Goal: Task Accomplishment & Management: Use online tool/utility

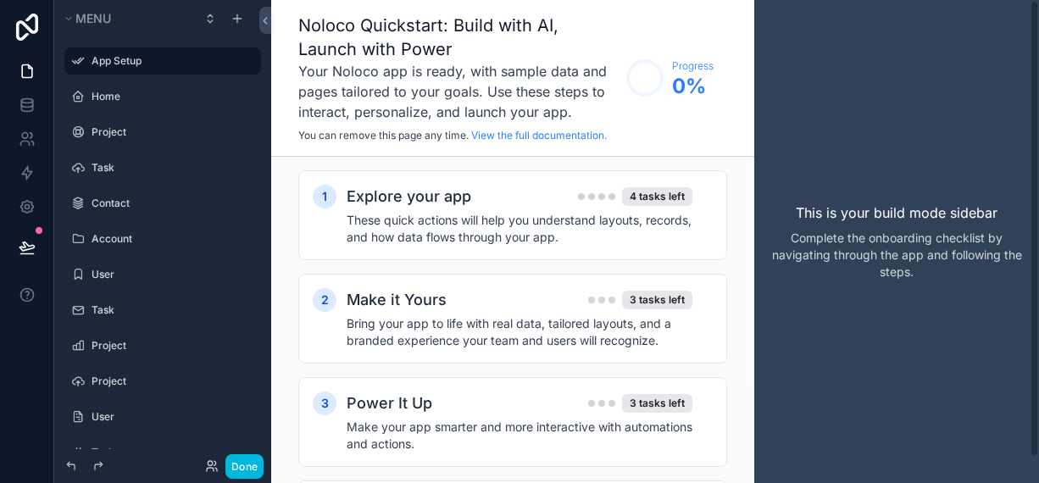
click at [835, 334] on div "This is your build mode sidebar Complete the onboarding checklist by navigating…" at bounding box center [896, 241] width 285 height 483
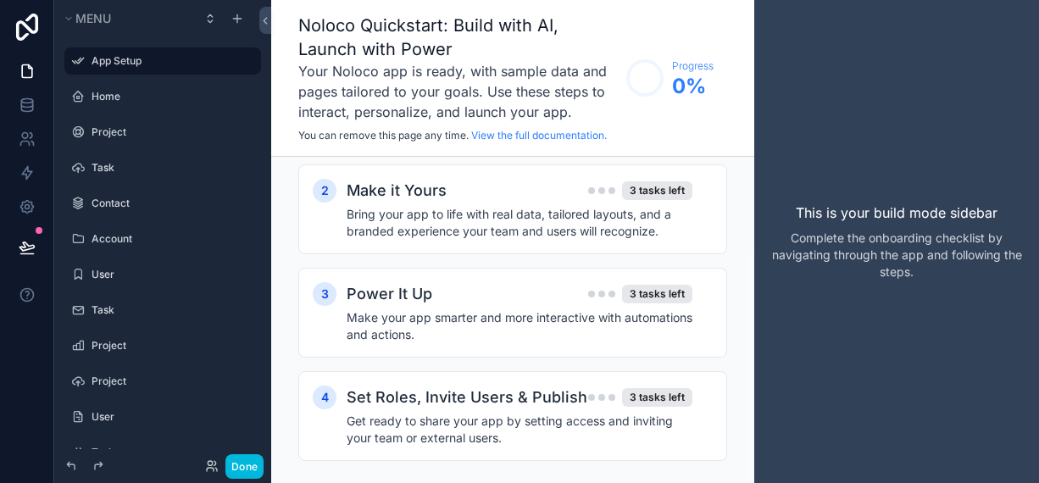
scroll to position [132, 0]
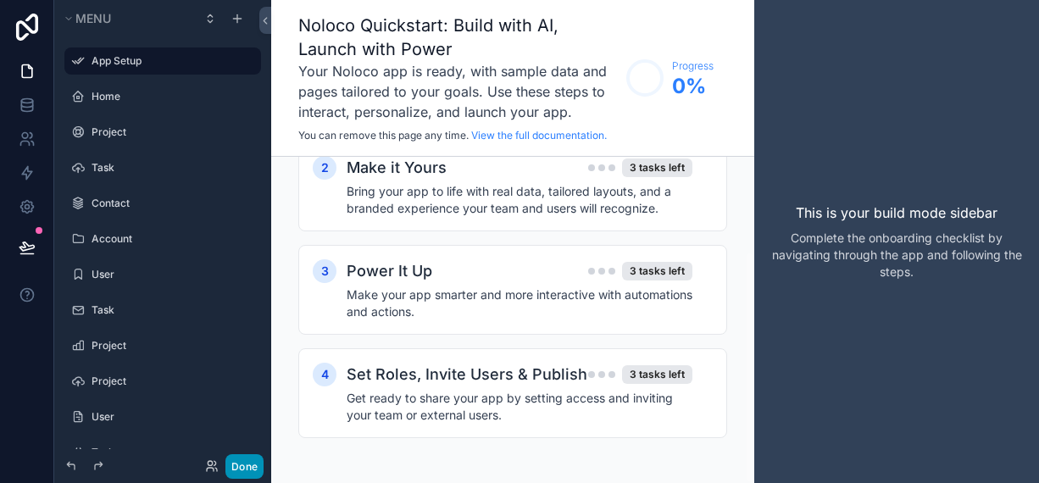
click at [248, 472] on button "Done" at bounding box center [244, 466] width 38 height 25
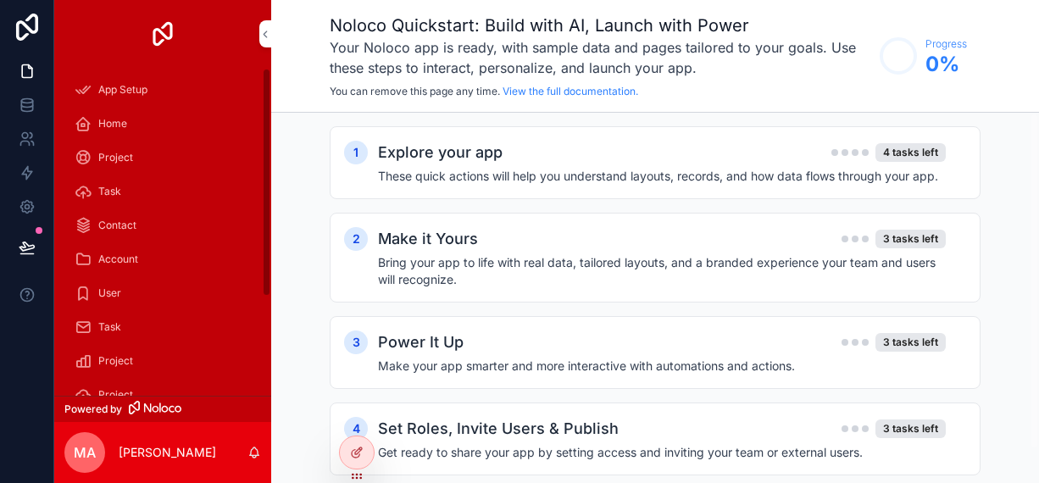
scroll to position [0, 0]
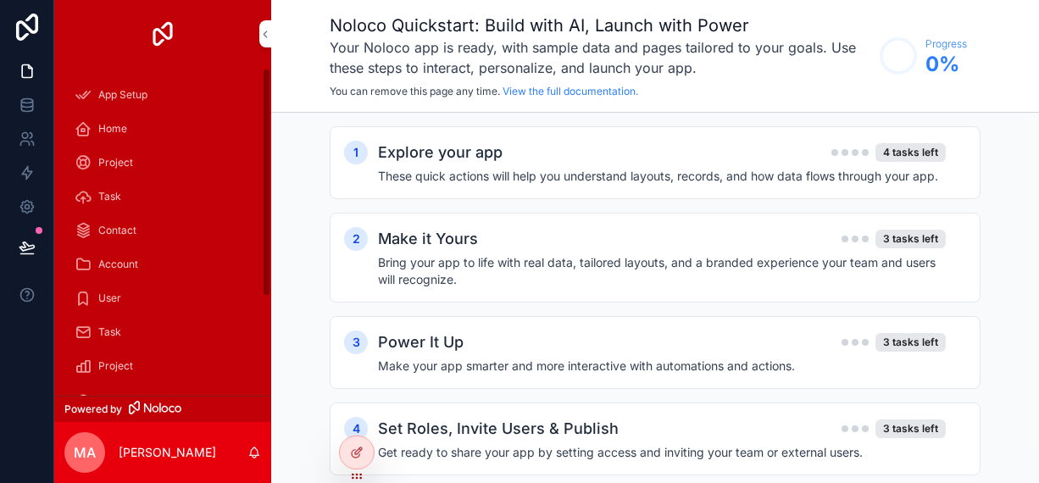
click at [118, 124] on span "Home" at bounding box center [112, 129] width 29 height 14
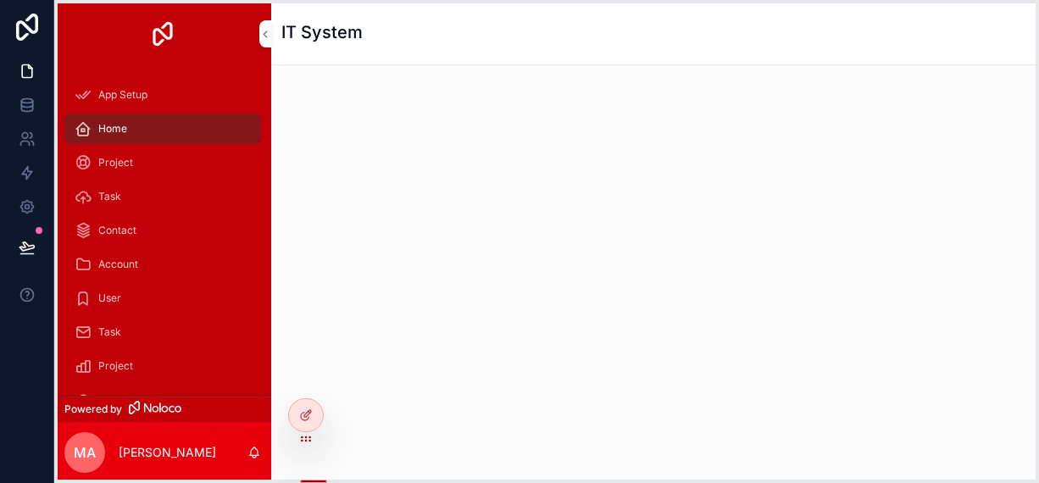
drag, startPoint x: 349, startPoint y: 477, endPoint x: 298, endPoint y: 440, distance: 63.0
click at [299, 440] on icon at bounding box center [306, 439] width 14 height 14
drag, startPoint x: 304, startPoint y: 473, endPoint x: 304, endPoint y: 380, distance: 92.4
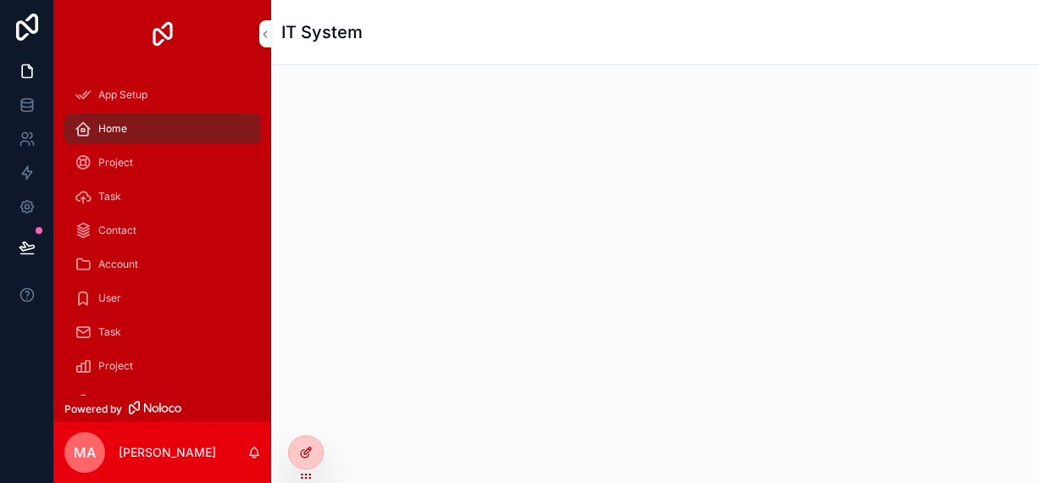
click at [308, 461] on div at bounding box center [306, 452] width 34 height 32
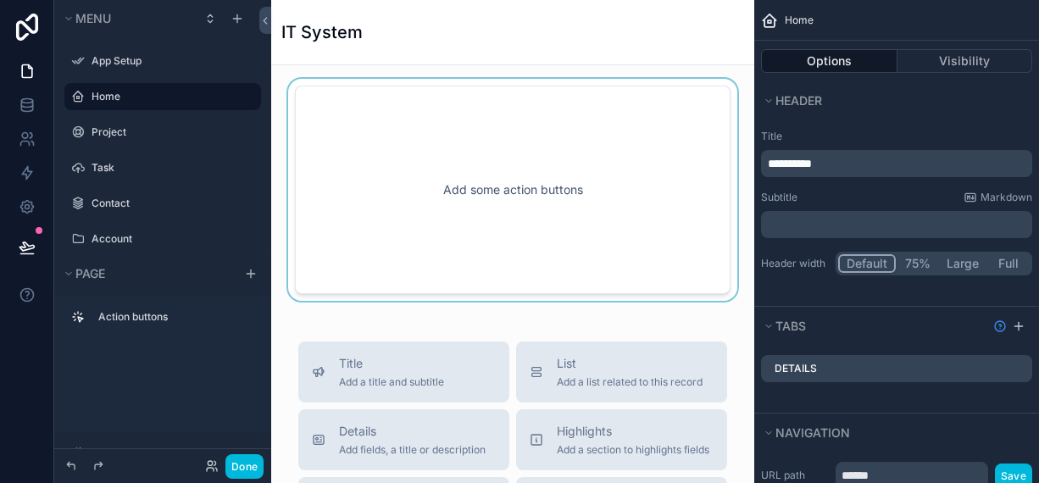
click at [520, 200] on div "scrollable content" at bounding box center [513, 190] width 456 height 222
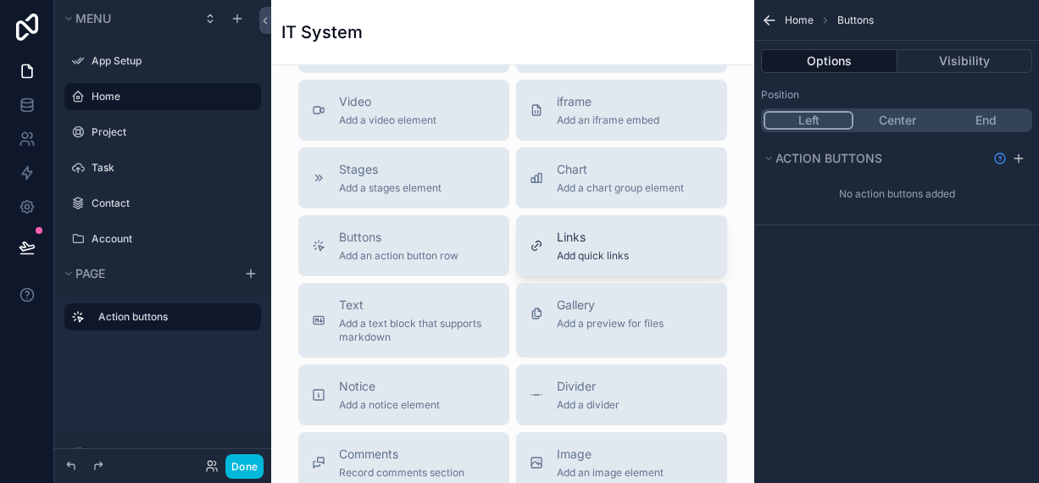
scroll to position [424, 0]
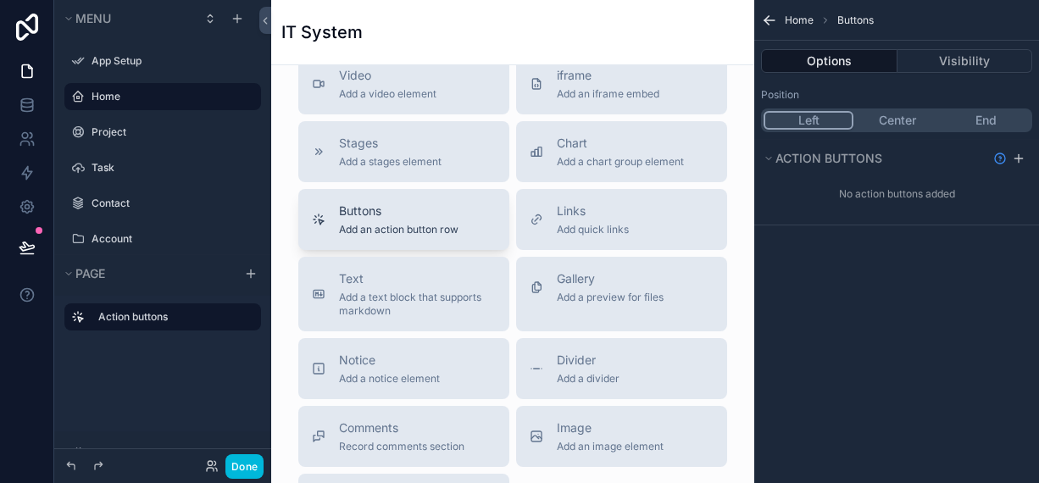
click at [339, 236] on span "Add an action button row" at bounding box center [398, 230] width 119 height 14
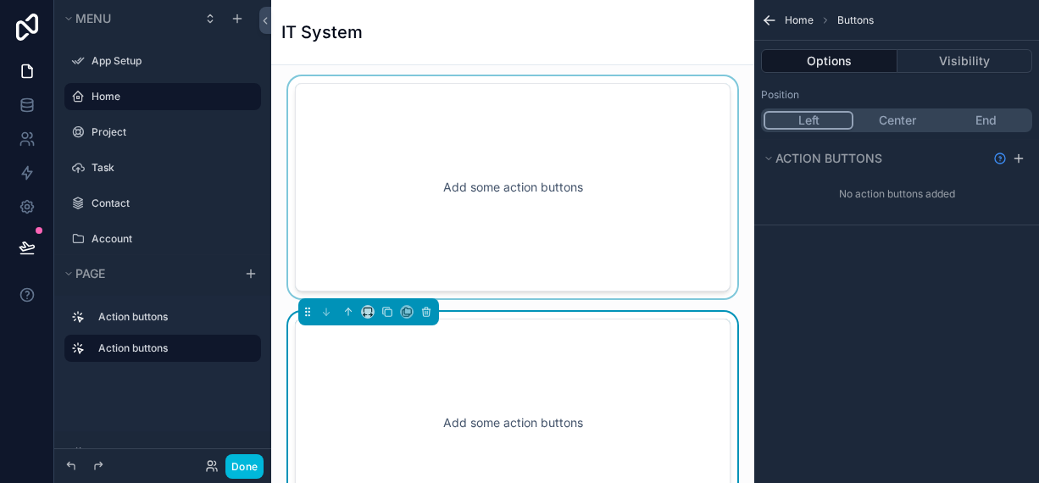
scroll to position [0, 0]
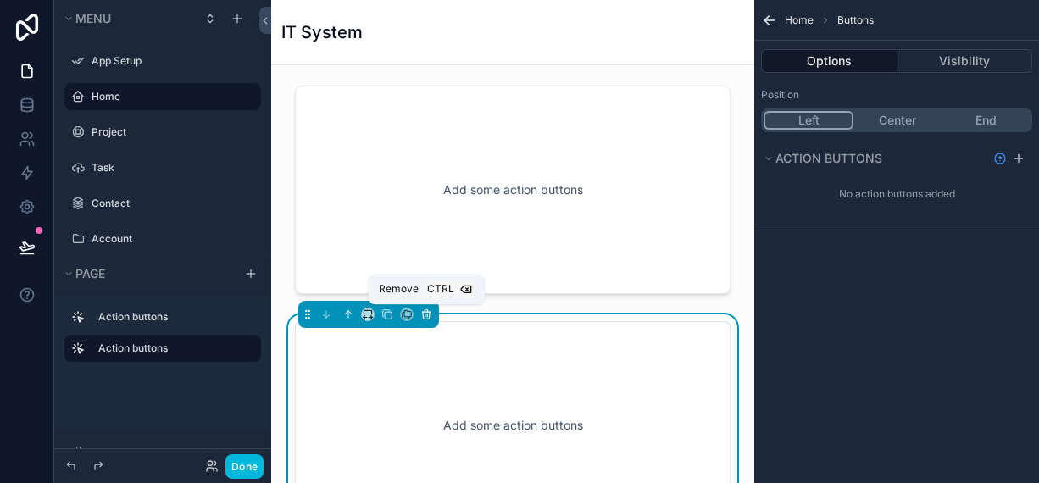
click at [426, 316] on icon "scrollable content" at bounding box center [426, 314] width 12 height 12
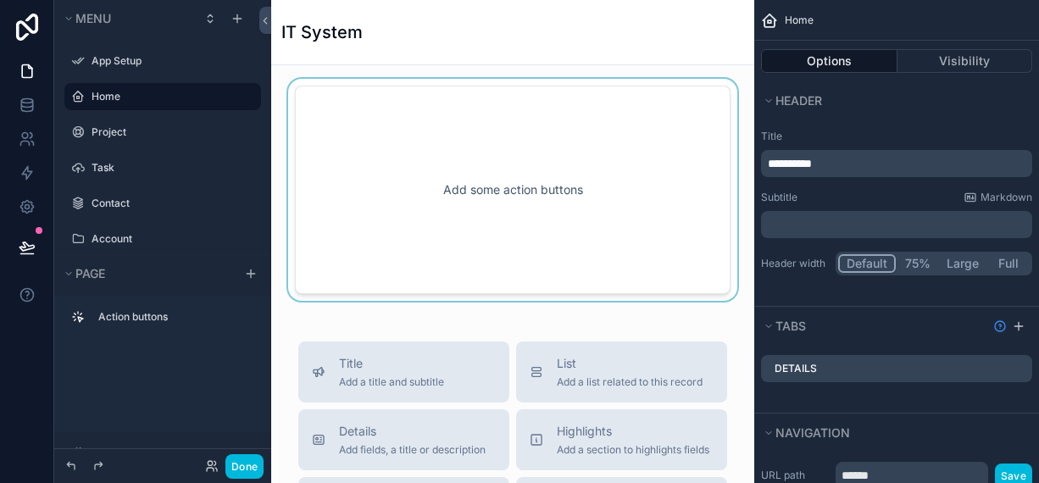
click at [352, 122] on div "scrollable content" at bounding box center [513, 190] width 456 height 222
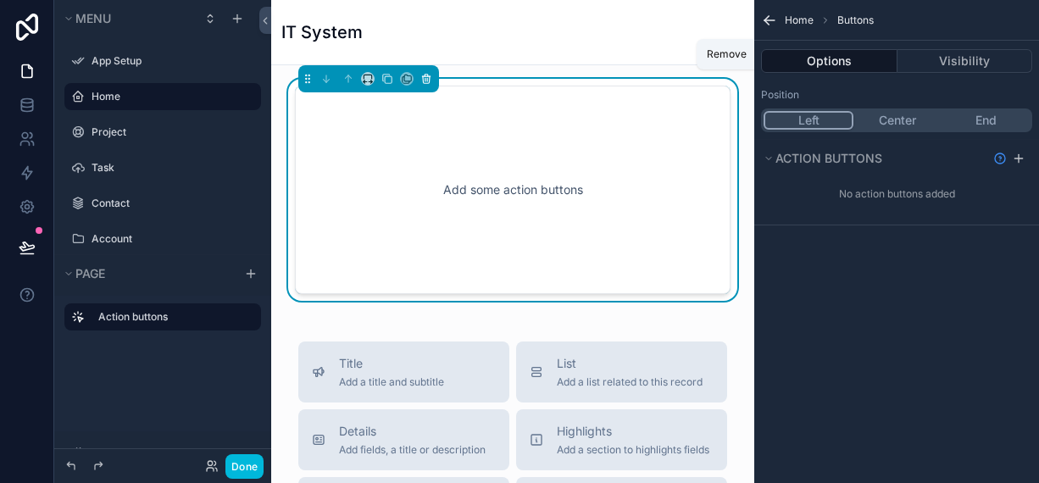
click at [429, 82] on icon "scrollable content" at bounding box center [426, 79] width 12 height 12
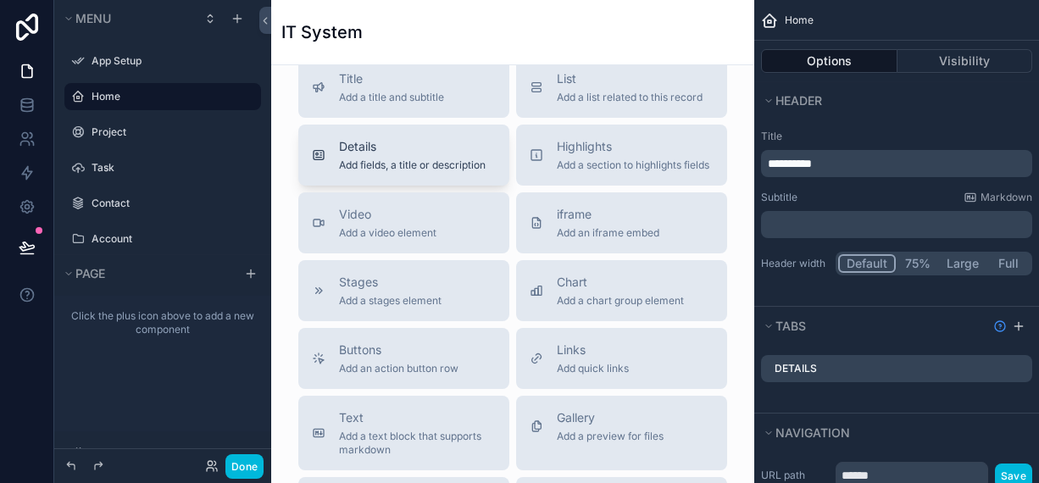
scroll to position [85, 0]
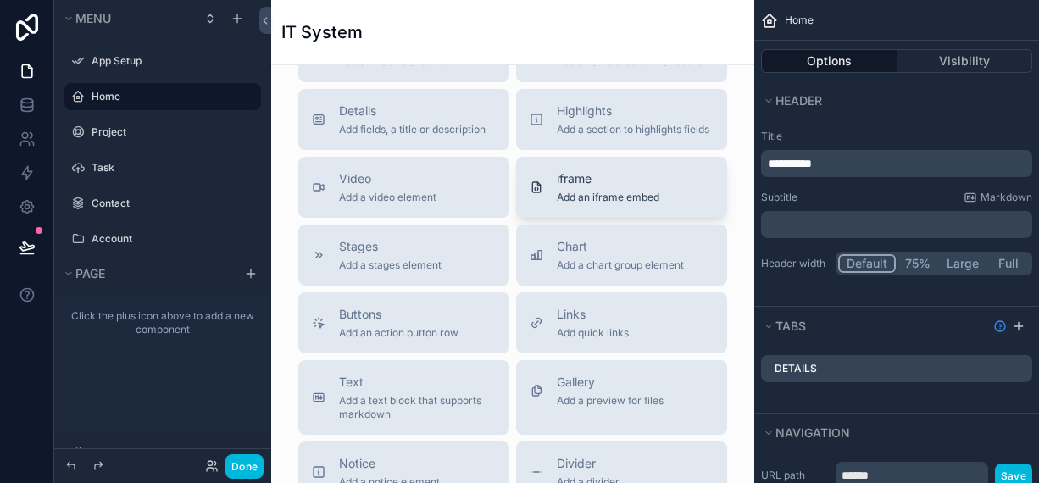
click at [552, 218] on button "iframe Add an iframe embed" at bounding box center [621, 187] width 211 height 61
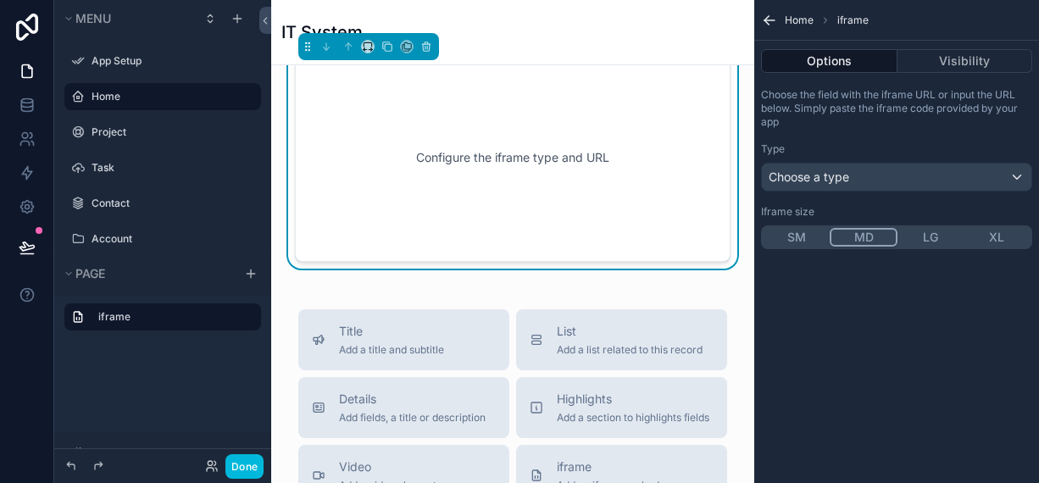
scroll to position [0, 0]
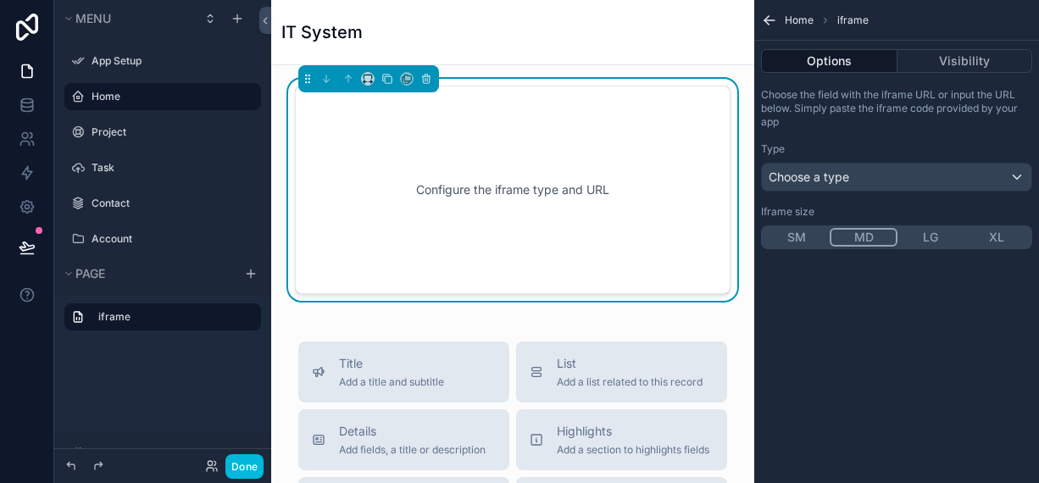
click at [790, 244] on button "SM" at bounding box center [796, 237] width 66 height 19
click at [824, 180] on span "Choose a type" at bounding box center [809, 176] width 80 height 14
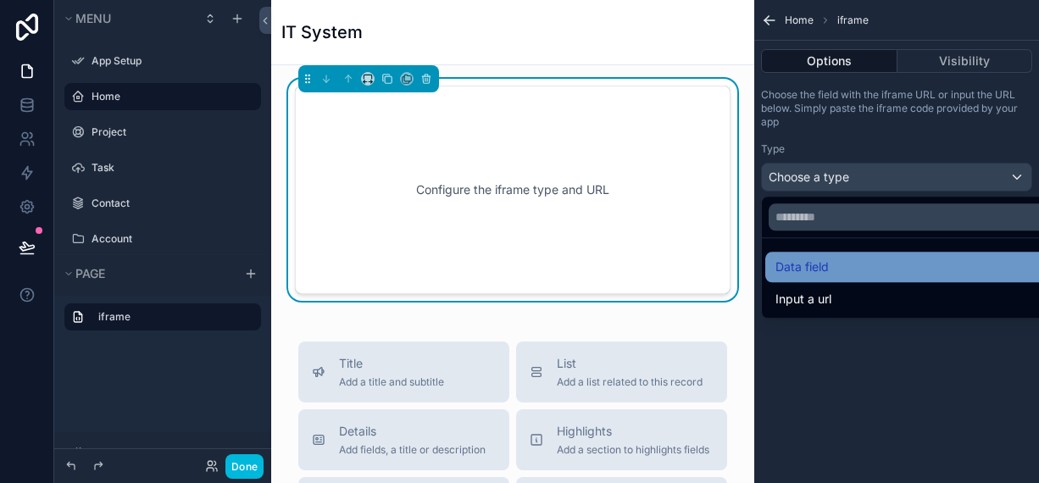
click at [821, 270] on span "Data field" at bounding box center [801, 267] width 53 height 20
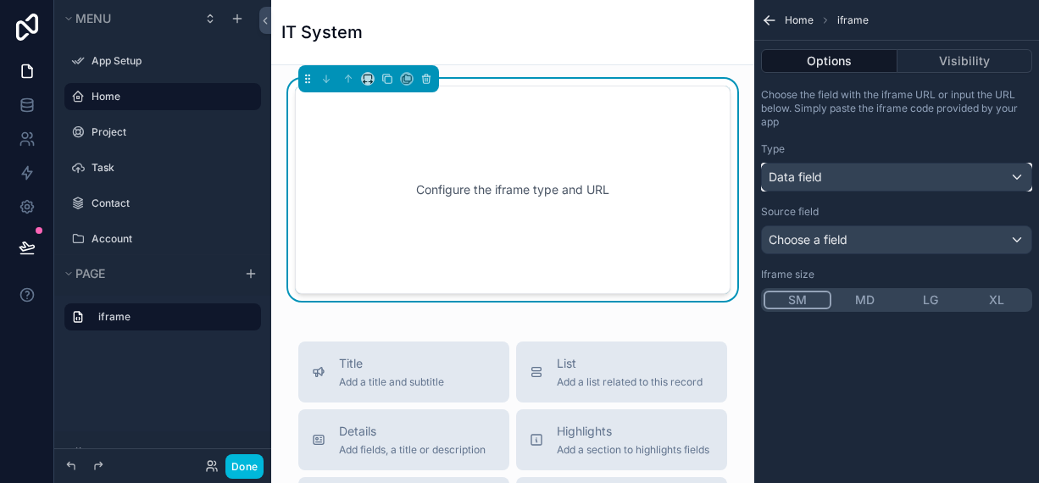
click at [799, 183] on span "Data field" at bounding box center [795, 177] width 53 height 17
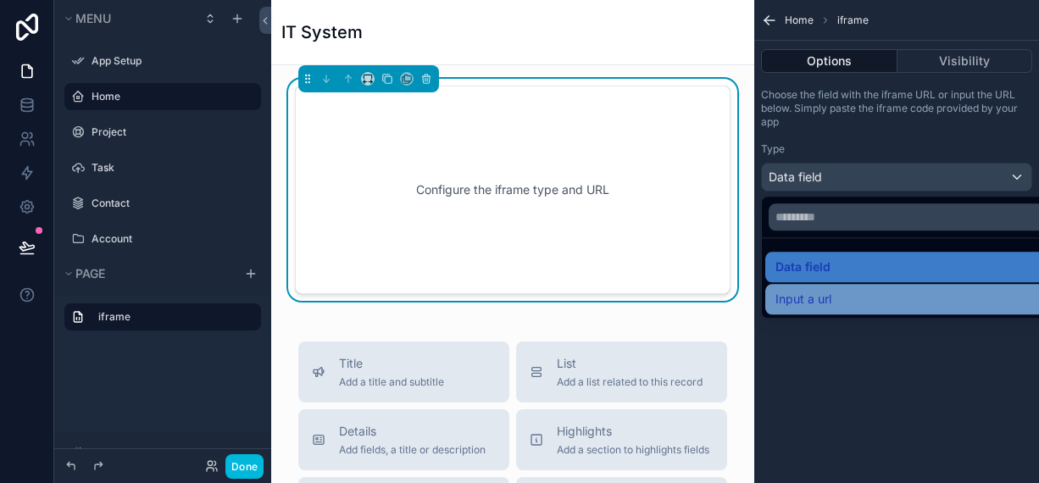
click at [809, 301] on span "Input a url" at bounding box center [803, 299] width 56 height 20
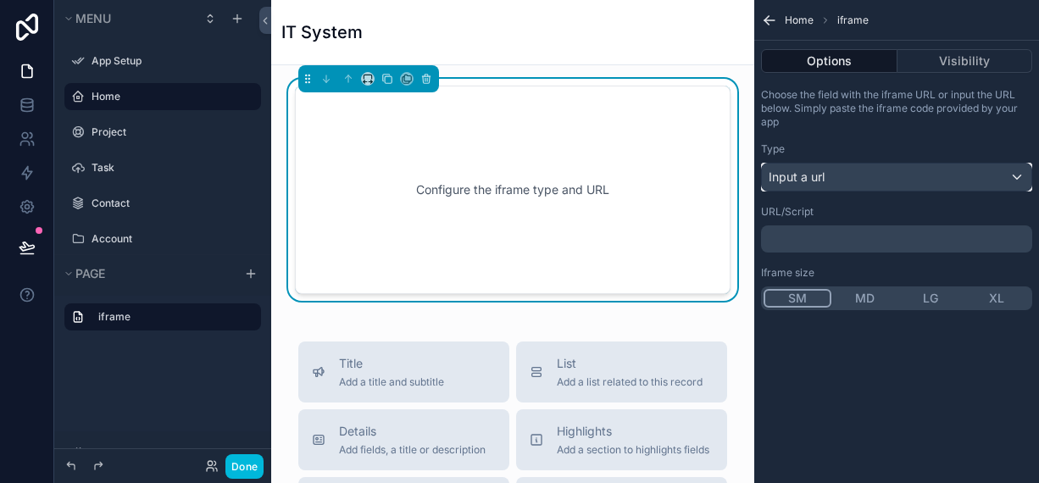
click at [792, 167] on div "Input a url" at bounding box center [896, 177] width 269 height 27
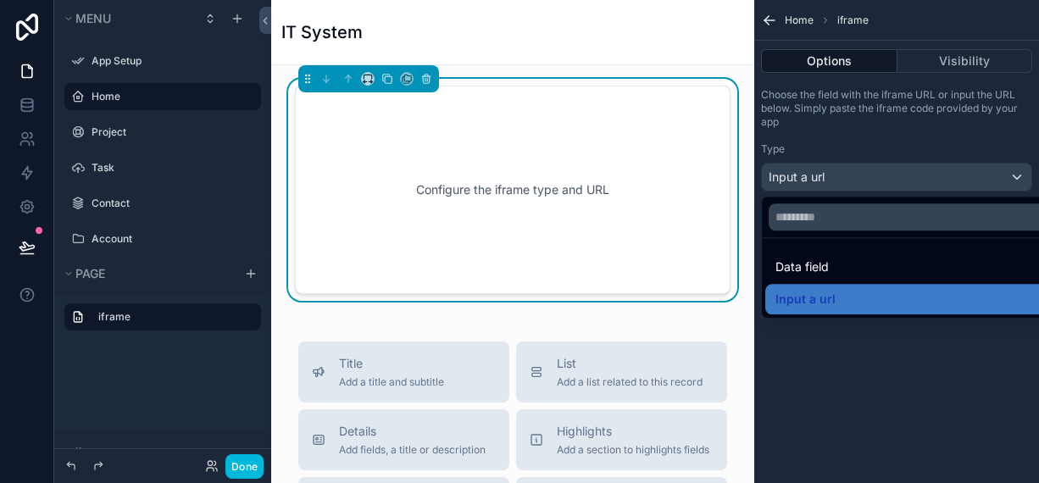
click at [811, 271] on span "Data field" at bounding box center [801, 267] width 53 height 20
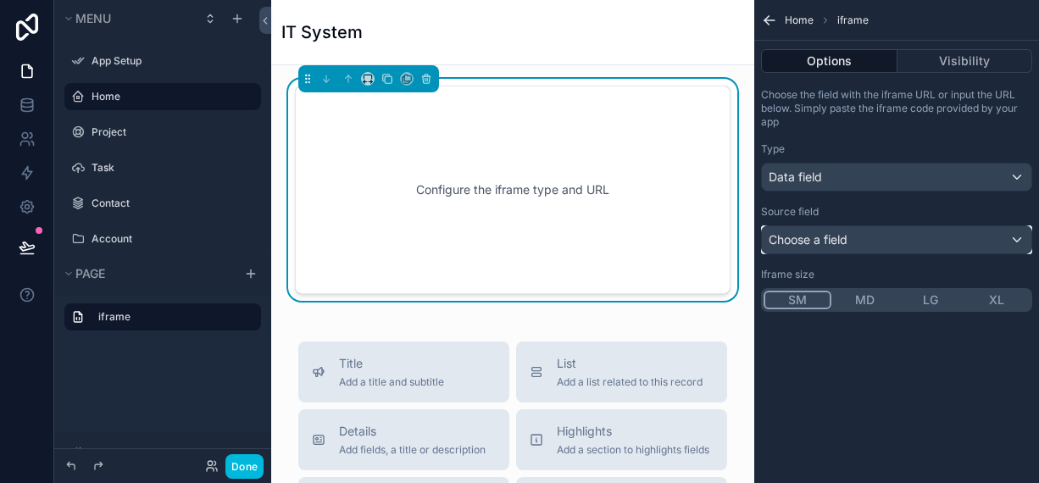
click at [803, 243] on span "Choose a field" at bounding box center [808, 239] width 79 height 14
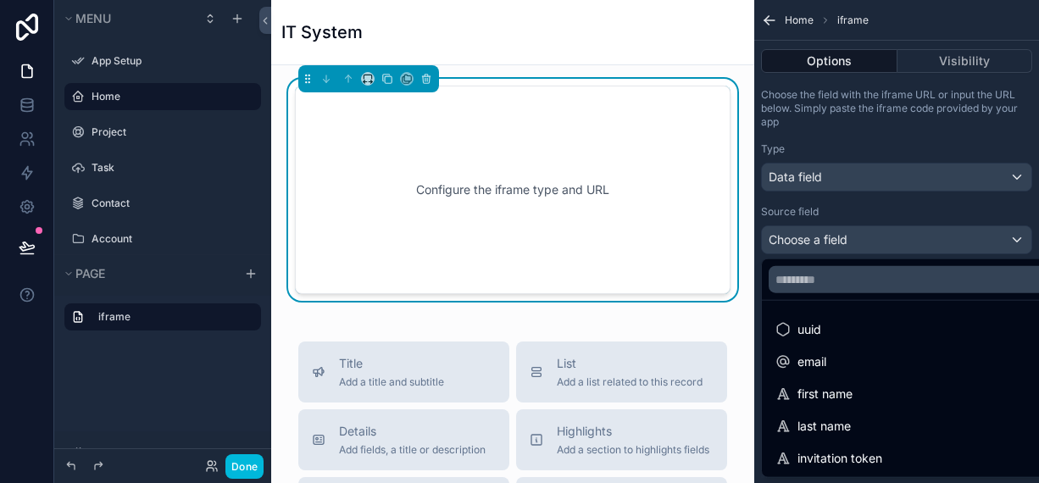
click at [431, 118] on div "Configure the iframe type and URL" at bounding box center [513, 190] width 380 height 153
click at [946, 71] on div "scrollable content" at bounding box center [519, 241] width 1039 height 483
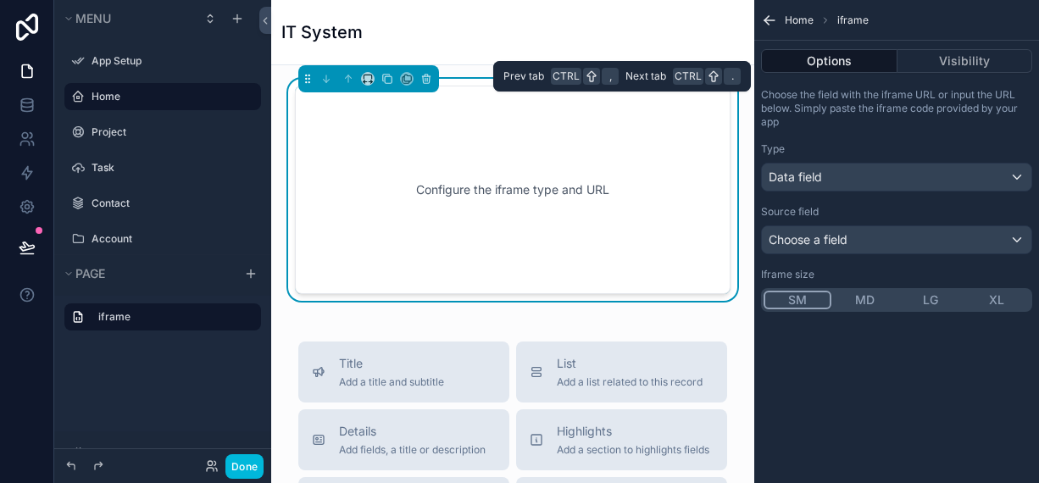
click at [847, 62] on button "Options" at bounding box center [829, 61] width 136 height 24
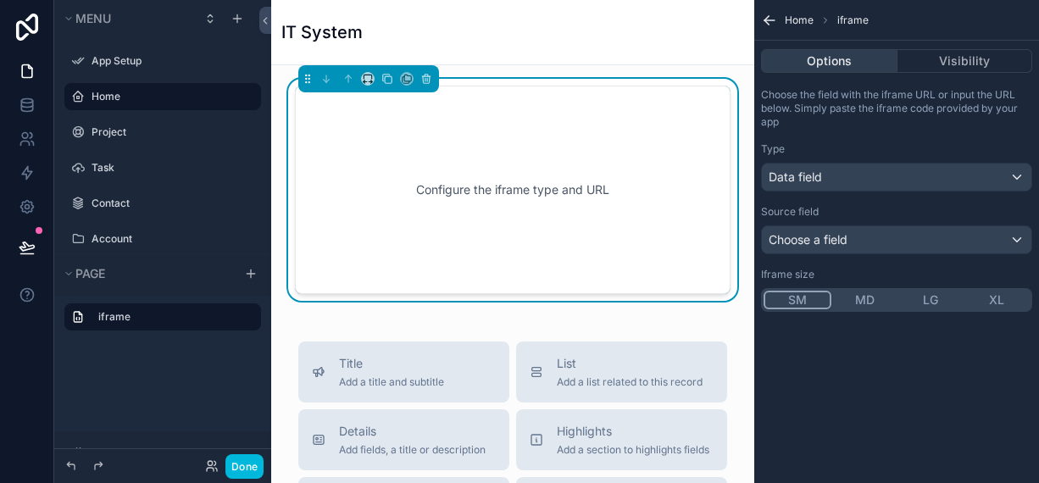
click at [819, 66] on button "Options" at bounding box center [829, 61] width 136 height 24
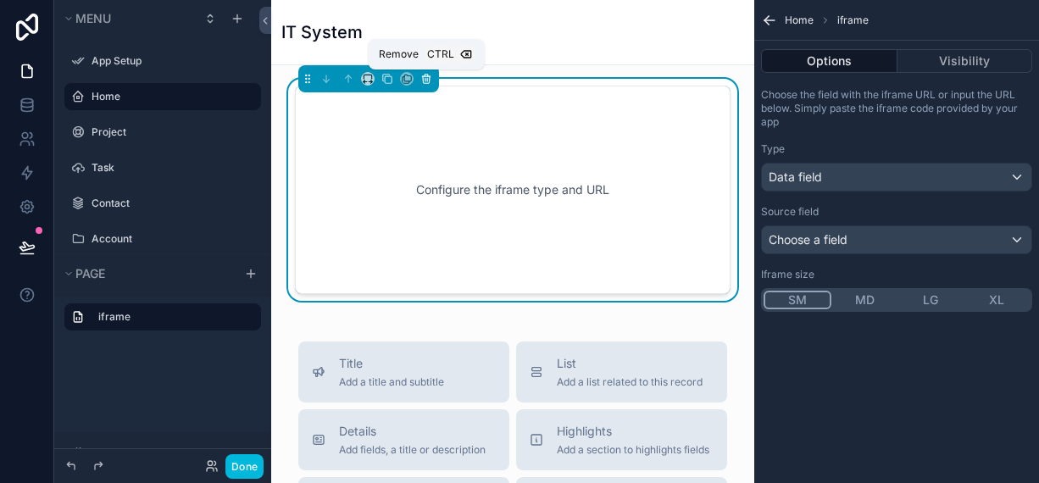
click at [433, 86] on button "scrollable content" at bounding box center [426, 78] width 19 height 19
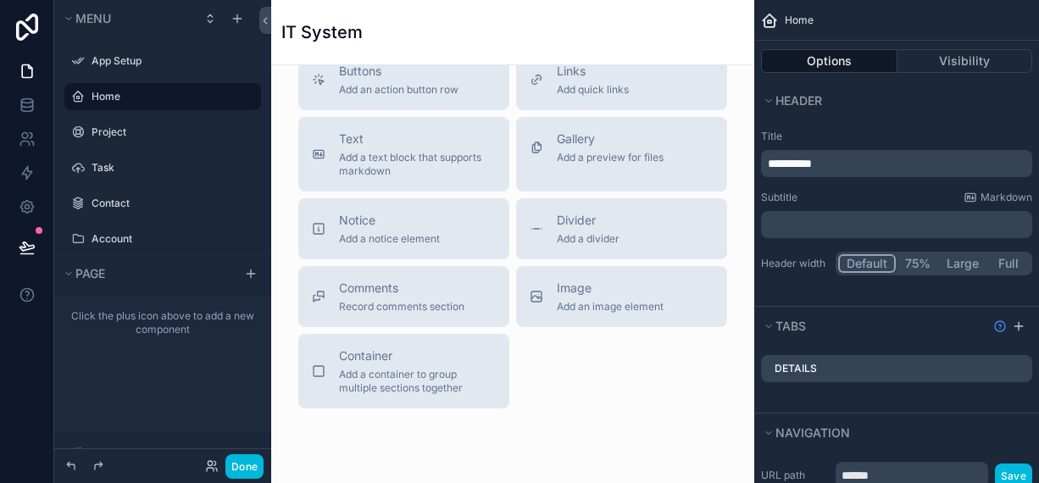
scroll to position [424, 0]
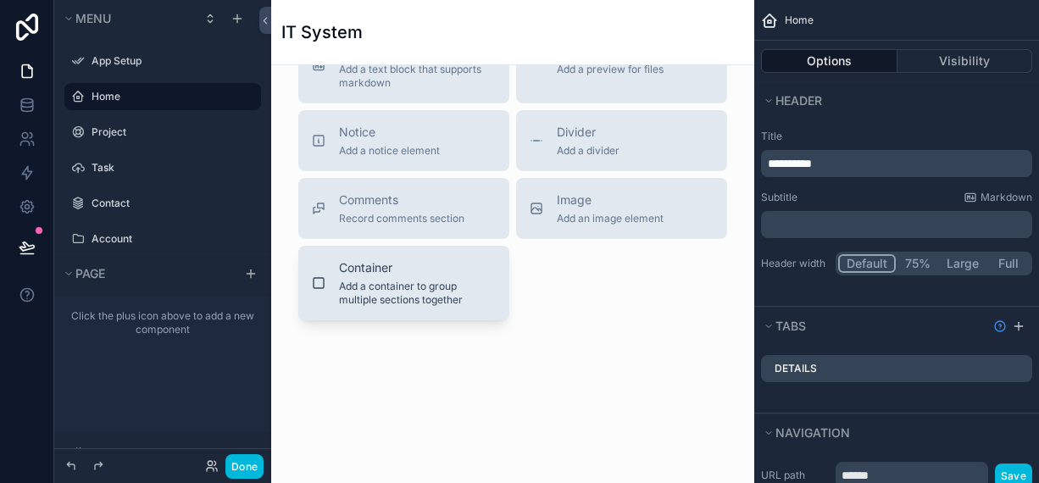
click at [374, 287] on span "Add a container to group multiple sections together" at bounding box center [417, 293] width 157 height 27
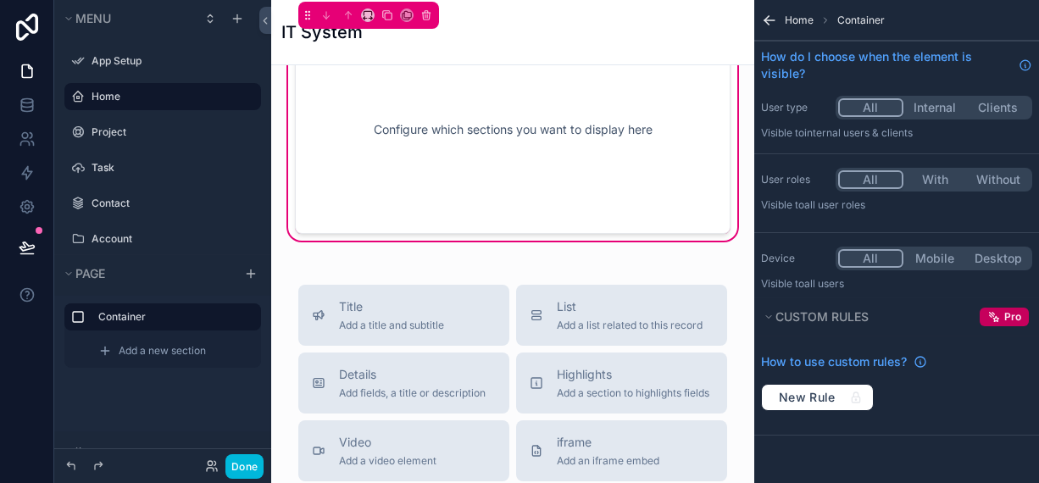
scroll to position [0, 0]
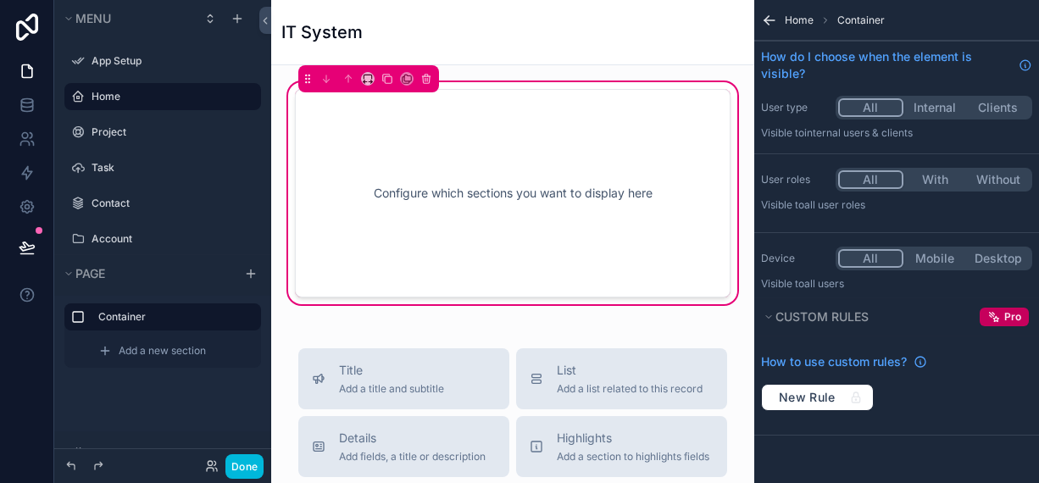
click at [418, 197] on div "Configure which sections you want to display here" at bounding box center [513, 193] width 380 height 153
click at [414, 189] on div "Configure which sections you want to display here" at bounding box center [513, 193] width 380 height 153
click at [429, 221] on div "Configure which sections you want to display here" at bounding box center [513, 193] width 380 height 153
click at [429, 79] on icon "scrollable content" at bounding box center [426, 79] width 12 height 12
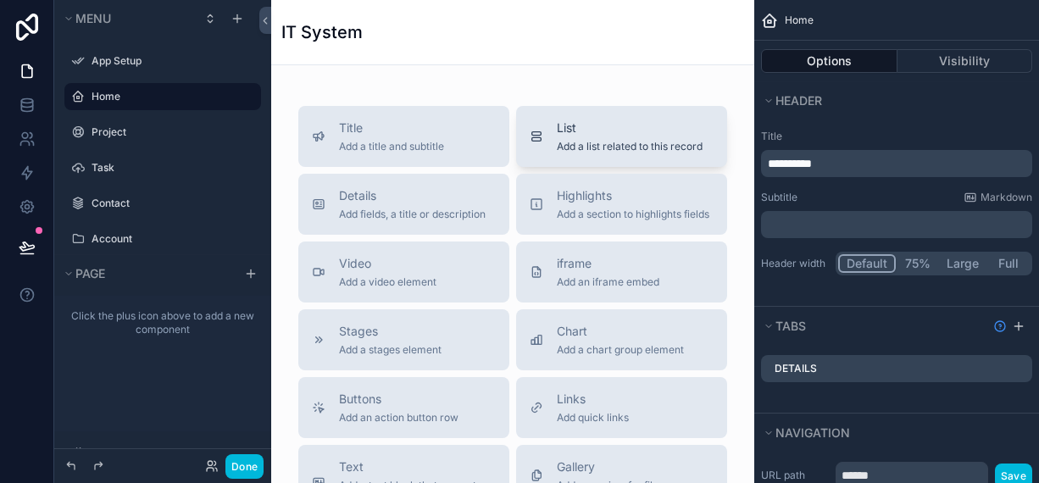
click at [535, 142] on icon "scrollable content" at bounding box center [537, 137] width 14 height 14
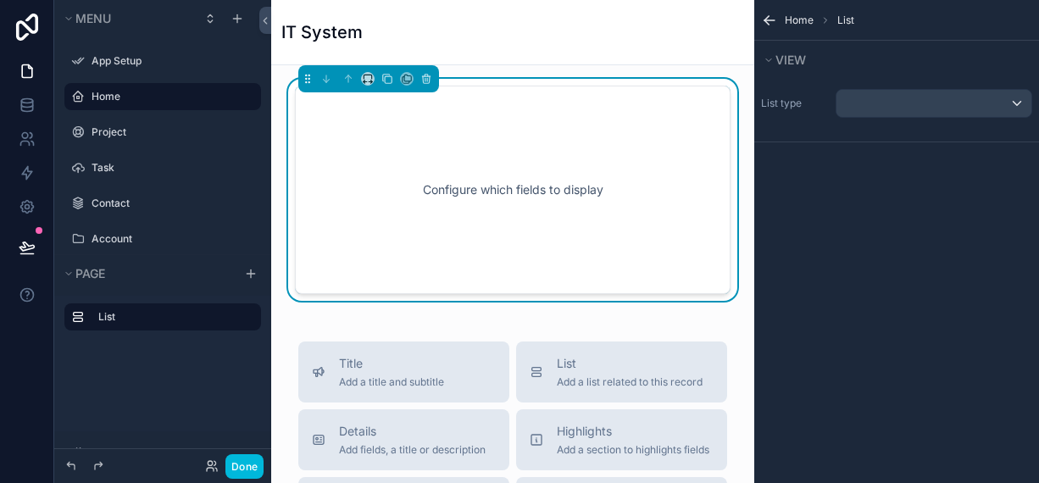
click at [443, 192] on div "Configure which fields to display" at bounding box center [513, 190] width 380 height 153
click at [918, 101] on div "scrollable content" at bounding box center [933, 103] width 195 height 27
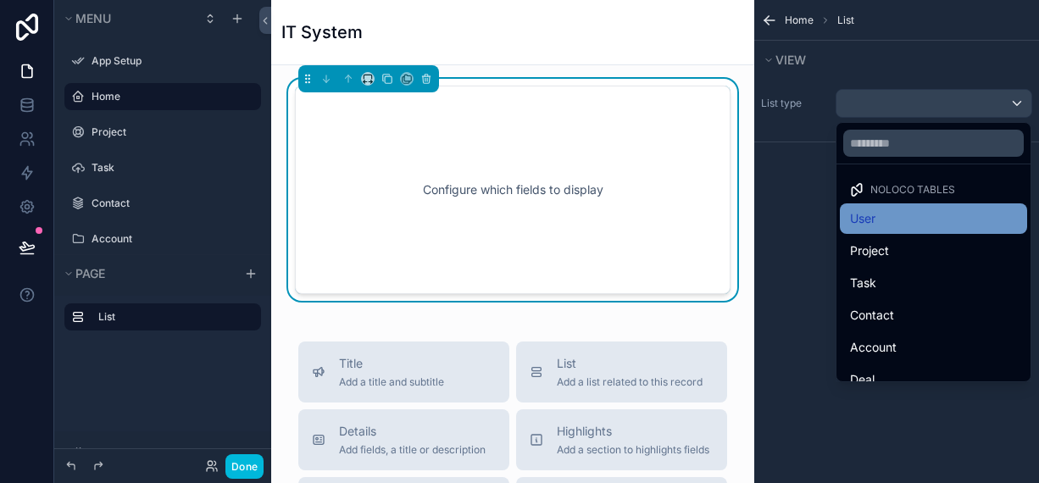
click at [867, 228] on span "User" at bounding box center [862, 218] width 25 height 20
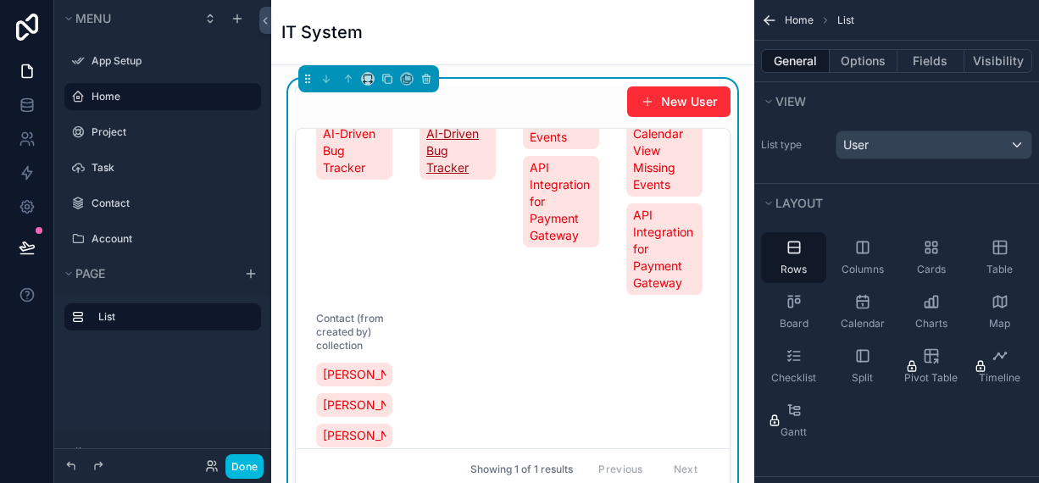
scroll to position [253, 0]
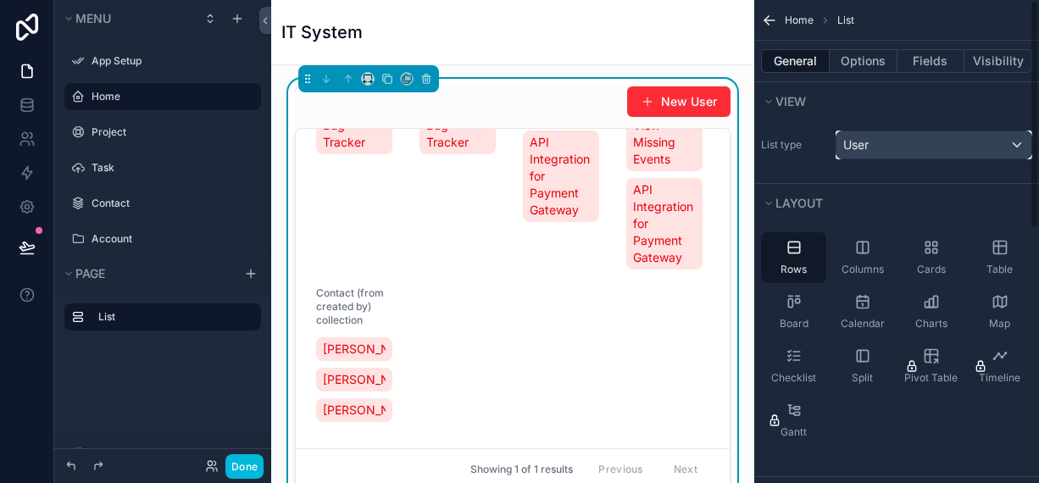
click at [888, 143] on div "User" at bounding box center [933, 144] width 195 height 27
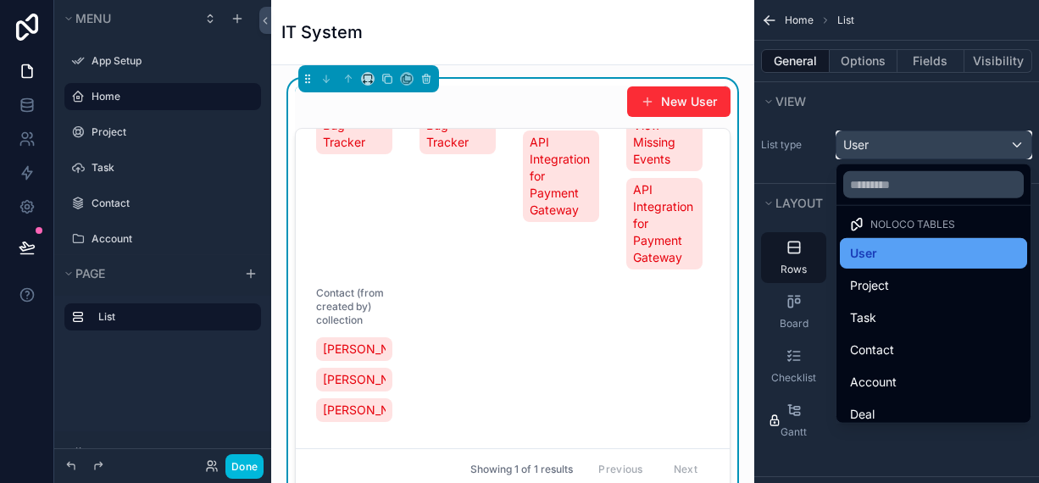
scroll to position [0, 0]
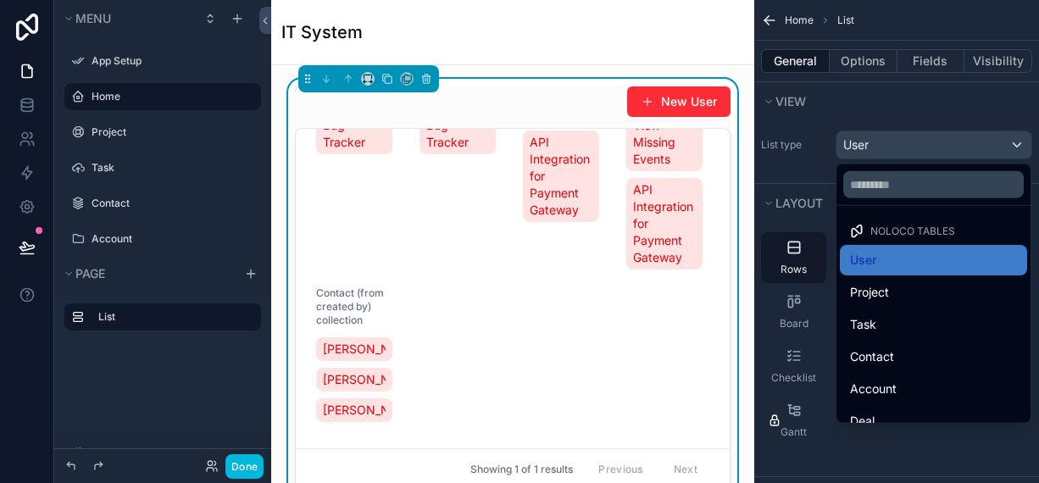
click at [891, 228] on span "Noloco tables" at bounding box center [912, 232] width 85 height 14
click at [890, 228] on span "Noloco tables" at bounding box center [912, 232] width 85 height 14
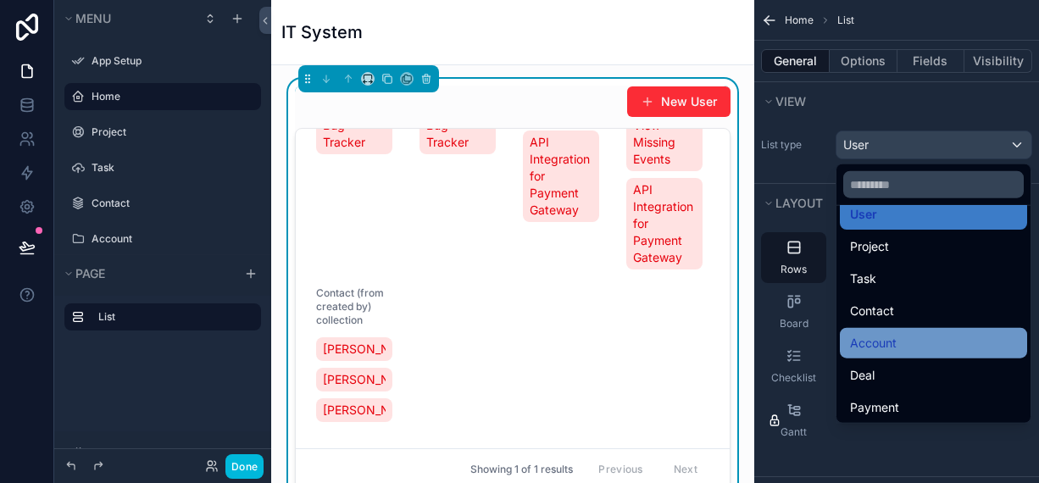
scroll to position [49, 0]
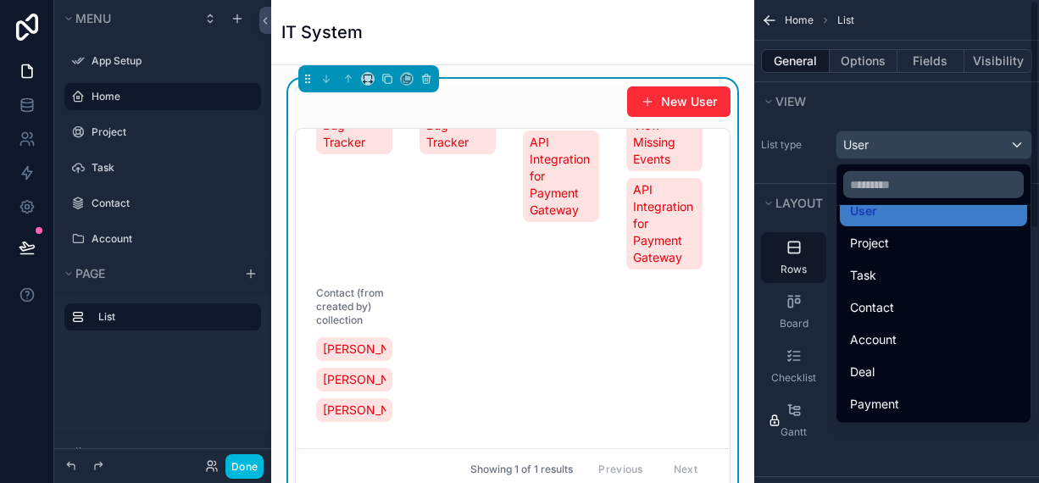
click at [871, 142] on div "scrollable content" at bounding box center [519, 241] width 1039 height 483
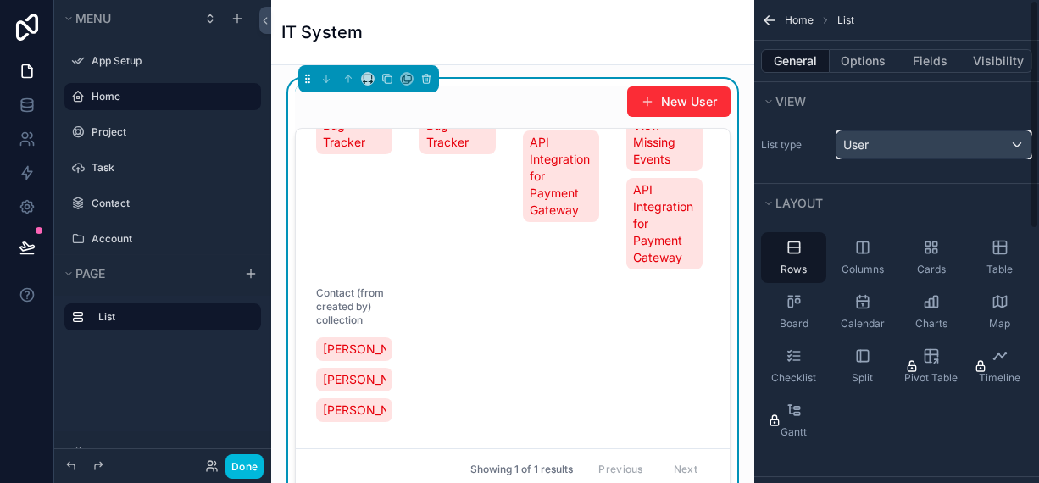
click at [871, 142] on div "User" at bounding box center [933, 144] width 195 height 27
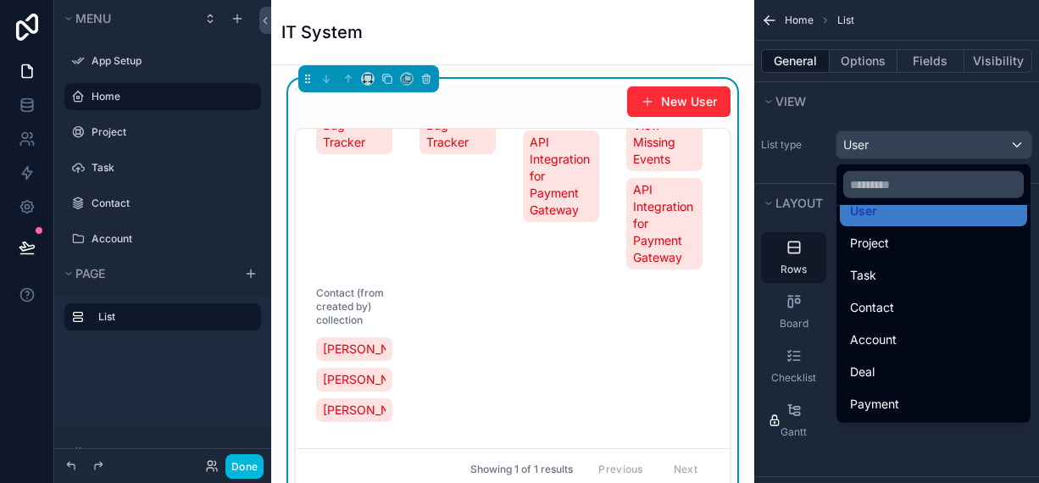
click at [648, 275] on div "Project (from project manager) collection API Gateway Implementation Cloud Migr…" at bounding box center [512, 162] width 393 height 525
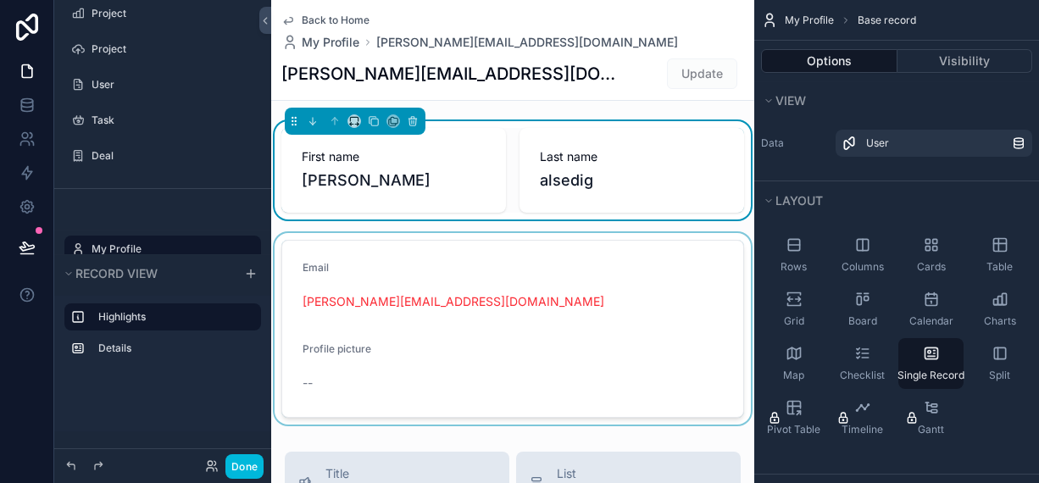
click at [411, 271] on div "scrollable content" at bounding box center [512, 329] width 483 height 192
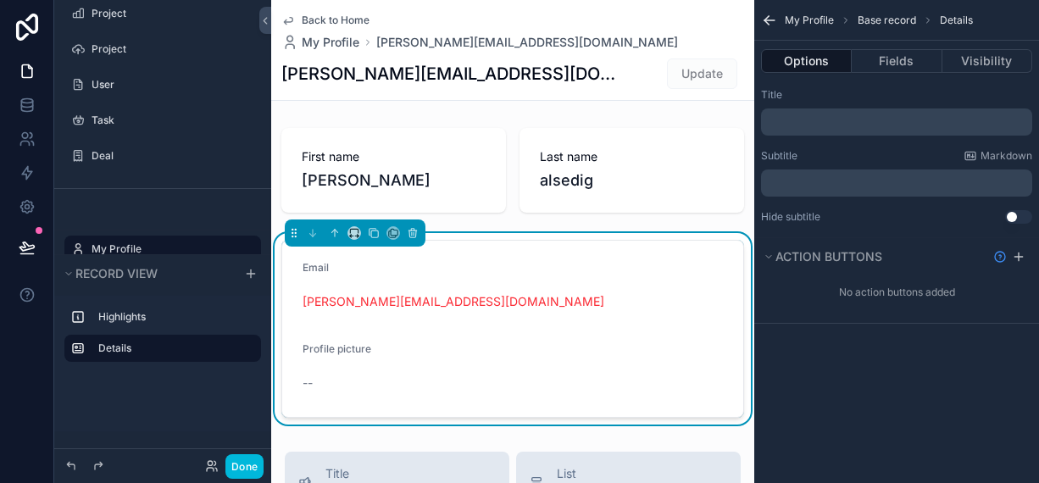
click at [794, 119] on p "﻿" at bounding box center [898, 122] width 261 height 14
click at [888, 14] on span "Base record" at bounding box center [887, 21] width 58 height 14
click at [909, 67] on button "Fields" at bounding box center [897, 61] width 90 height 24
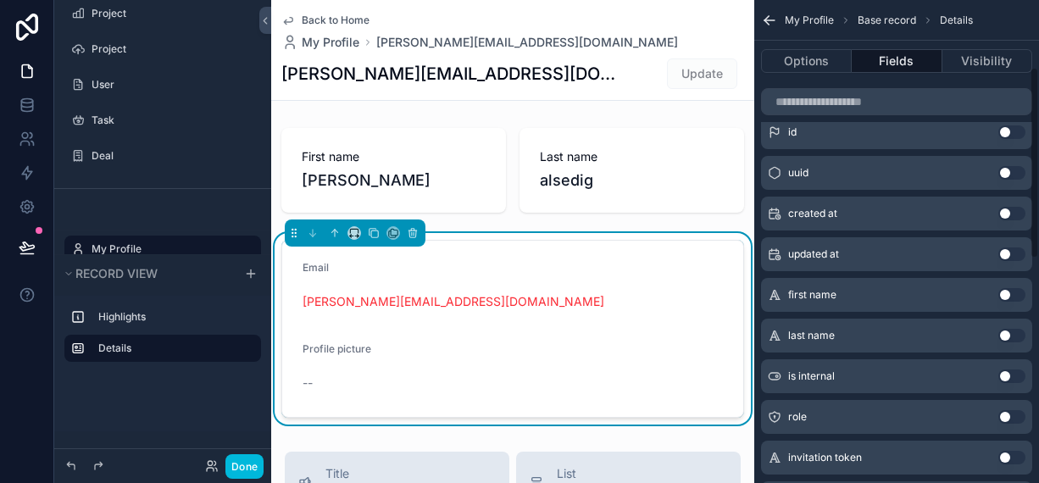
scroll to position [169, 0]
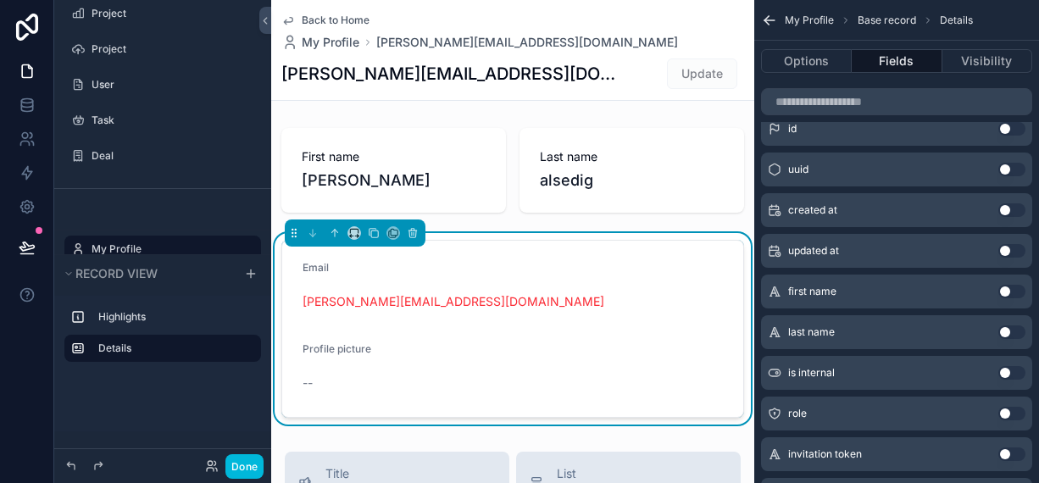
click at [1016, 128] on button "Use setting" at bounding box center [1011, 129] width 27 height 14
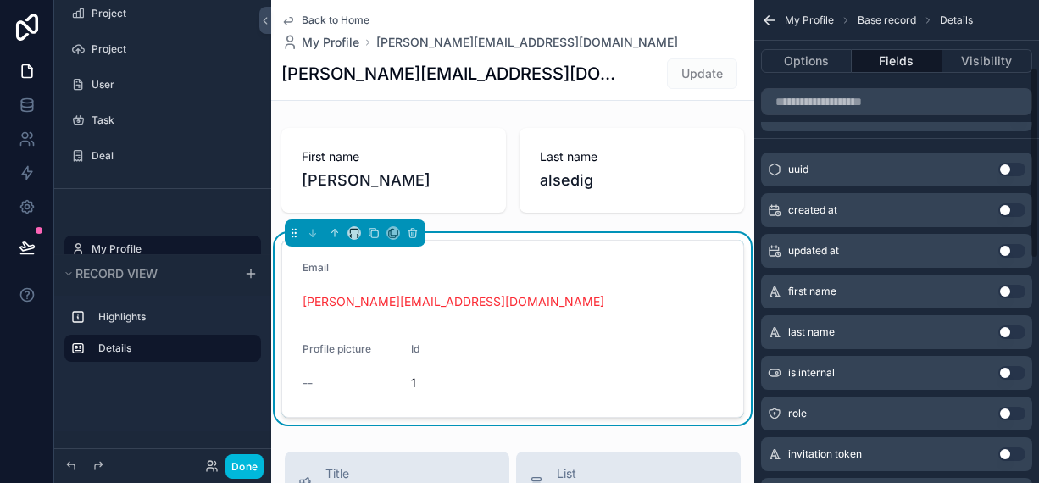
click at [1016, 127] on div "id Use setting" at bounding box center [896, 114] width 271 height 34
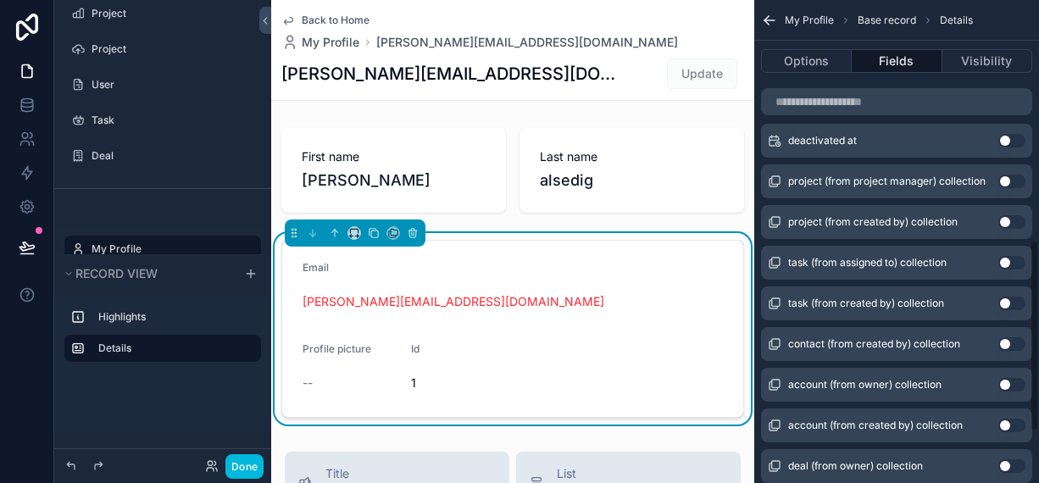
scroll to position [593, 0]
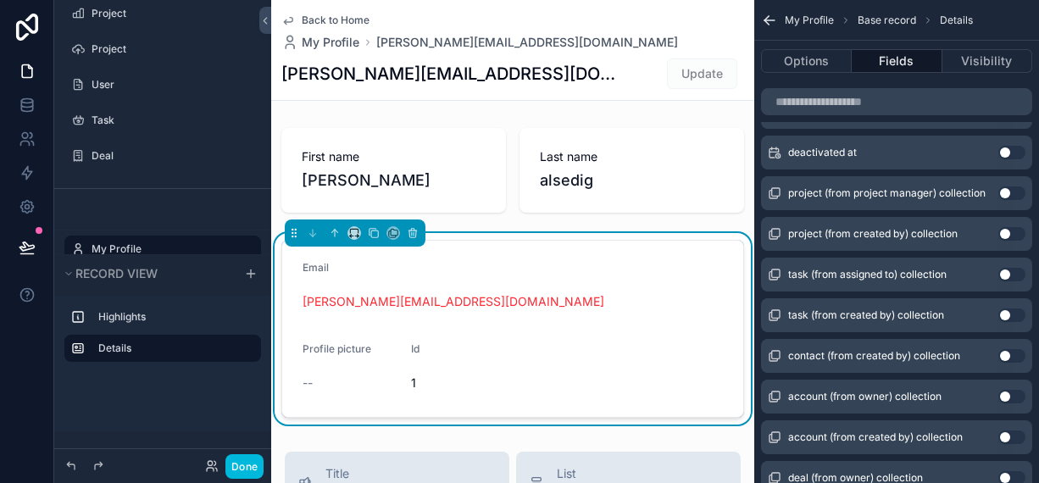
click at [1004, 232] on button "Use setting" at bounding box center [1011, 234] width 27 height 14
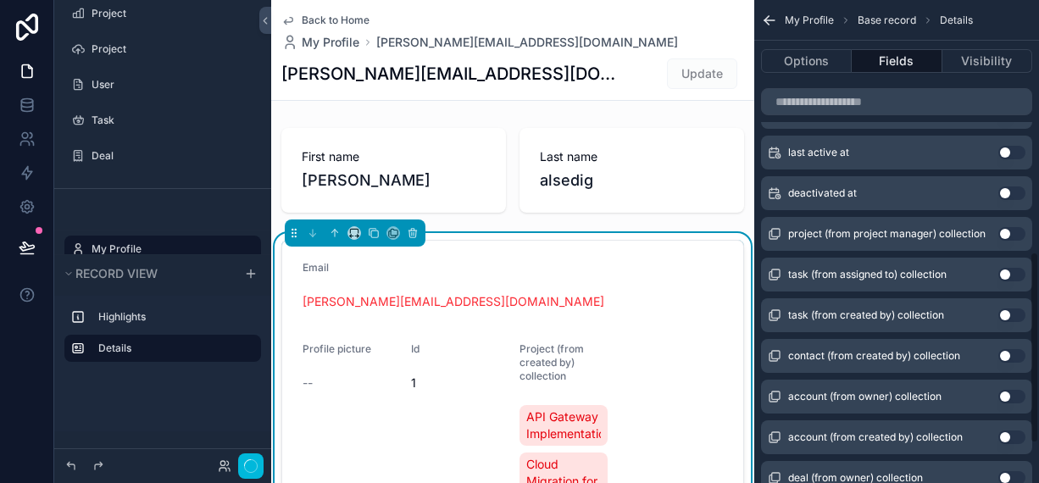
scroll to position [634, 0]
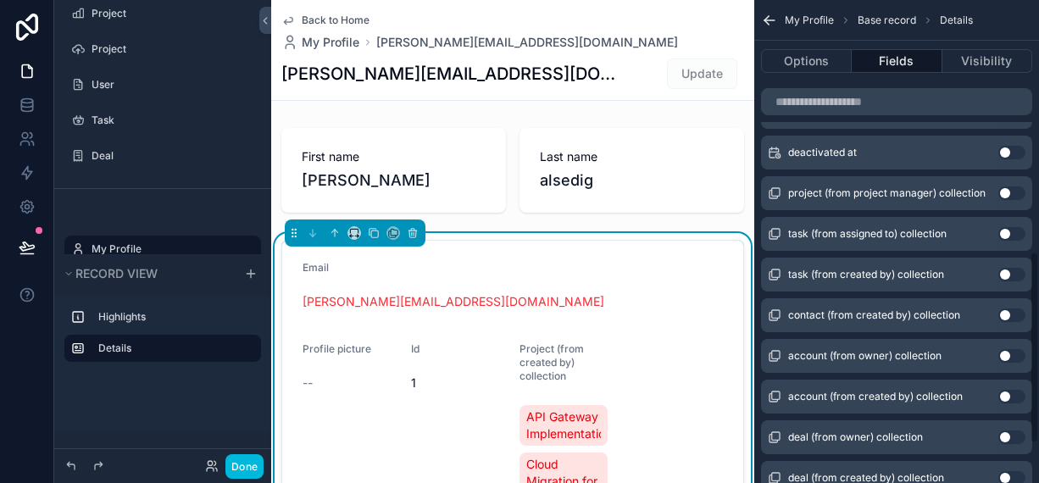
click at [1017, 193] on button "Use setting" at bounding box center [1011, 193] width 27 height 14
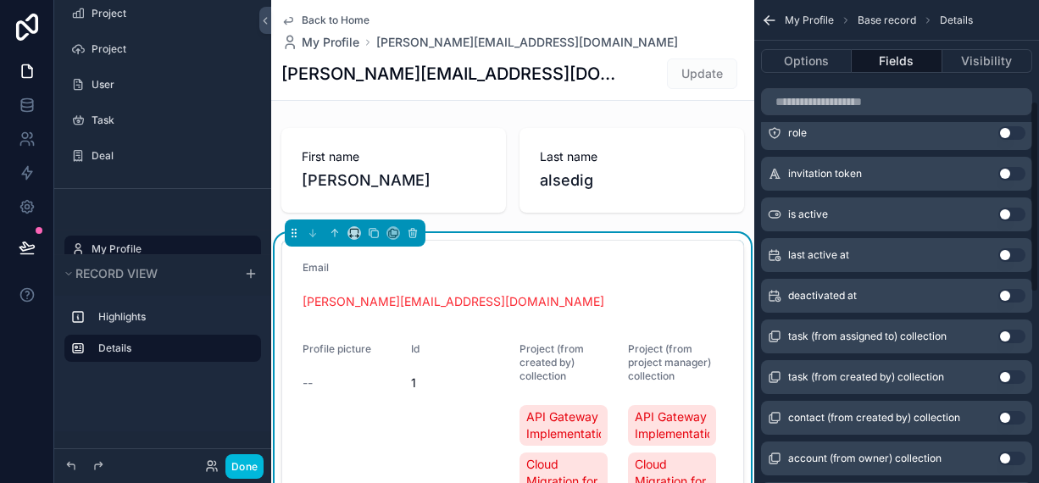
scroll to position [732, 0]
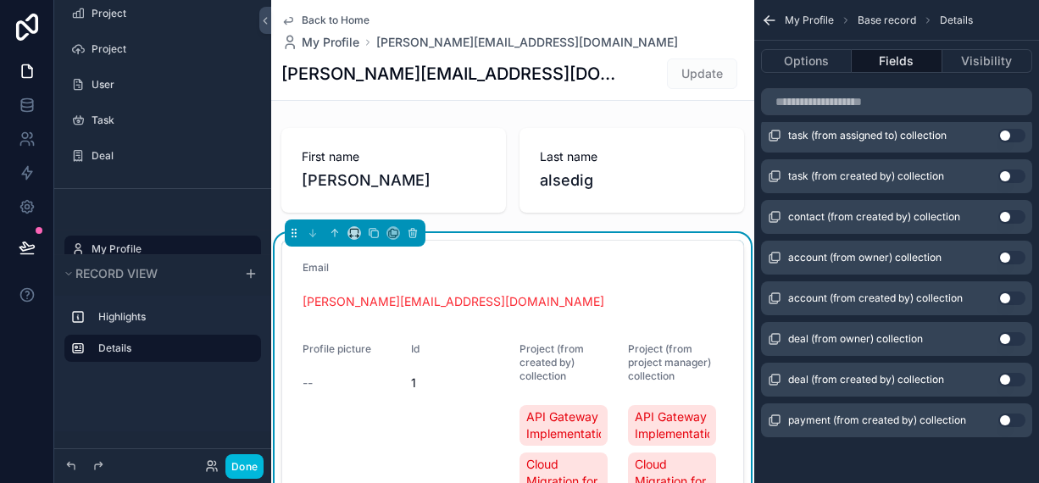
click at [804, 14] on span "My Profile" at bounding box center [809, 21] width 49 height 14
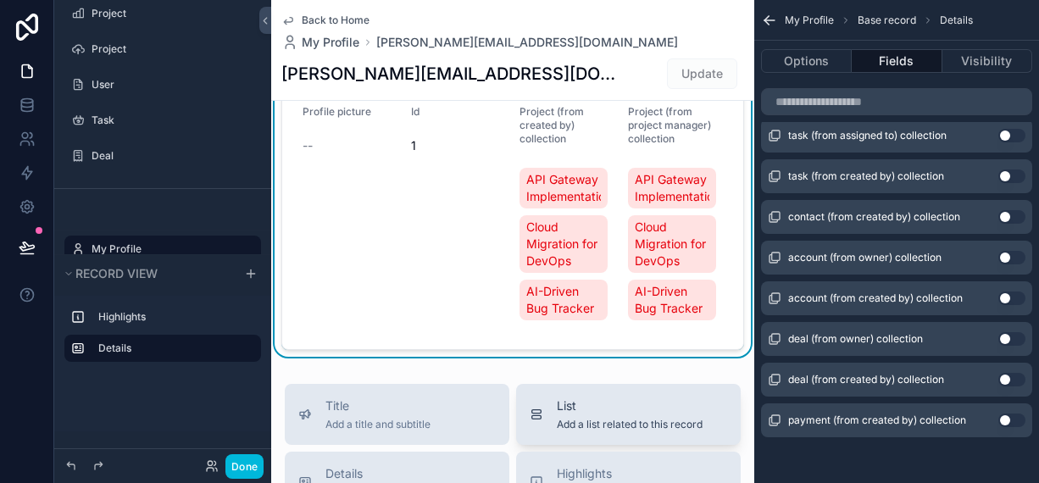
scroll to position [85, 0]
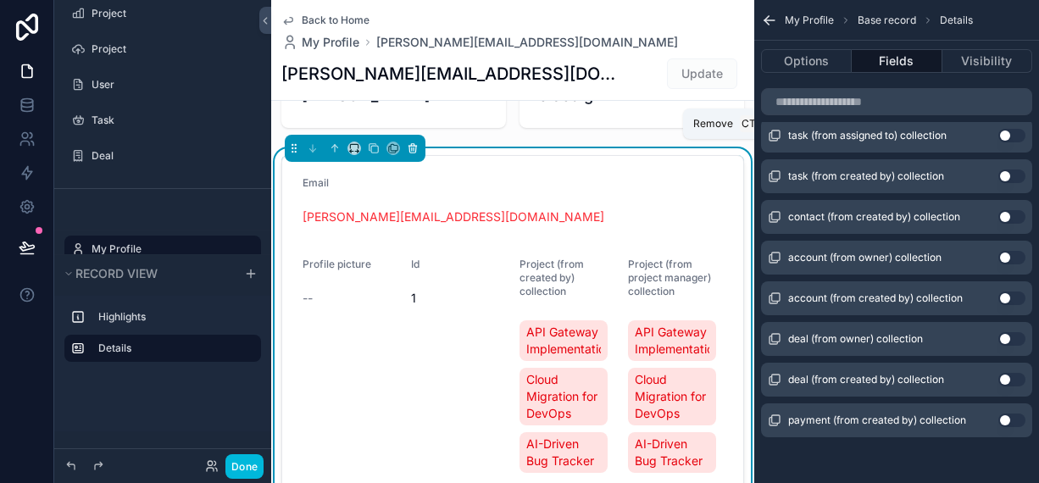
click at [409, 152] on icon "scrollable content" at bounding box center [413, 148] width 12 height 12
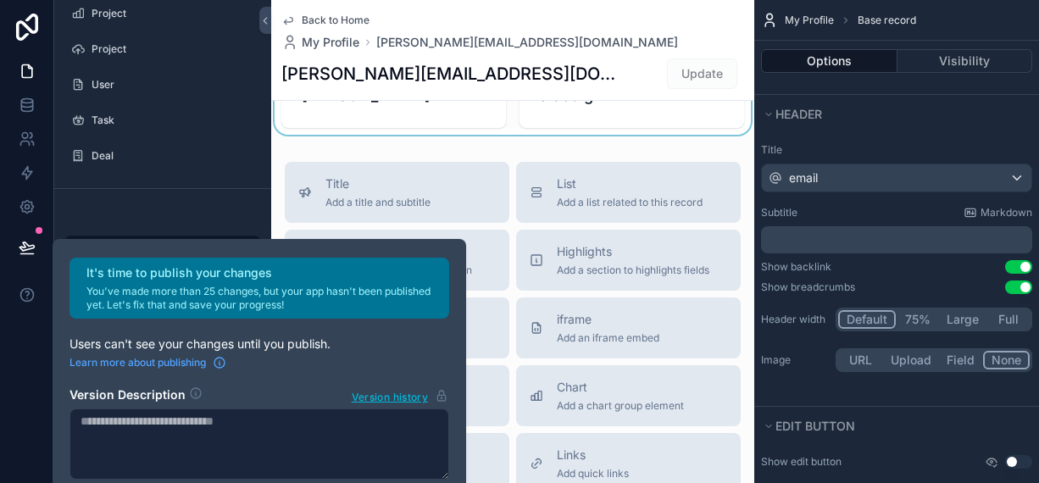
scroll to position [0, 0]
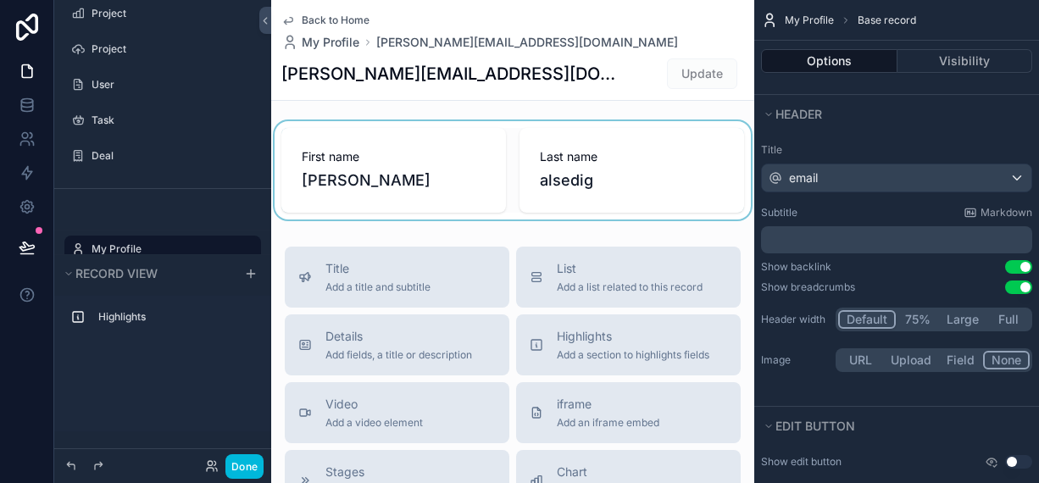
click at [505, 135] on div "scrollable content" at bounding box center [512, 170] width 483 height 98
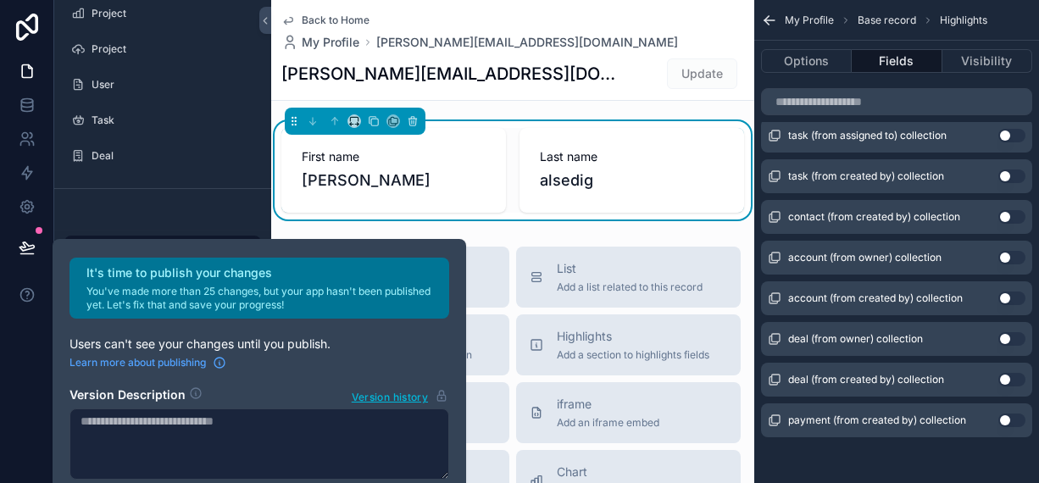
click at [496, 134] on div "First name mohamed" at bounding box center [393, 170] width 225 height 85
click at [291, 16] on icon "scrollable content" at bounding box center [288, 21] width 14 height 14
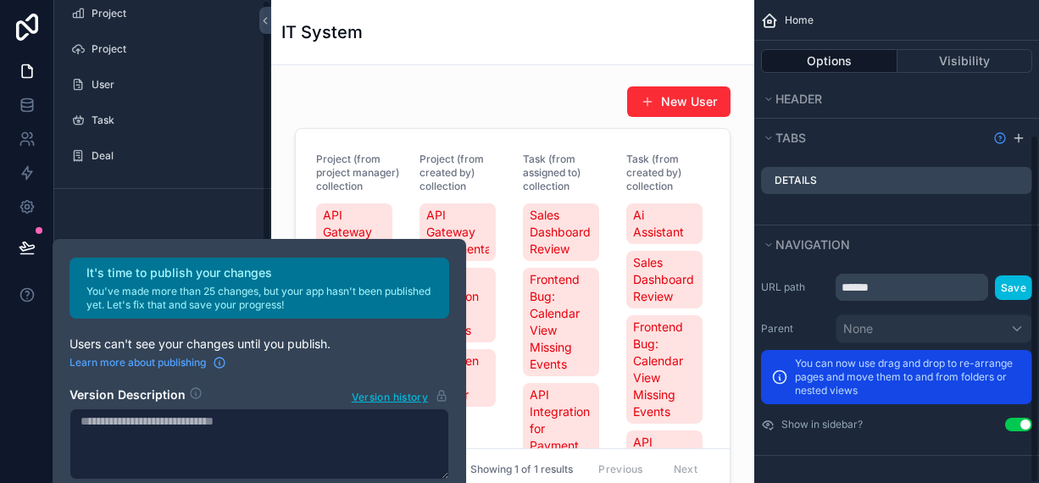
scroll to position [186, 0]
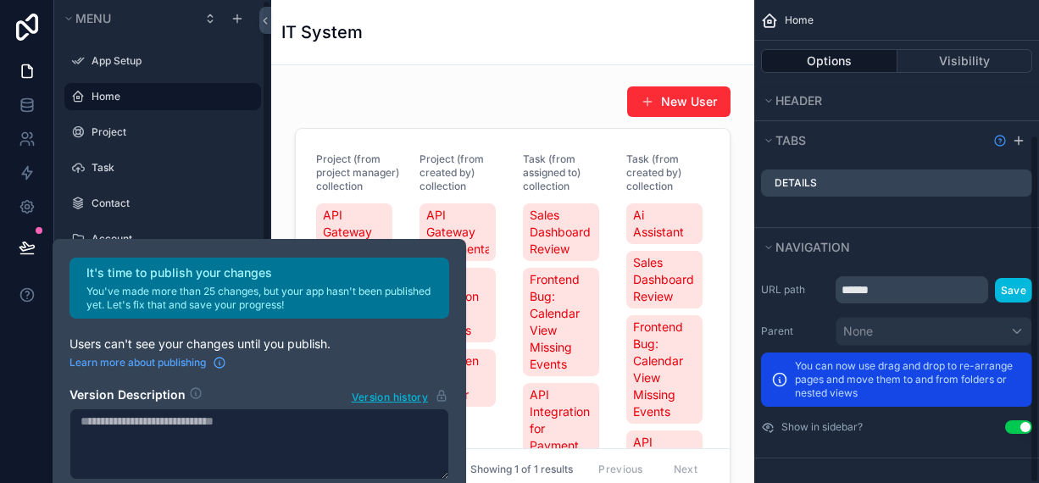
click at [291, 16] on div "IT System" at bounding box center [512, 32] width 463 height 64
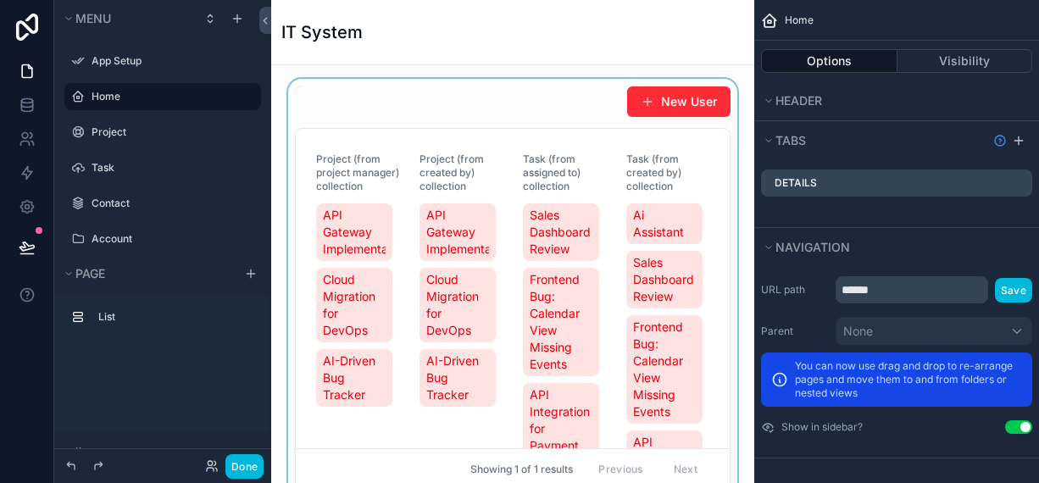
click at [536, 90] on div "scrollable content" at bounding box center [513, 291] width 456 height 425
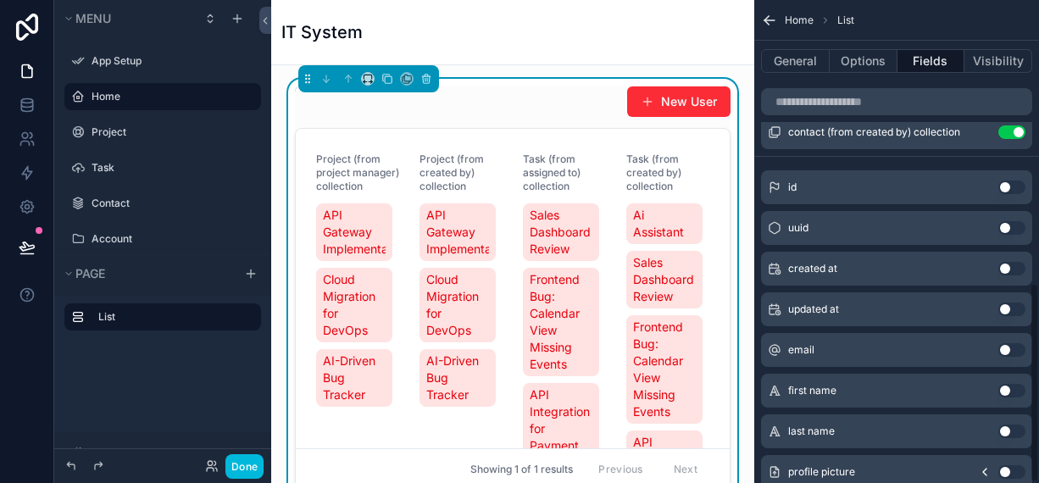
scroll to position [685, 0]
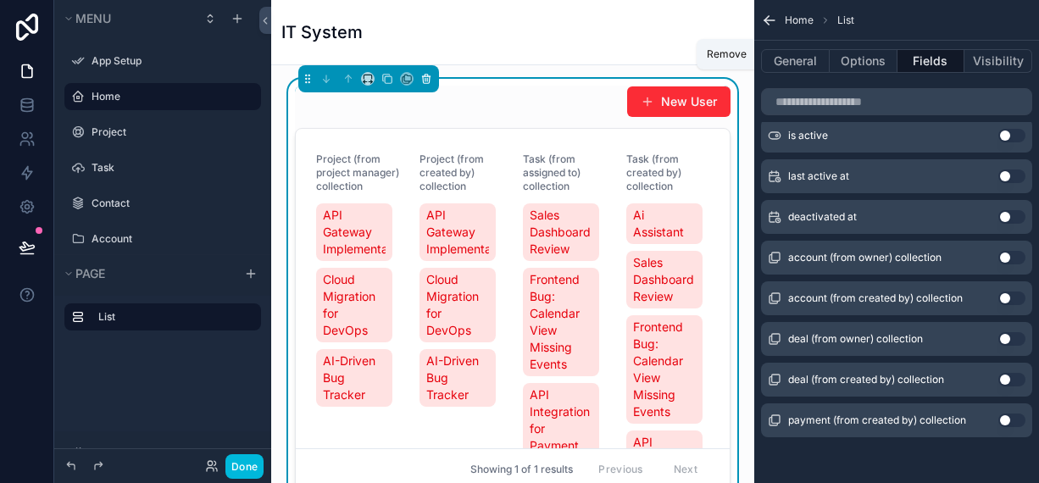
click at [422, 77] on icon "scrollable content" at bounding box center [426, 79] width 12 height 12
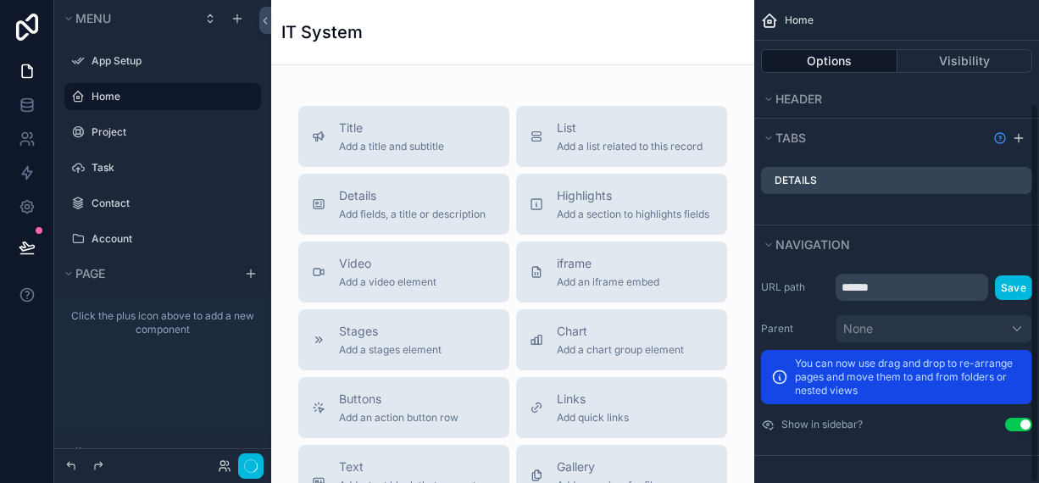
scroll to position [186, 0]
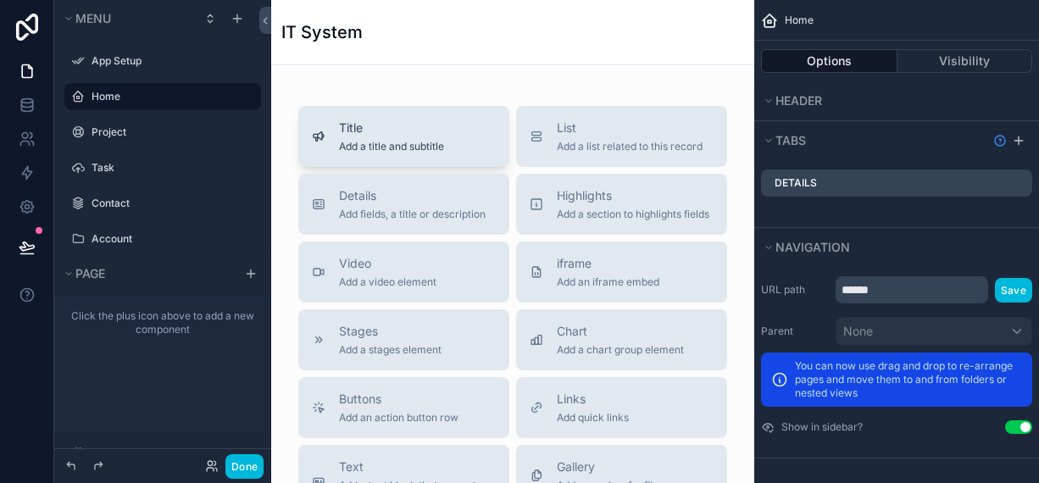
click at [386, 147] on span "Add a title and subtitle" at bounding box center [391, 147] width 105 height 14
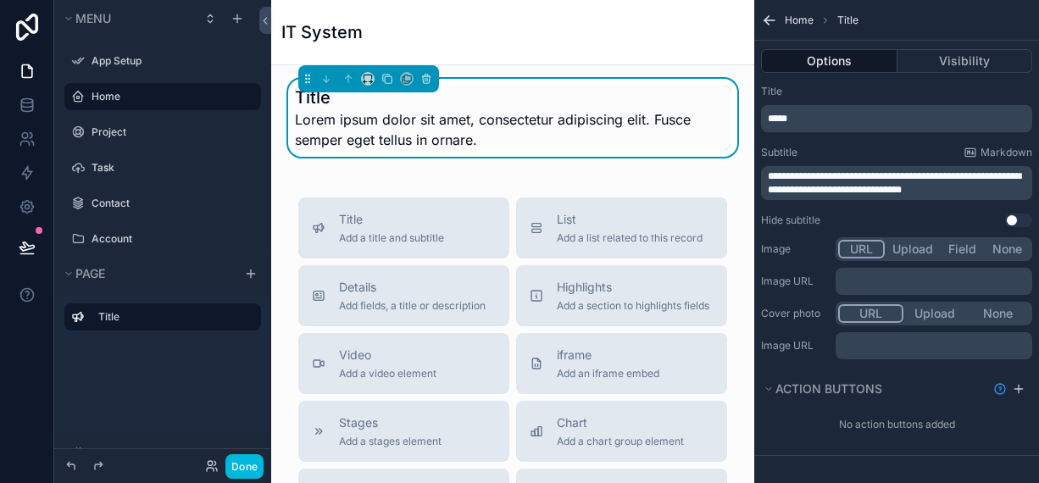
scroll to position [0, 0]
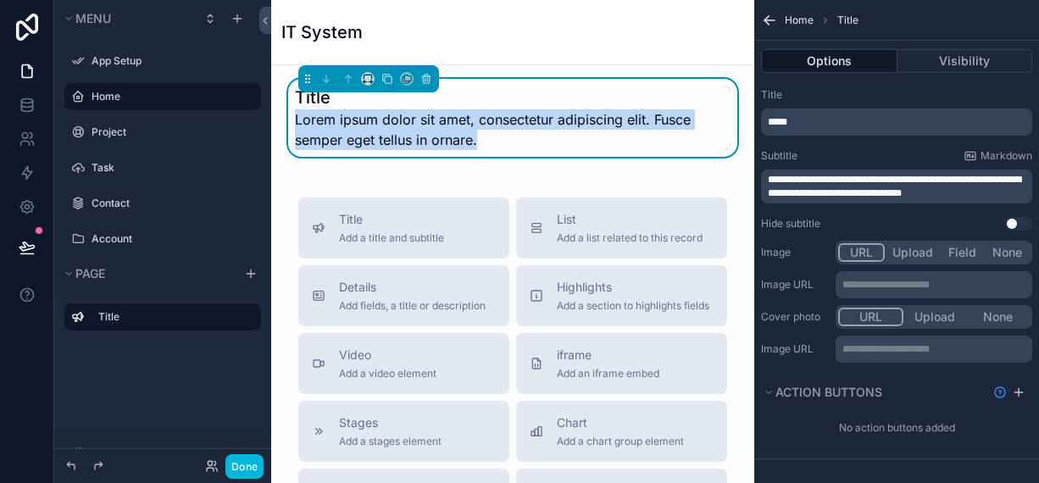
drag, startPoint x: 476, startPoint y: 142, endPoint x: 294, endPoint y: 111, distance: 184.7
click at [295, 111] on span "Lorem ipsum dolor sit amet, consectetur adipiscing elit. Fusce semper eget tell…" at bounding box center [513, 129] width 436 height 41
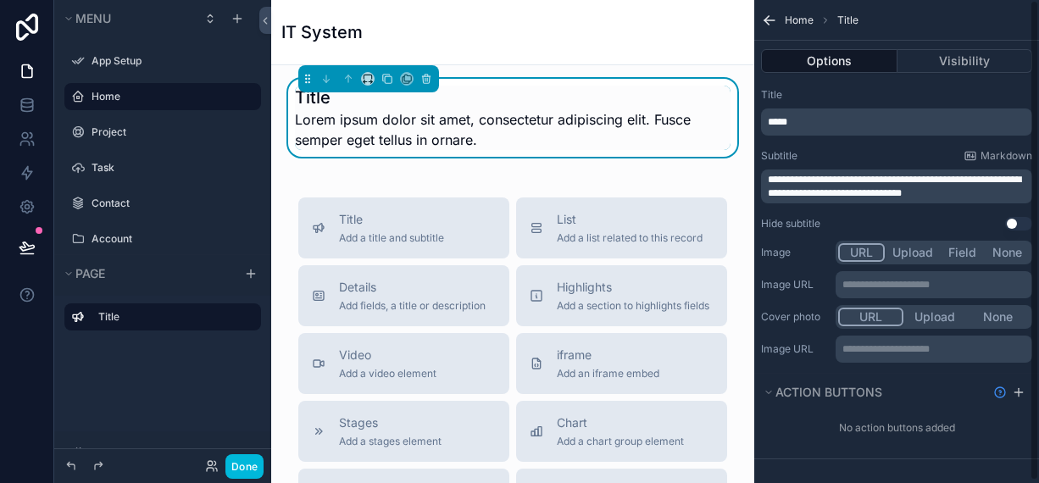
click at [974, 197] on p "**********" at bounding box center [898, 186] width 261 height 27
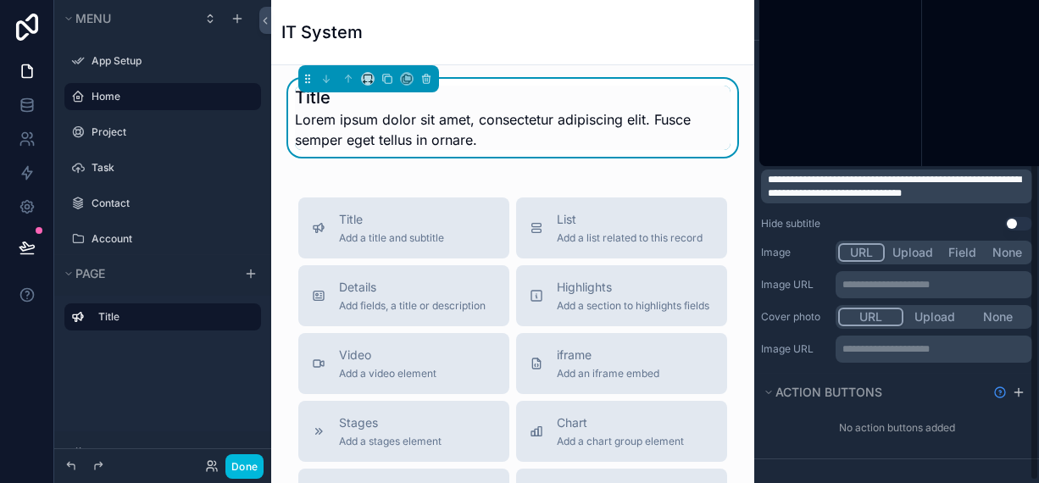
click at [974, 199] on p "**********" at bounding box center [898, 186] width 261 height 27
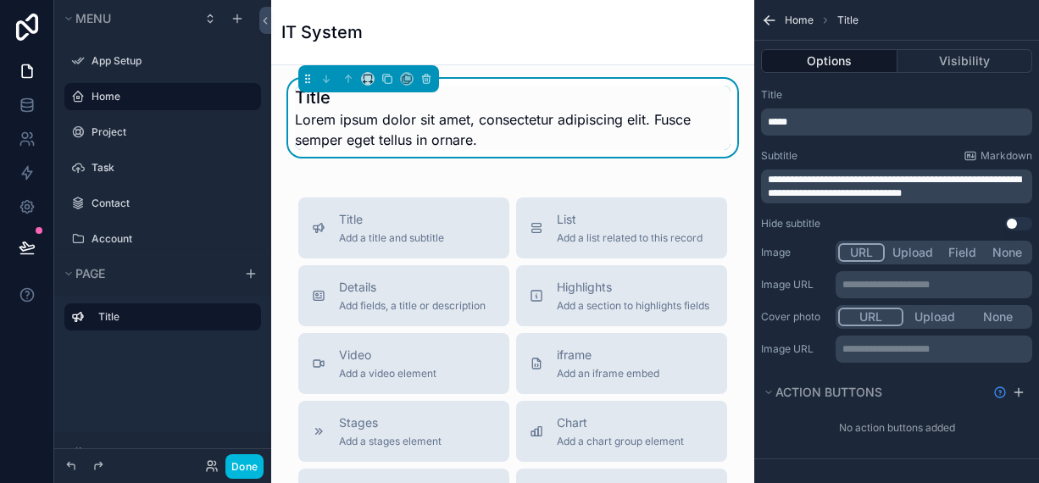
click at [974, 199] on p "**********" at bounding box center [898, 186] width 261 height 27
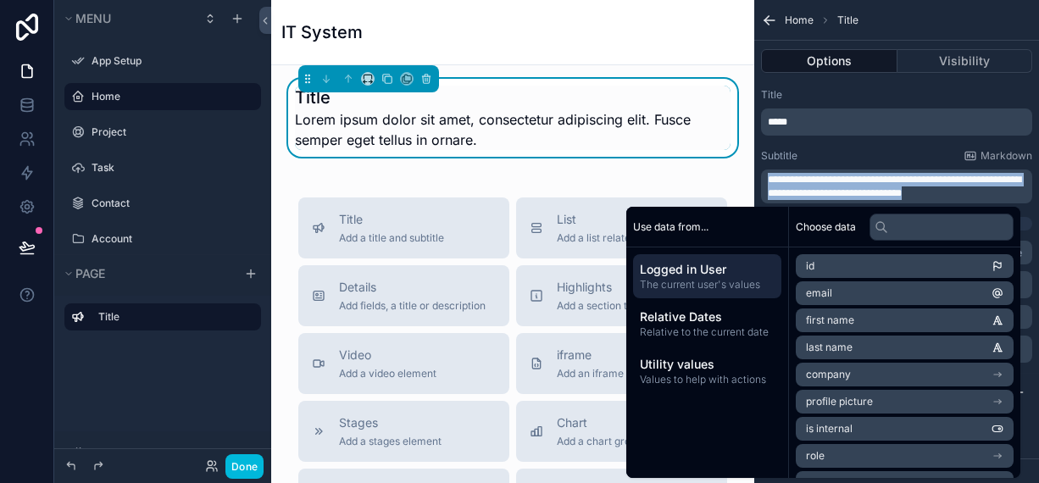
click at [974, 198] on p "**********" at bounding box center [898, 186] width 261 height 27
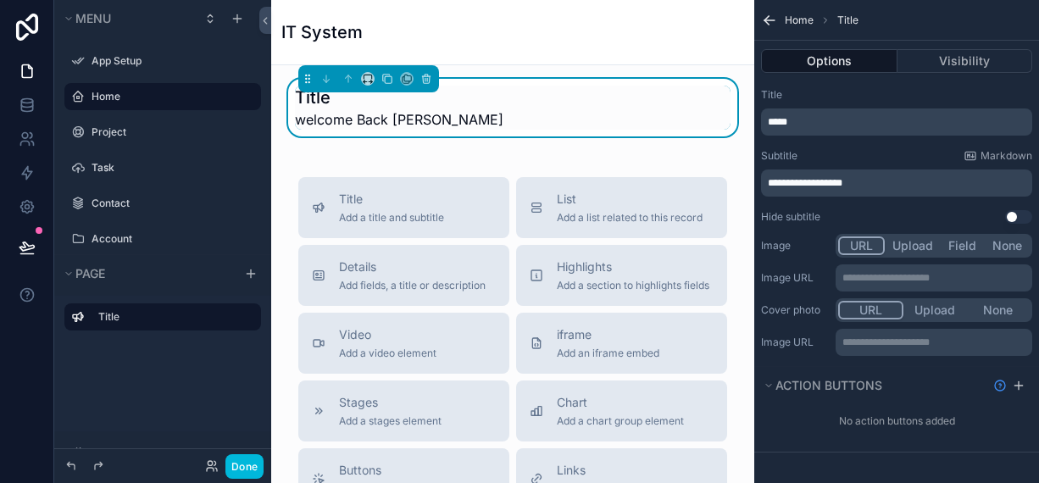
click at [527, 128] on div "Title welcome Back Talib" at bounding box center [513, 108] width 436 height 44
click at [233, 458] on div "Done" at bounding box center [162, 466] width 217 height 34
click at [233, 469] on button "Done" at bounding box center [244, 466] width 38 height 25
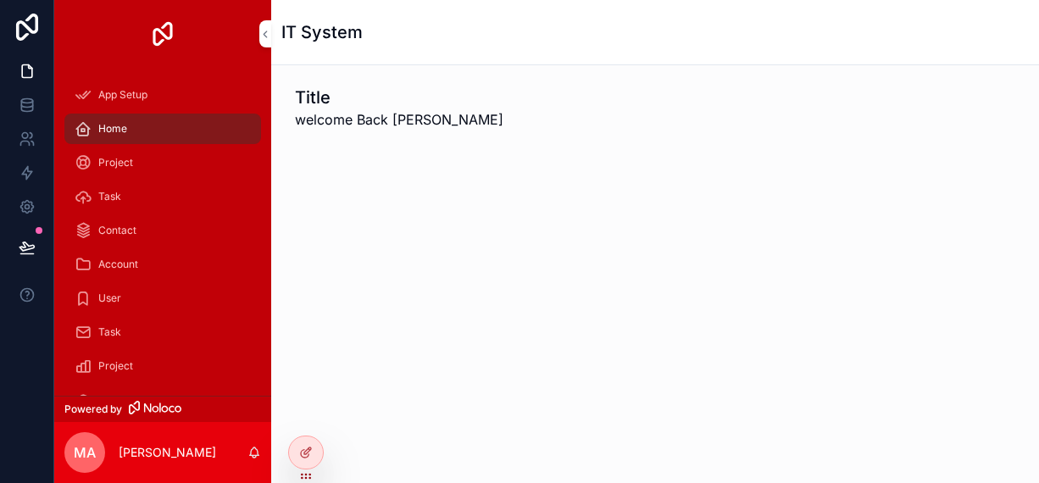
click at [92, 165] on div "Project" at bounding box center [163, 162] width 176 height 27
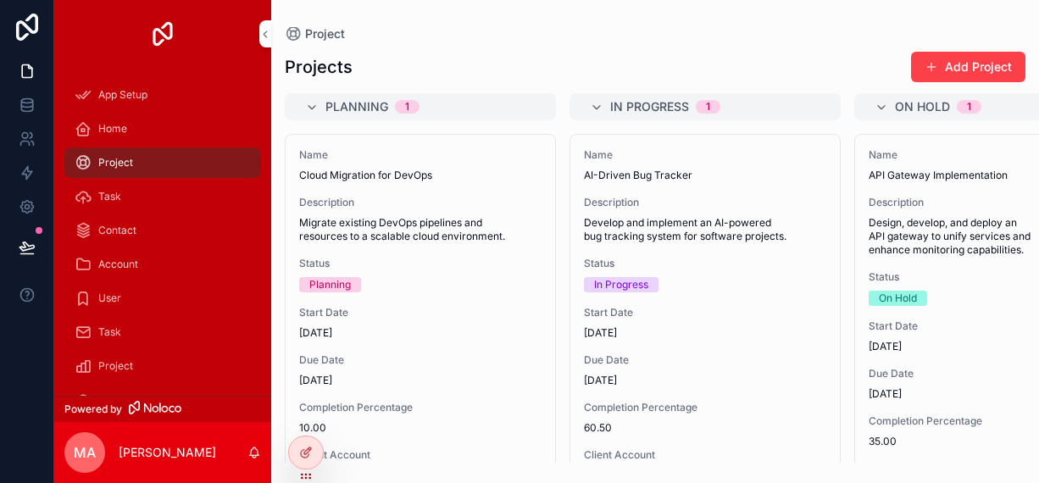
click at [972, 62] on button "Add Project" at bounding box center [968, 67] width 114 height 31
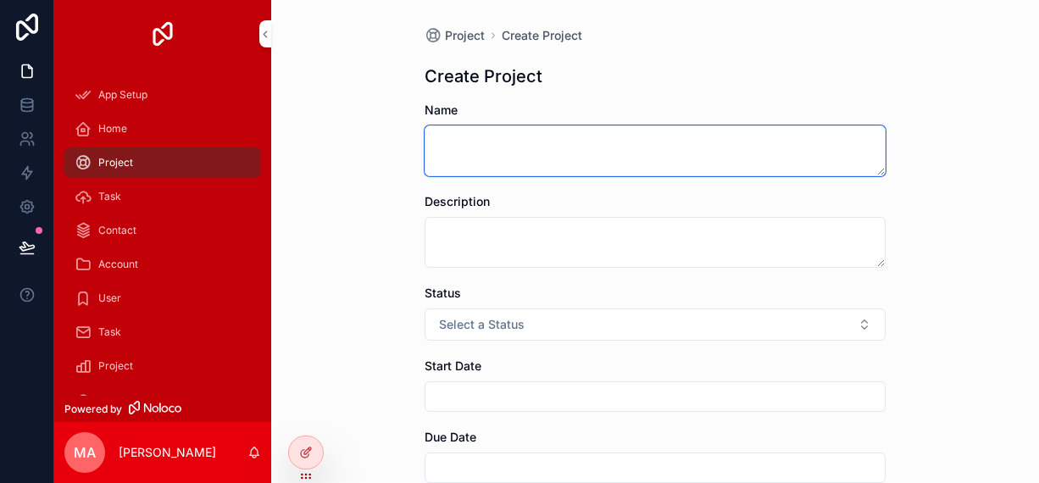
click at [469, 149] on textarea "scrollable content" at bounding box center [655, 150] width 461 height 51
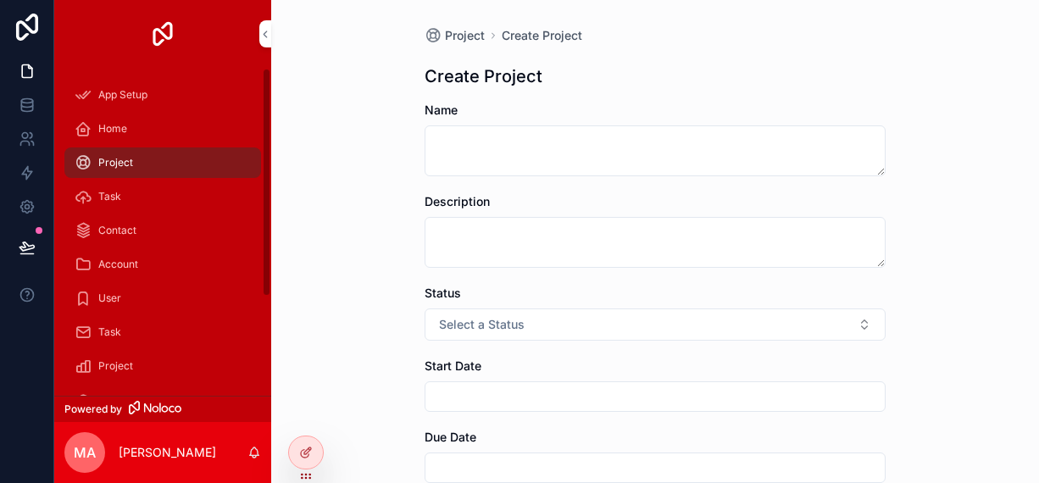
click at [257, 29] on link "scrollable content" at bounding box center [162, 33] width 197 height 27
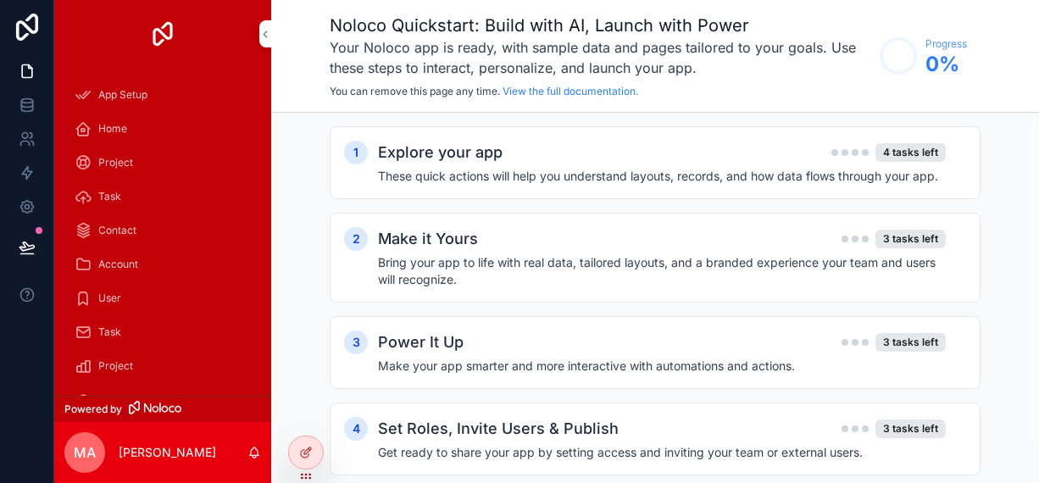
click at [257, 31] on link "scrollable content" at bounding box center [162, 33] width 197 height 27
click at [123, 125] on span "Home" at bounding box center [112, 129] width 29 height 14
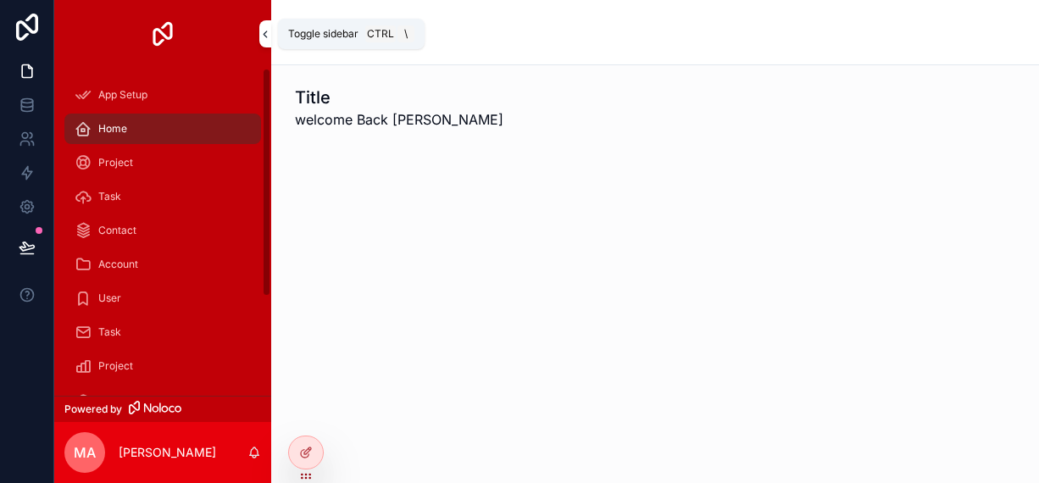
click at [264, 31] on icon "scrollable content" at bounding box center [265, 34] width 12 height 13
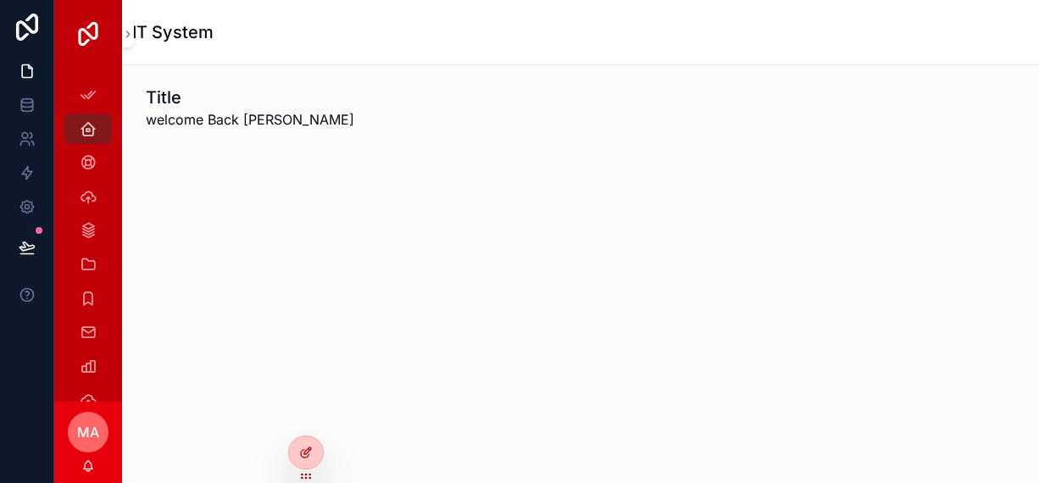
click at [305, 455] on icon at bounding box center [306, 453] width 14 height 14
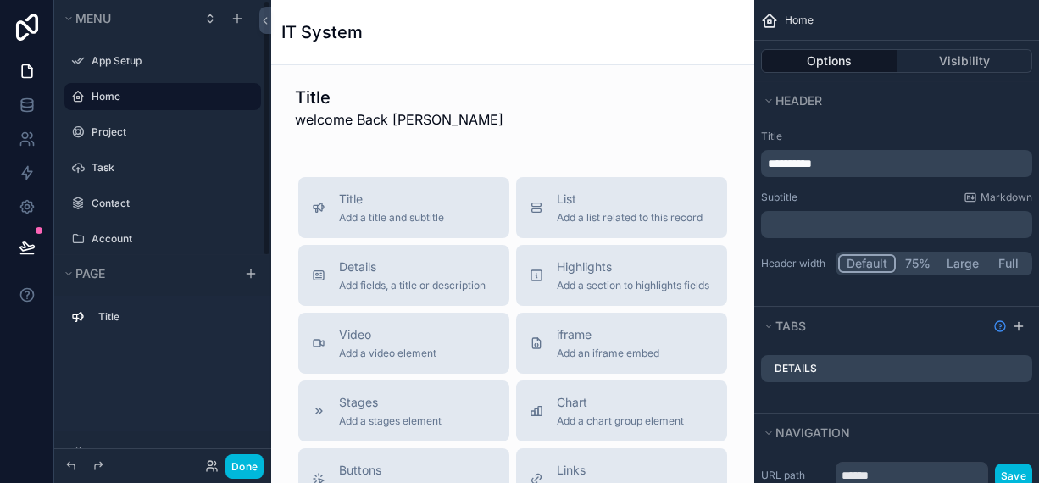
click at [89, 28] on button "Menu" at bounding box center [127, 19] width 132 height 24
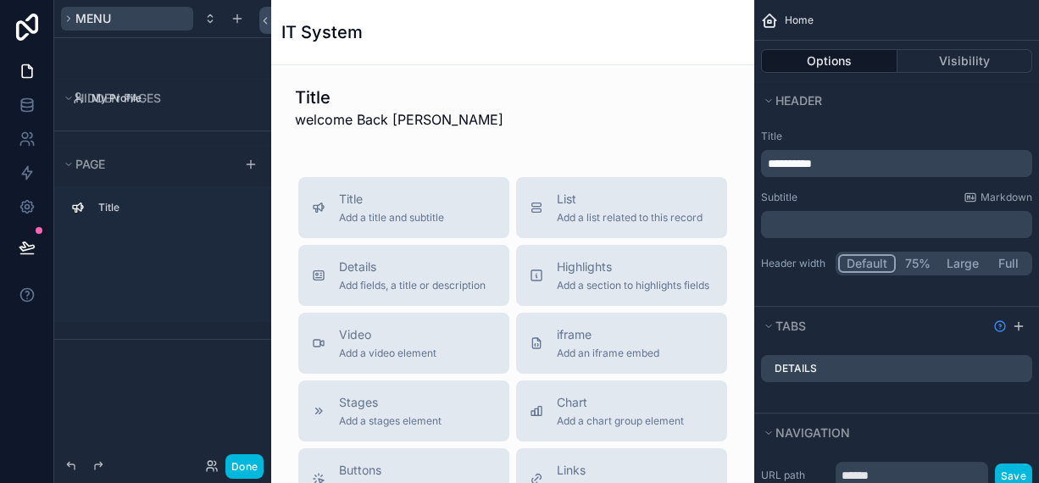
click at [88, 28] on button "Menu" at bounding box center [127, 19] width 132 height 24
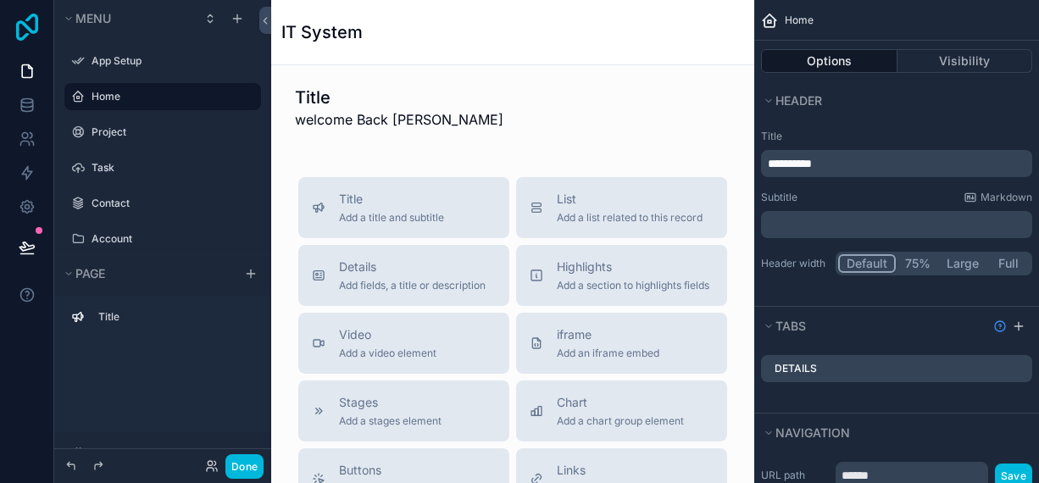
click at [33, 33] on icon at bounding box center [27, 27] width 22 height 27
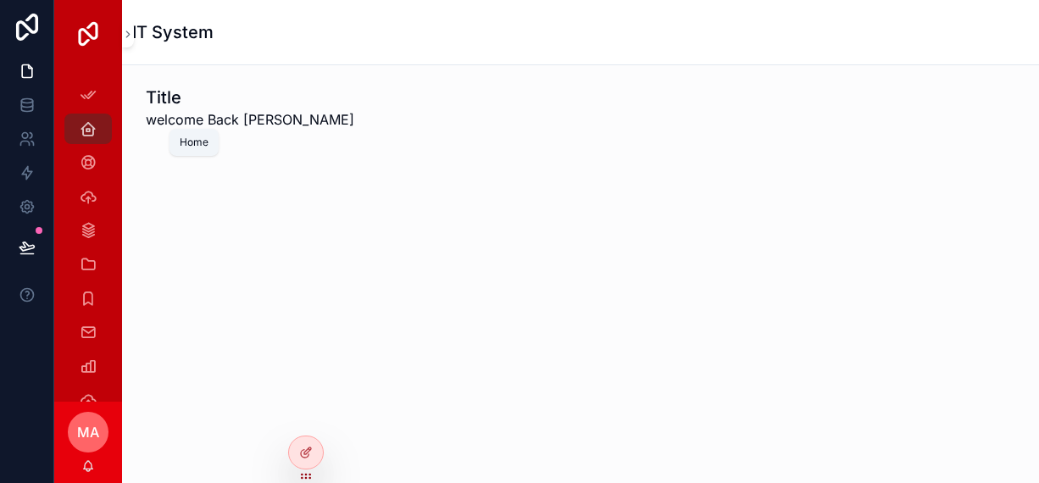
click at [89, 131] on icon "scrollable content" at bounding box center [88, 128] width 17 height 17
click at [87, 93] on icon "scrollable content" at bounding box center [88, 94] width 17 height 17
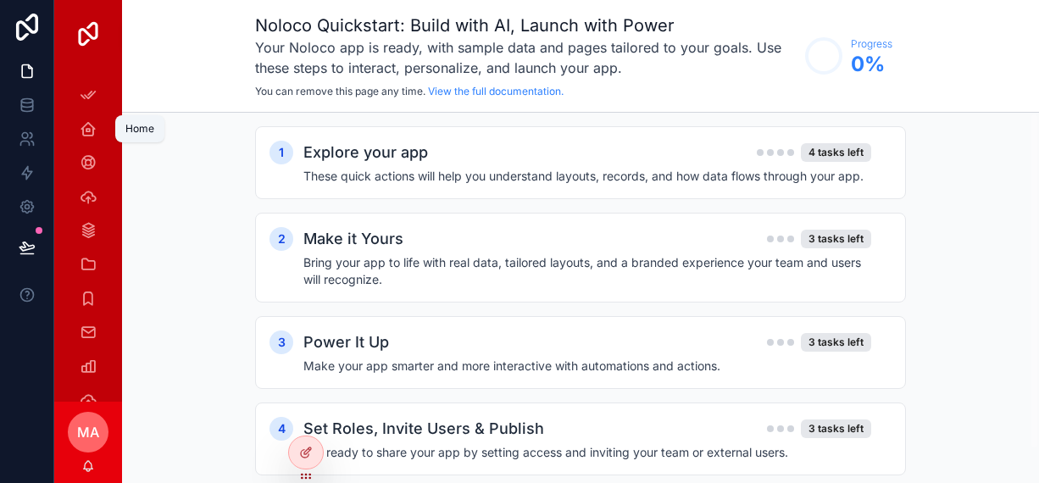
click at [80, 131] on icon "scrollable content" at bounding box center [88, 128] width 17 height 17
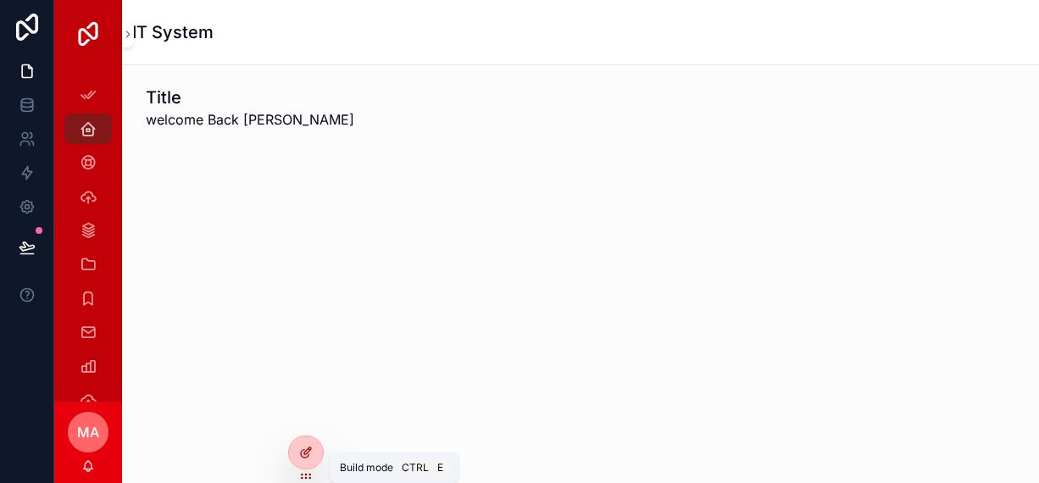
click at [306, 450] on icon at bounding box center [307, 450] width 7 height 7
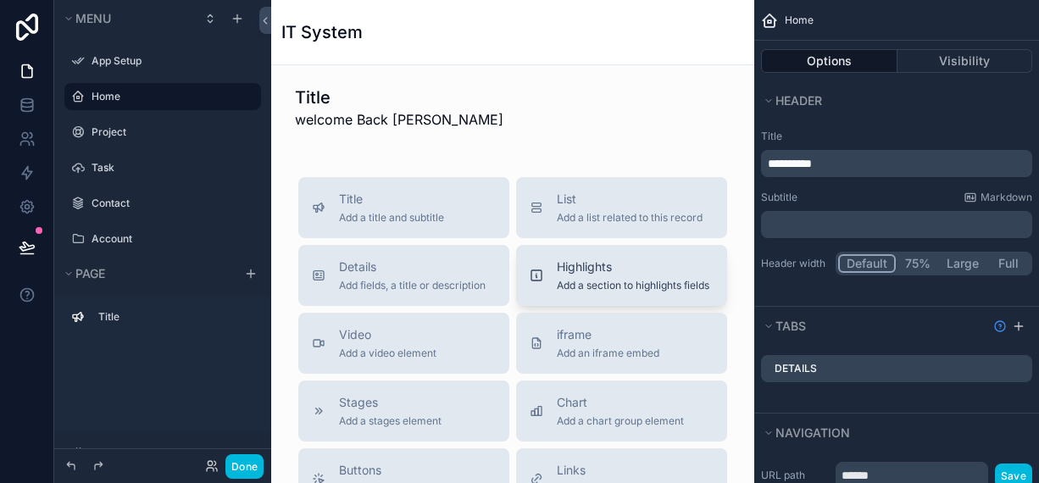
click at [532, 289] on div "Highlights Add a section to highlights fields" at bounding box center [622, 275] width 184 height 34
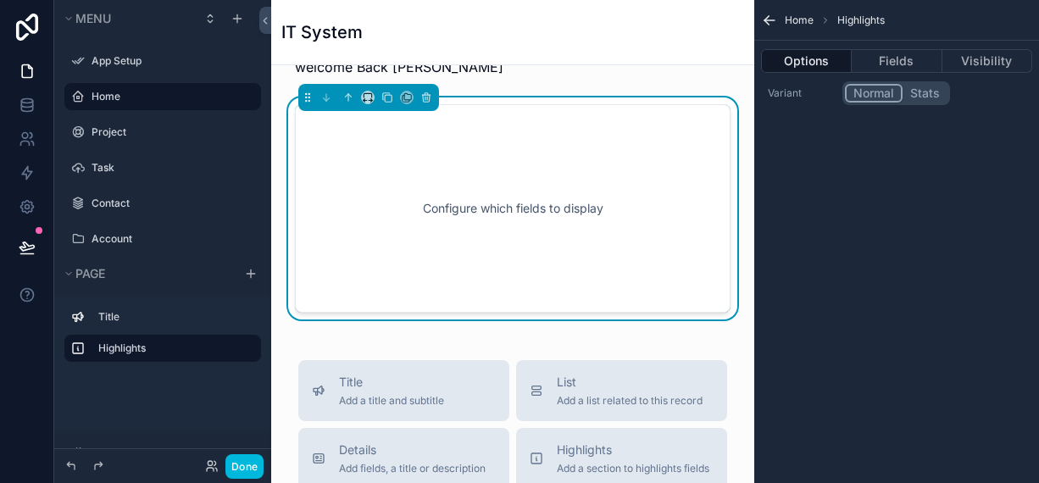
scroll to position [19, 0]
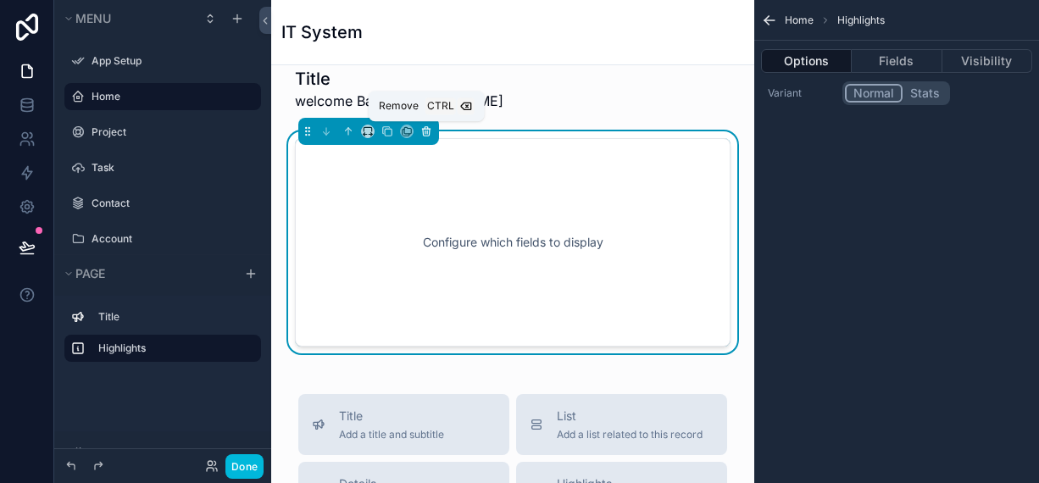
click at [430, 128] on icon "scrollable content" at bounding box center [426, 131] width 12 height 12
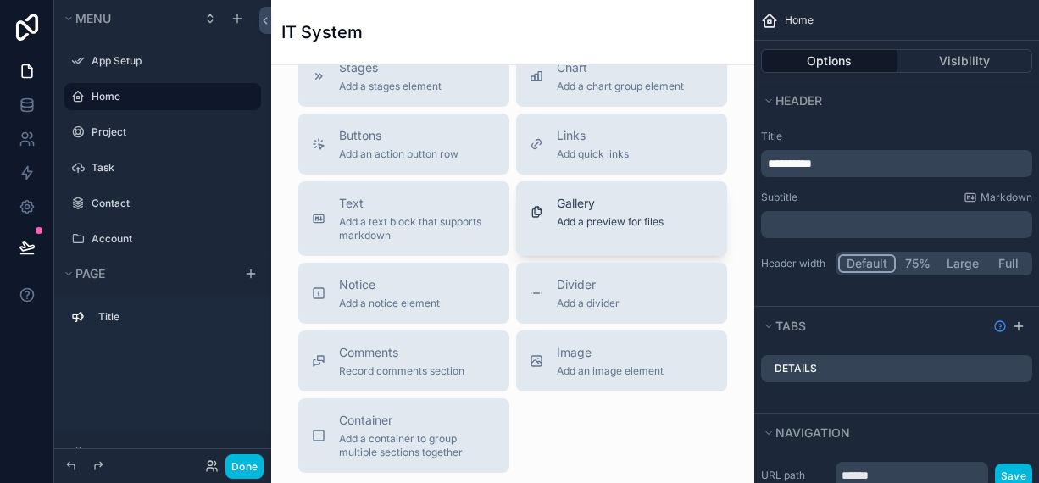
scroll to position [358, 0]
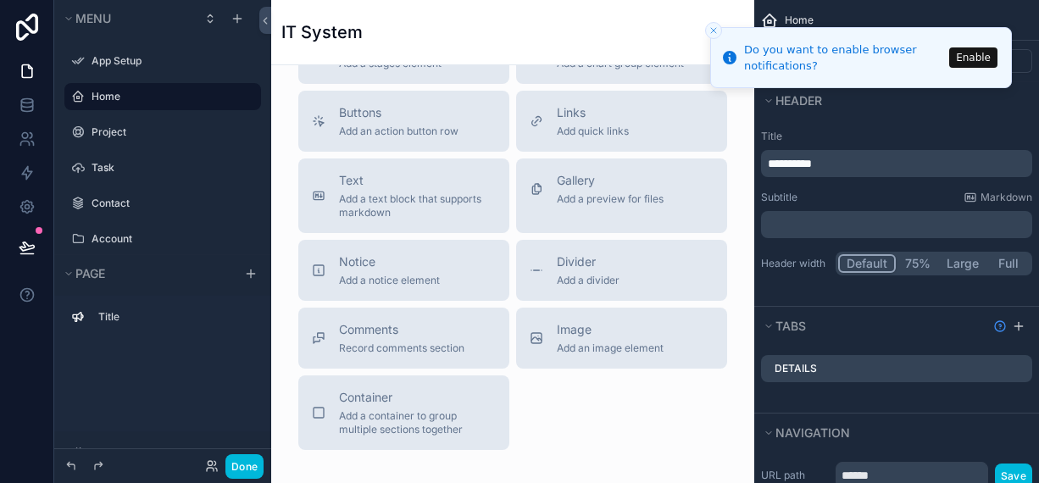
click at [708, 32] on button "Close toast" at bounding box center [713, 30] width 17 height 17
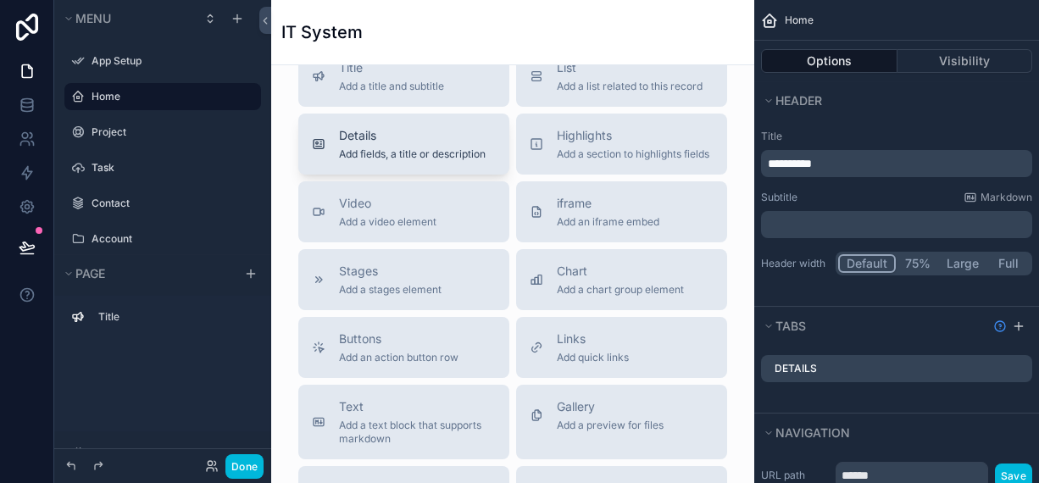
scroll to position [0, 0]
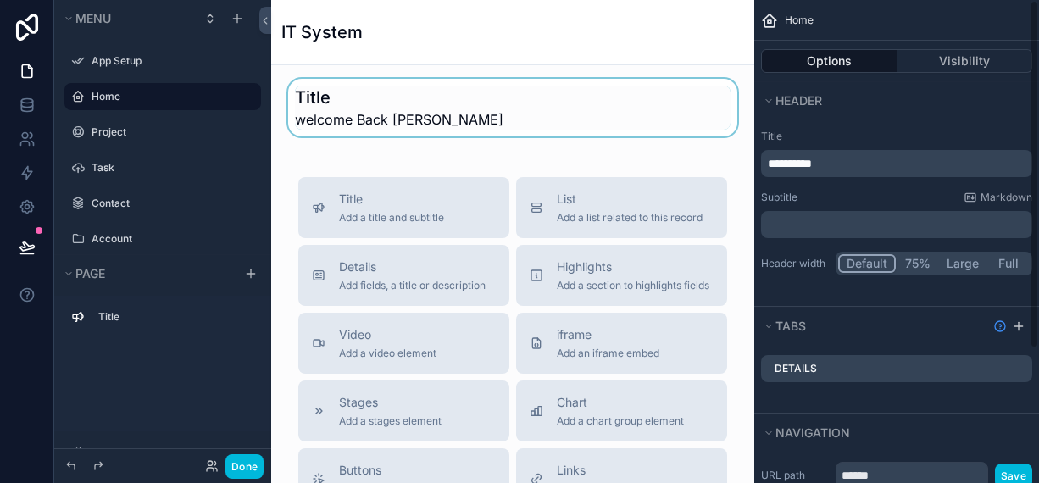
click at [586, 121] on div "scrollable content" at bounding box center [513, 108] width 456 height 58
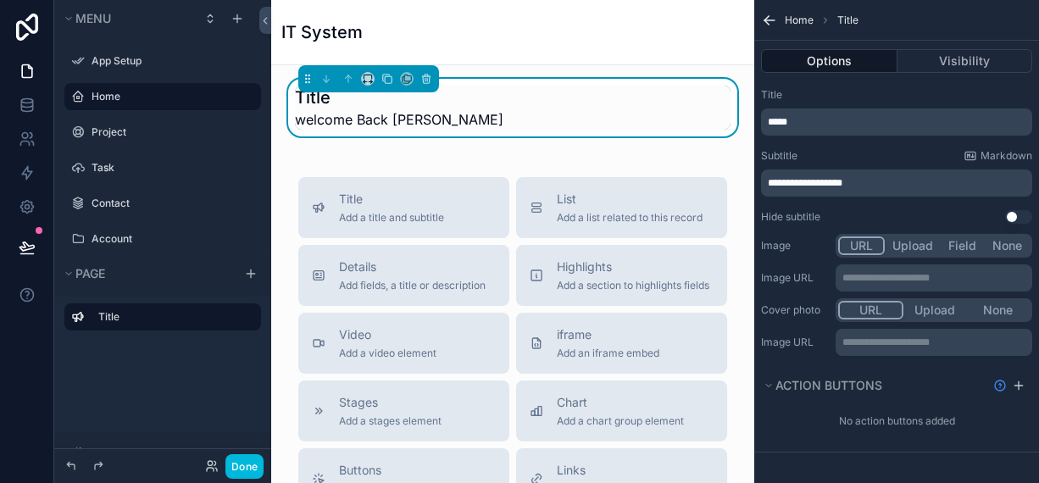
click at [871, 182] on p "**********" at bounding box center [898, 183] width 261 height 14
click at [840, 180] on span "**********" at bounding box center [805, 183] width 75 height 10
drag, startPoint x: 885, startPoint y: 179, endPoint x: 816, endPoint y: 175, distance: 68.7
click at [816, 176] on p "**********" at bounding box center [898, 183] width 261 height 14
click at [511, 177] on div "Title Add a title and subtitle List Add a list related to this record Details A…" at bounding box center [513, 492] width 456 height 630
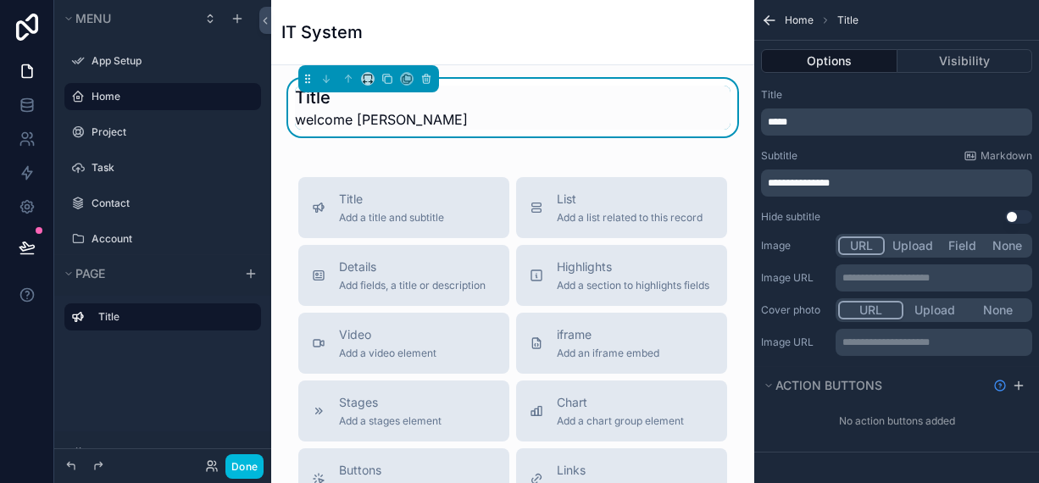
click at [1008, 214] on button "Use setting" at bounding box center [1018, 217] width 27 height 14
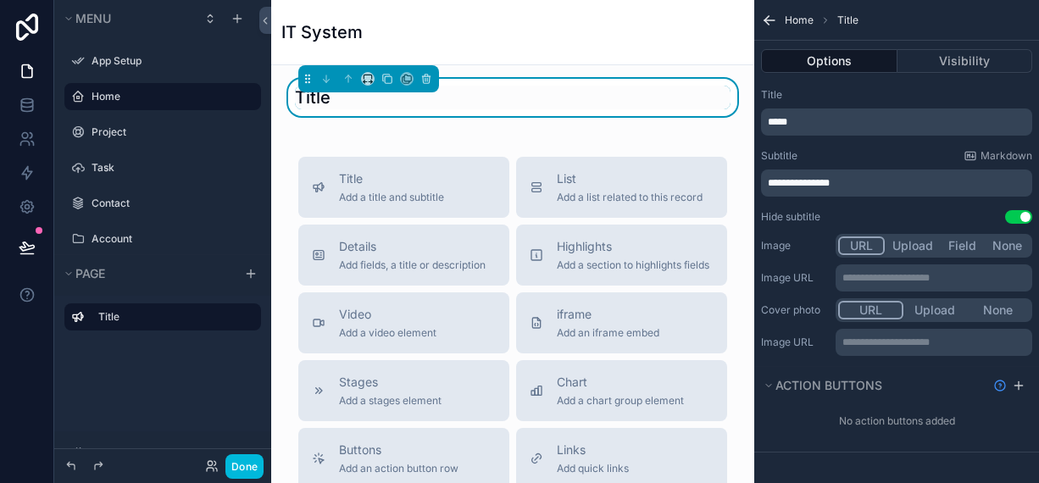
click at [1008, 215] on button "Use setting" at bounding box center [1018, 217] width 27 height 14
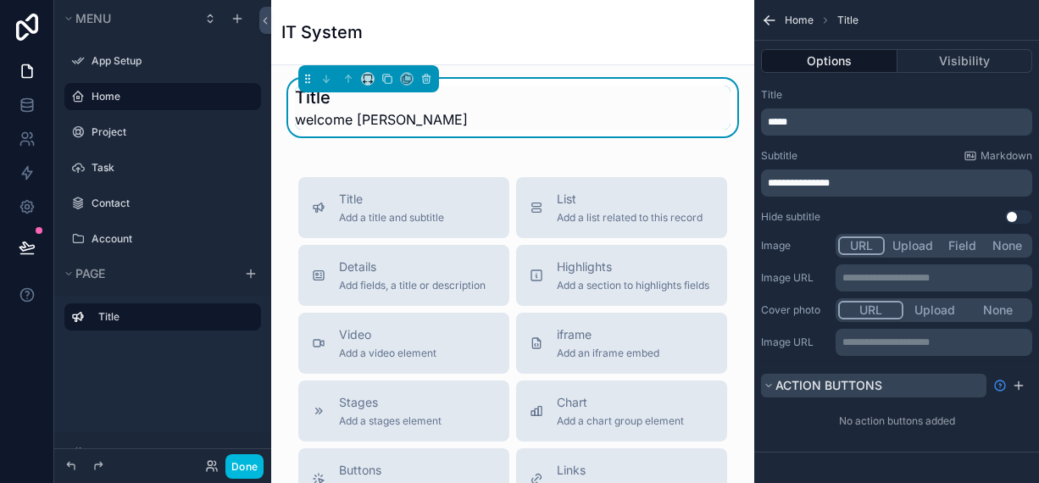
click at [807, 389] on span "Action buttons" at bounding box center [828, 385] width 107 height 14
click at [1016, 375] on div "scrollable content" at bounding box center [1018, 385] width 20 height 20
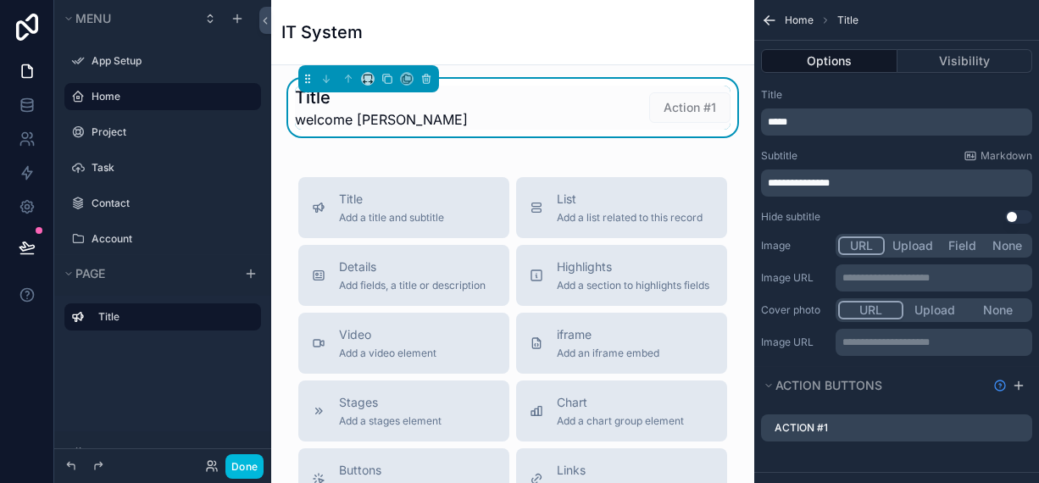
click at [863, 430] on div "Action #1" at bounding box center [896, 427] width 271 height 27
click at [828, 427] on label "Action #1" at bounding box center [800, 428] width 53 height 14
click at [1026, 382] on div "scrollable content" at bounding box center [1018, 385] width 20 height 20
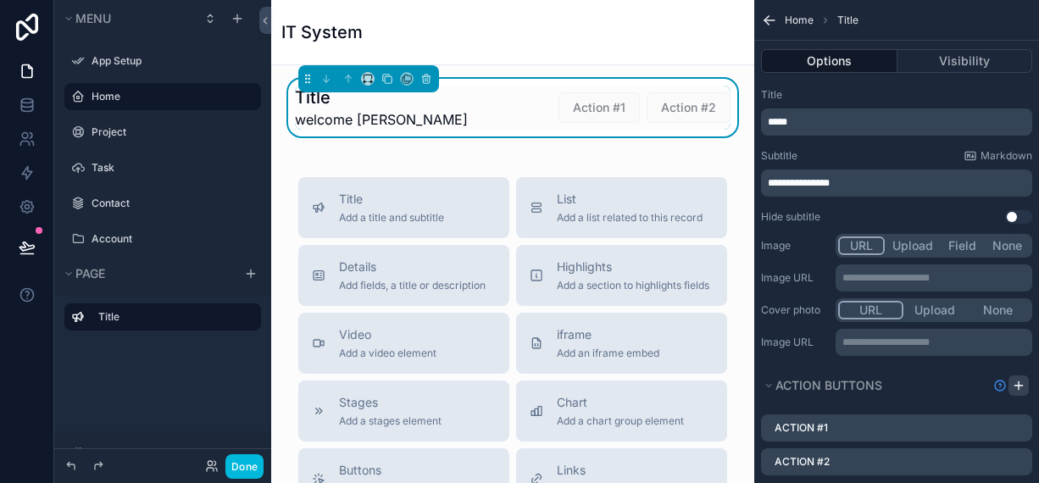
click at [1025, 382] on div "scrollable content" at bounding box center [1018, 385] width 20 height 20
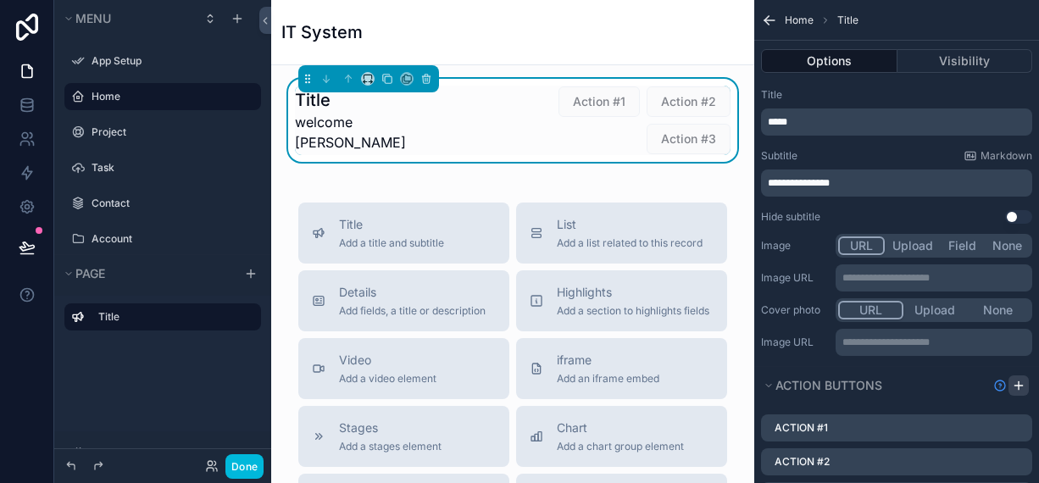
click at [1025, 382] on div "scrollable content" at bounding box center [1018, 385] width 20 height 20
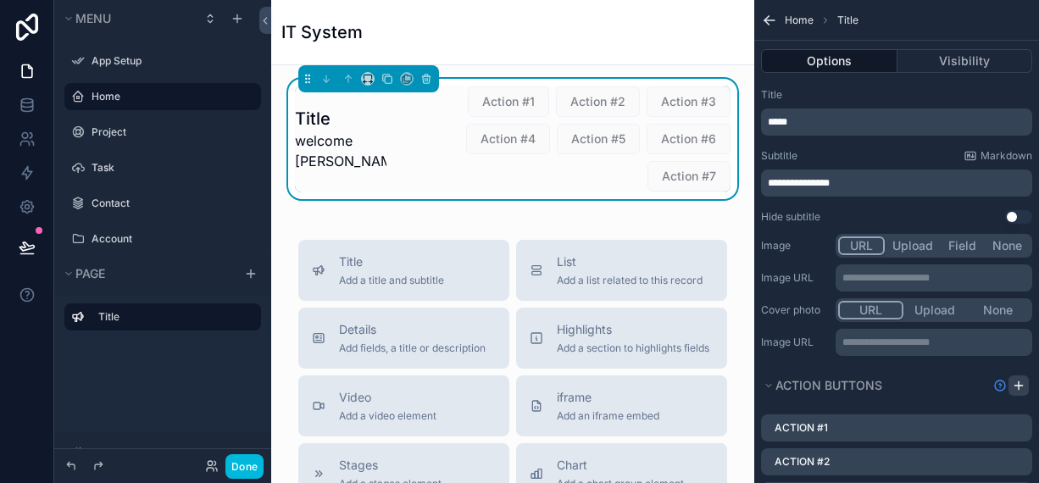
click at [1025, 382] on div "scrollable content" at bounding box center [1018, 385] width 20 height 20
click at [479, 108] on span "Action #1" at bounding box center [508, 101] width 81 height 31
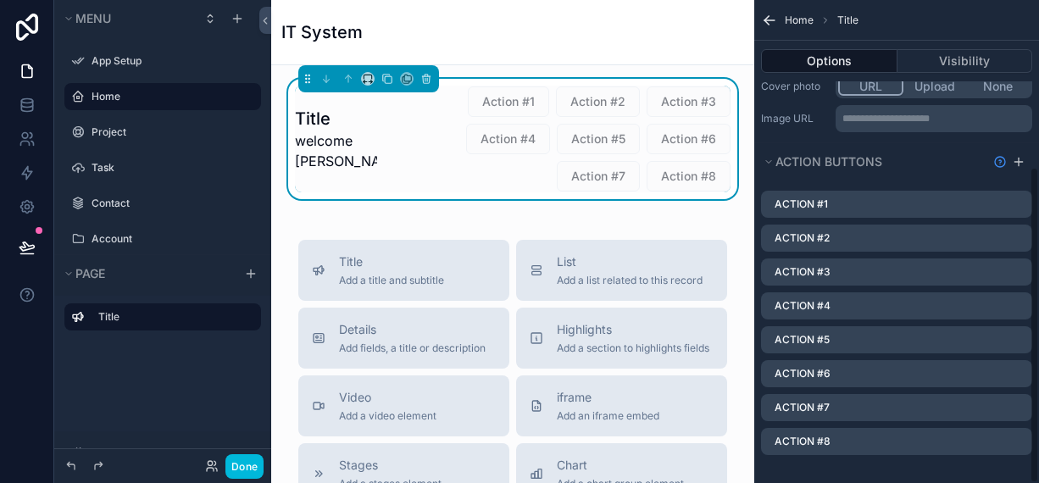
scroll to position [253, 0]
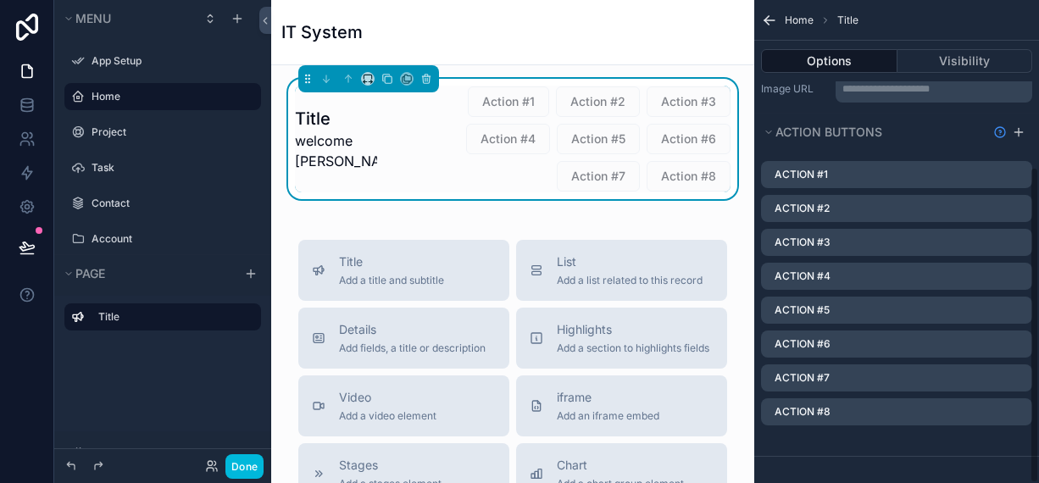
click at [794, 180] on div "Action #1" at bounding box center [896, 174] width 271 height 27
click at [844, 174] on div "Action #1" at bounding box center [896, 174] width 271 height 27
click at [0, 0] on icon "scrollable content" at bounding box center [0, 0] width 0 height 0
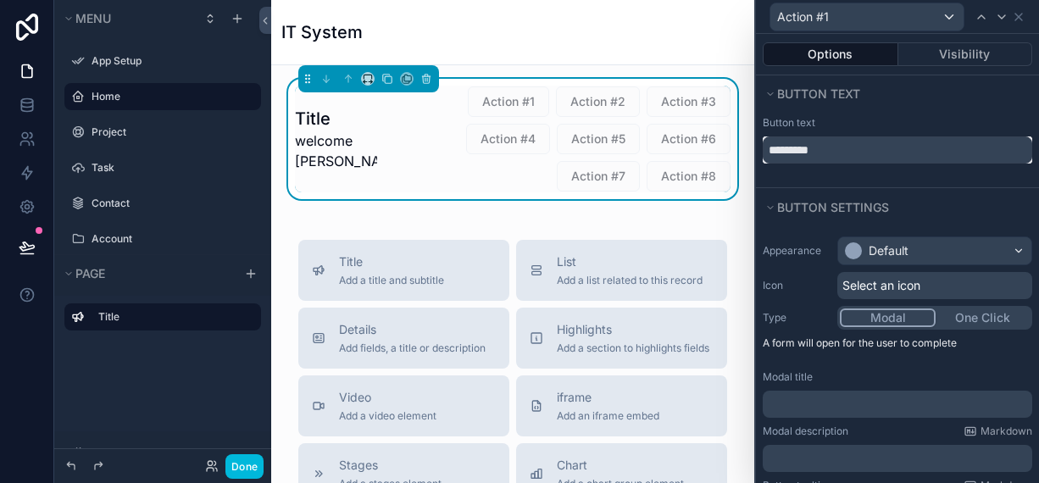
click at [847, 155] on input "*********" at bounding box center [897, 149] width 269 height 27
click at [847, 156] on input "*********" at bounding box center [897, 149] width 269 height 27
click at [847, 157] on input "*********" at bounding box center [897, 149] width 269 height 27
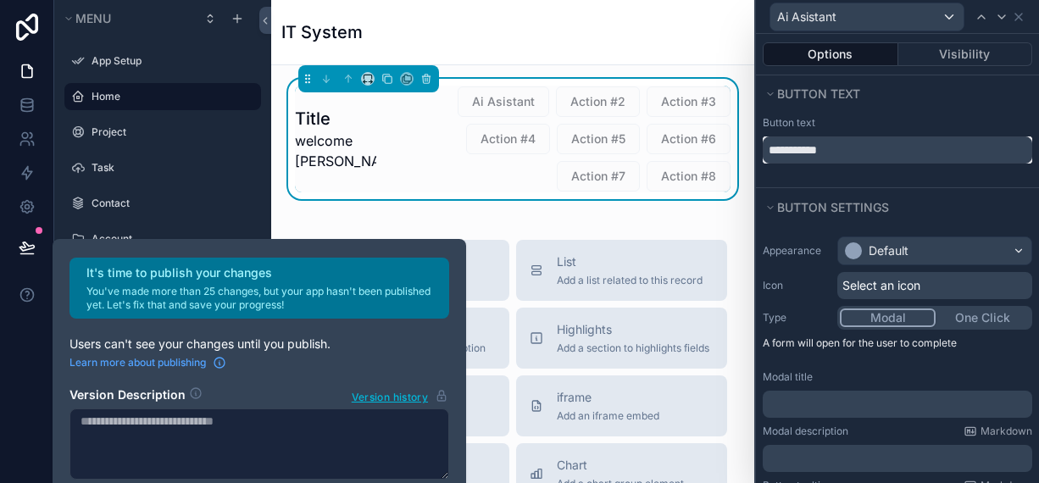
type input "**********"
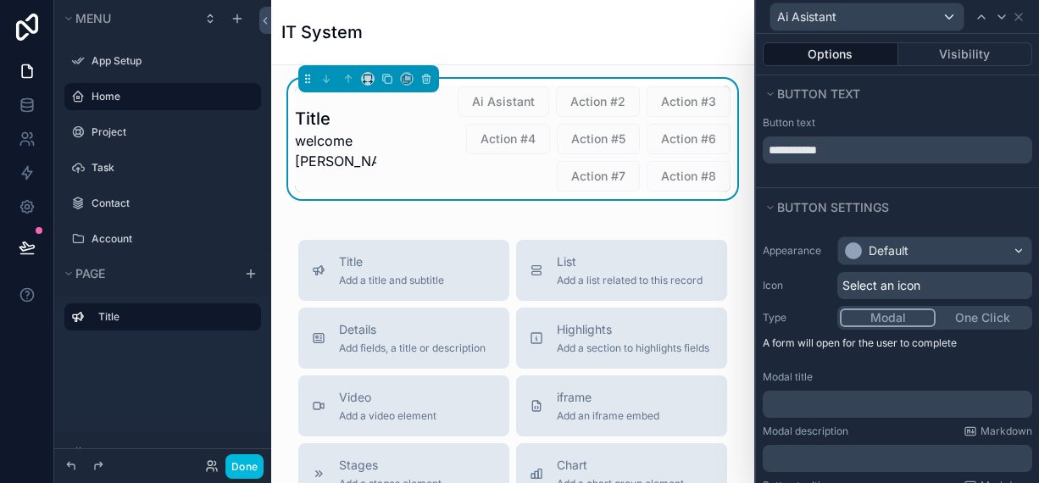
click at [875, 230] on div "Appearance Default Icon Select an icon Type Modal One Click A form will open fo…" at bounding box center [897, 381] width 283 height 303
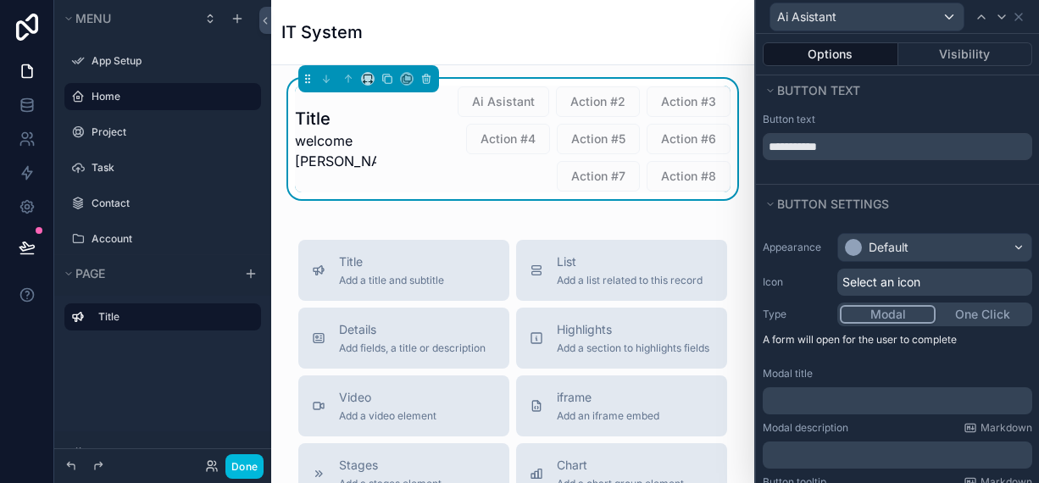
scroll to position [0, 0]
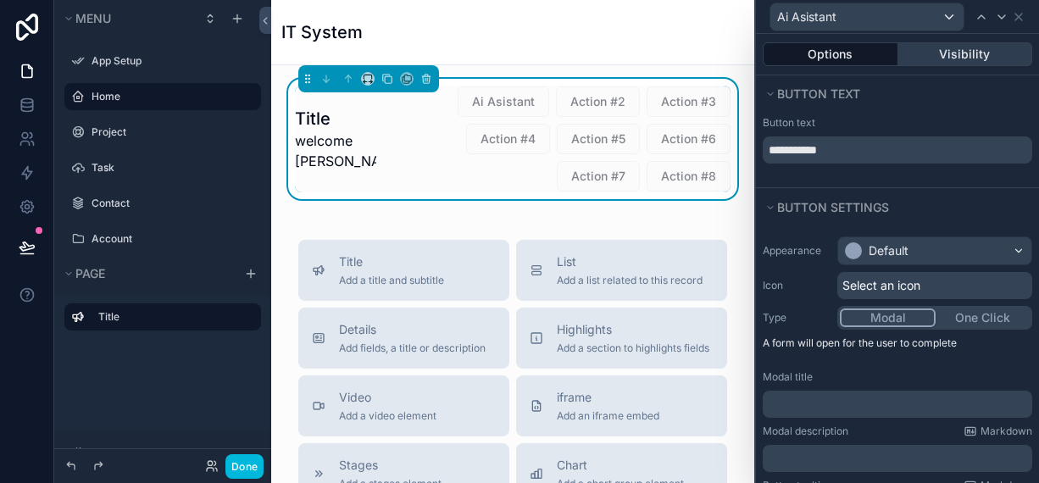
click at [906, 59] on button "Visibility" at bounding box center [965, 54] width 135 height 24
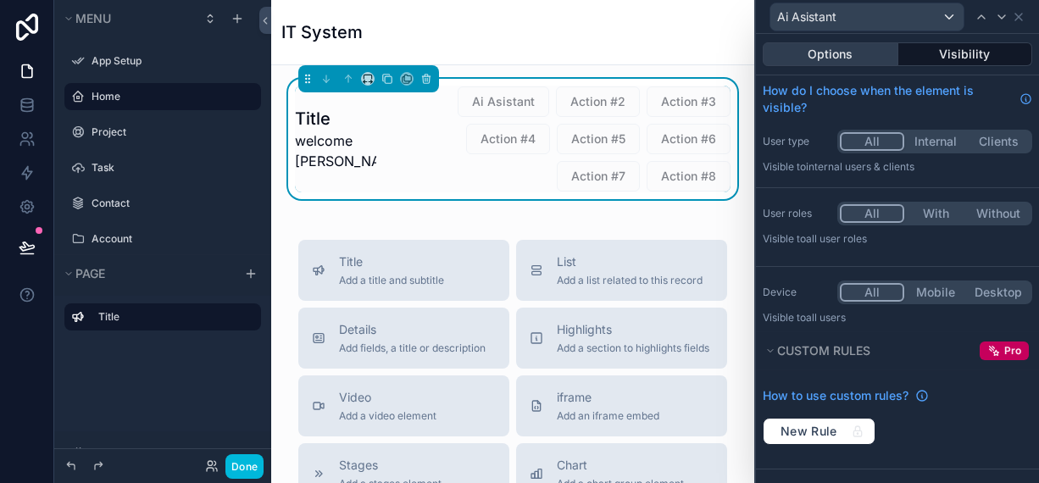
click at [861, 58] on button "Options" at bounding box center [831, 54] width 136 height 24
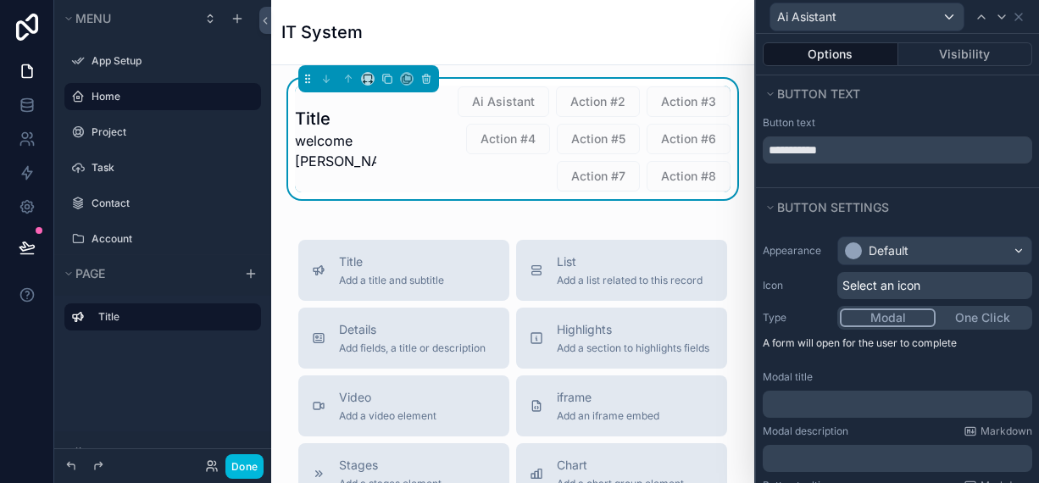
click at [879, 279] on span "Select an icon" at bounding box center [881, 285] width 78 height 17
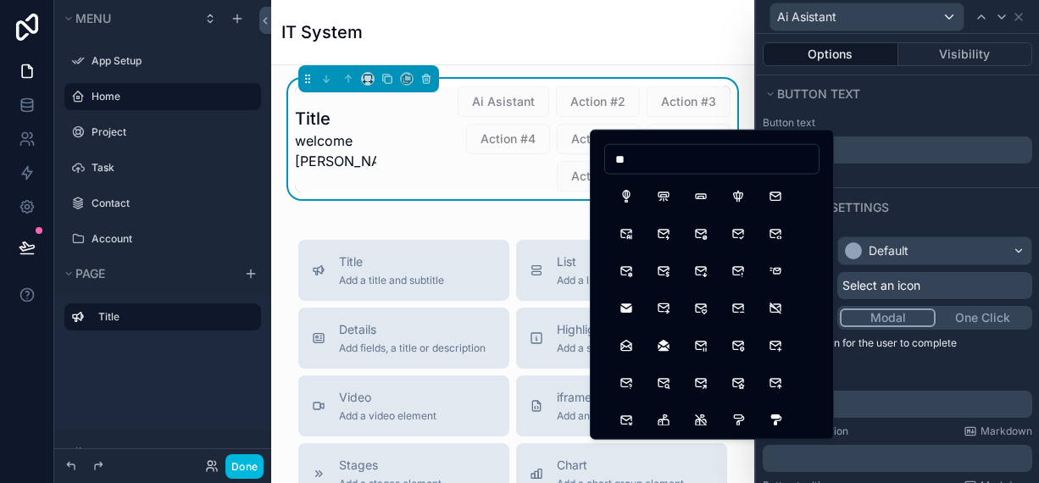
type input "*"
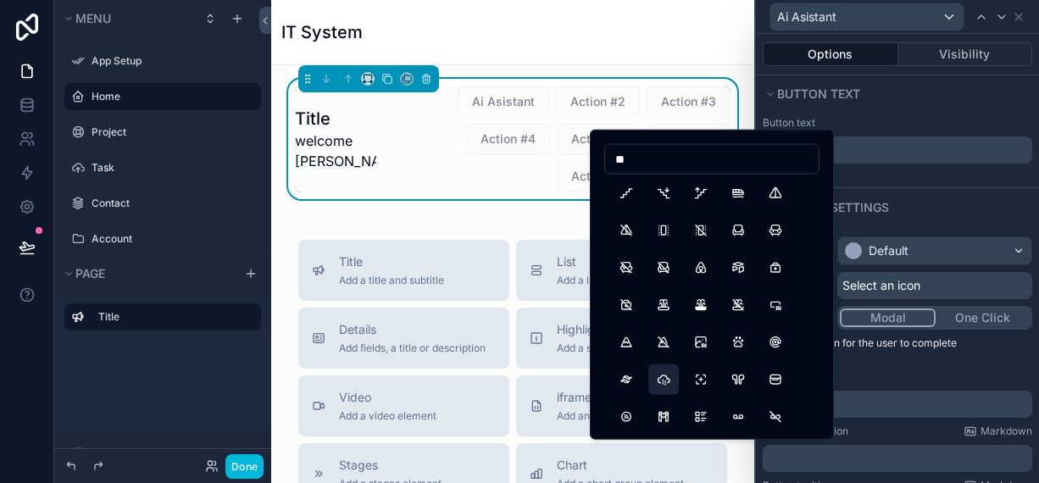
scroll to position [508, 0]
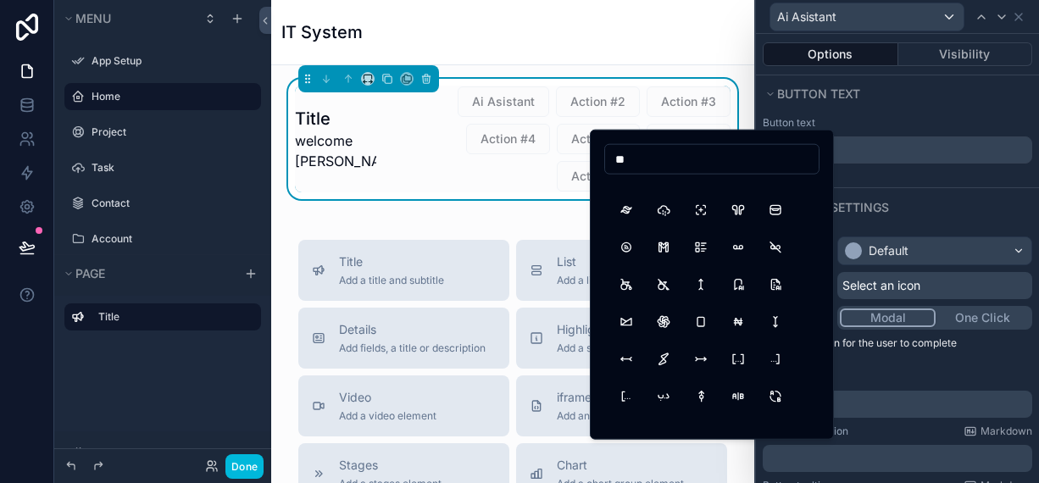
click at [648, 155] on input "**" at bounding box center [712, 159] width 214 height 24
type input "*****"
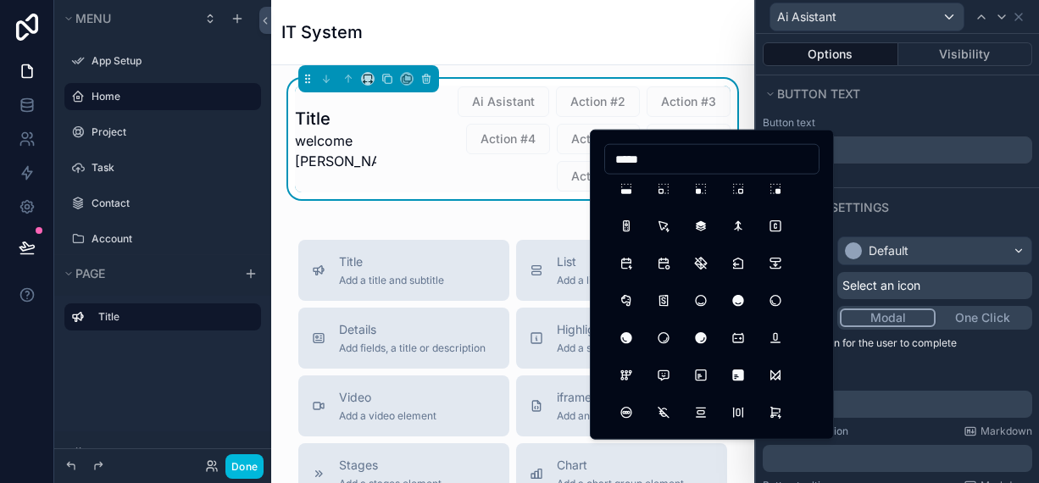
scroll to position [942, 0]
click at [697, 337] on button "InnerShadowBottomRightFilled" at bounding box center [701, 335] width 31 height 31
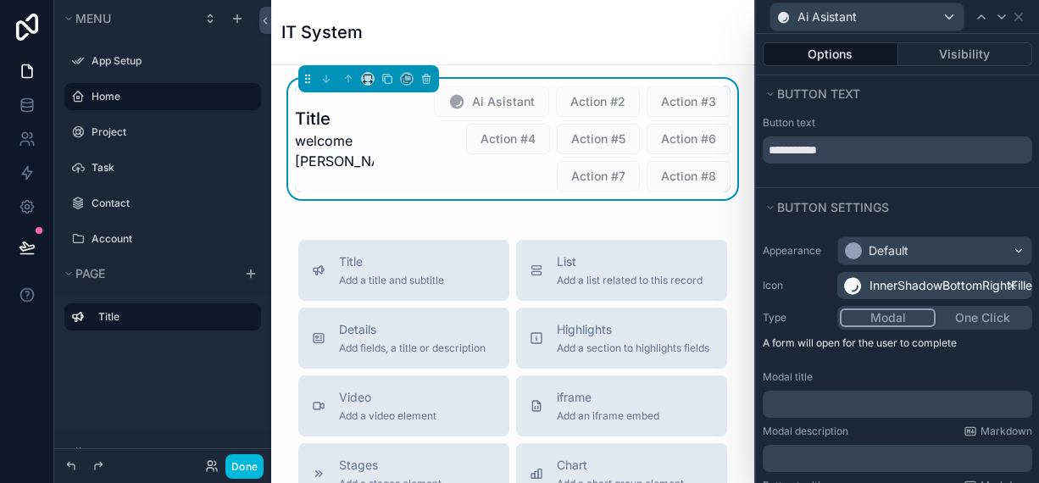
scroll to position [85, 0]
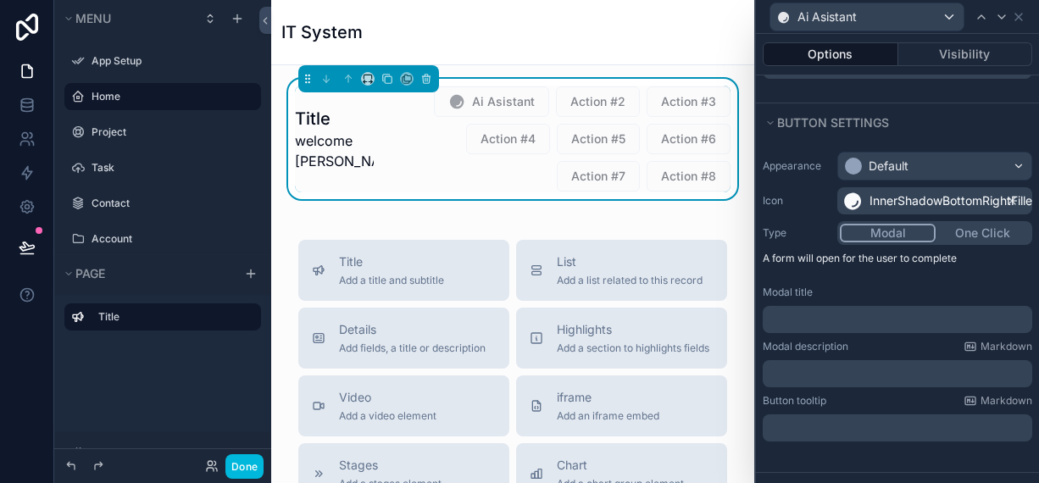
click at [789, 379] on p "﻿" at bounding box center [898, 373] width 259 height 17
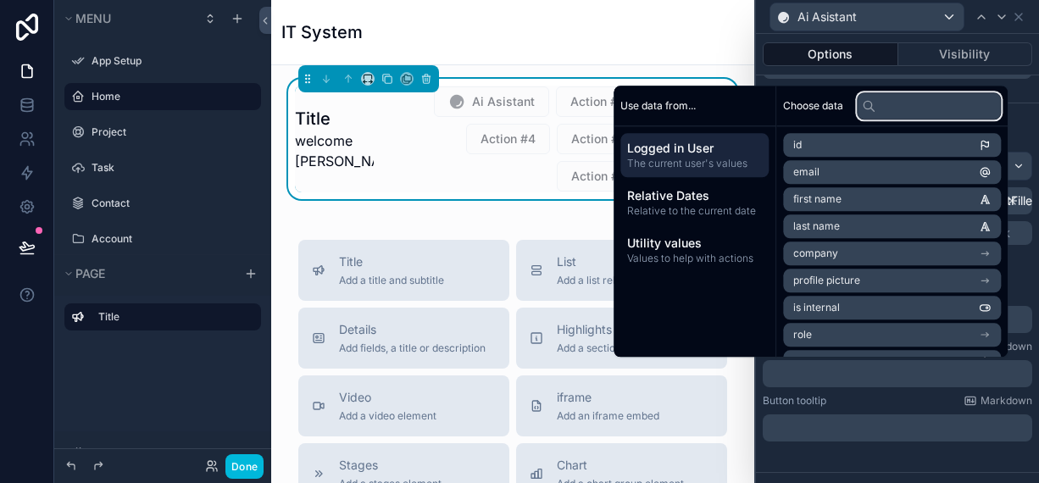
click at [916, 106] on input "text" at bounding box center [929, 105] width 144 height 27
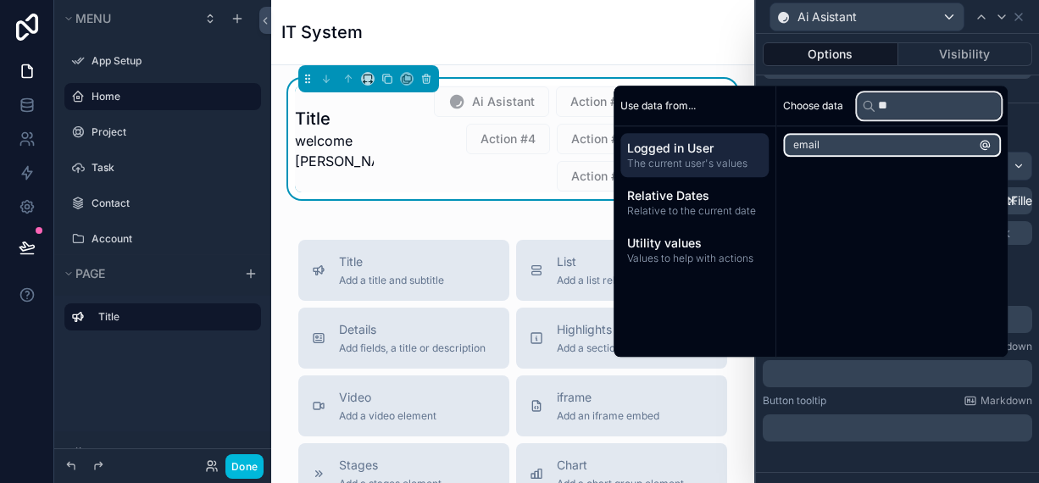
type input "*"
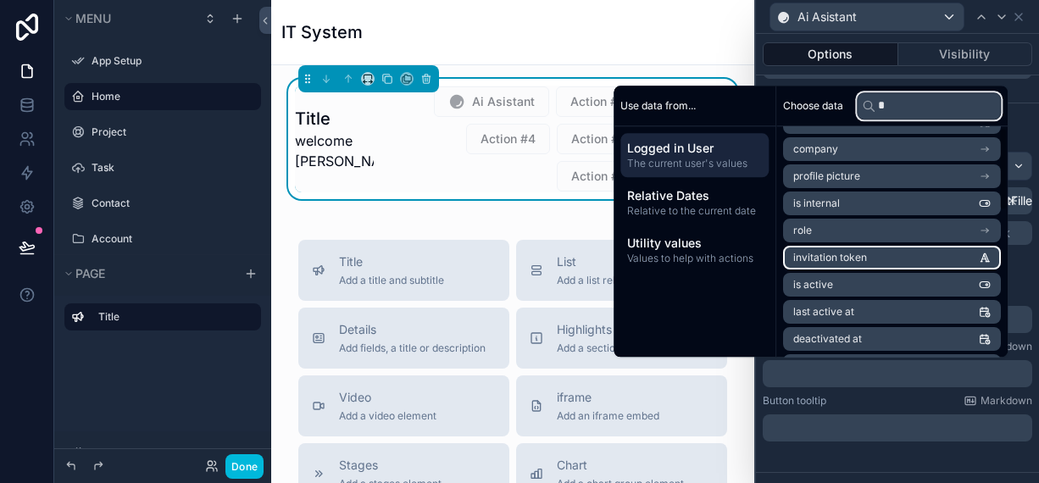
scroll to position [0, 0]
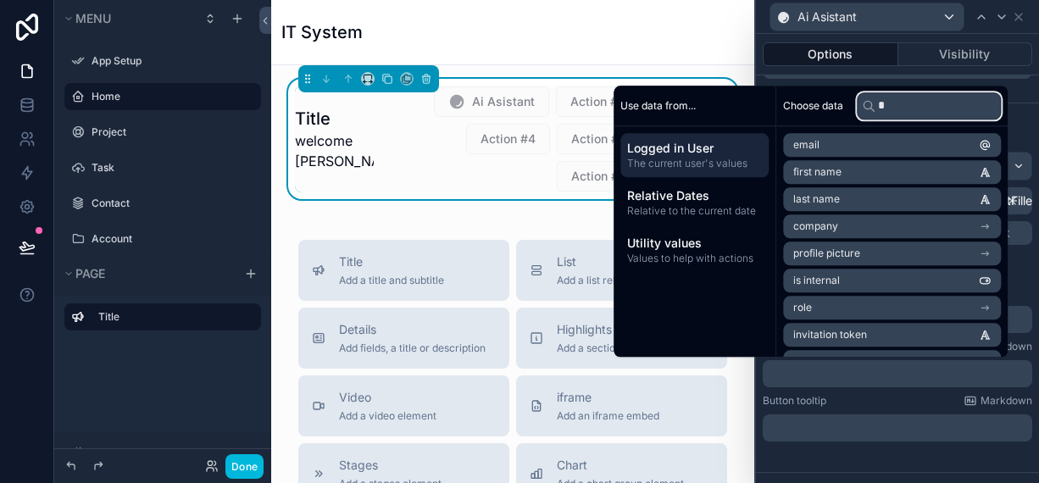
click at [888, 108] on input "*" at bounding box center [929, 105] width 144 height 27
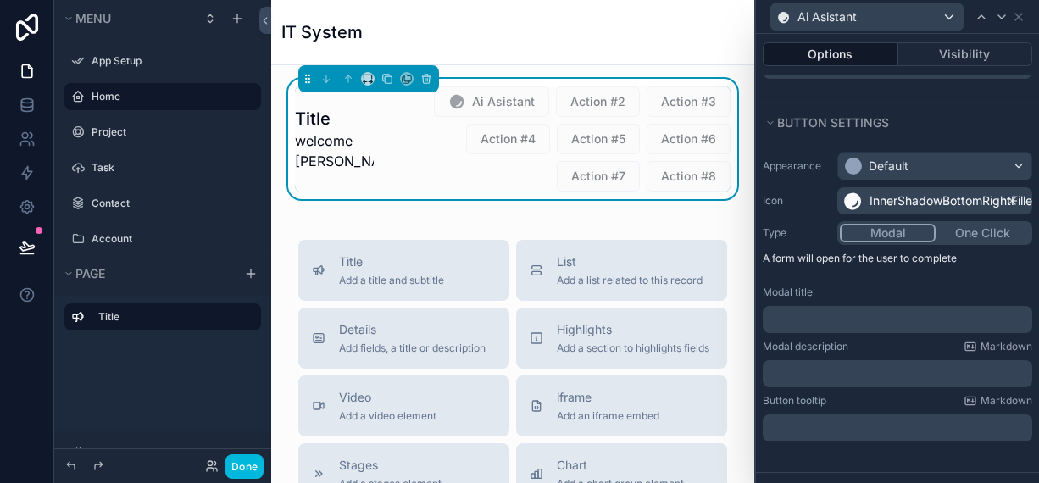
click at [725, 48] on div "IT System" at bounding box center [512, 32] width 463 height 64
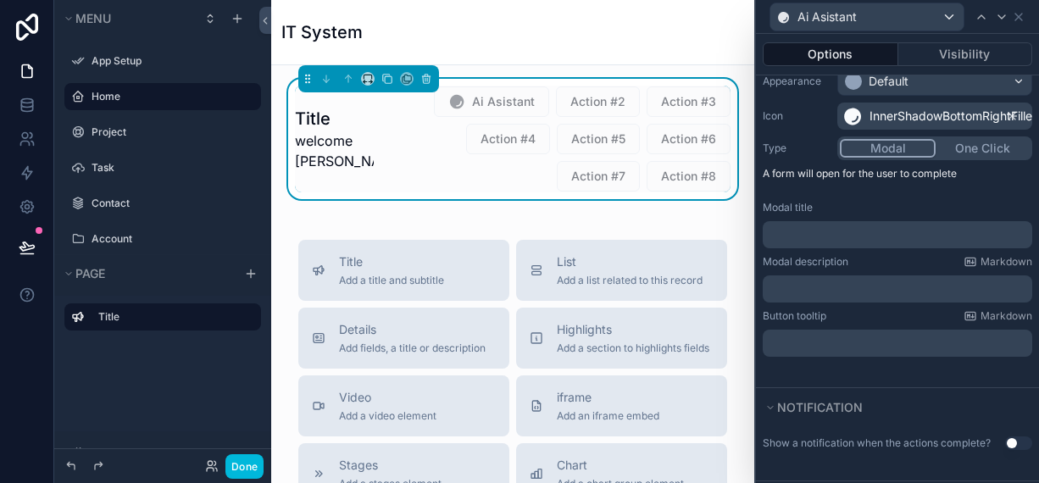
scroll to position [85, 0]
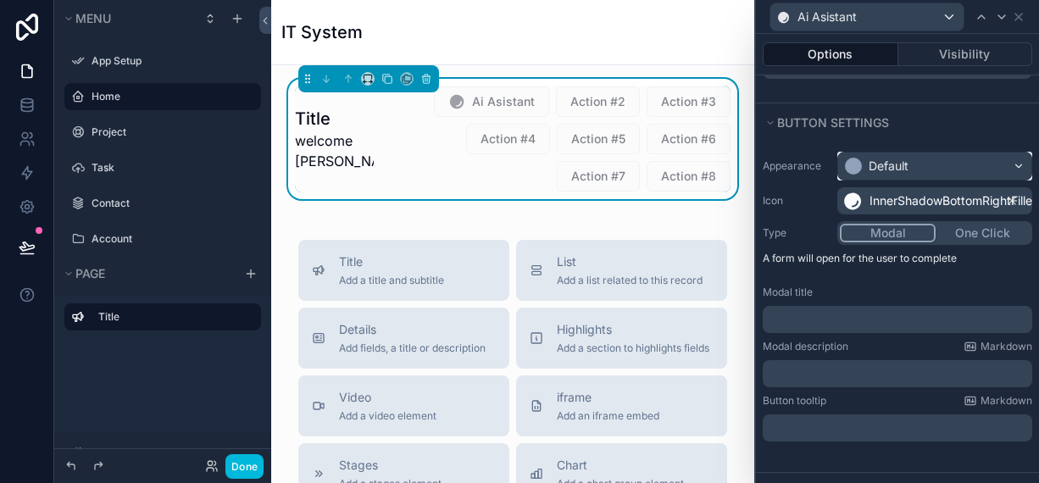
click at [850, 159] on div at bounding box center [853, 166] width 17 height 17
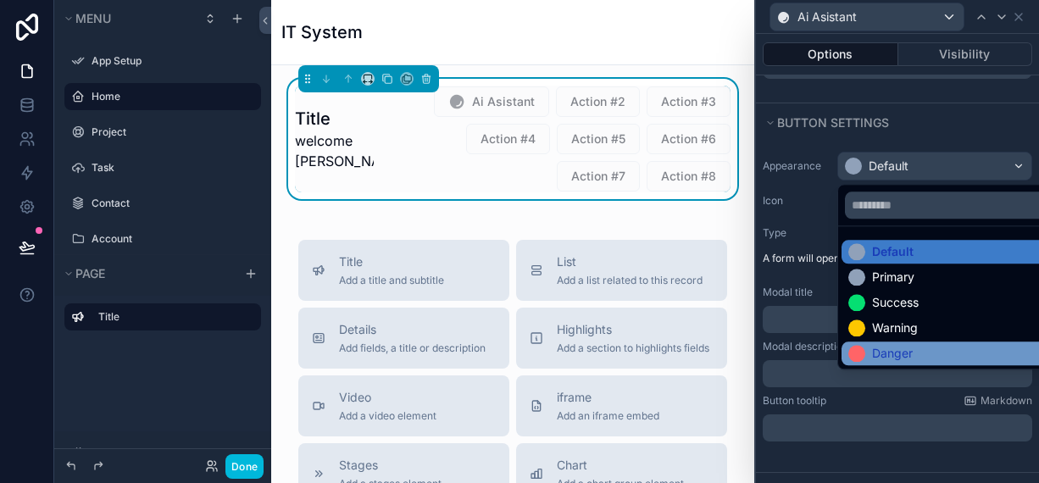
click at [870, 357] on div "Danger" at bounding box center [880, 353] width 64 height 17
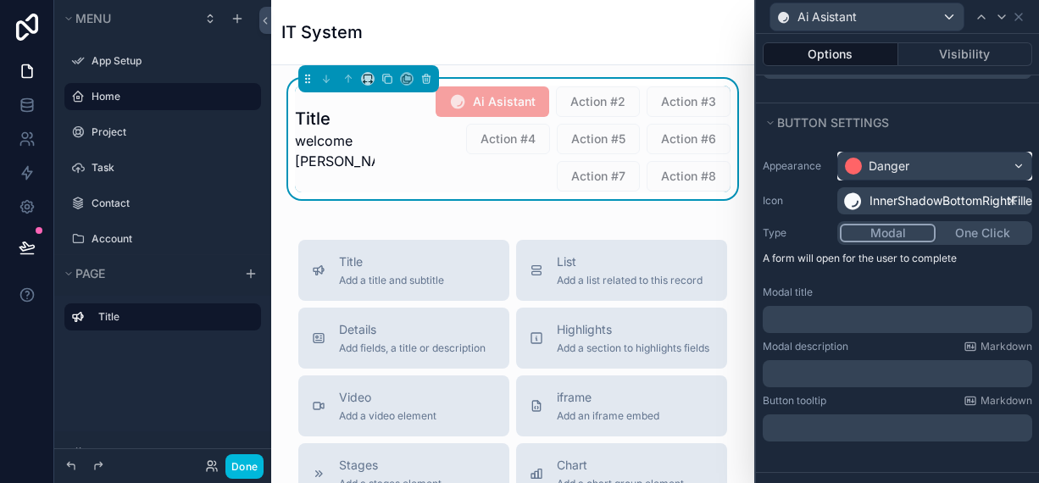
click at [879, 161] on div "Danger" at bounding box center [889, 166] width 41 height 17
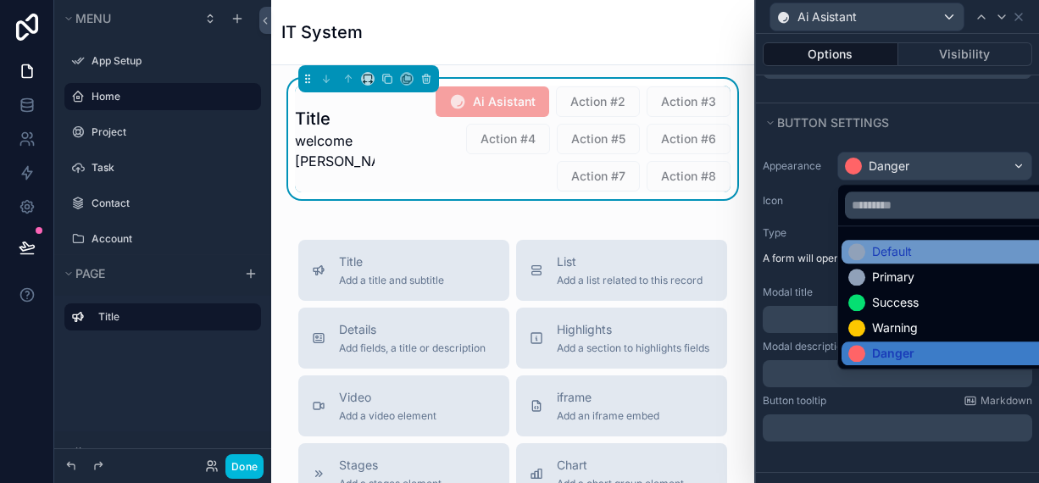
click at [874, 253] on div "Default" at bounding box center [892, 251] width 40 height 17
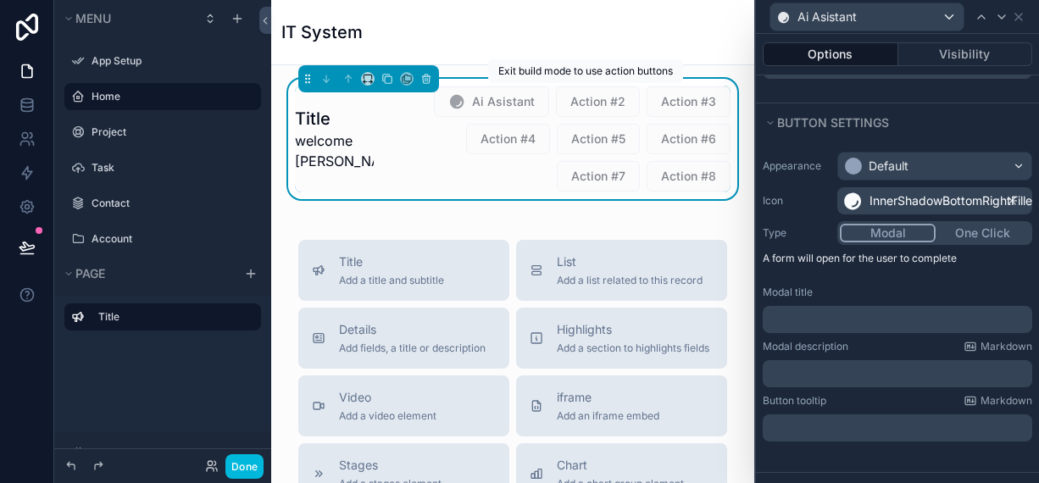
click at [581, 101] on span "Action #2" at bounding box center [598, 101] width 84 height 31
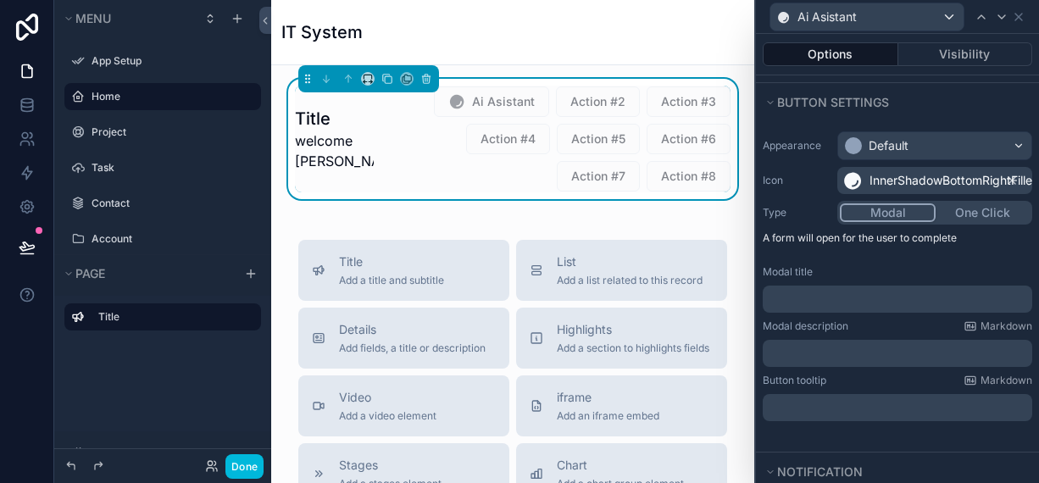
scroll to position [254, 0]
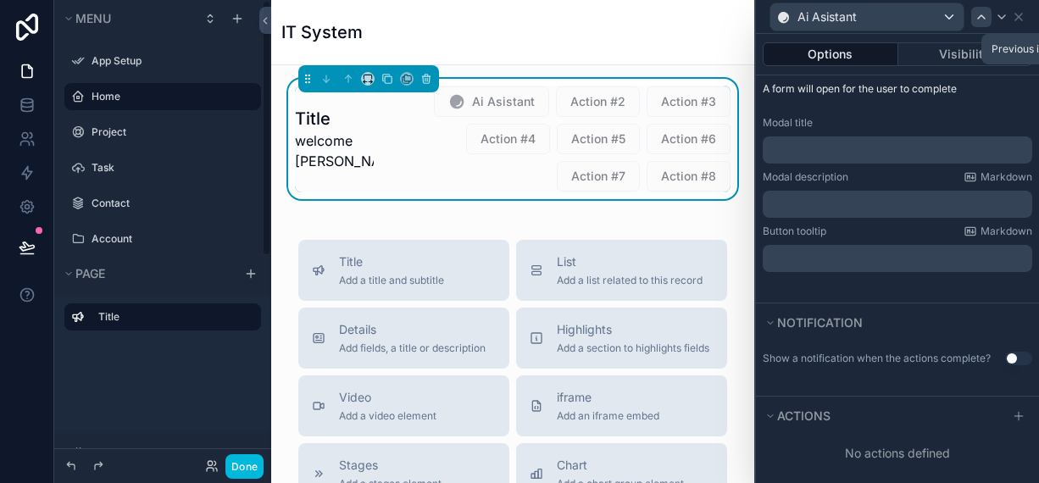
click at [983, 14] on icon at bounding box center [981, 17] width 14 height 14
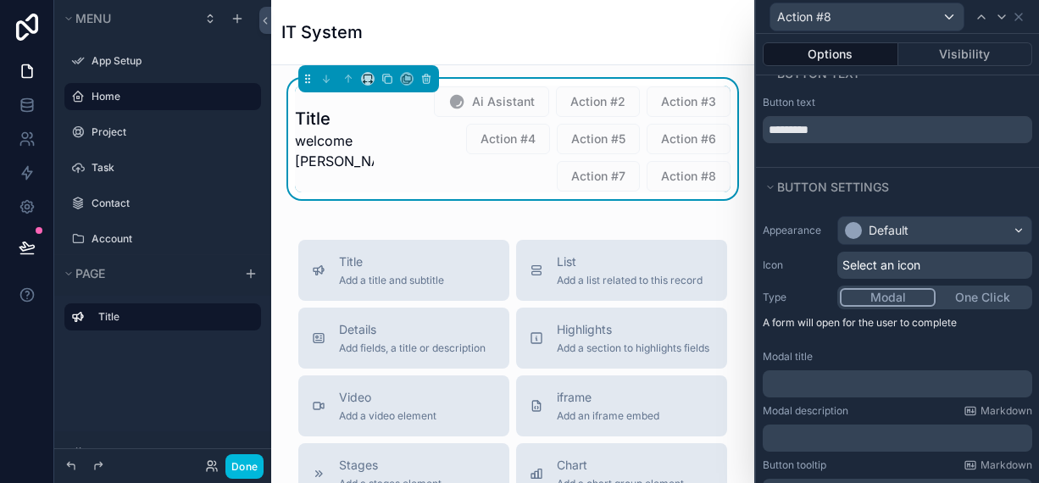
scroll to position [0, 0]
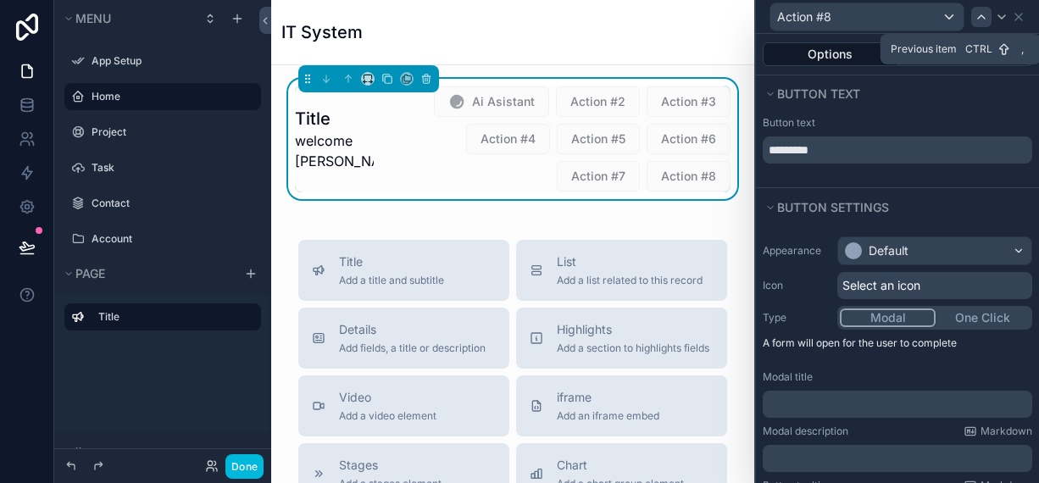
click at [983, 19] on icon at bounding box center [981, 17] width 14 height 14
click at [845, 56] on button "Options" at bounding box center [831, 54] width 136 height 24
click at [920, 52] on button "Visibility" at bounding box center [965, 54] width 135 height 24
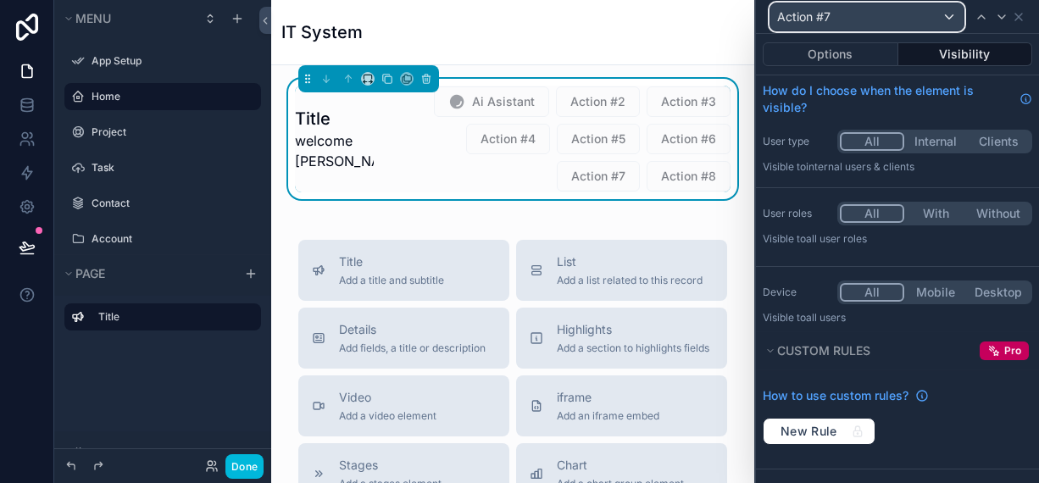
click at [844, 19] on div "Action #7" at bounding box center [866, 16] width 193 height 27
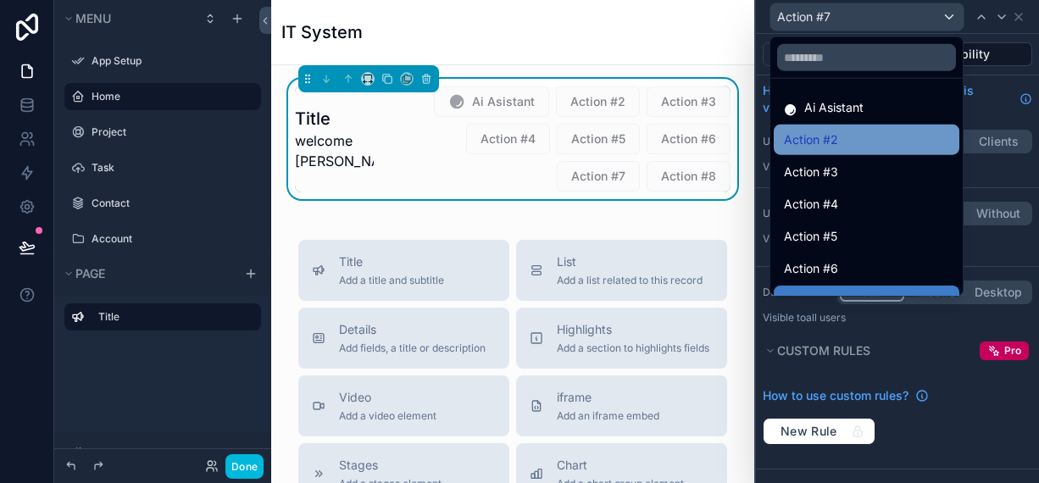
click at [821, 139] on span "Action #2" at bounding box center [811, 140] width 54 height 20
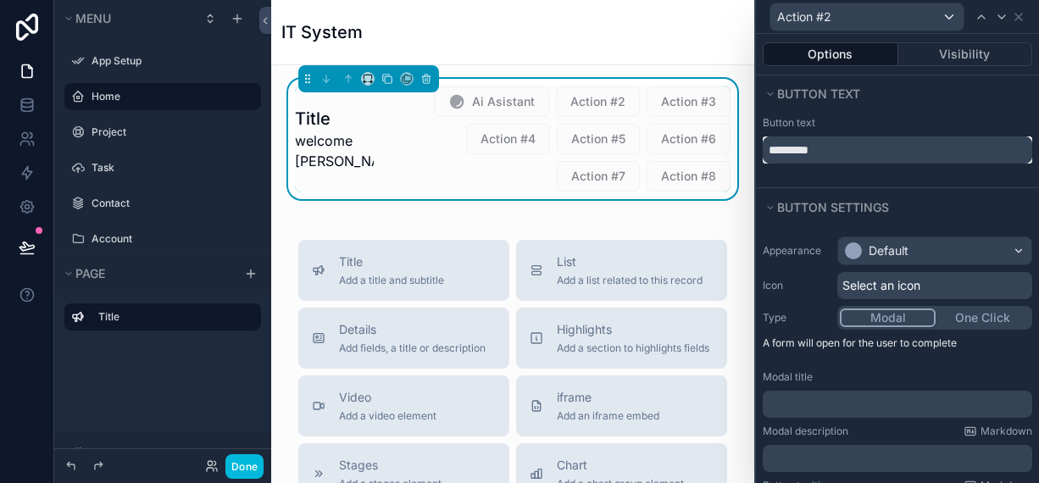
click at [831, 145] on input "*********" at bounding box center [897, 149] width 269 height 27
click at [831, 146] on input "*********" at bounding box center [897, 149] width 269 height 27
click at [830, 147] on input "*********" at bounding box center [897, 149] width 269 height 27
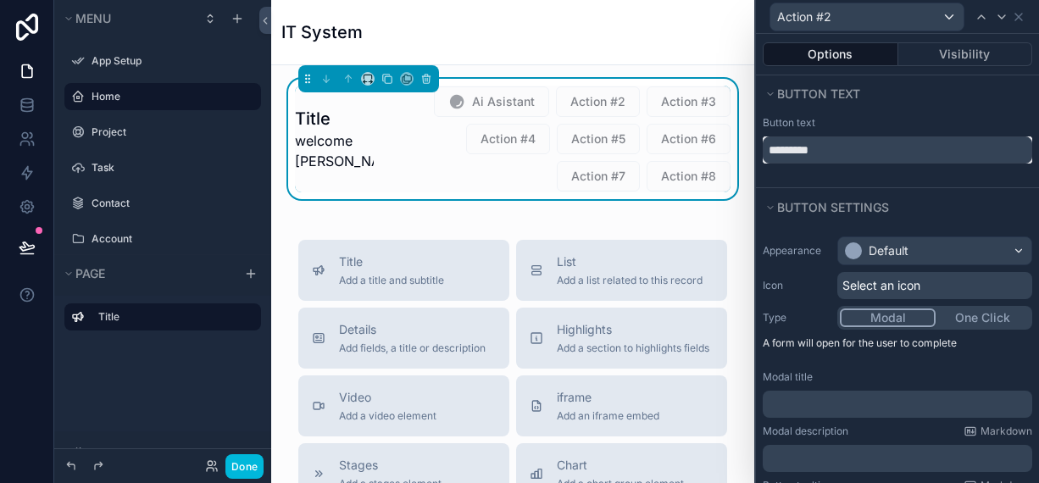
click at [830, 147] on input "*********" at bounding box center [897, 149] width 269 height 27
type input "*********"
click at [850, 257] on div at bounding box center [853, 250] width 17 height 17
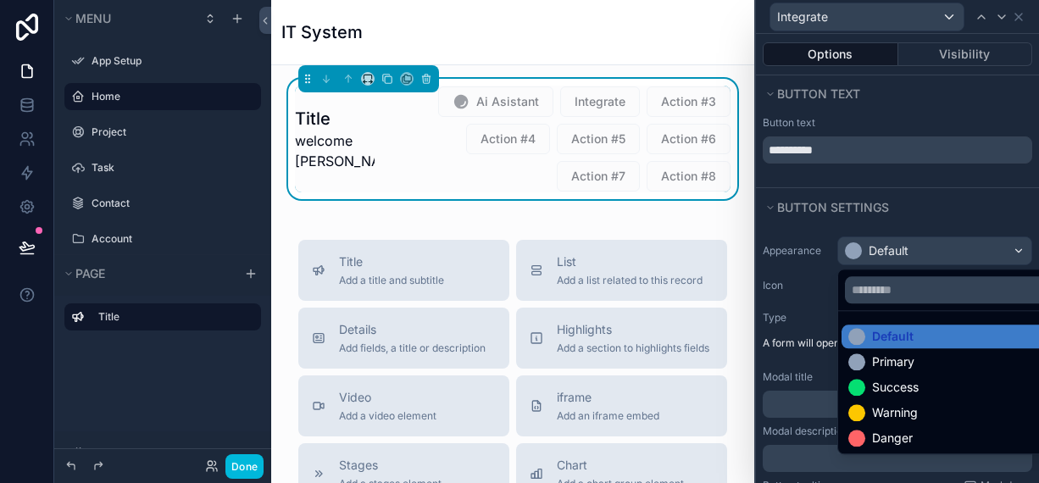
click at [860, 245] on div at bounding box center [897, 241] width 283 height 483
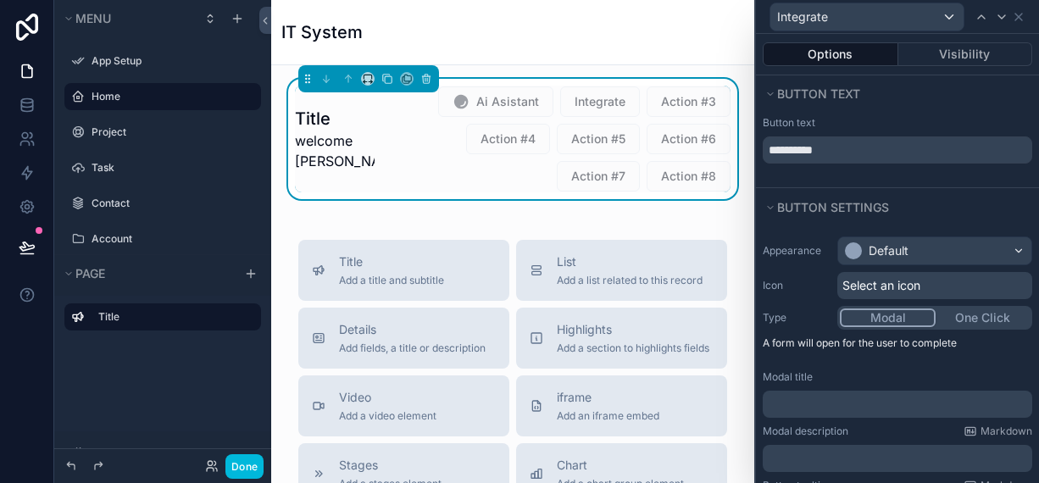
click at [849, 289] on span "Select an icon" at bounding box center [881, 285] width 78 height 17
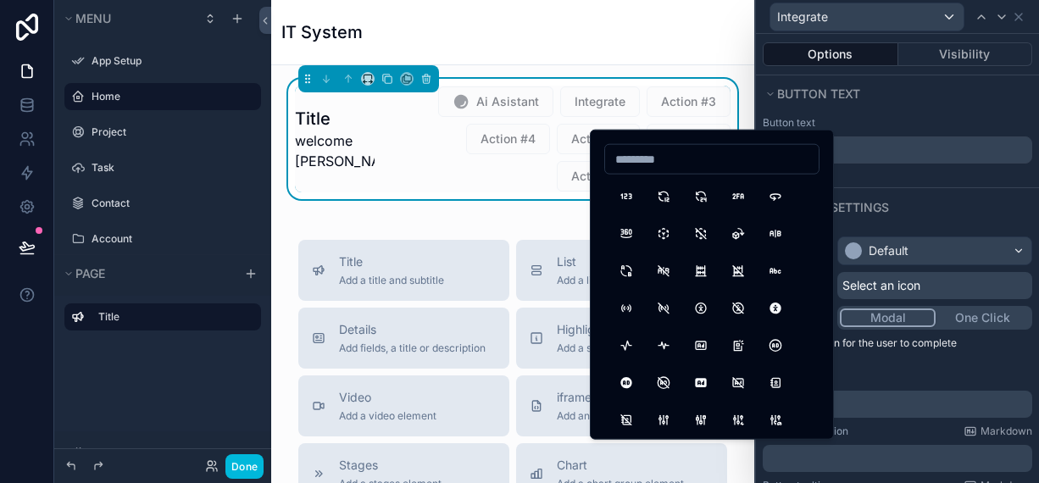
click at [659, 149] on input at bounding box center [712, 159] width 214 height 24
type input "*"
click at [623, 281] on button "AB2" at bounding box center [626, 271] width 31 height 31
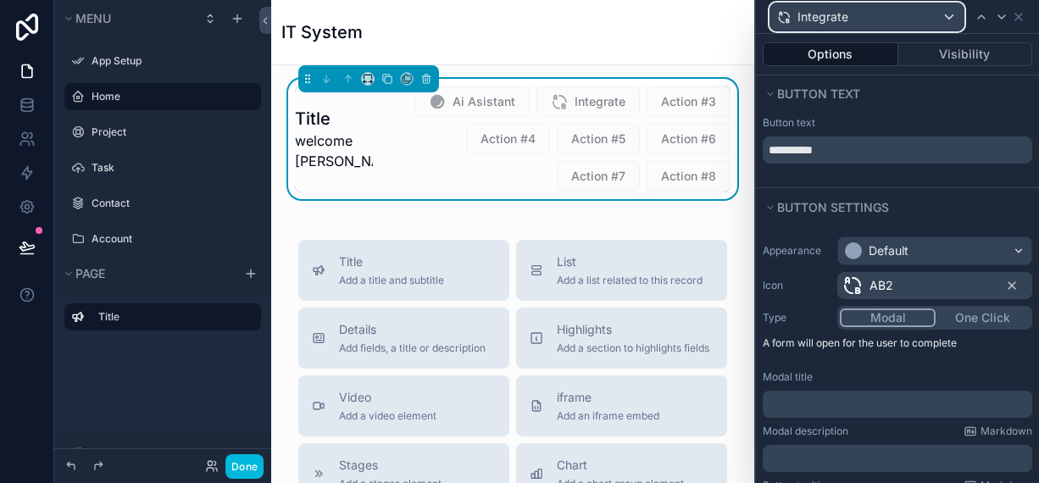
click at [876, 14] on div "Integrate" at bounding box center [866, 16] width 193 height 27
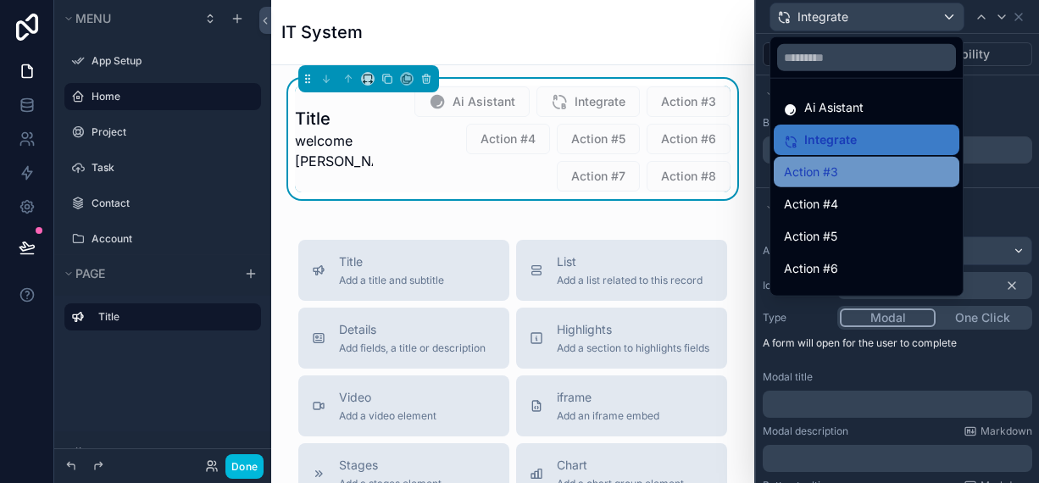
click at [836, 184] on div "Action #3" at bounding box center [867, 172] width 186 height 31
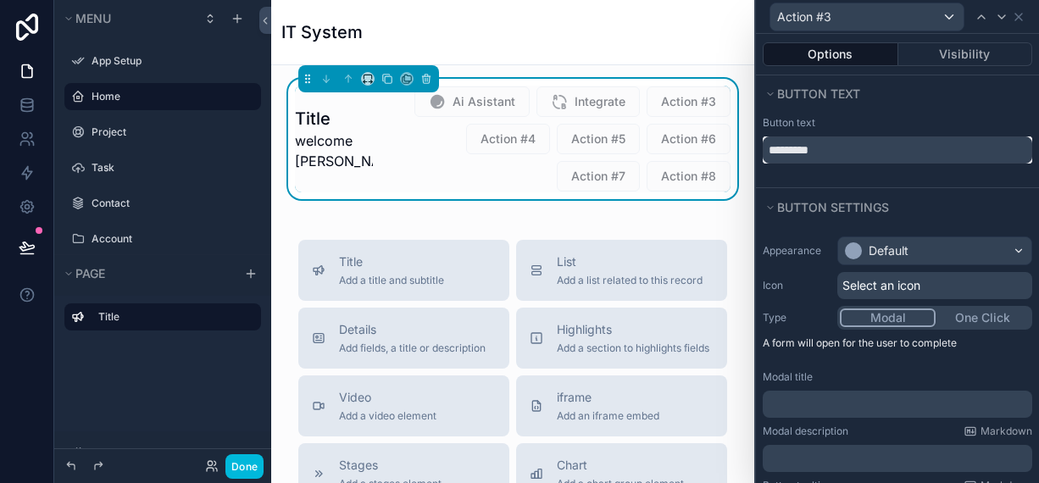
click at [848, 153] on input "*********" at bounding box center [897, 149] width 269 height 27
click at [848, 154] on input "*********" at bounding box center [897, 149] width 269 height 27
type input "********"
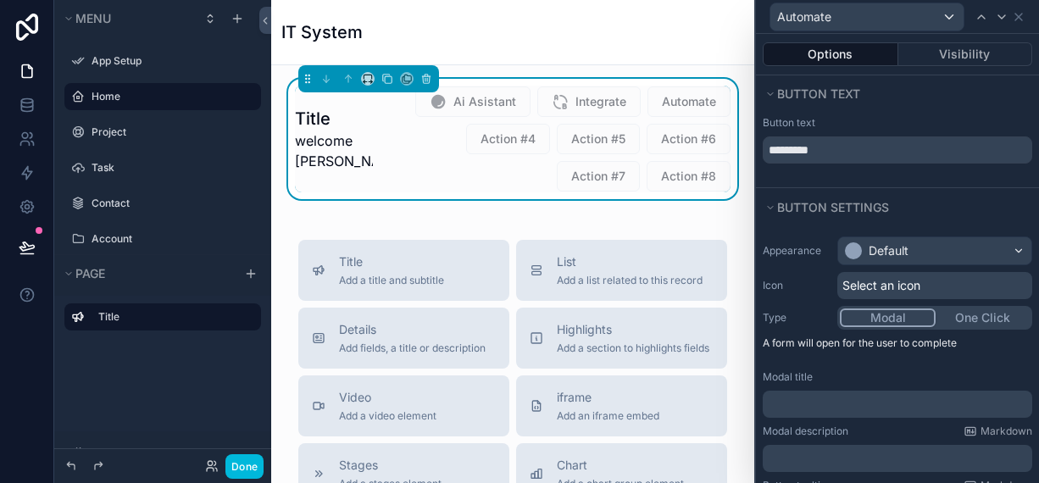
click at [874, 290] on span "Select an icon" at bounding box center [881, 285] width 78 height 17
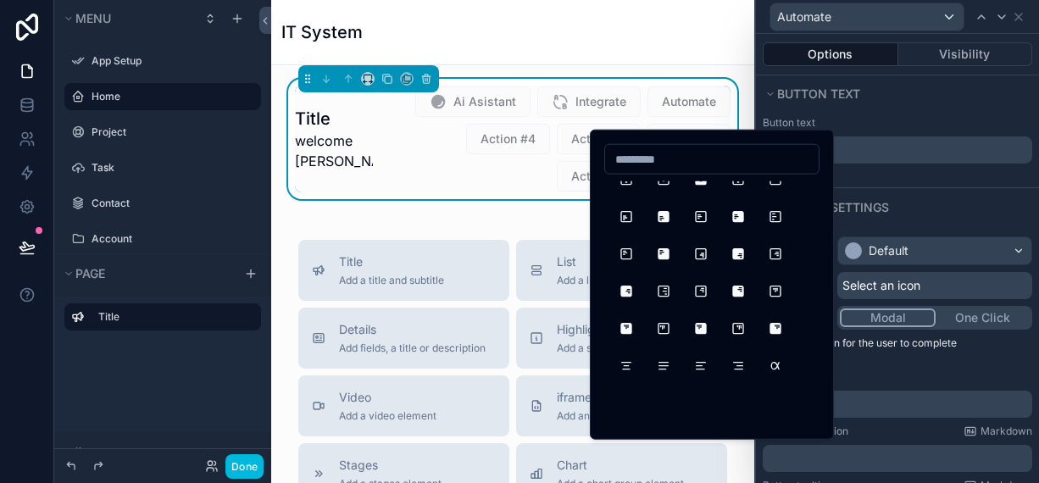
scroll to position [678, 0]
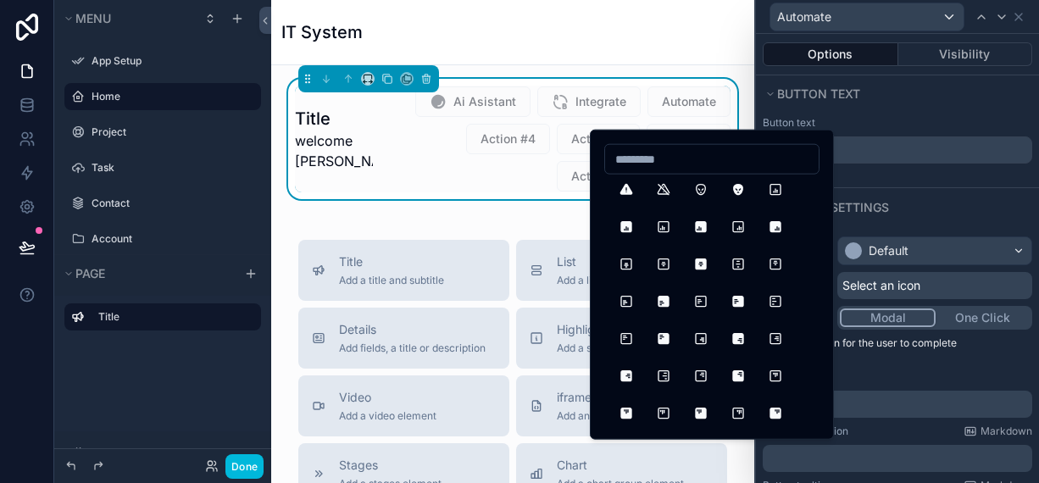
click at [653, 152] on input at bounding box center [712, 159] width 214 height 24
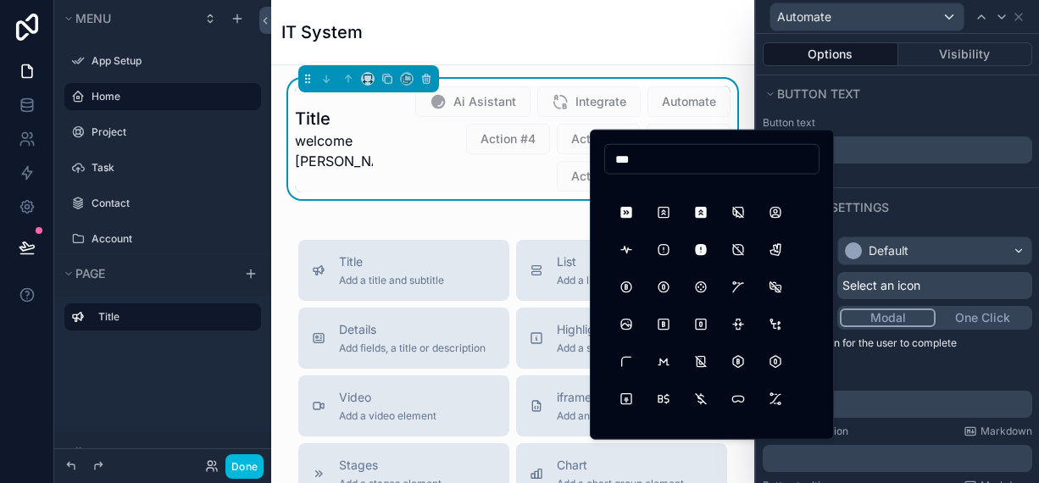
scroll to position [5220, 0]
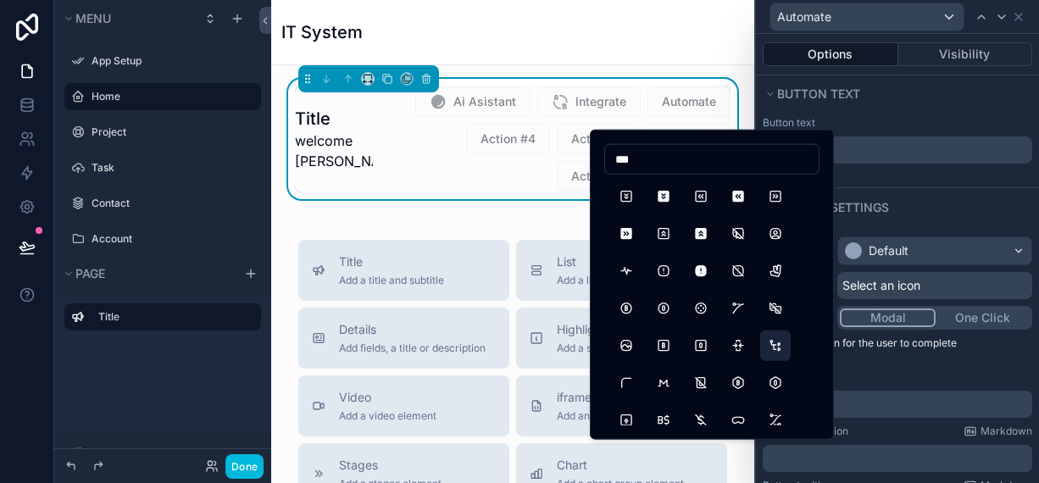
type input "***"
click at [772, 338] on button "AutomaticGearbox" at bounding box center [775, 345] width 31 height 31
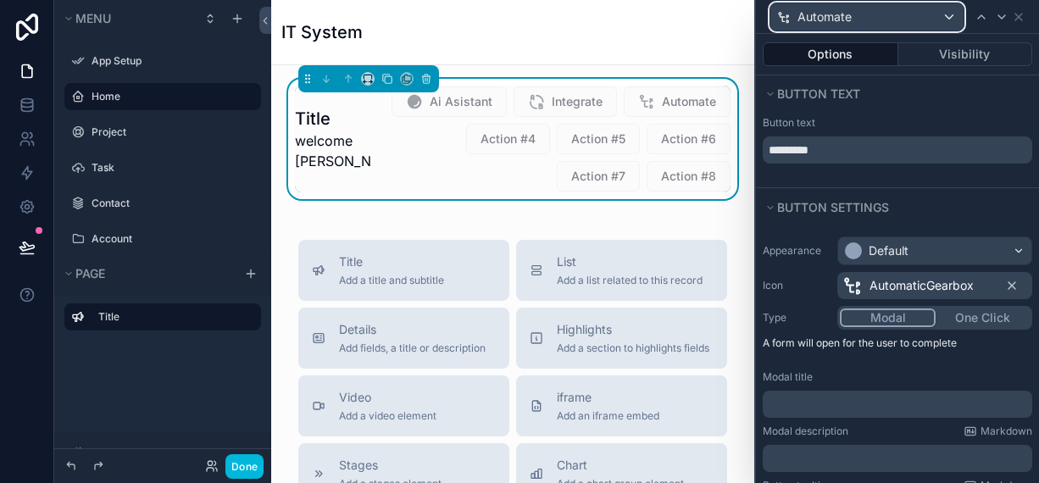
click at [811, 8] on div "Automate" at bounding box center [866, 16] width 193 height 27
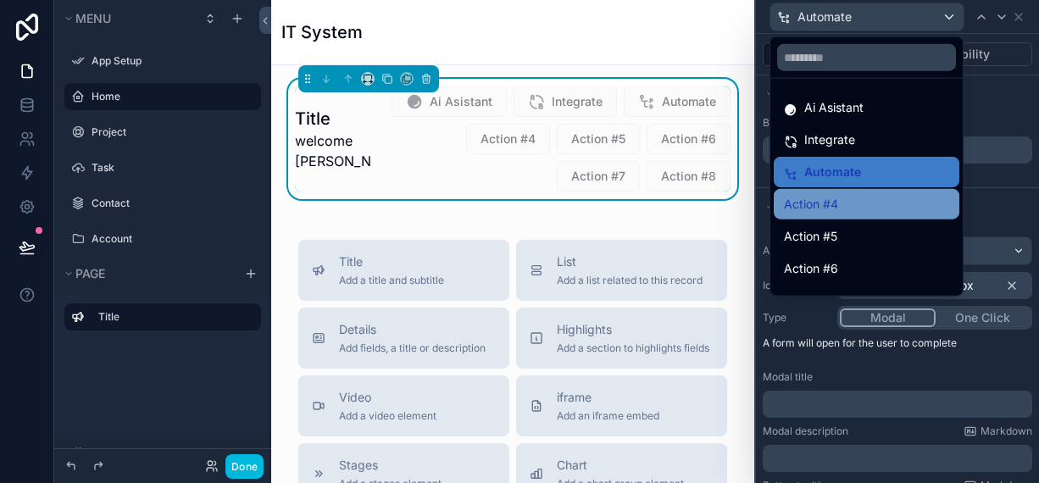
click at [819, 199] on span "Action #4" at bounding box center [811, 204] width 54 height 20
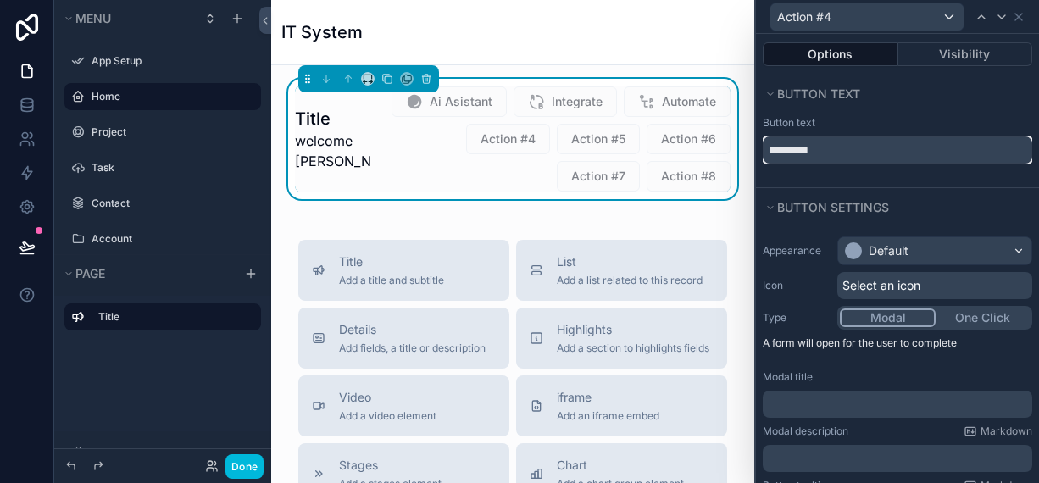
click at [862, 152] on input "*********" at bounding box center [897, 149] width 269 height 27
click at [862, 153] on input "*********" at bounding box center [897, 149] width 269 height 27
click at [862, 152] on input "*********" at bounding box center [897, 149] width 269 height 27
type input "*"
drag, startPoint x: 769, startPoint y: 148, endPoint x: 760, endPoint y: 145, distance: 9.1
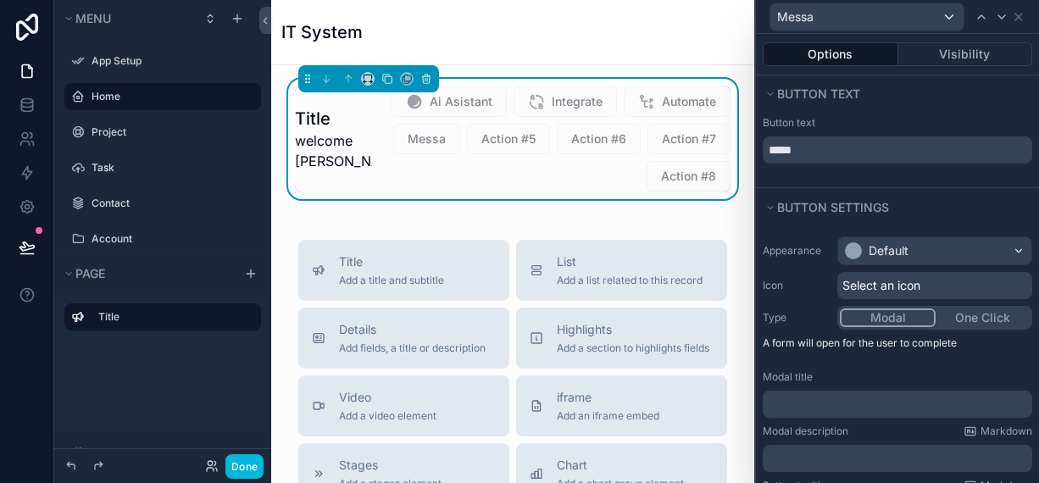
click at [760, 145] on div "Button text *****" at bounding box center [897, 139] width 283 height 47
click at [815, 156] on input "*****" at bounding box center [897, 149] width 269 height 27
type input "*******"
click at [862, 282] on span "Select an icon" at bounding box center [881, 285] width 78 height 17
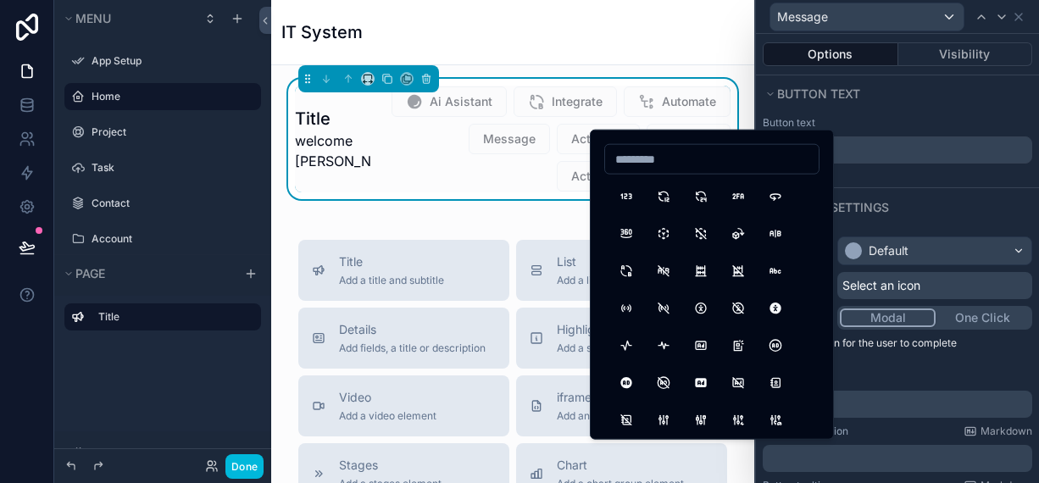
click at [630, 162] on input at bounding box center [712, 159] width 214 height 24
type input "****"
click at [629, 201] on button "BrandWechat" at bounding box center [626, 196] width 31 height 31
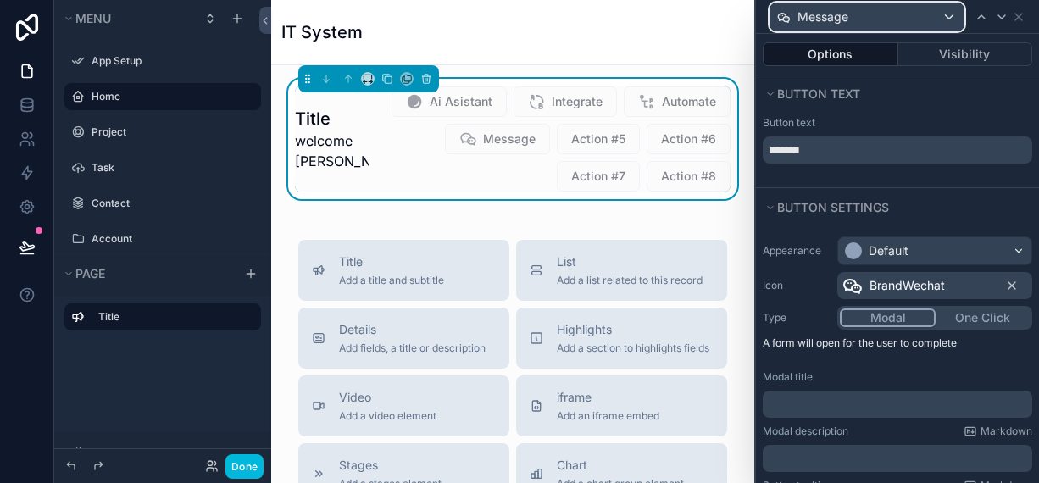
click at [841, 7] on div "Message" at bounding box center [866, 16] width 193 height 27
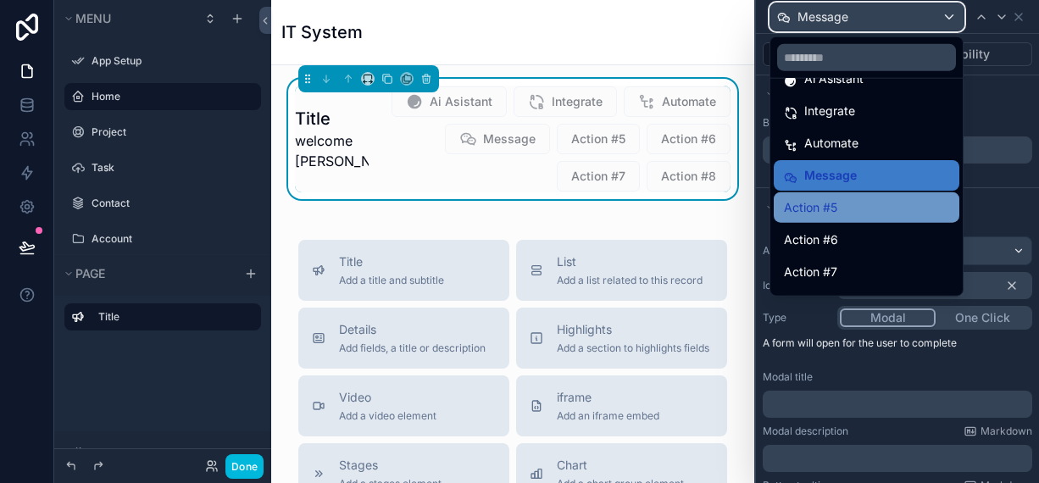
scroll to position [56, 0]
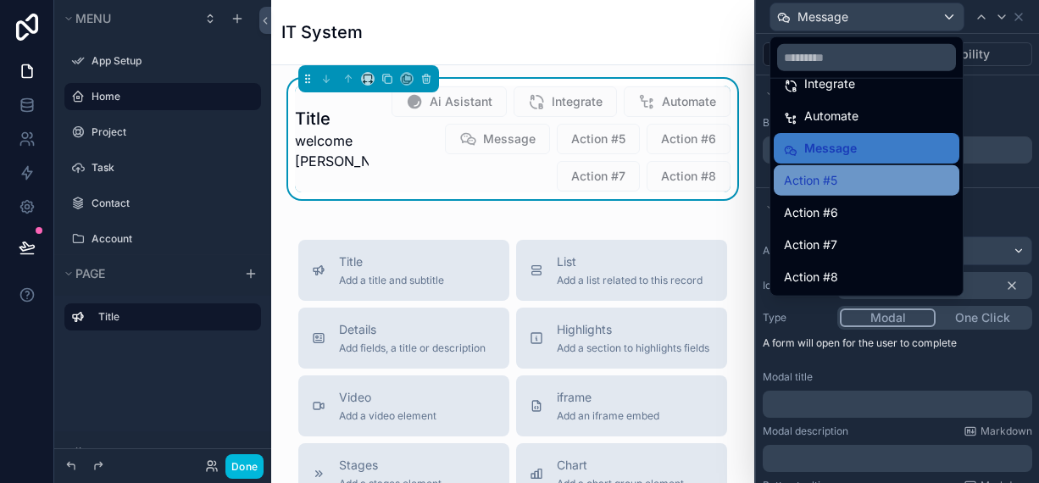
click at [820, 179] on span "Action #5" at bounding box center [810, 180] width 53 height 20
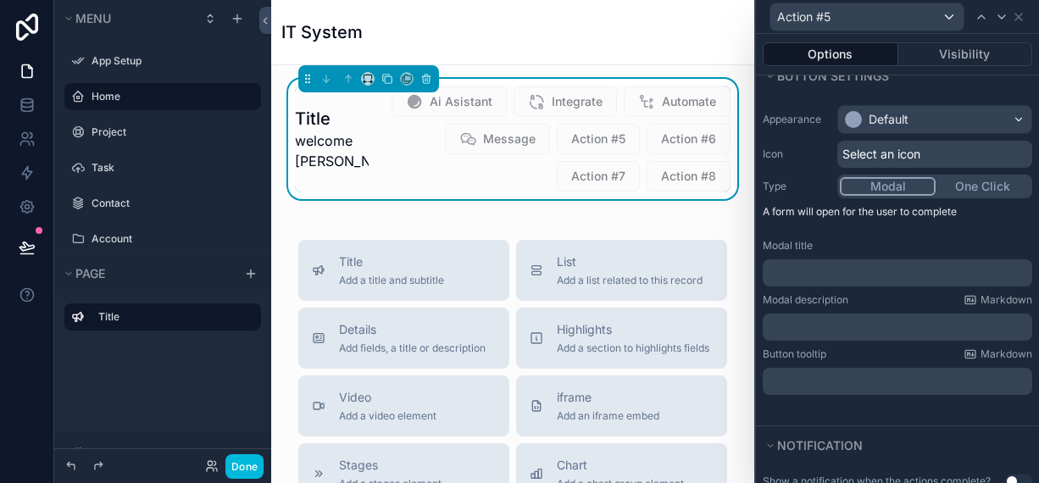
scroll to position [254, 0]
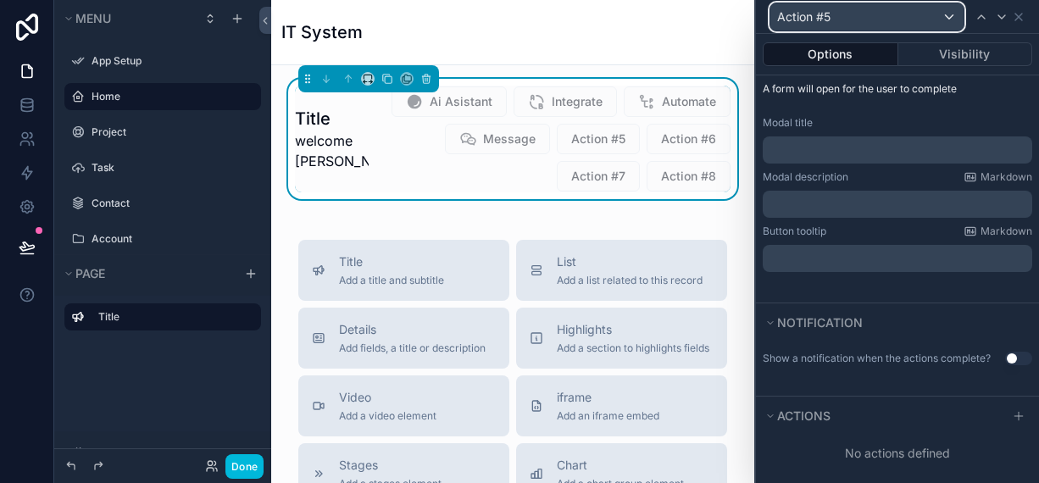
click at [861, 10] on div "Action #5" at bounding box center [866, 16] width 193 height 27
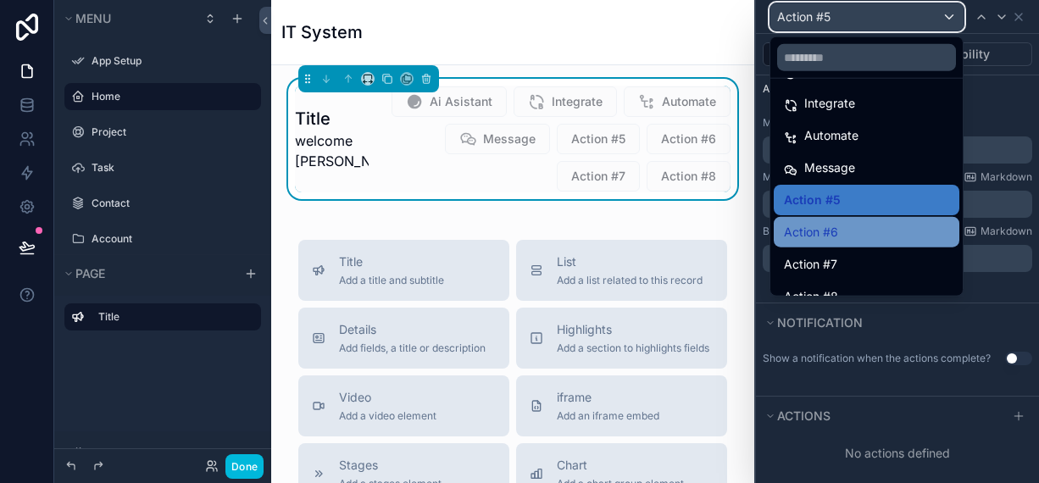
scroll to position [56, 0]
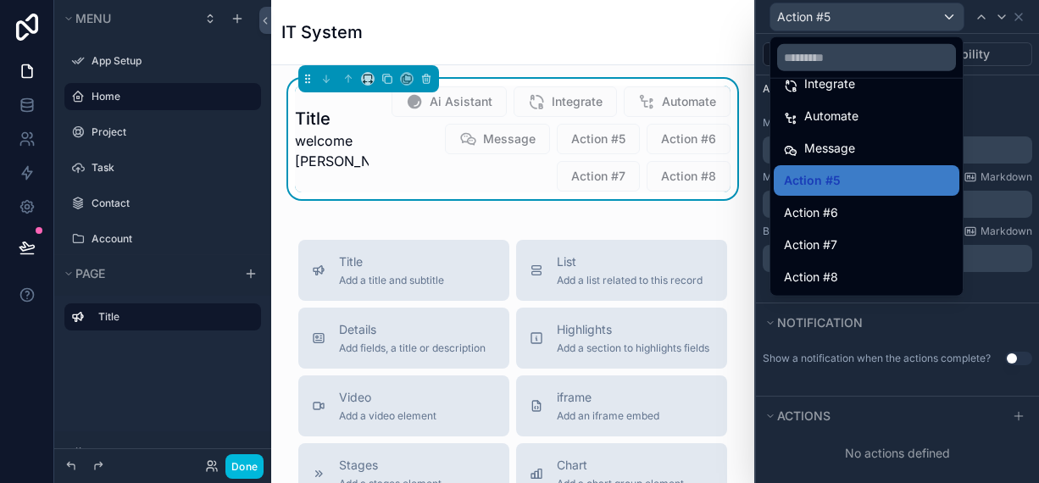
click at [835, 19] on div at bounding box center [897, 241] width 283 height 483
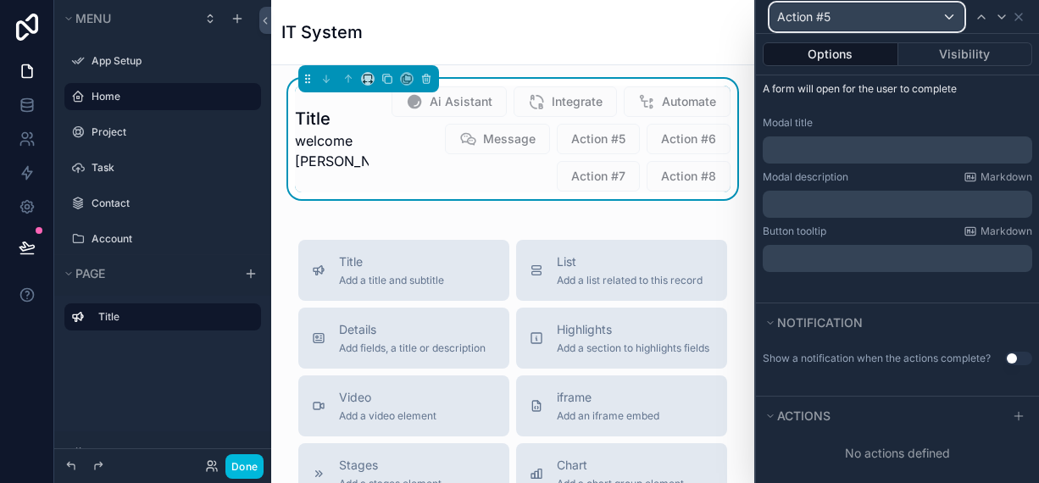
click at [835, 19] on div "Action #5" at bounding box center [866, 16] width 193 height 27
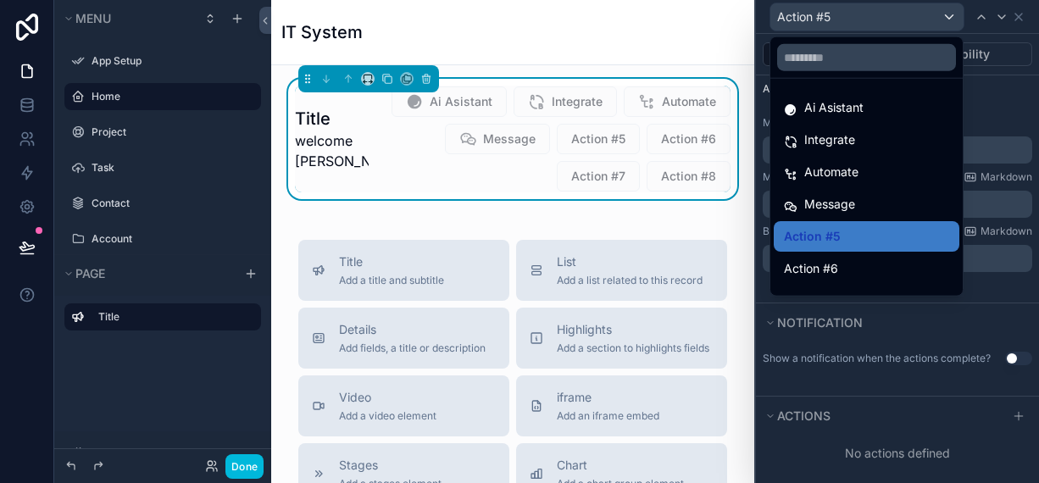
click at [835, 19] on div at bounding box center [897, 241] width 283 height 483
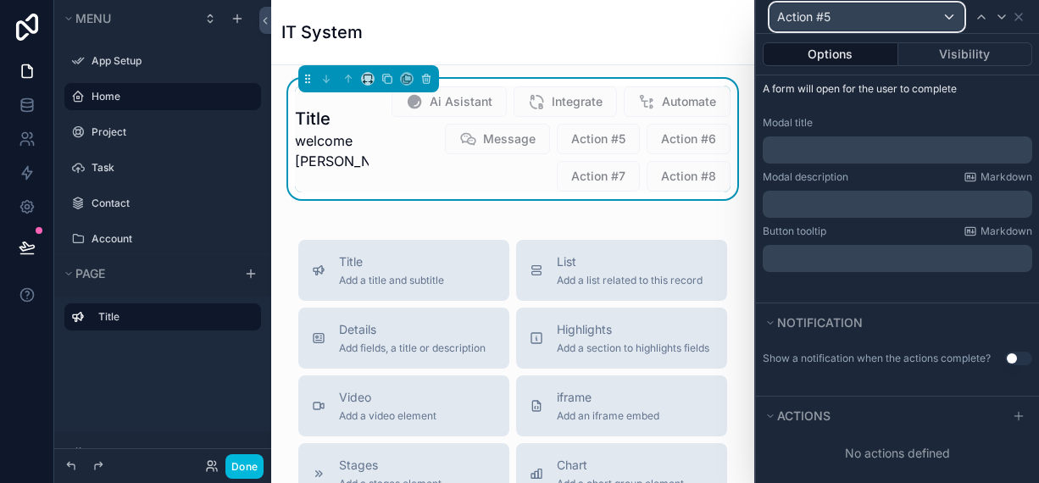
click at [831, 8] on div "Action #5" at bounding box center [866, 16] width 193 height 27
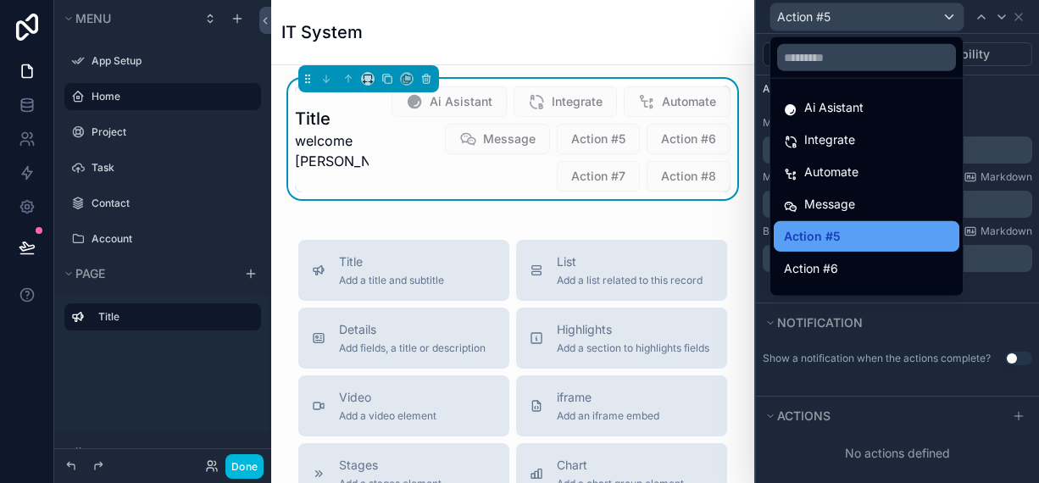
click at [835, 236] on span "Action #5" at bounding box center [812, 236] width 57 height 20
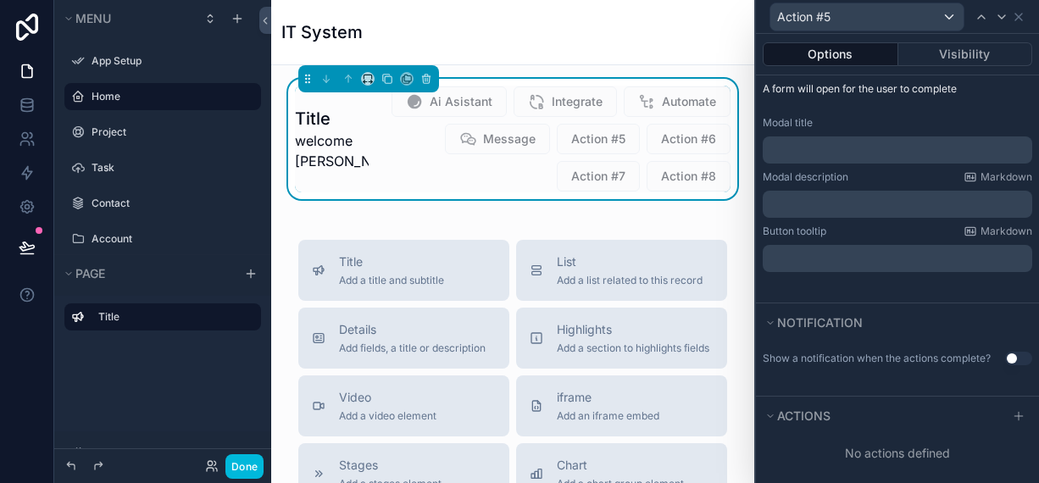
click at [844, 152] on p "﻿" at bounding box center [898, 150] width 259 height 17
click at [818, 9] on span "Action #5" at bounding box center [803, 16] width 53 height 17
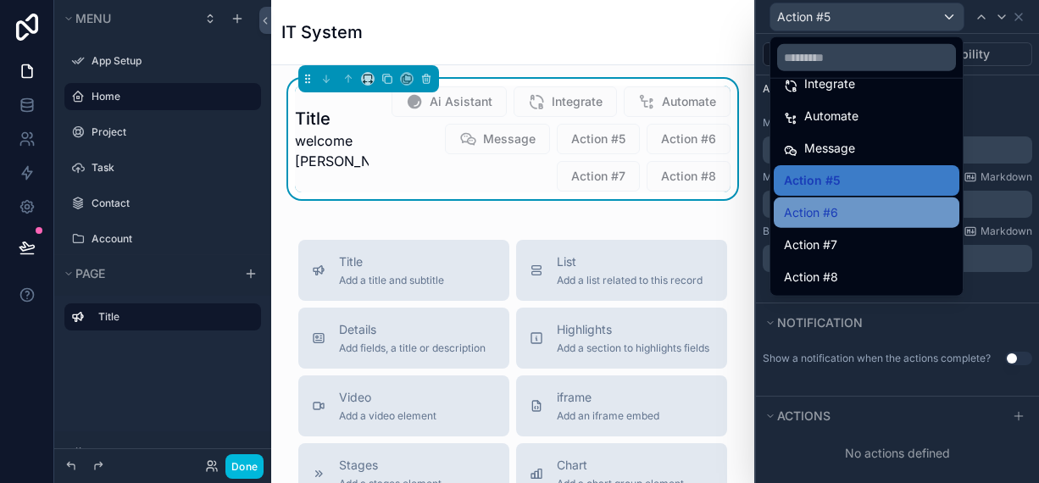
click at [819, 208] on span "Action #6" at bounding box center [811, 213] width 54 height 20
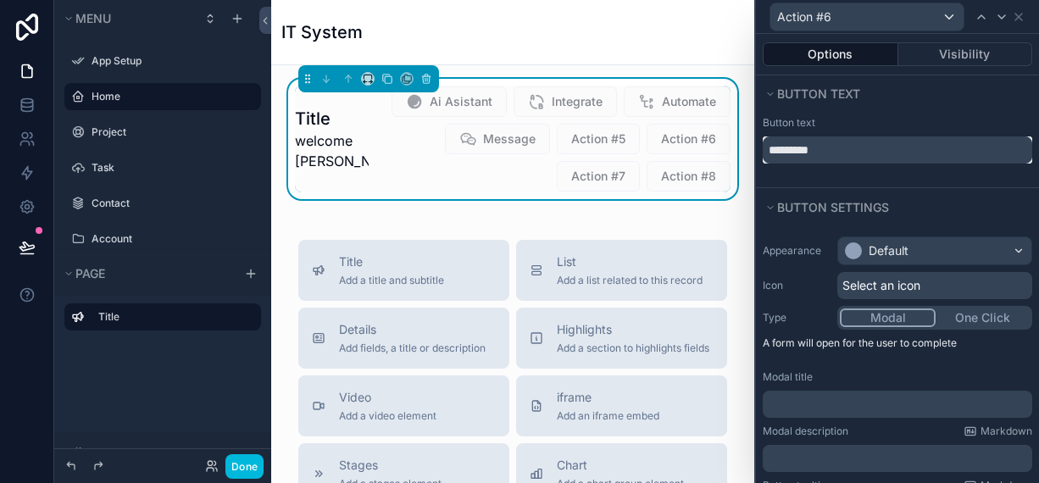
click at [838, 148] on input "*********" at bounding box center [897, 149] width 269 height 27
click at [838, 147] on input "*********" at bounding box center [897, 149] width 269 height 27
click at [819, 19] on span "Action #6" at bounding box center [804, 16] width 54 height 17
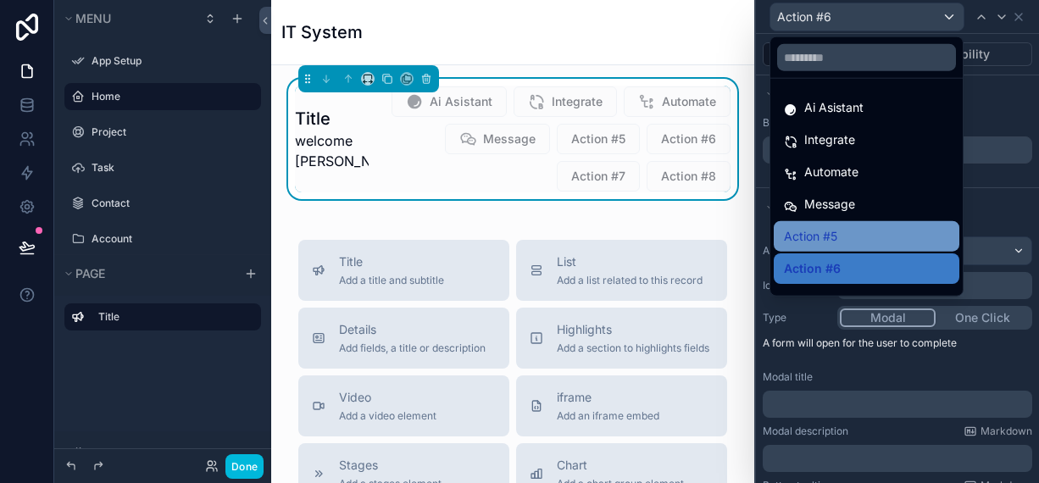
click at [824, 225] on div "Action #5" at bounding box center [867, 236] width 186 height 31
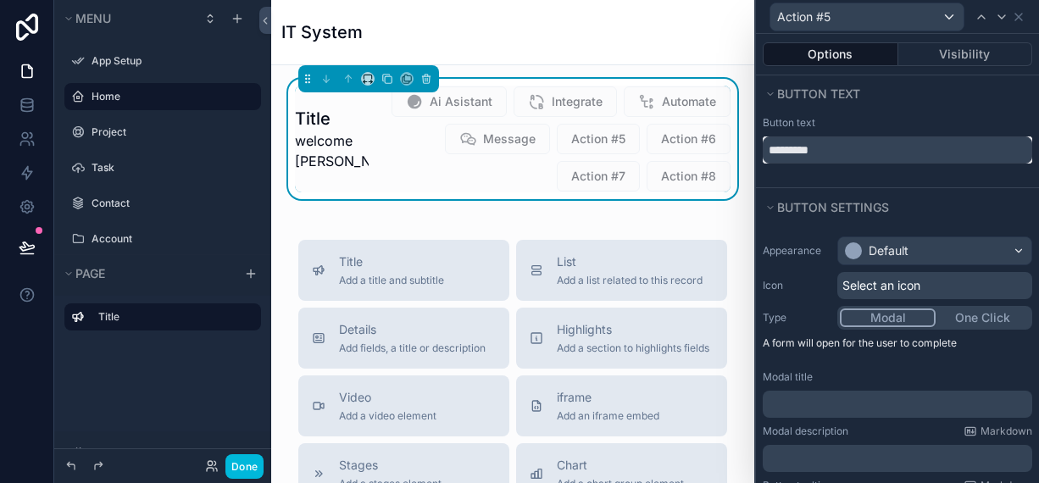
click at [833, 155] on input "*********" at bounding box center [897, 149] width 269 height 27
type input "******"
click at [901, 279] on span "Select an icon" at bounding box center [881, 285] width 78 height 17
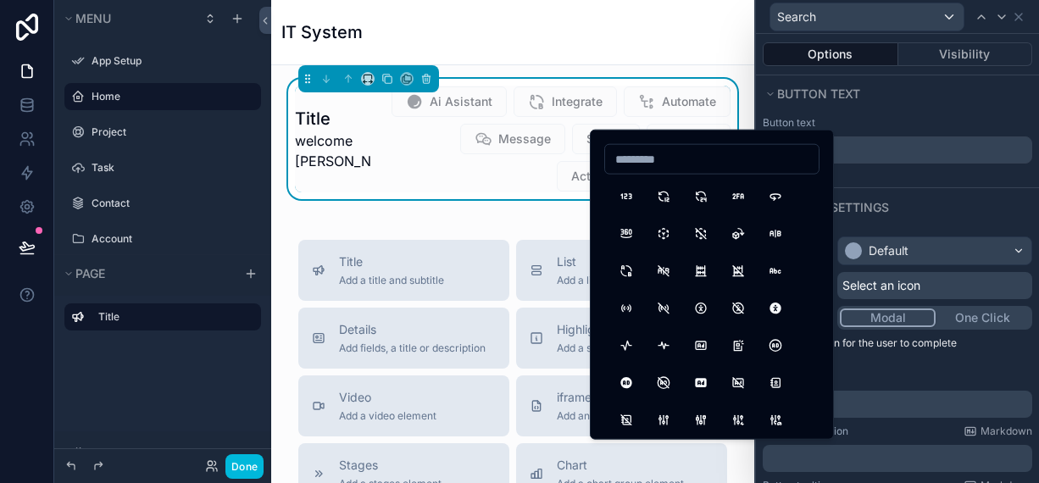
click at [675, 151] on input at bounding box center [712, 159] width 214 height 24
type input "***"
click at [618, 197] on button "Search" at bounding box center [626, 196] width 31 height 31
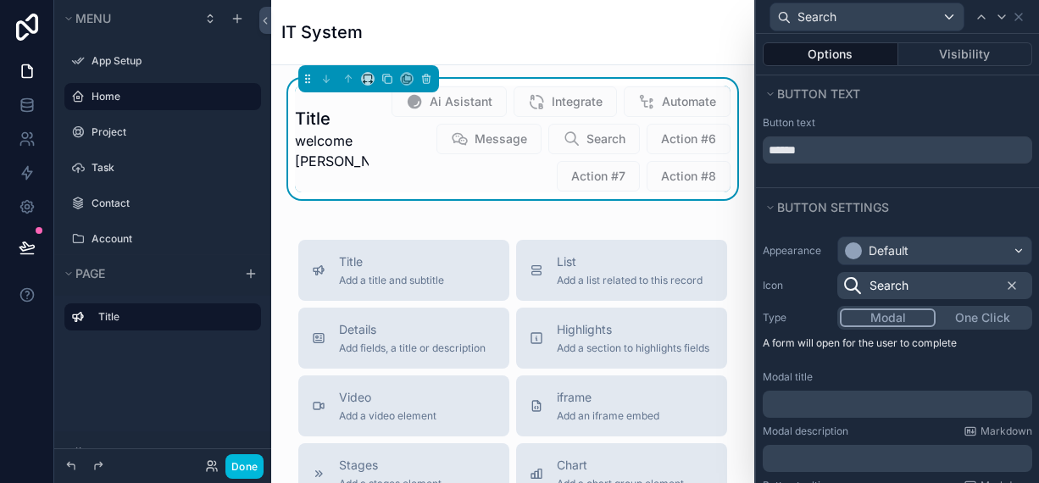
scroll to position [169, 0]
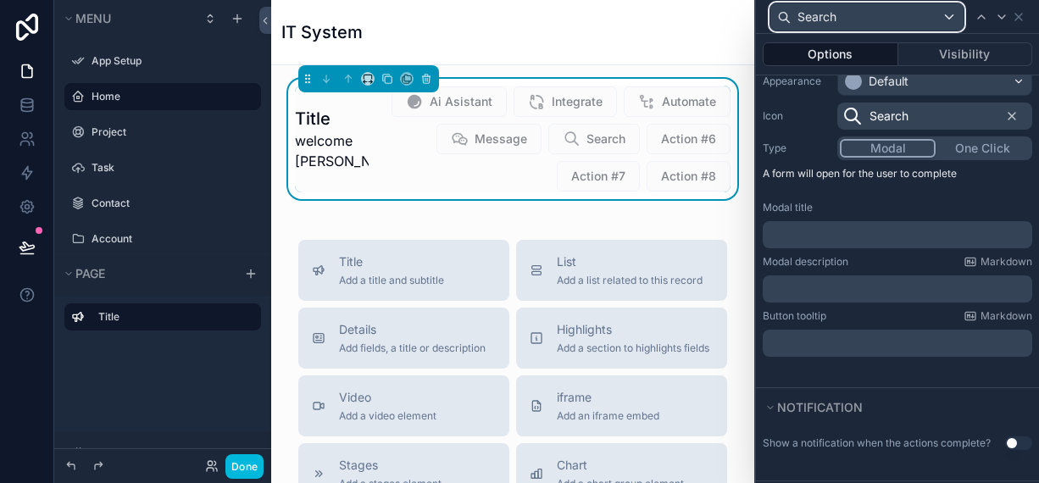
click at [789, 20] on icon at bounding box center [784, 18] width 14 height 14
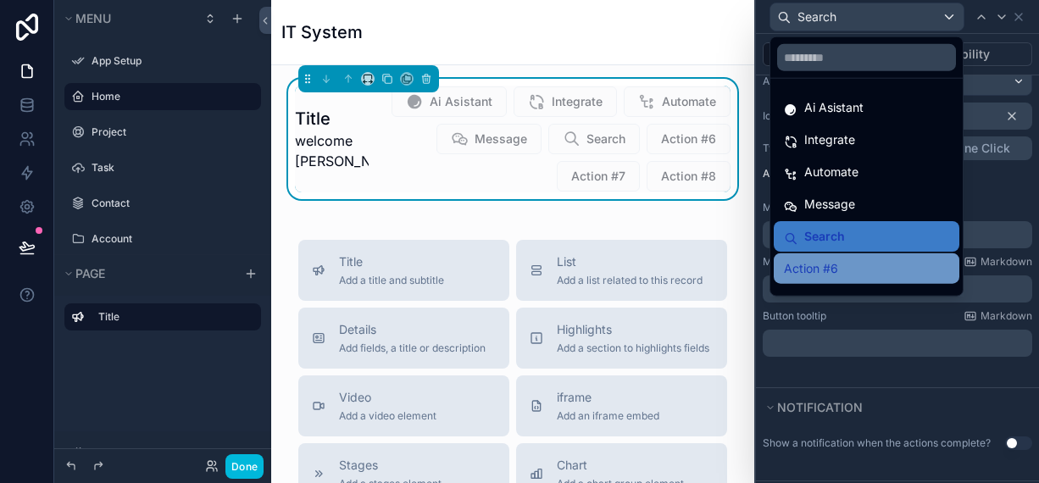
click at [799, 272] on span "Action #6" at bounding box center [811, 268] width 54 height 20
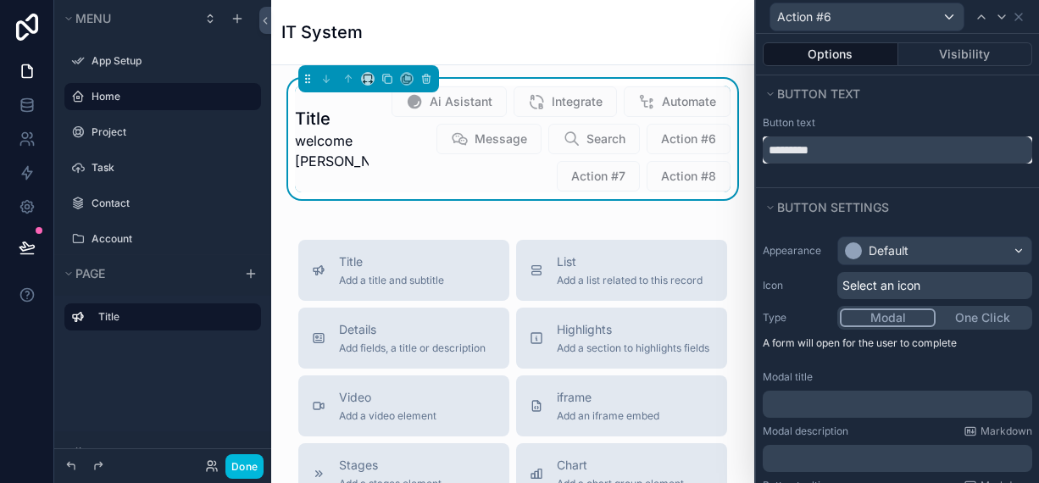
click at [840, 148] on input "*********" at bounding box center [897, 149] width 269 height 27
type input "******"
click at [872, 294] on div "Select an icon" at bounding box center [934, 285] width 195 height 27
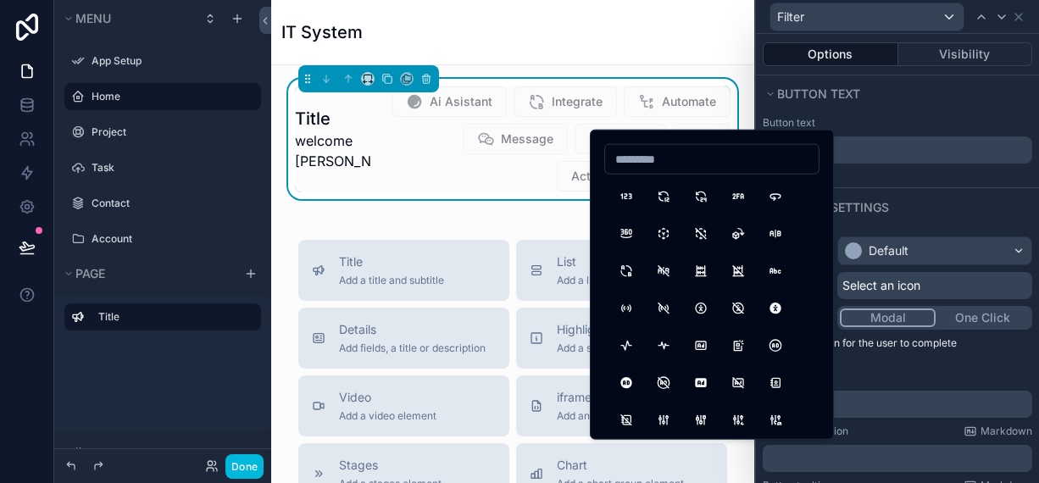
click at [657, 153] on input at bounding box center [712, 159] width 214 height 24
type input "****"
click at [630, 196] on button "Filter" at bounding box center [626, 196] width 31 height 31
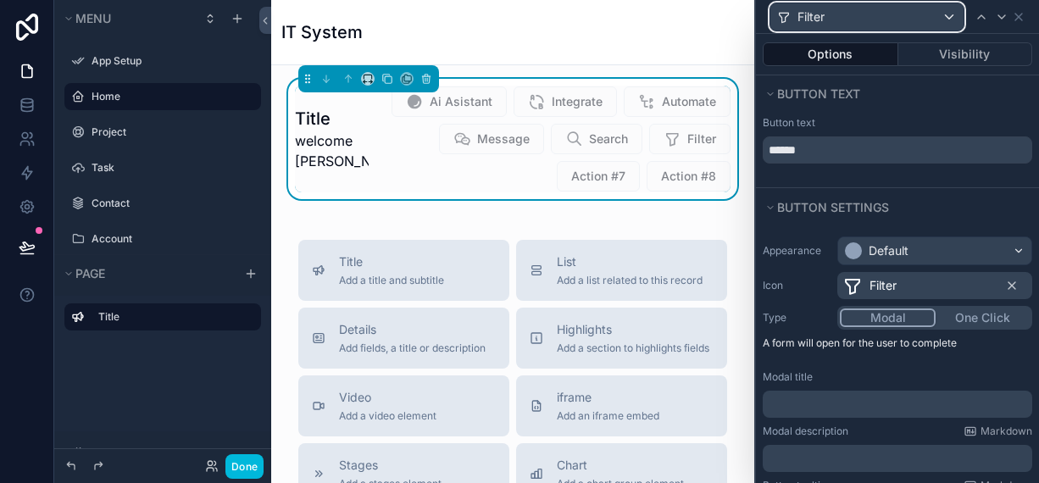
click at [833, 15] on div "Filter" at bounding box center [866, 16] width 193 height 27
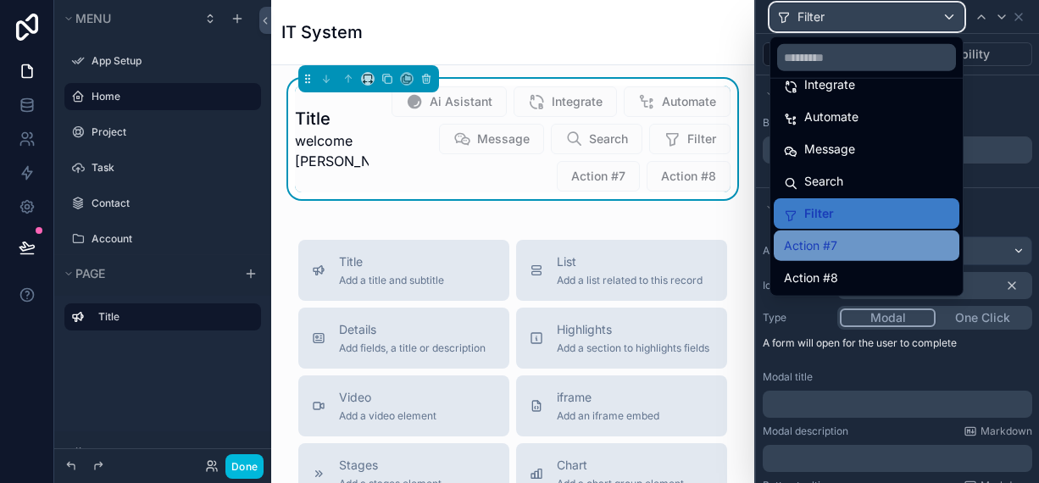
scroll to position [56, 0]
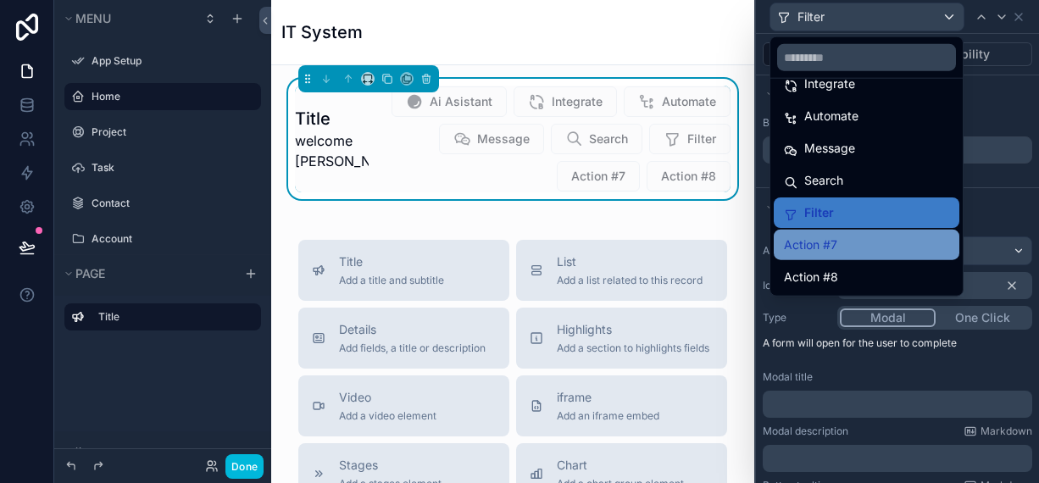
click at [826, 244] on span "Action #7" at bounding box center [810, 245] width 53 height 20
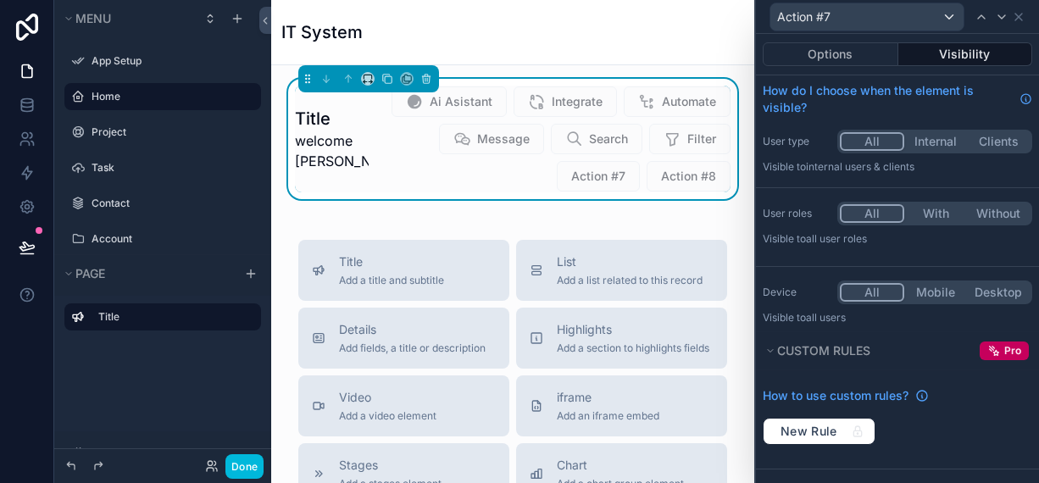
click at [835, 38] on div "Options Visibility" at bounding box center [897, 54] width 283 height 41
click at [835, 48] on button "Options" at bounding box center [831, 54] width 136 height 24
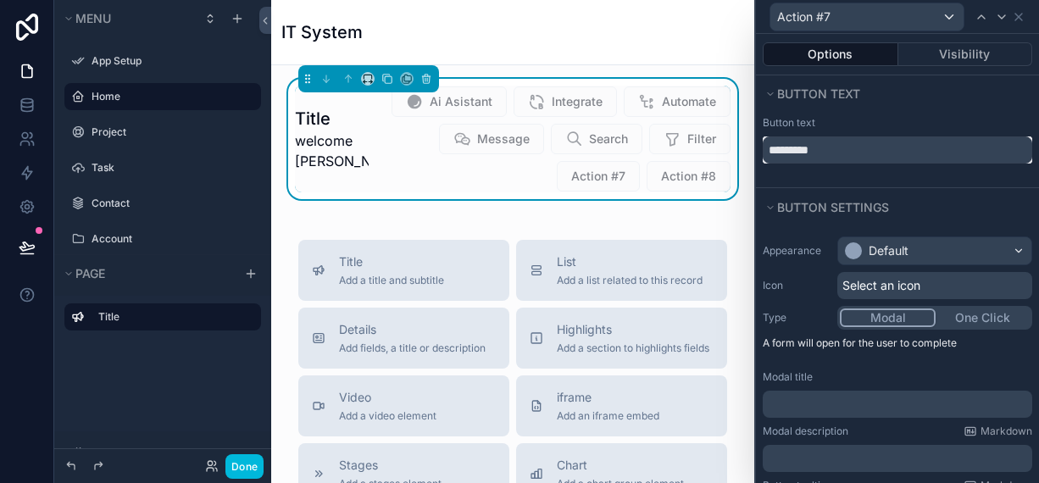
click at [854, 152] on input "*********" at bounding box center [897, 149] width 269 height 27
click at [853, 153] on input "*********" at bounding box center [897, 149] width 269 height 27
type input "****"
click at [876, 291] on span "Select an icon" at bounding box center [881, 285] width 78 height 17
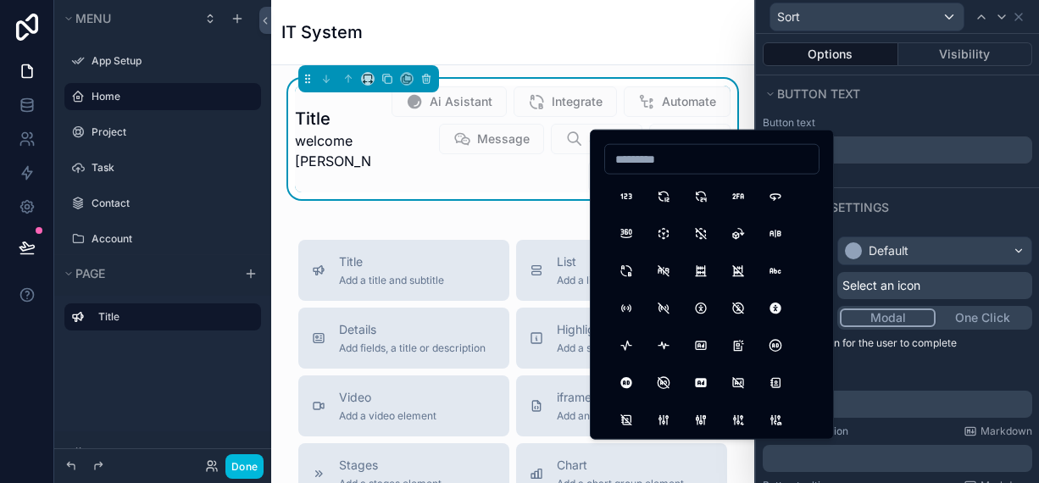
click at [634, 158] on input at bounding box center [712, 159] width 214 height 24
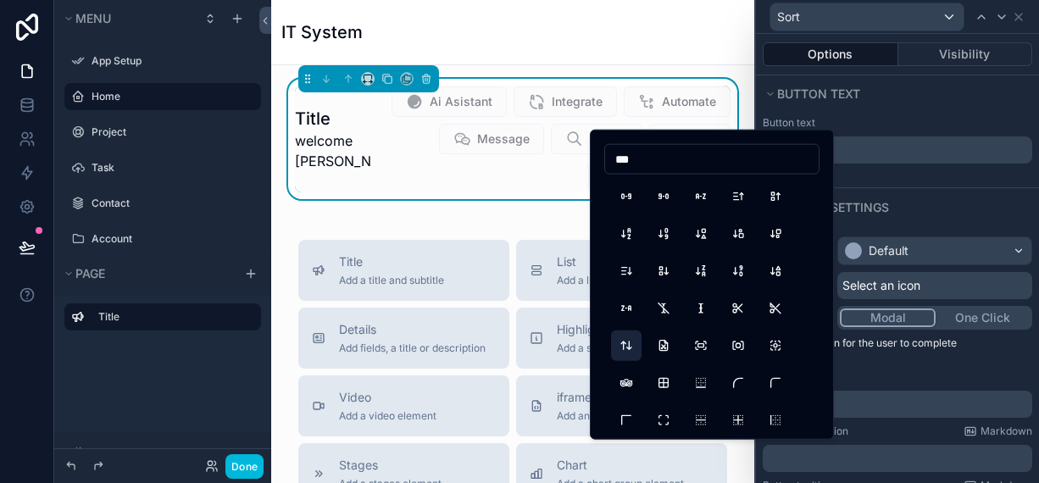
type input "***"
click at [621, 352] on button "ArrowsSort" at bounding box center [626, 345] width 31 height 31
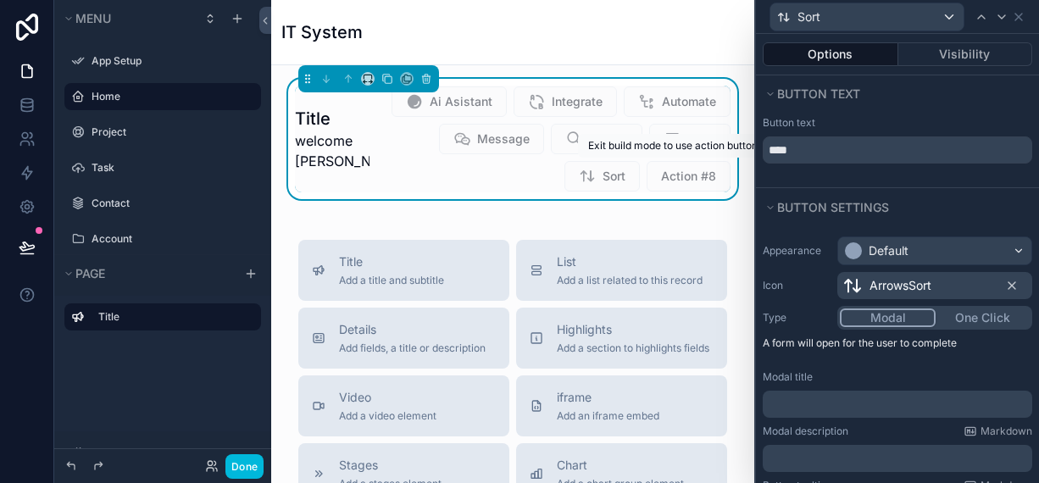
click at [669, 174] on span "Action #8" at bounding box center [689, 176] width 84 height 31
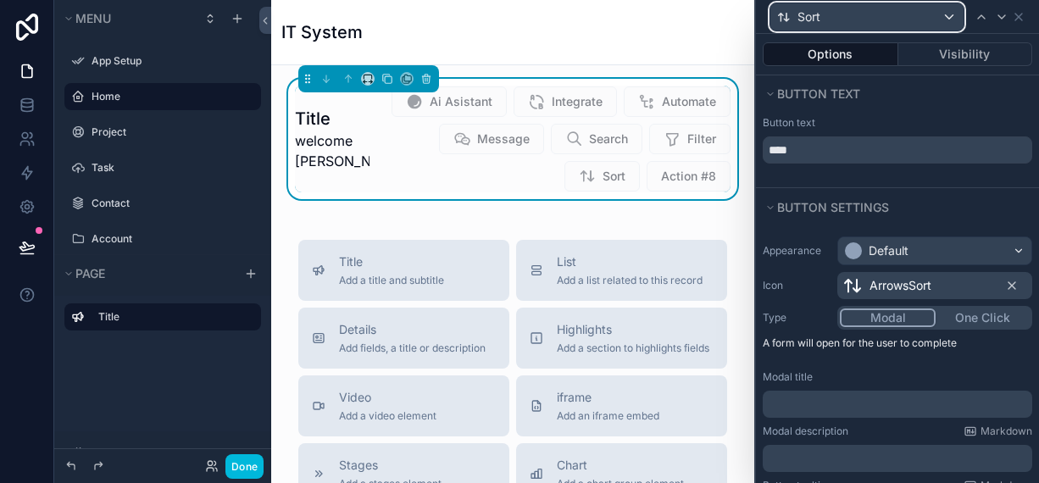
click at [825, 28] on div "Sort" at bounding box center [866, 16] width 193 height 27
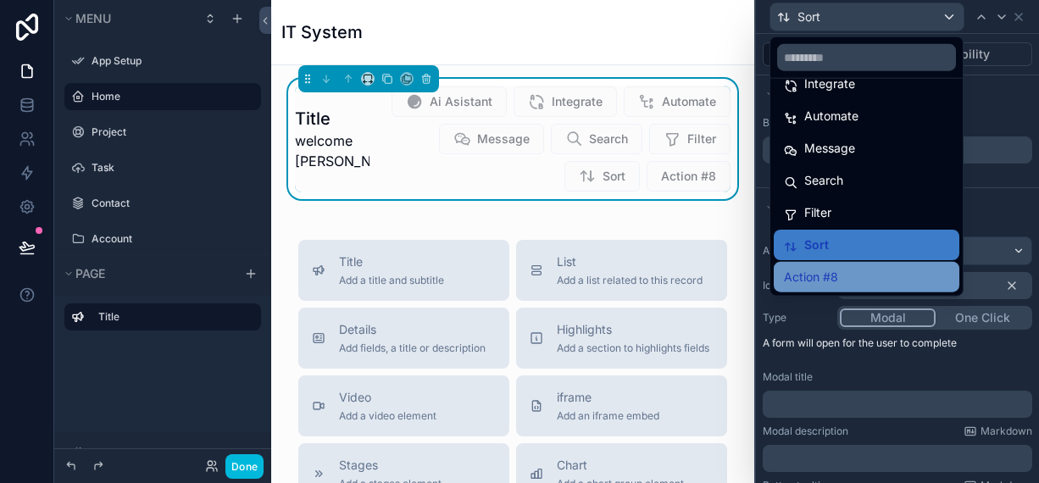
click at [856, 269] on div "Action #8" at bounding box center [866, 277] width 165 height 20
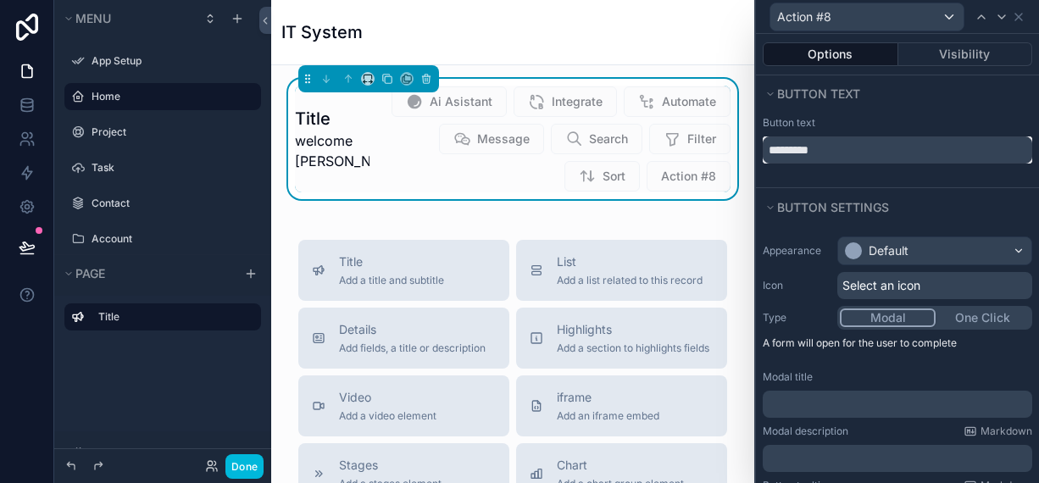
click at [821, 154] on input "*********" at bounding box center [897, 149] width 269 height 27
type input "****"
click at [871, 287] on span "Select an icon" at bounding box center [881, 285] width 78 height 17
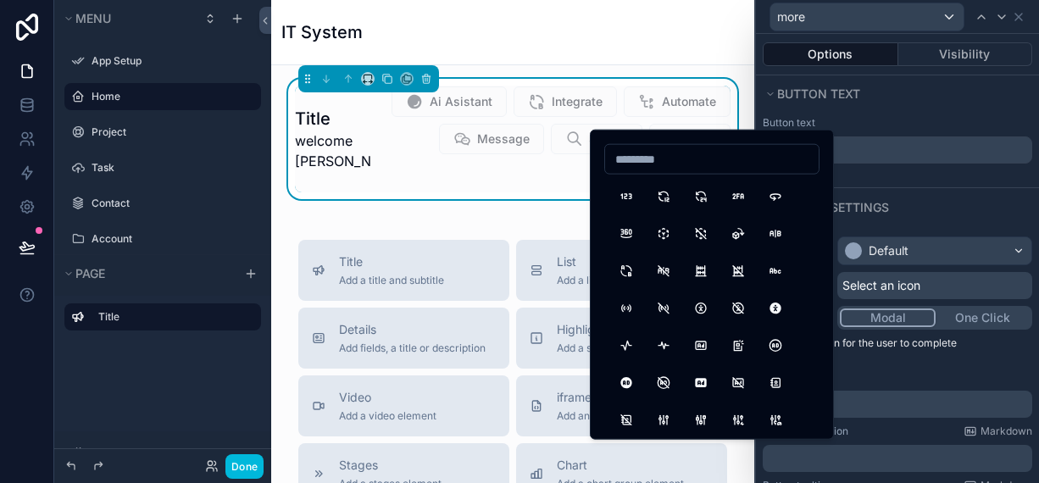
click at [659, 150] on input at bounding box center [712, 159] width 214 height 24
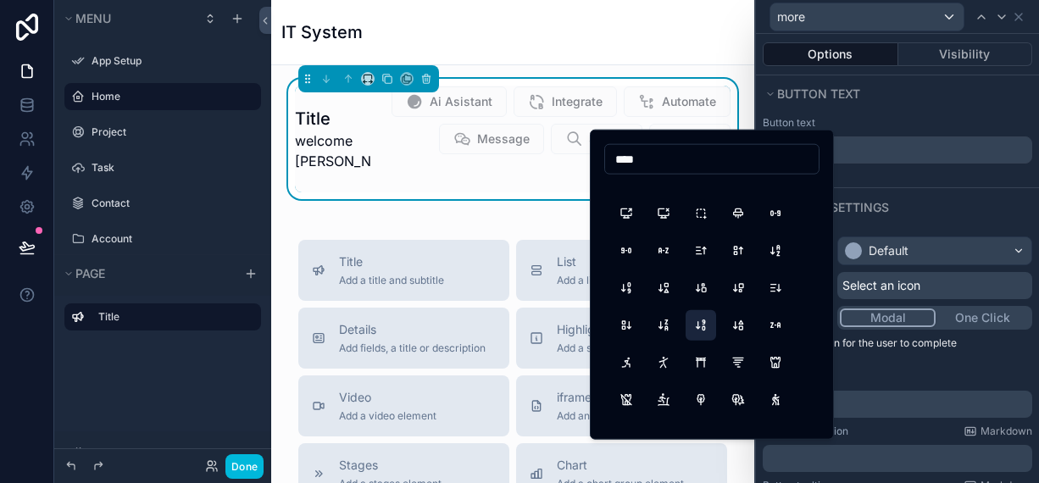
scroll to position [3389, 0]
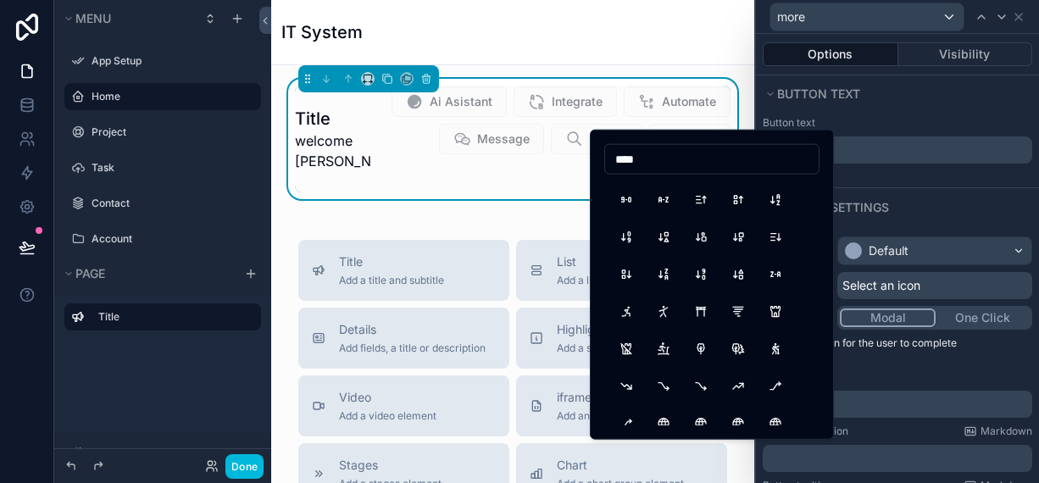
click at [680, 162] on input "****" at bounding box center [712, 159] width 214 height 24
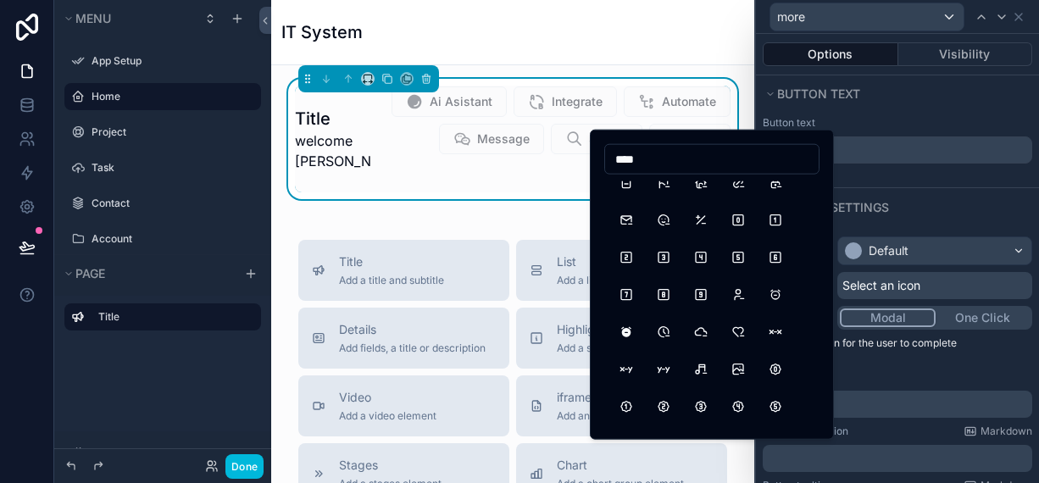
scroll to position [0, 0]
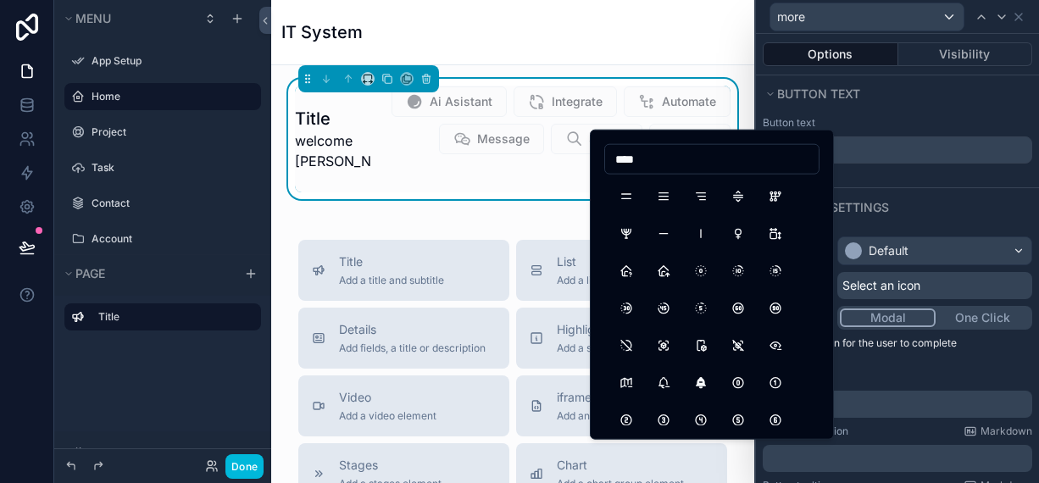
click at [673, 164] on input "****" at bounding box center [712, 159] width 214 height 24
type input "*"
type input "****"
click at [631, 195] on button "User" at bounding box center [626, 196] width 31 height 31
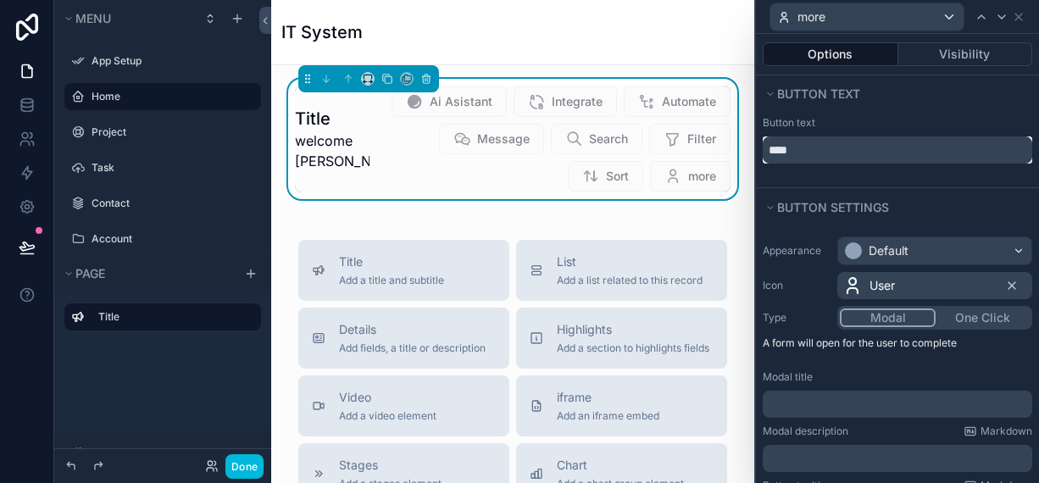
click at [808, 149] on input "****" at bounding box center [897, 149] width 269 height 27
click at [808, 150] on input "****" at bounding box center [897, 149] width 269 height 27
type input "*"
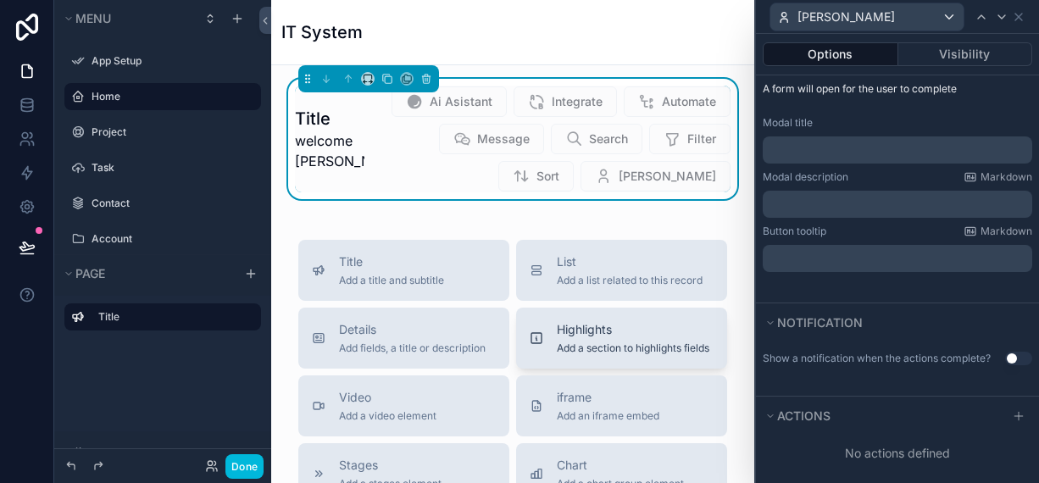
scroll to position [254, 0]
type input "**********"
click at [236, 475] on button "Done" at bounding box center [244, 466] width 38 height 25
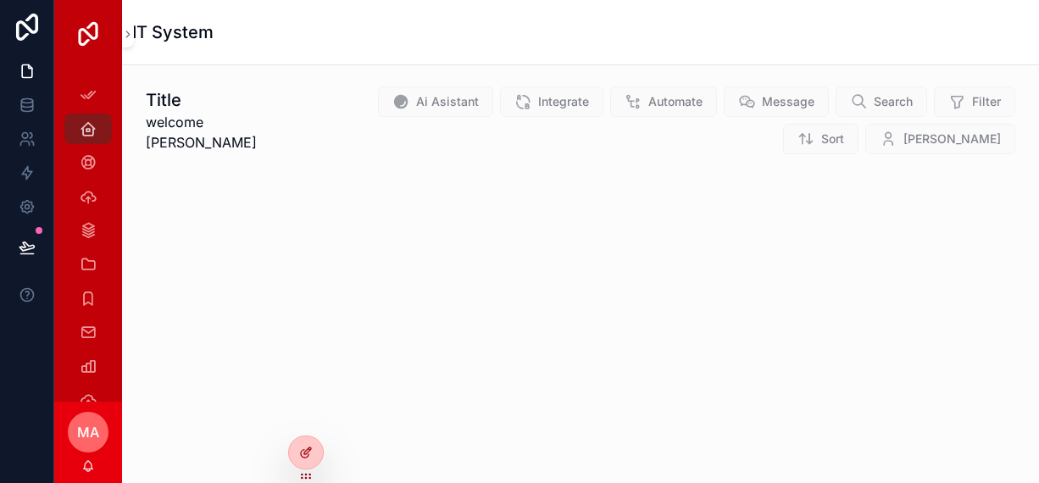
click at [301, 460] on div at bounding box center [306, 452] width 34 height 32
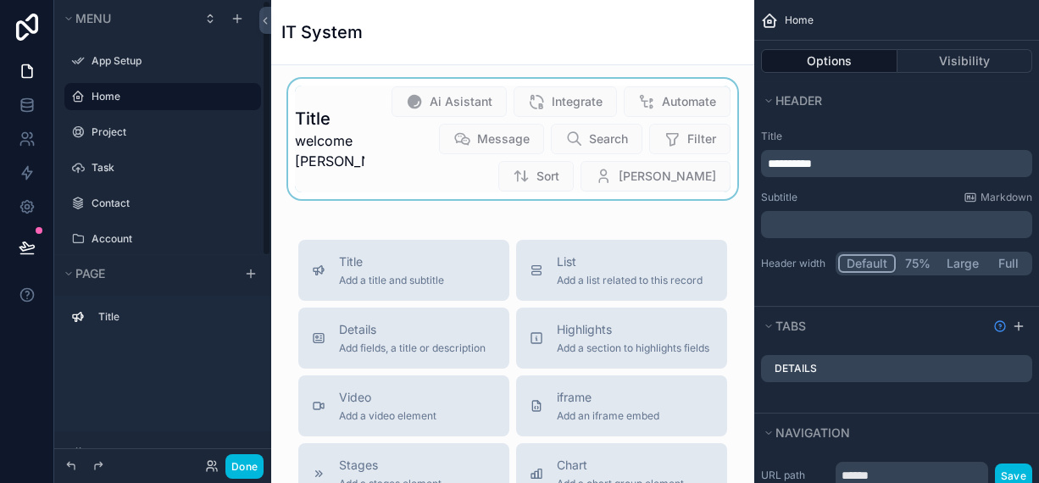
click at [308, 138] on div "scrollable content" at bounding box center [513, 139] width 456 height 120
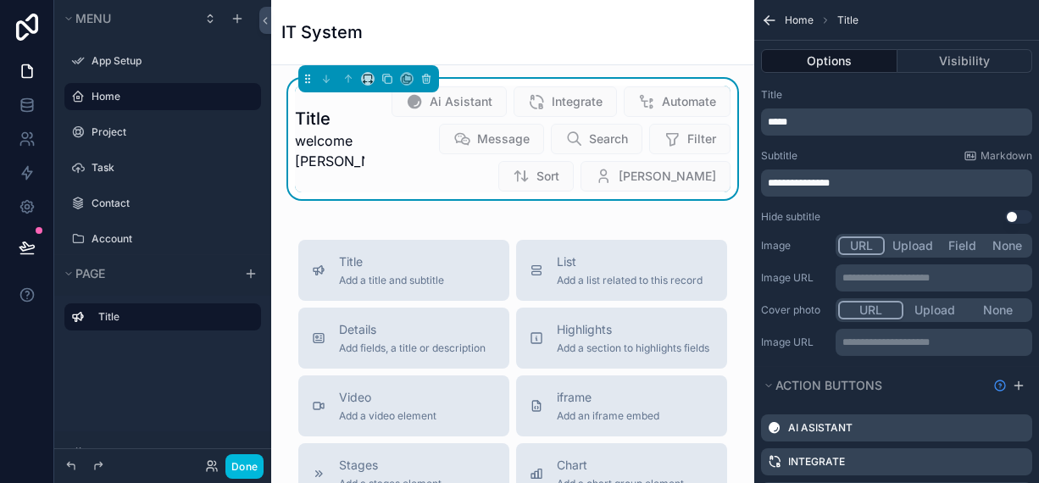
click at [827, 119] on p "*****" at bounding box center [898, 122] width 261 height 14
click at [826, 119] on p "*****" at bounding box center [898, 122] width 261 height 14
click at [823, 95] on div "Title" at bounding box center [896, 95] width 271 height 14
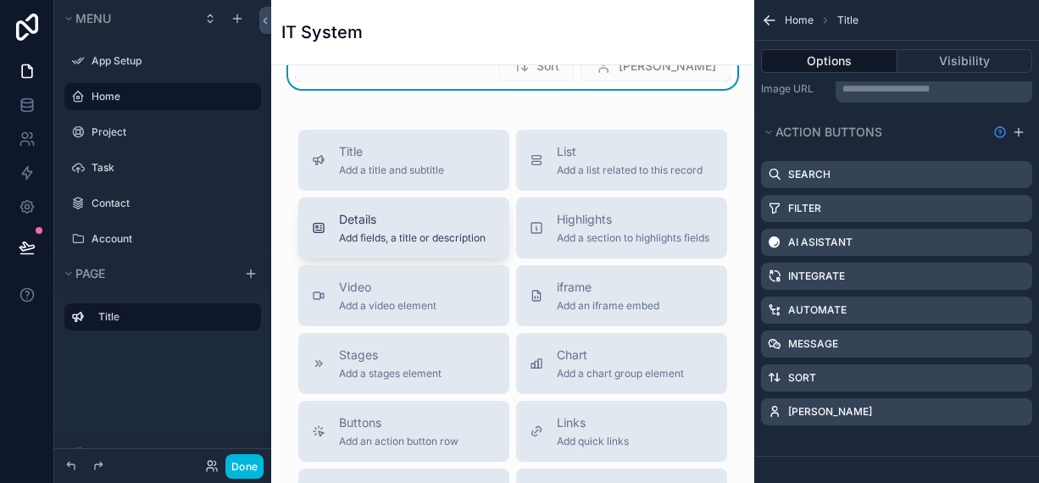
scroll to position [424, 0]
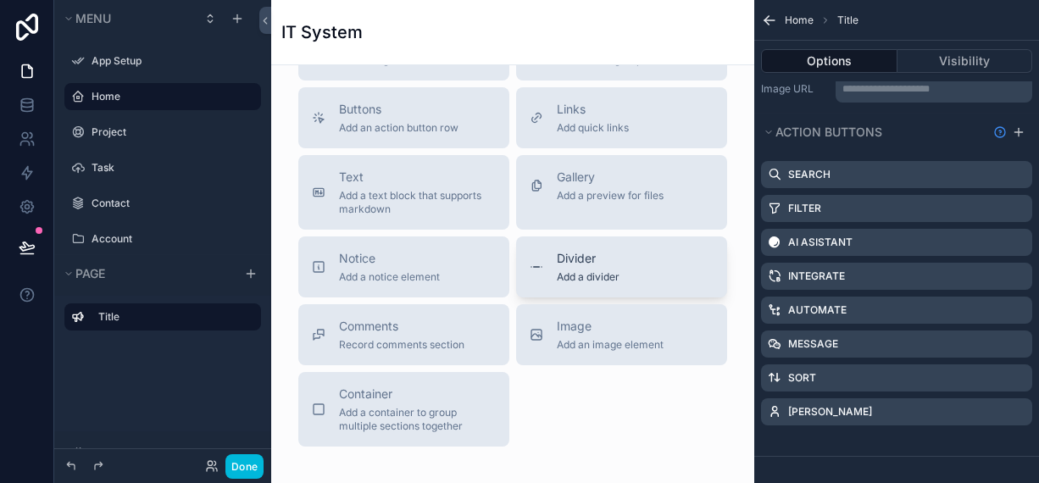
click at [550, 277] on div "Divider Add a divider" at bounding box center [622, 267] width 184 height 34
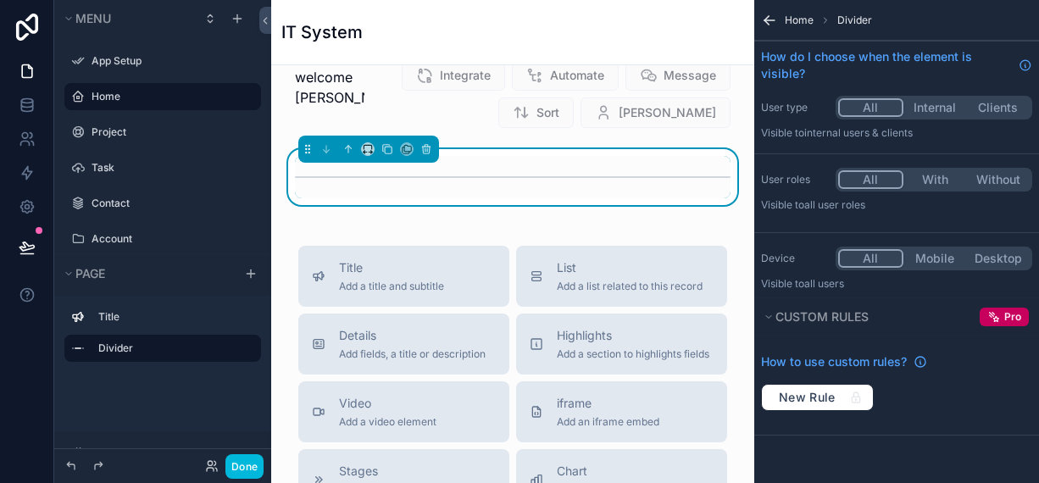
scroll to position [0, 0]
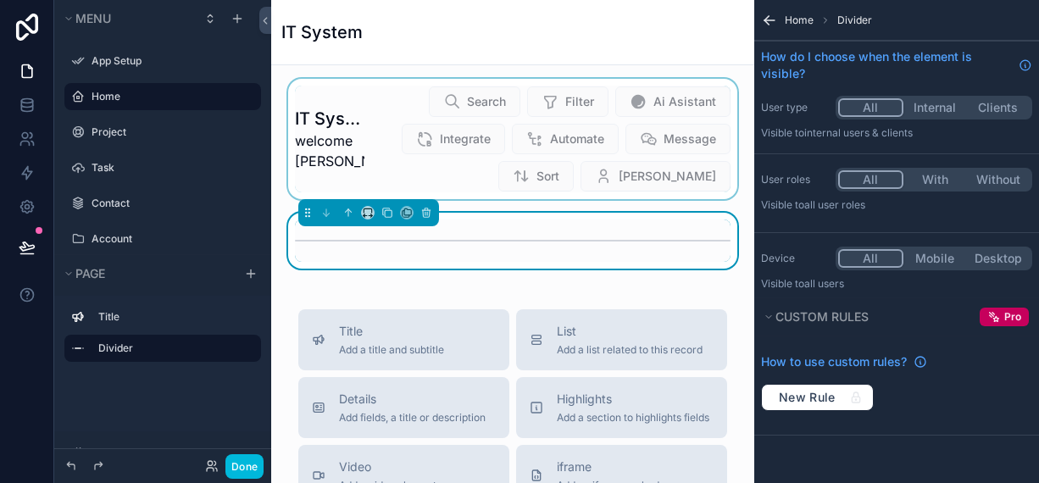
click at [555, 160] on div "scrollable content" at bounding box center [513, 139] width 456 height 120
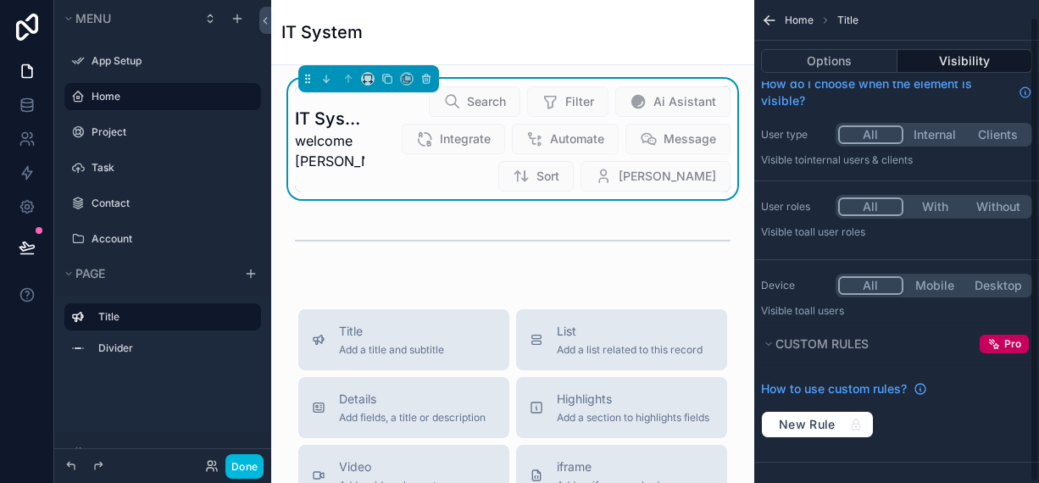
scroll to position [17, 0]
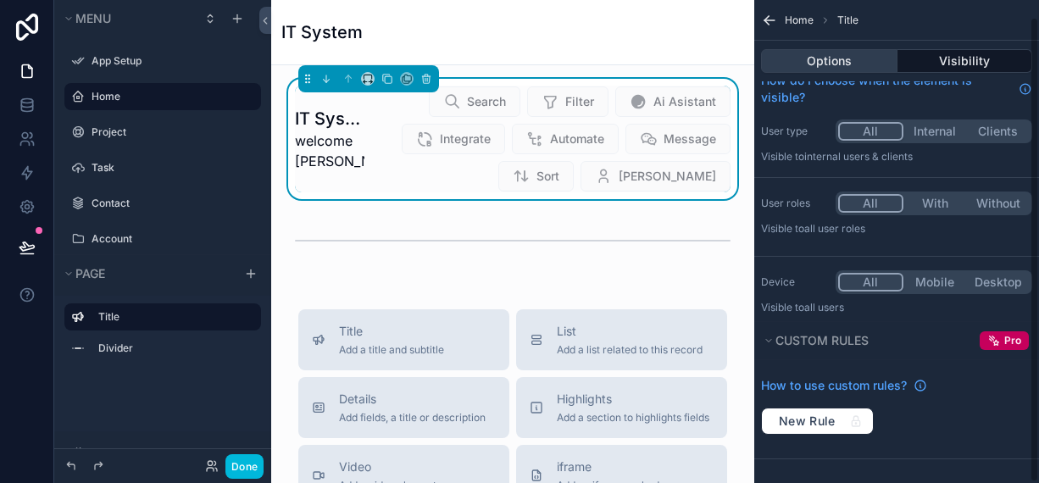
click at [844, 55] on button "Options" at bounding box center [829, 61] width 136 height 24
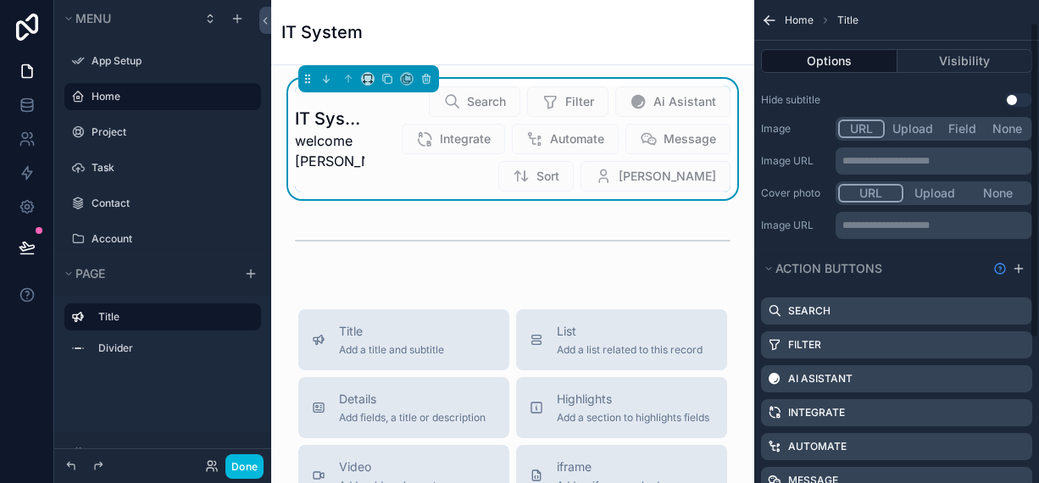
scroll to position [253, 0]
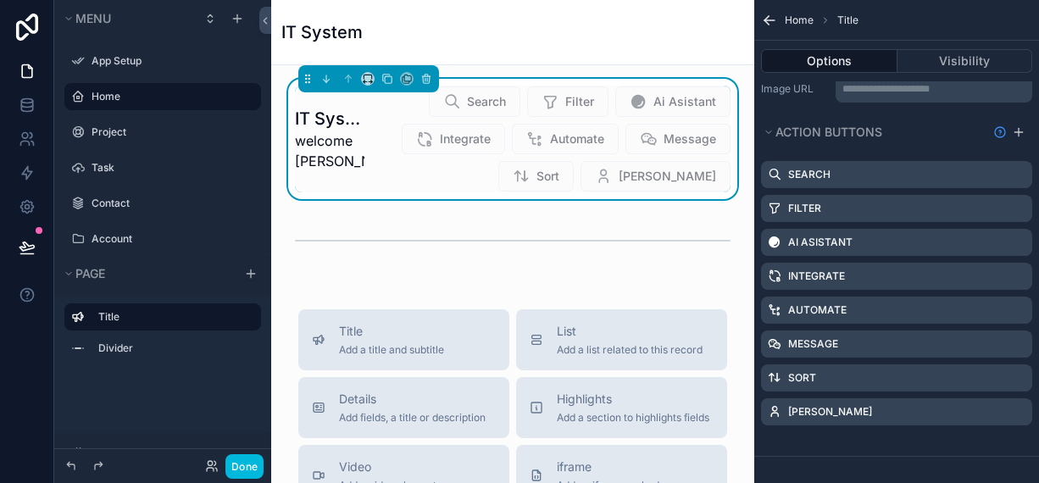
click at [0, 0] on icon "scrollable content" at bounding box center [0, 0] width 0 height 0
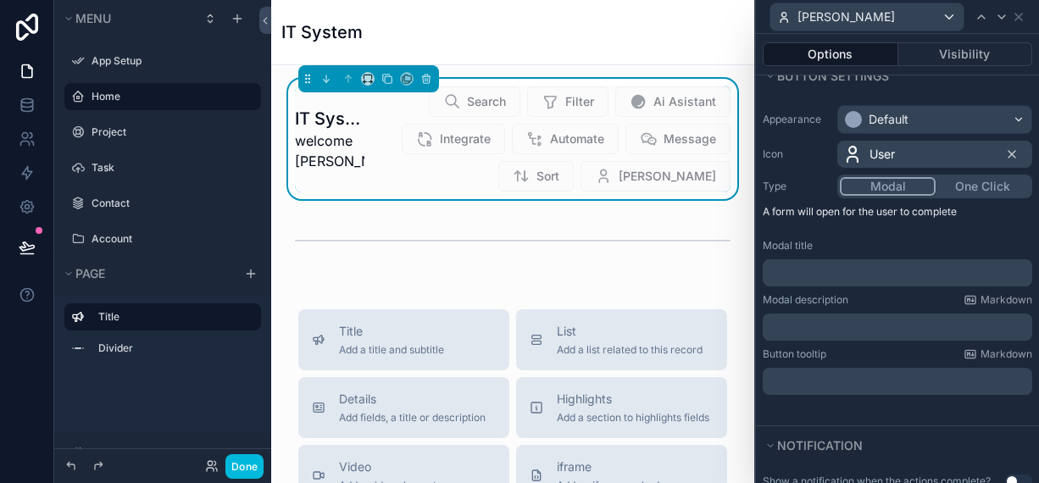
scroll to position [169, 0]
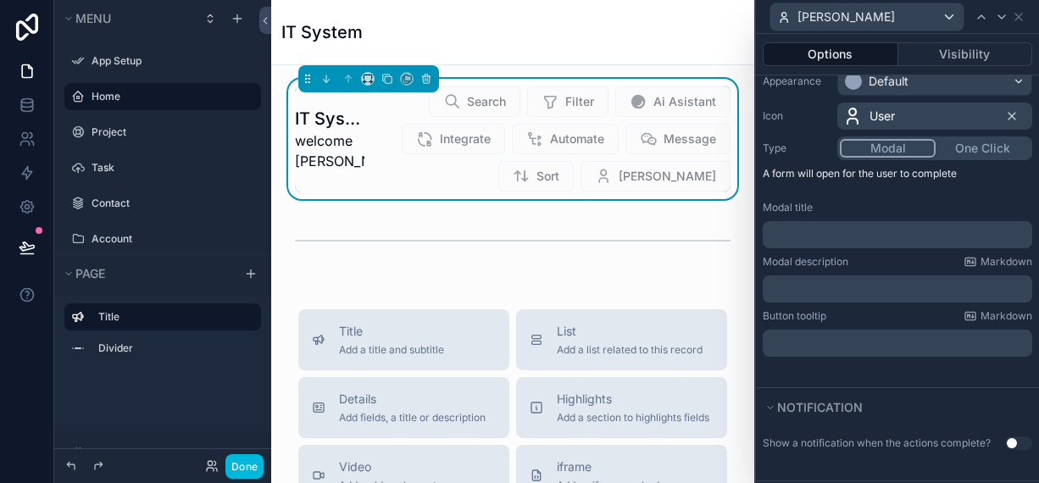
click at [951, 143] on button "One Click" at bounding box center [982, 148] width 94 height 19
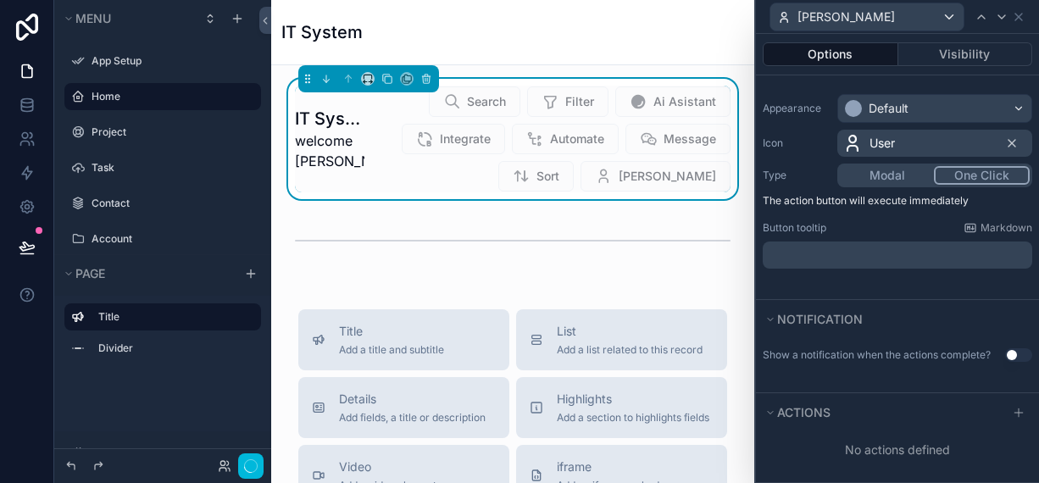
scroll to position [139, 0]
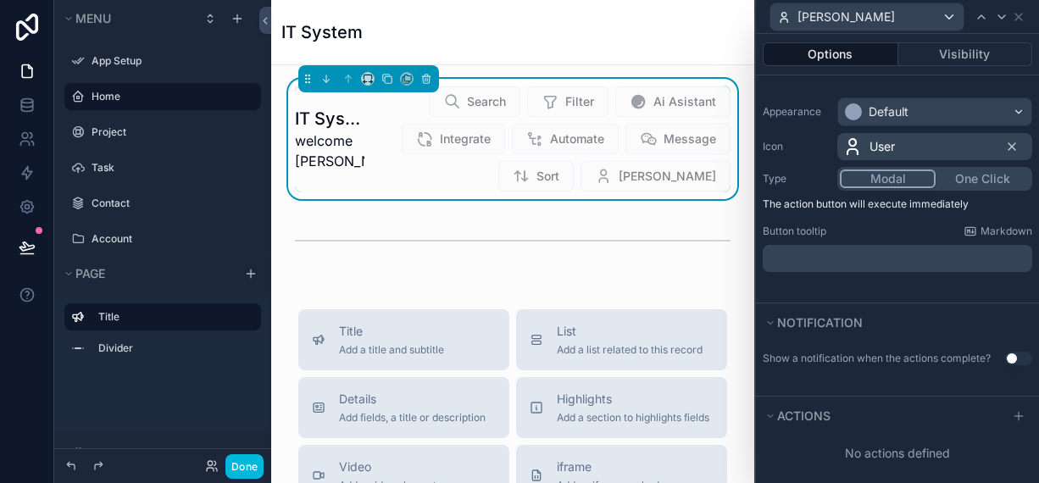
click at [879, 181] on button "Modal" at bounding box center [888, 178] width 96 height 19
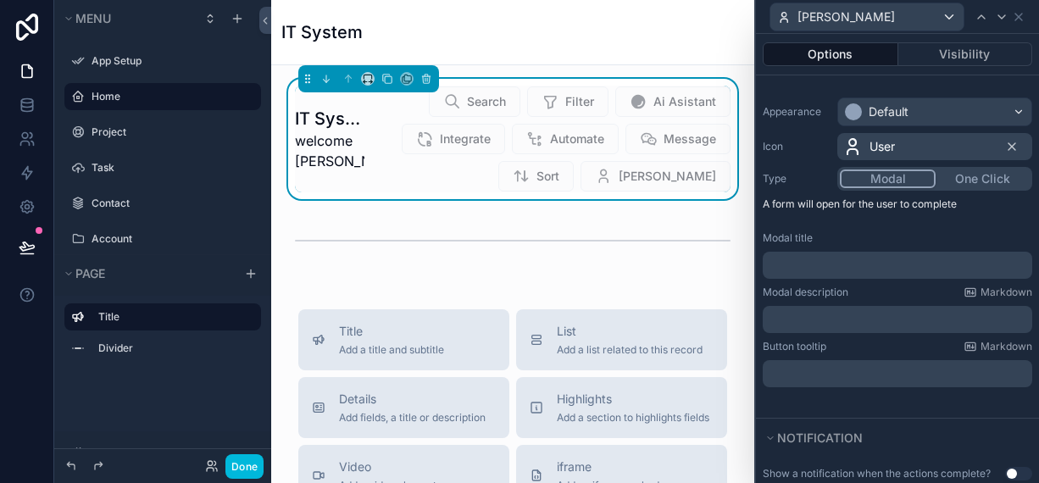
scroll to position [224, 0]
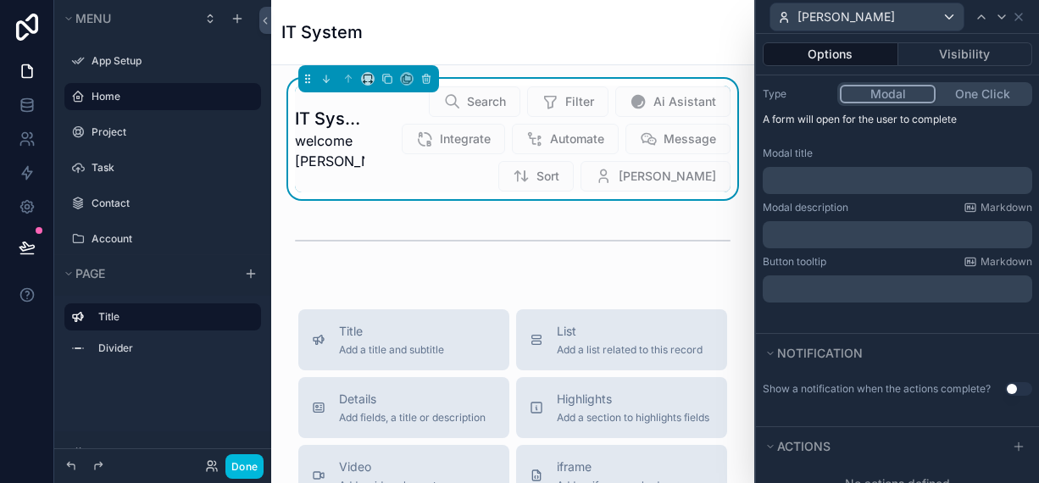
click at [947, 97] on button "One Click" at bounding box center [982, 94] width 94 height 19
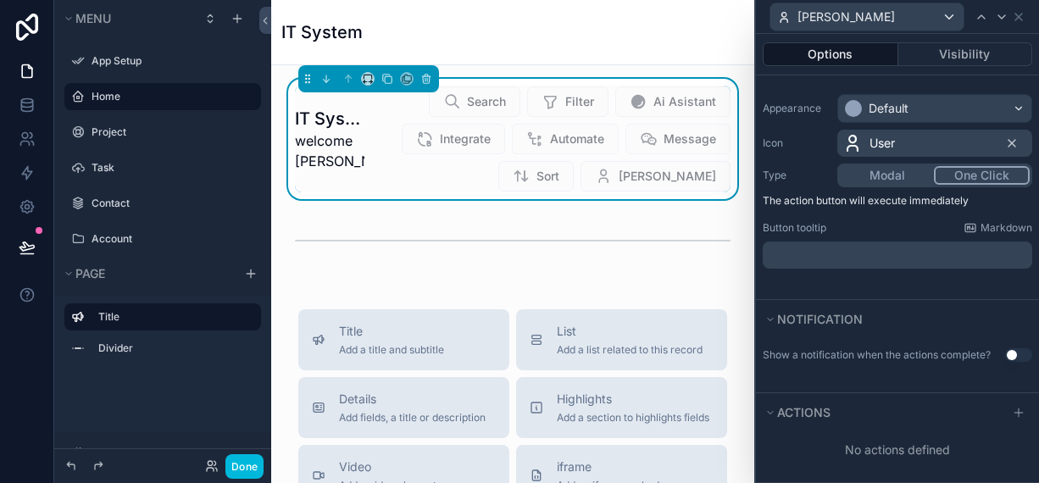
scroll to position [139, 0]
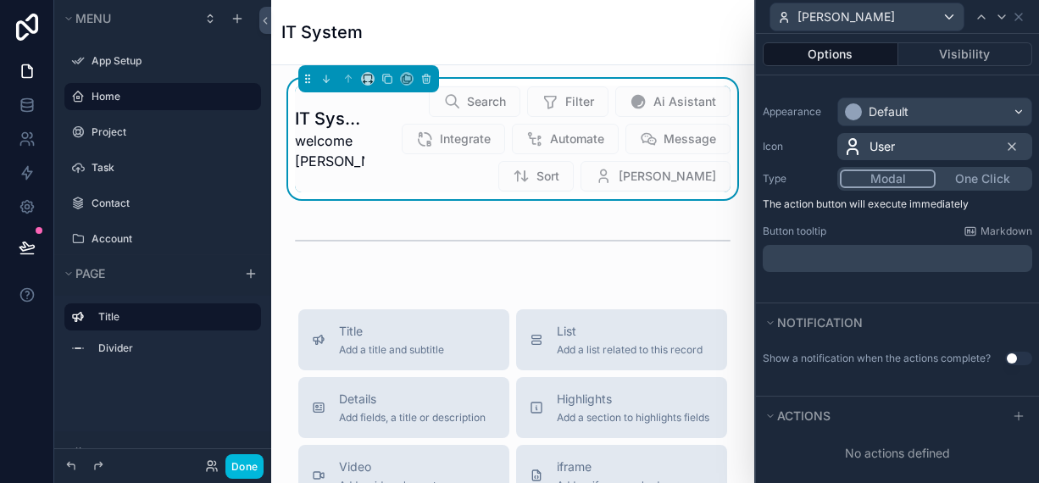
click at [882, 173] on button "Modal" at bounding box center [888, 178] width 96 height 19
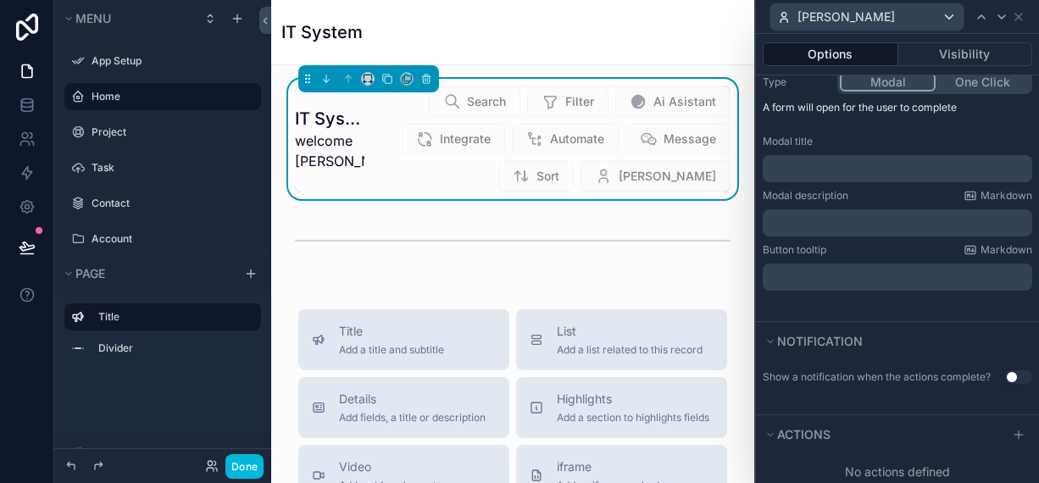
scroll to position [254, 0]
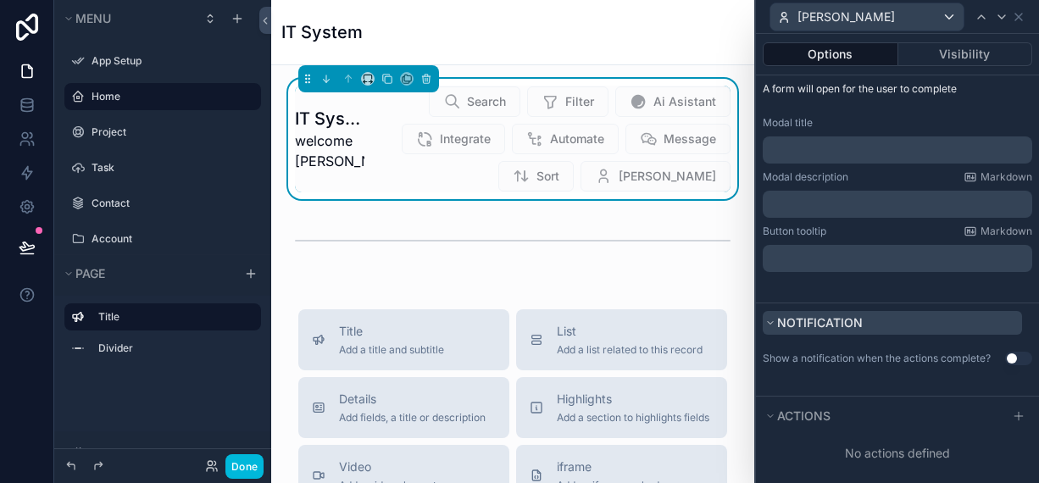
click at [822, 324] on span "Notification" at bounding box center [820, 322] width 86 height 14
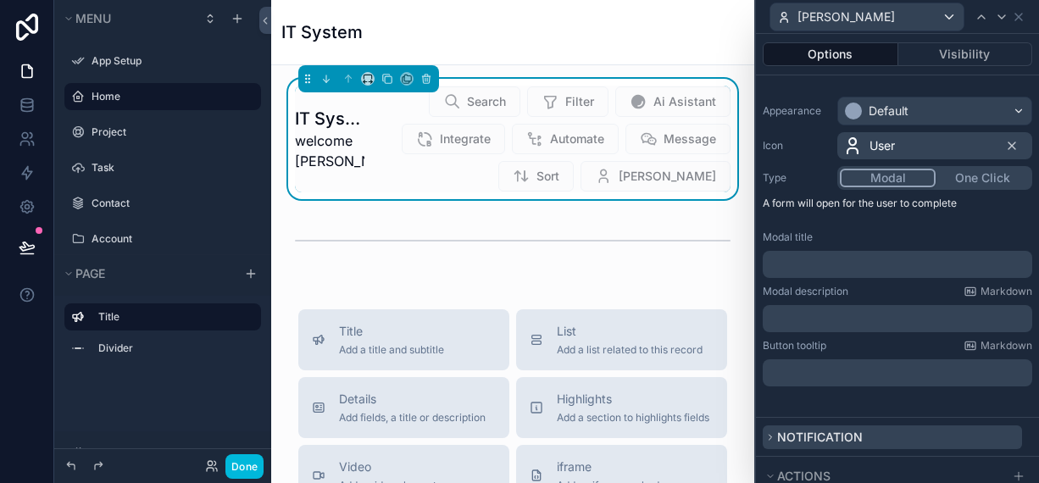
scroll to position [117, 0]
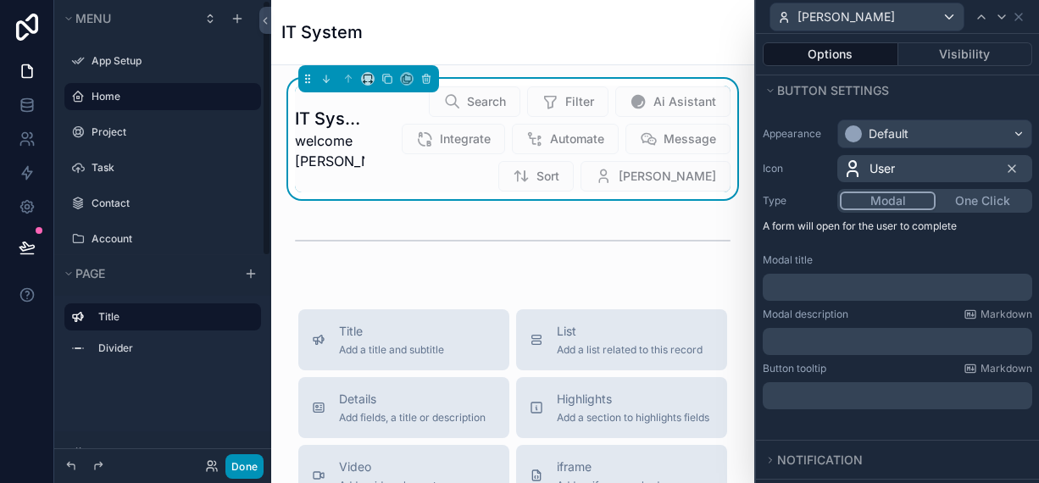
click at [250, 472] on button "Done" at bounding box center [244, 466] width 38 height 25
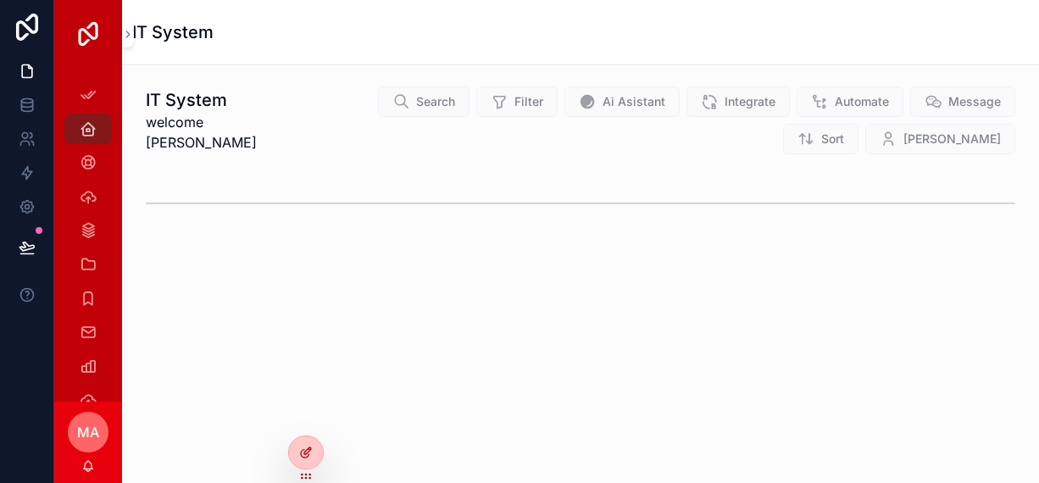
click at [304, 458] on icon at bounding box center [305, 454] width 8 height 8
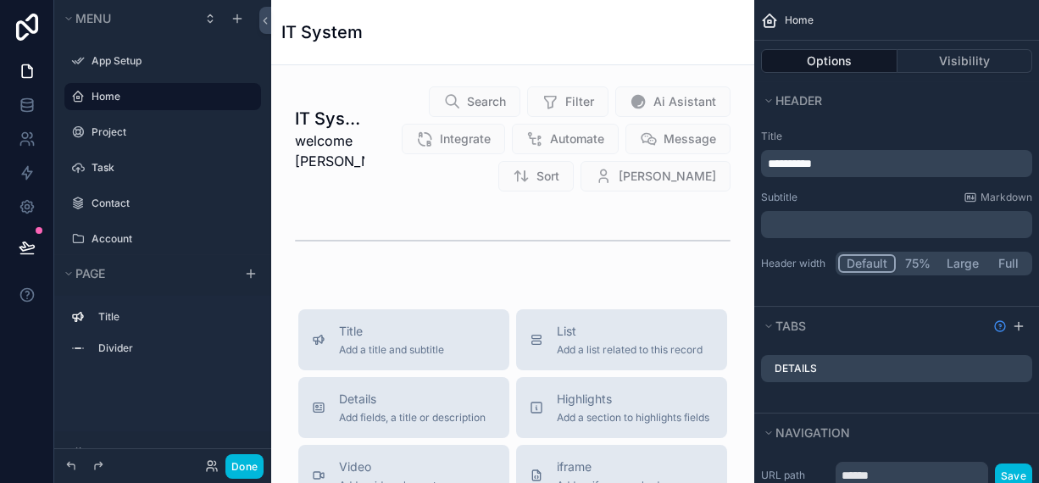
click at [310, 36] on h1 "IT System" at bounding box center [321, 32] width 81 height 24
click at [143, 64] on label "App Setup" at bounding box center [171, 61] width 159 height 14
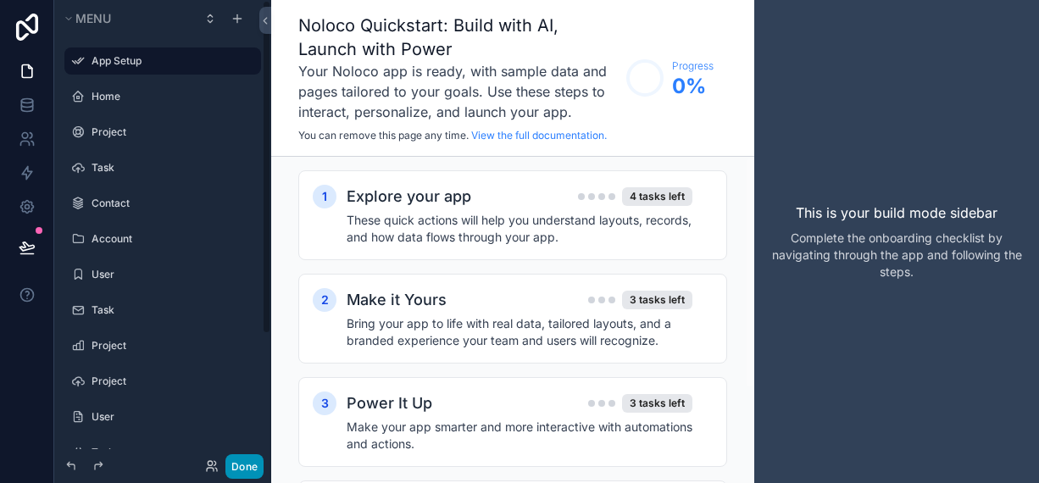
click at [248, 468] on button "Done" at bounding box center [244, 466] width 38 height 25
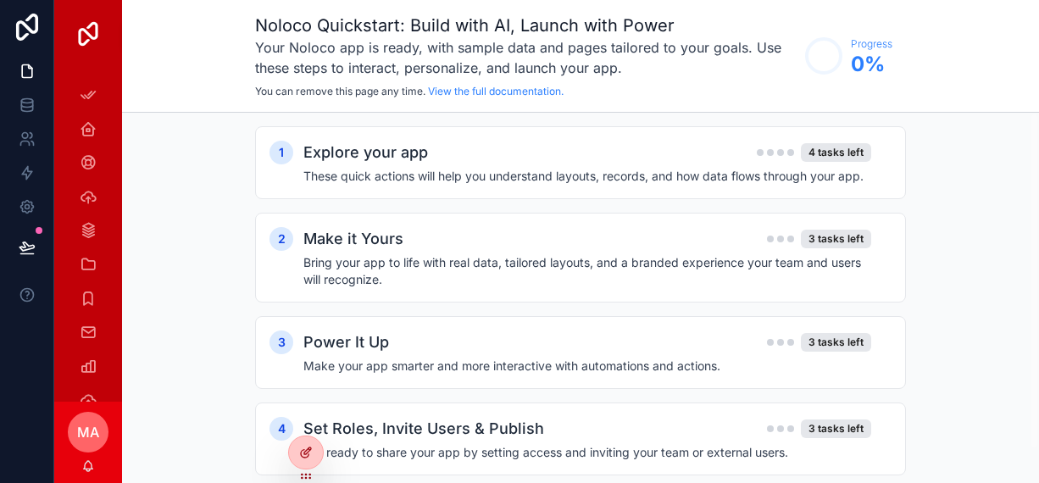
click at [314, 462] on div at bounding box center [306, 452] width 34 height 32
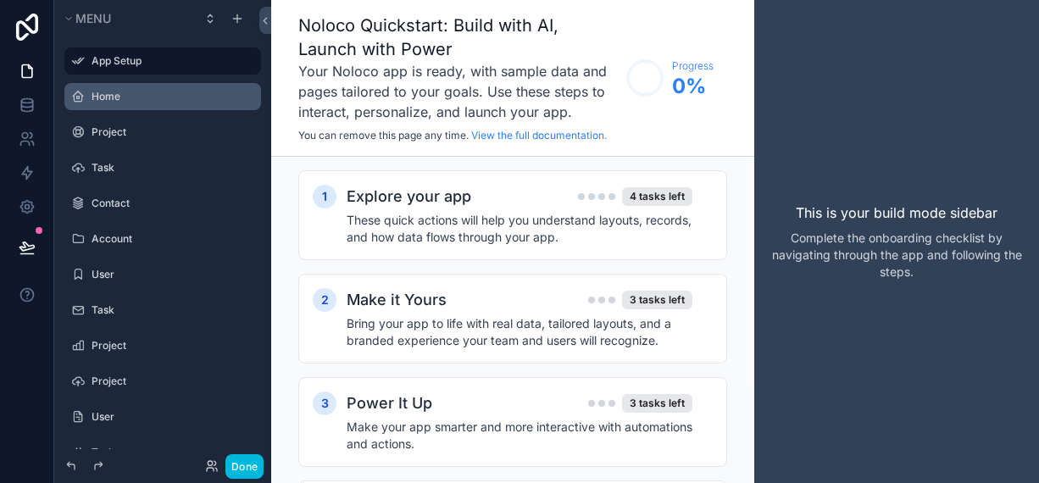
click at [152, 103] on div "Home" at bounding box center [175, 97] width 166 height 14
click at [143, 94] on label "Home" at bounding box center [171, 97] width 159 height 14
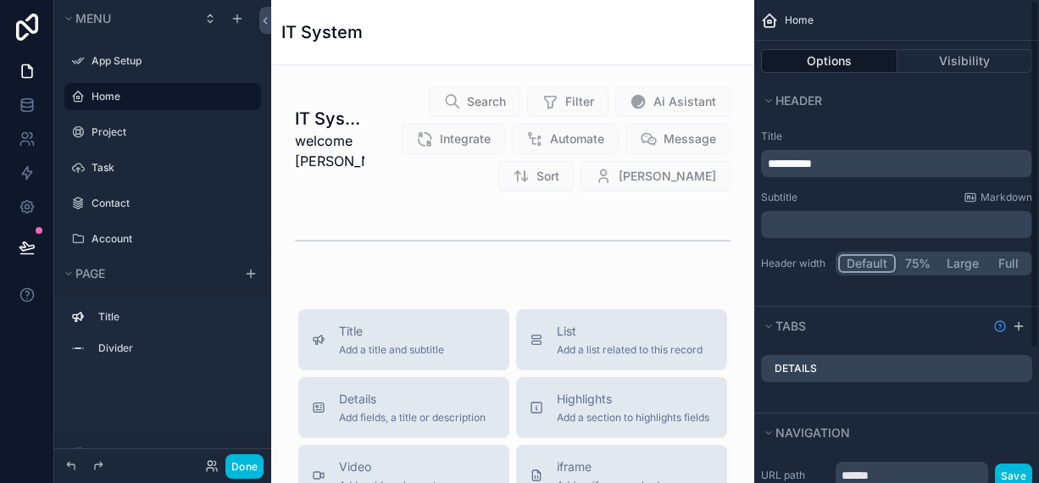
click at [830, 161] on p "*********" at bounding box center [898, 163] width 261 height 17
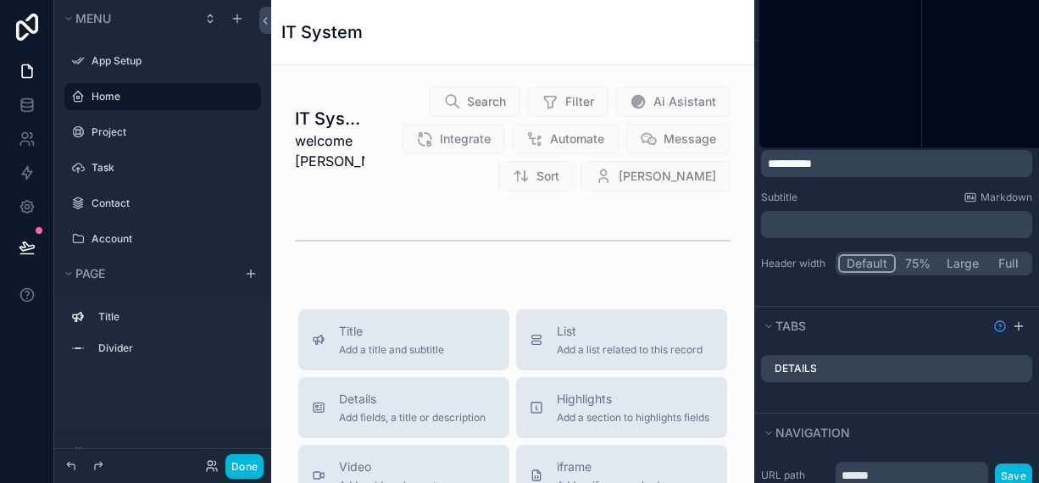
click at [830, 161] on p "*********" at bounding box center [898, 163] width 261 height 17
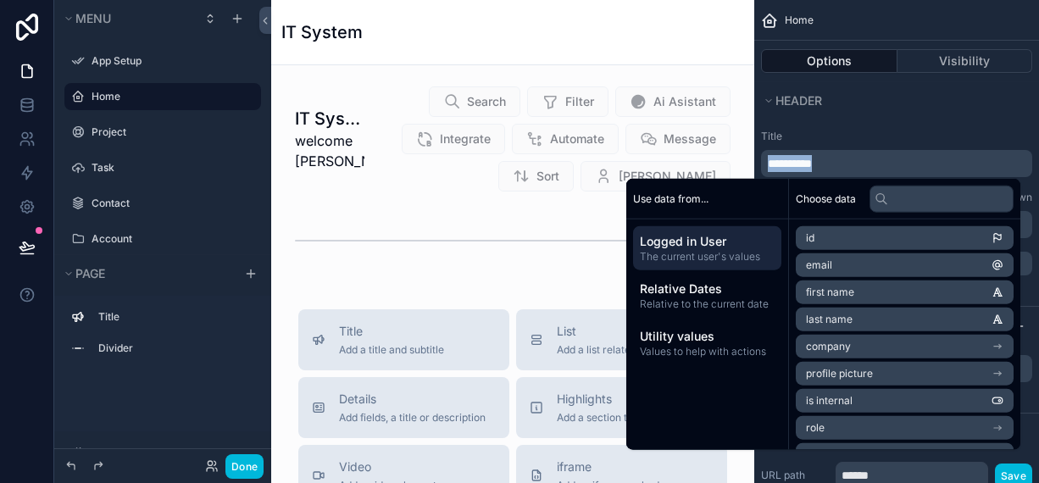
click at [830, 161] on p "*********" at bounding box center [898, 163] width 261 height 17
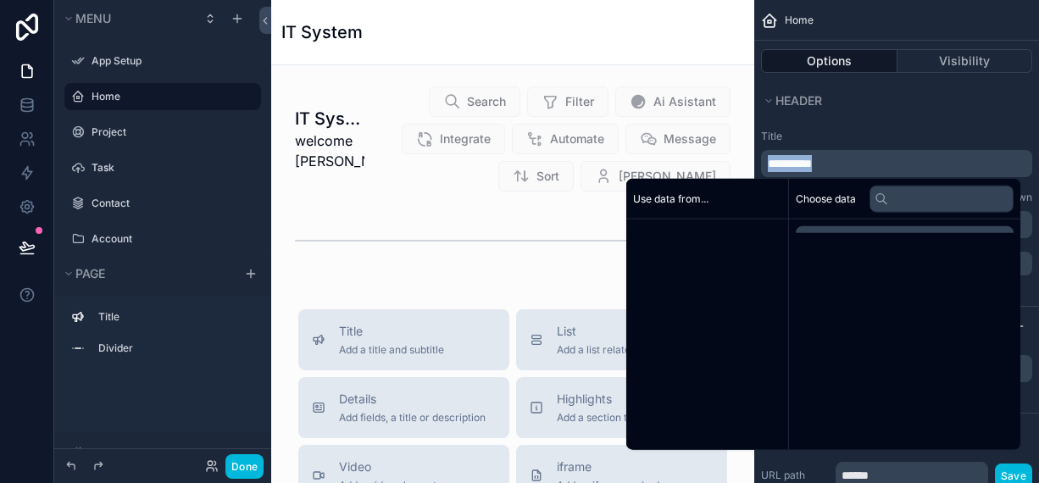
click at [830, 161] on p "*********" at bounding box center [898, 163] width 261 height 17
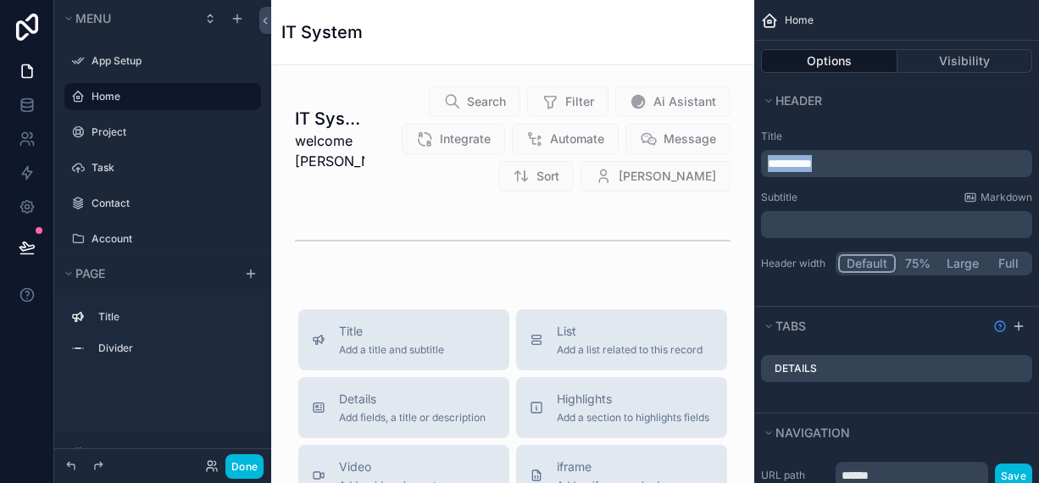
click at [835, 161] on p "*********" at bounding box center [898, 163] width 261 height 17
click at [863, 114] on div "Header" at bounding box center [896, 100] width 285 height 38
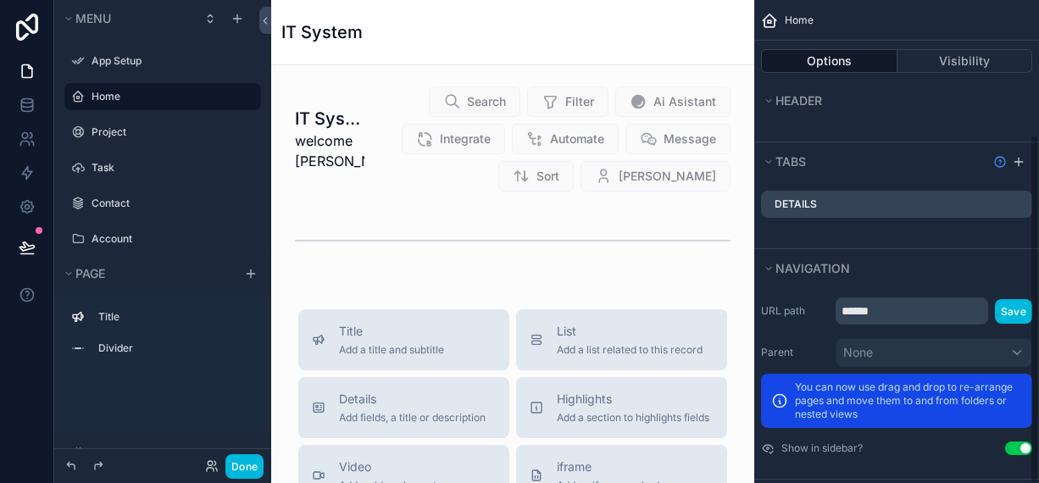
scroll to position [186, 0]
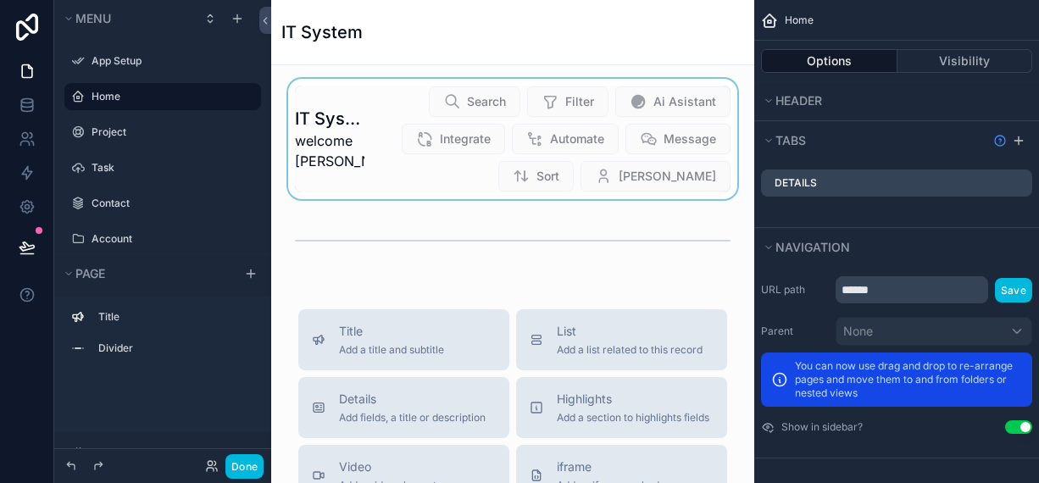
click at [397, 146] on div "scrollable content" at bounding box center [513, 139] width 456 height 120
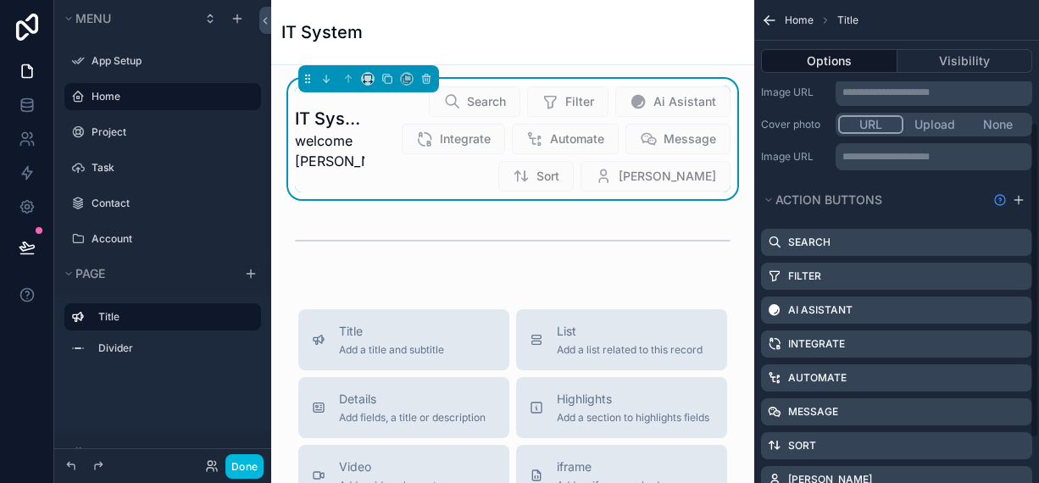
scroll to position [0, 0]
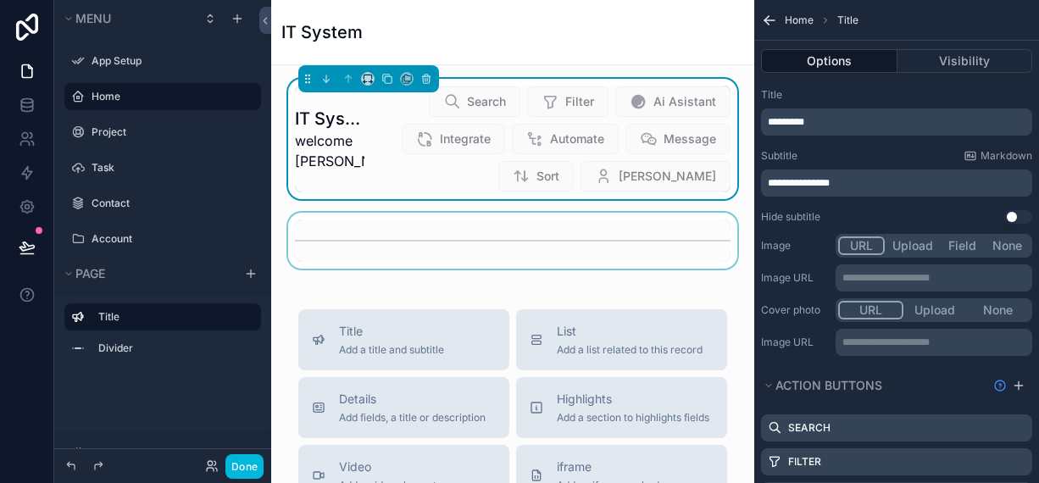
click at [465, 257] on div "scrollable content" at bounding box center [513, 241] width 456 height 56
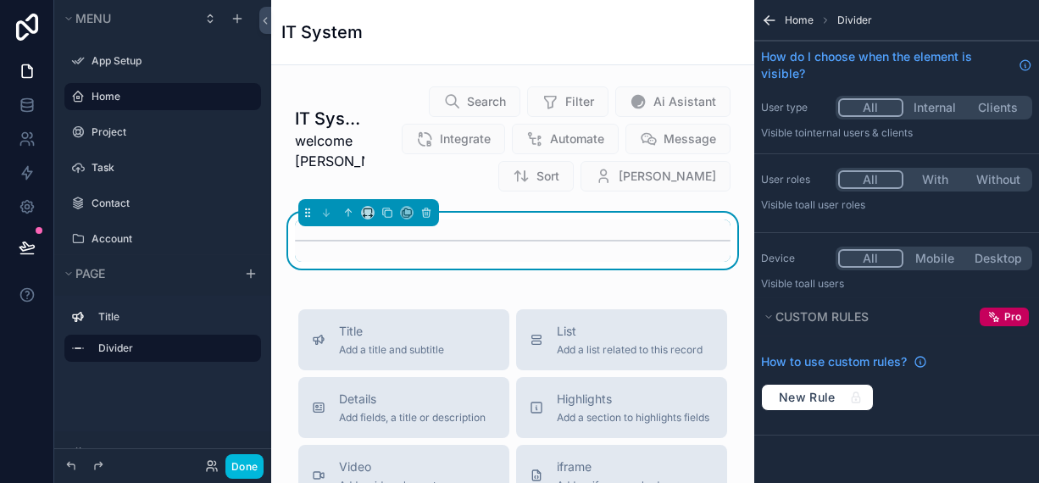
click at [335, 30] on h1 "IT System" at bounding box center [321, 32] width 81 height 24
click at [346, 41] on h1 "IT System" at bounding box center [321, 32] width 81 height 24
click at [767, 14] on icon "scrollable content" at bounding box center [769, 20] width 17 height 17
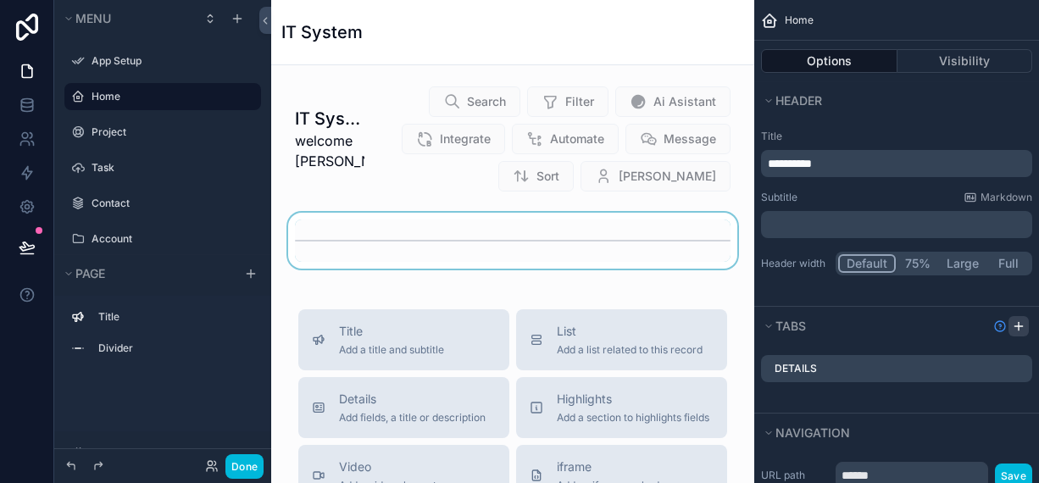
click at [1024, 328] on icon "scrollable content" at bounding box center [1019, 326] width 14 height 14
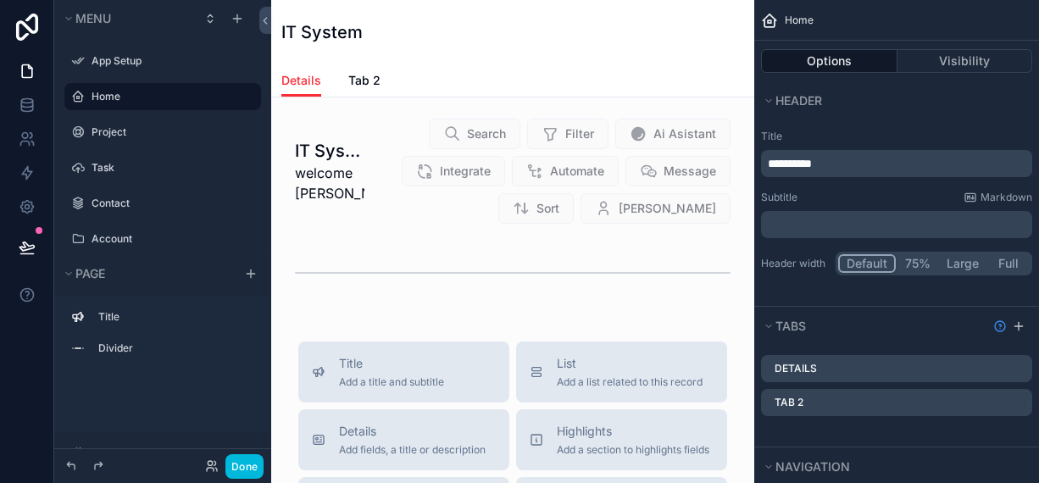
click at [829, 363] on div "Details" at bounding box center [896, 368] width 271 height 27
click at [0, 0] on icon "scrollable content" at bounding box center [0, 0] width 0 height 0
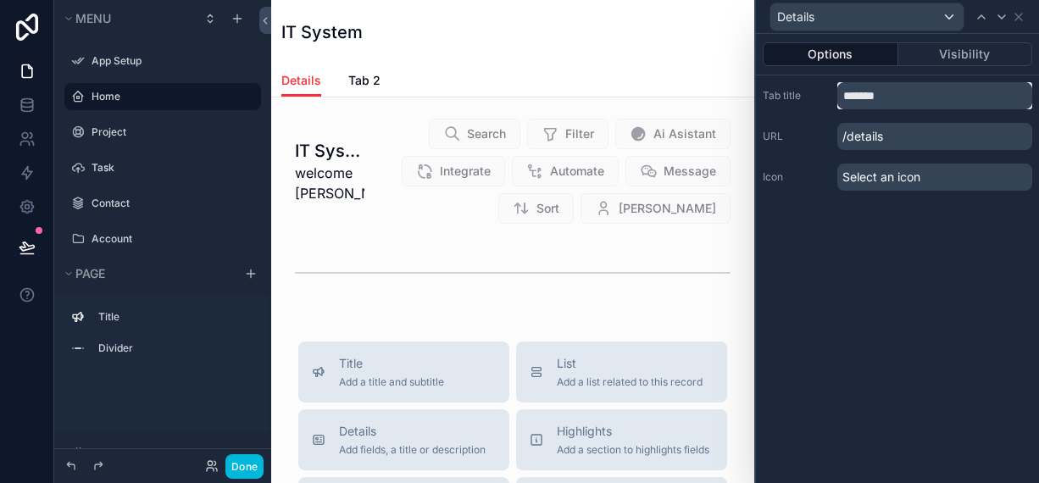
click at [880, 102] on input "*******" at bounding box center [934, 95] width 195 height 27
click at [885, 94] on input "**********" at bounding box center [934, 95] width 195 height 27
click at [940, 99] on input "**********" at bounding box center [934, 95] width 195 height 27
type input "**********"
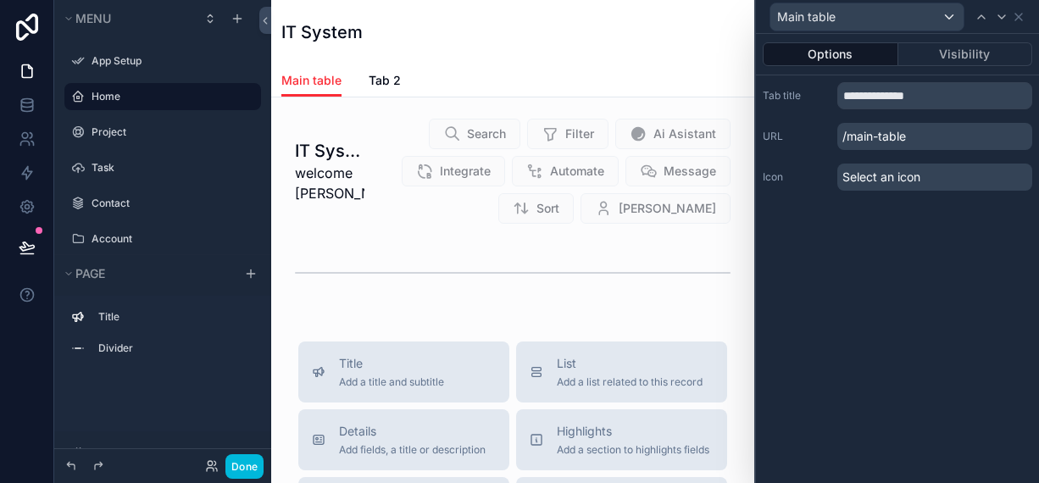
click at [425, 82] on div "Main table Tab 2" at bounding box center [512, 80] width 463 height 32
click at [889, 180] on span "Select an icon" at bounding box center [881, 177] width 78 height 17
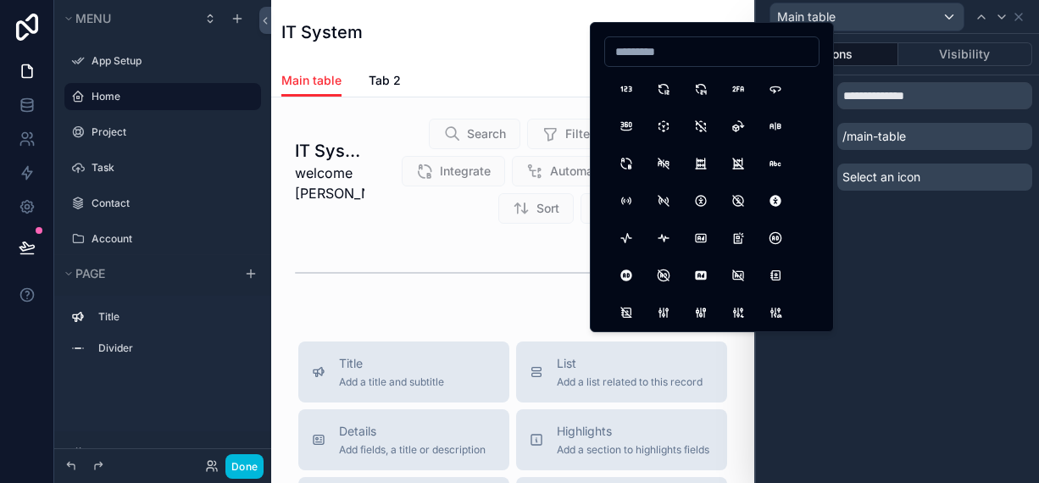
click at [889, 180] on span "Select an icon" at bounding box center [881, 177] width 78 height 17
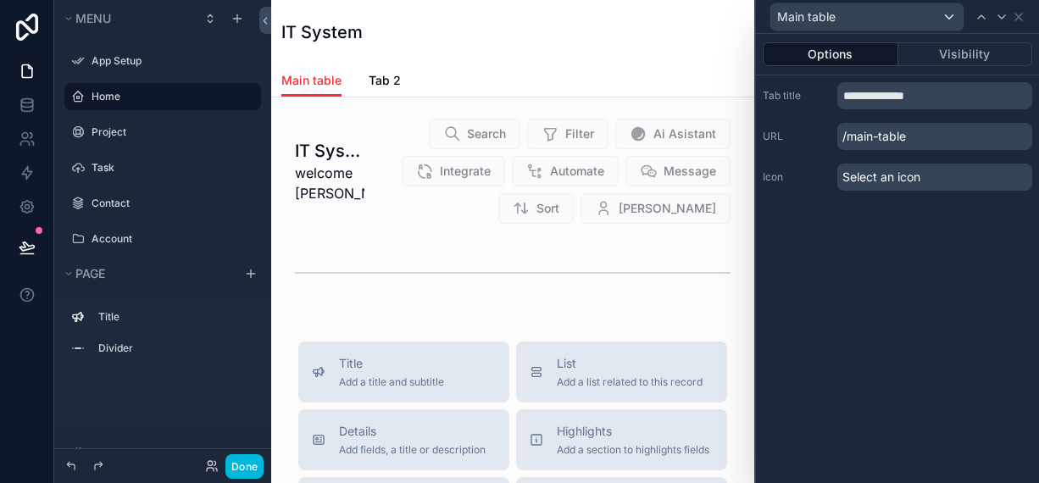
click at [371, 80] on span "Tab 2" at bounding box center [385, 80] width 32 height 17
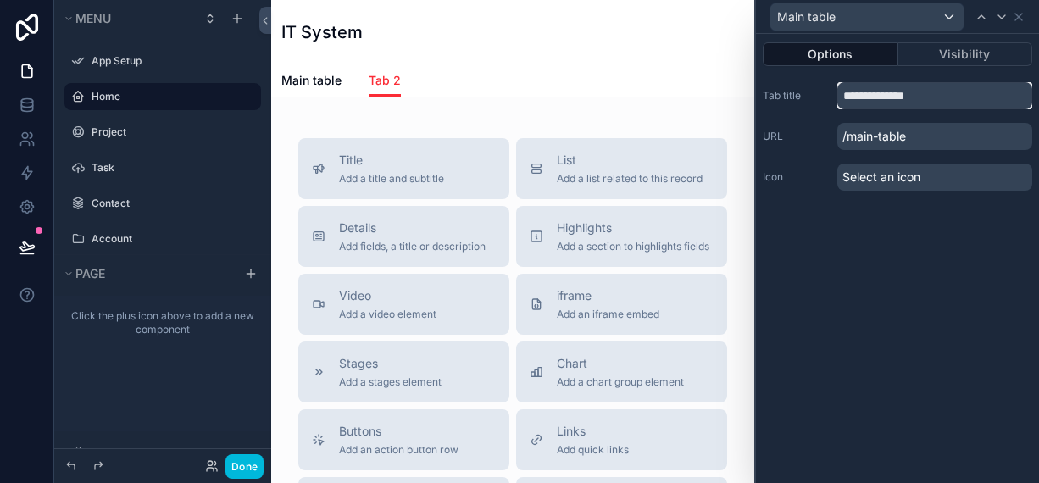
click at [897, 100] on input "**********" at bounding box center [934, 95] width 195 height 27
click at [898, 100] on input "**********" at bounding box center [934, 95] width 195 height 27
click at [323, 75] on span "Main table" at bounding box center [311, 80] width 60 height 17
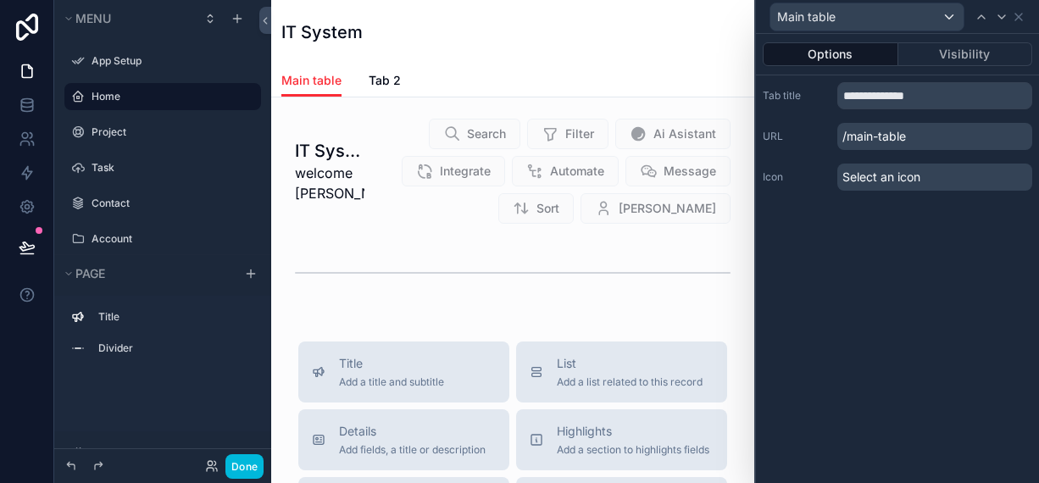
click at [379, 80] on span "Tab 2" at bounding box center [385, 80] width 32 height 17
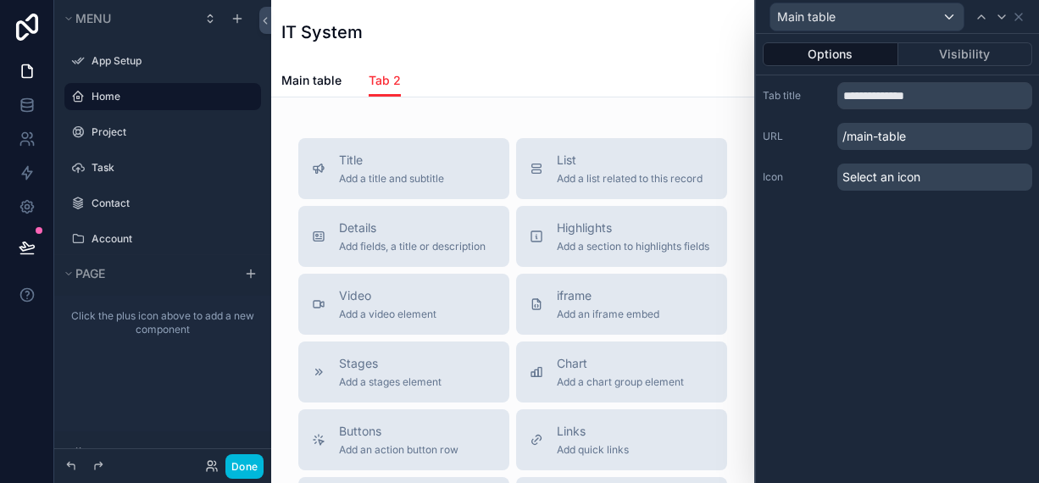
click at [333, 74] on span "Main table" at bounding box center [311, 80] width 60 height 17
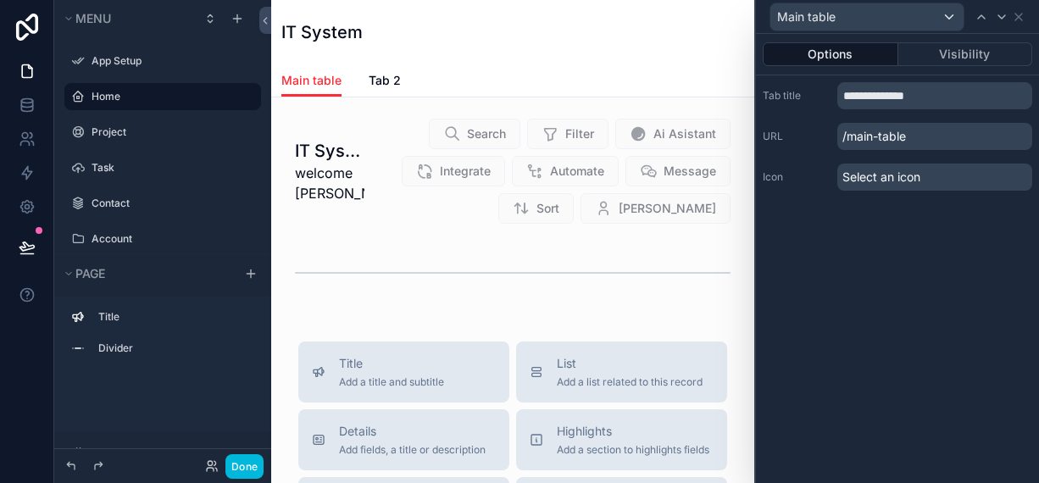
click at [384, 82] on span "Tab 2" at bounding box center [385, 80] width 32 height 17
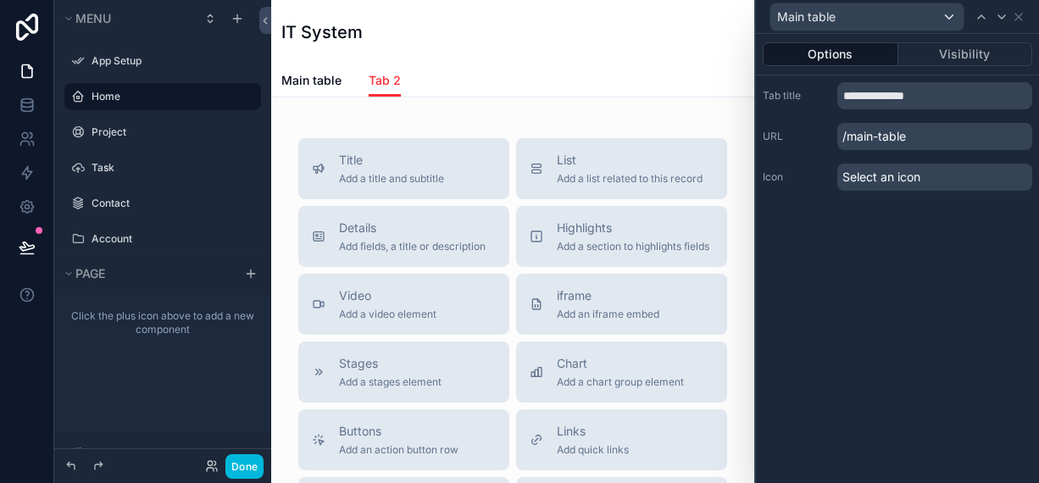
click at [306, 94] on link "Main table" at bounding box center [311, 82] width 60 height 34
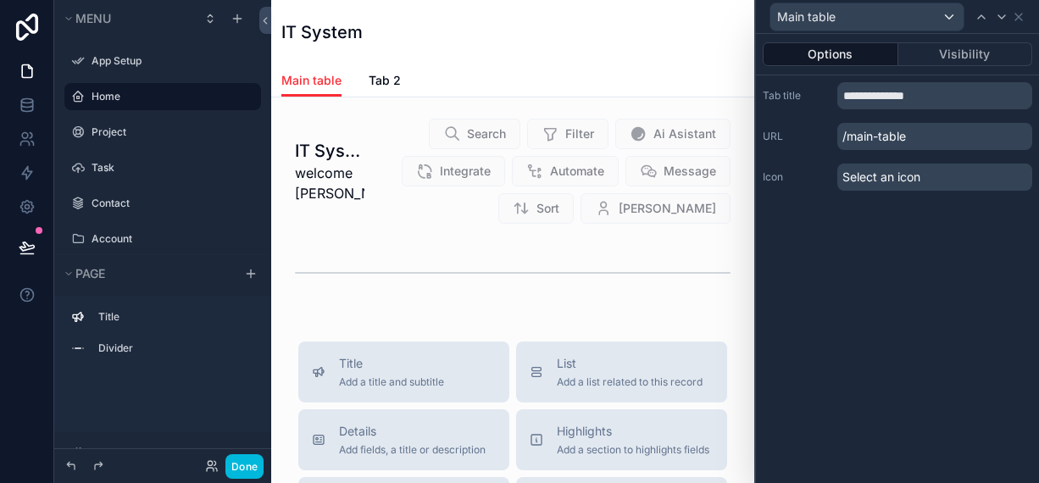
click at [465, 155] on div "scrollable content" at bounding box center [513, 171] width 456 height 120
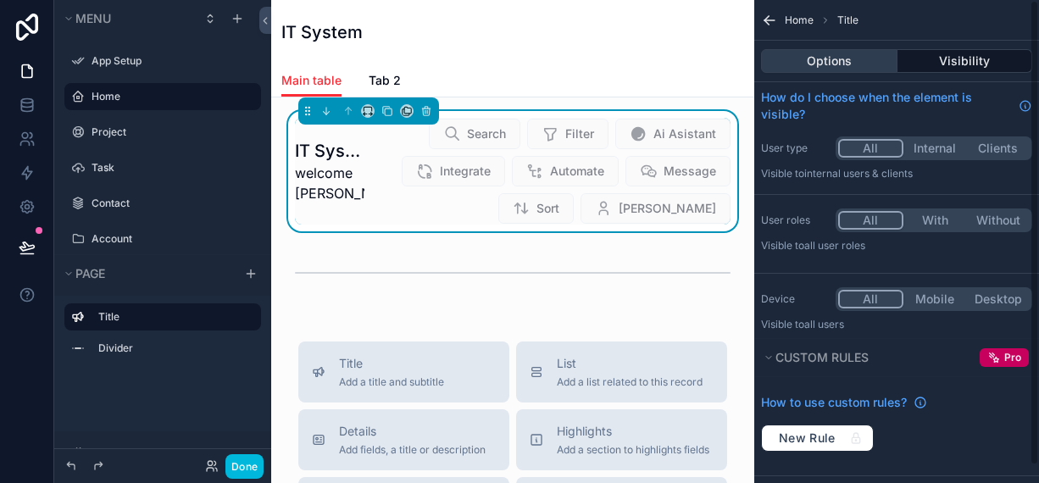
click at [810, 58] on button "Options" at bounding box center [829, 61] width 136 height 24
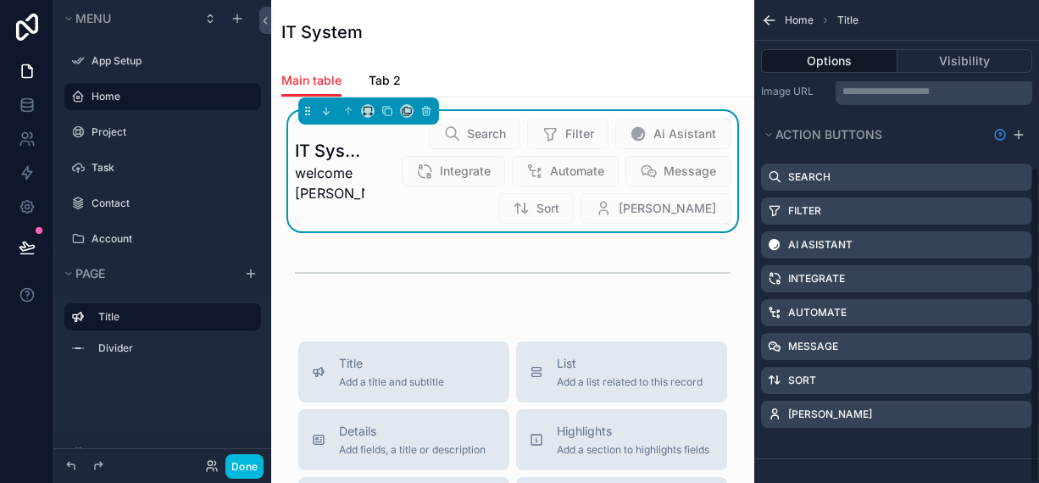
scroll to position [253, 0]
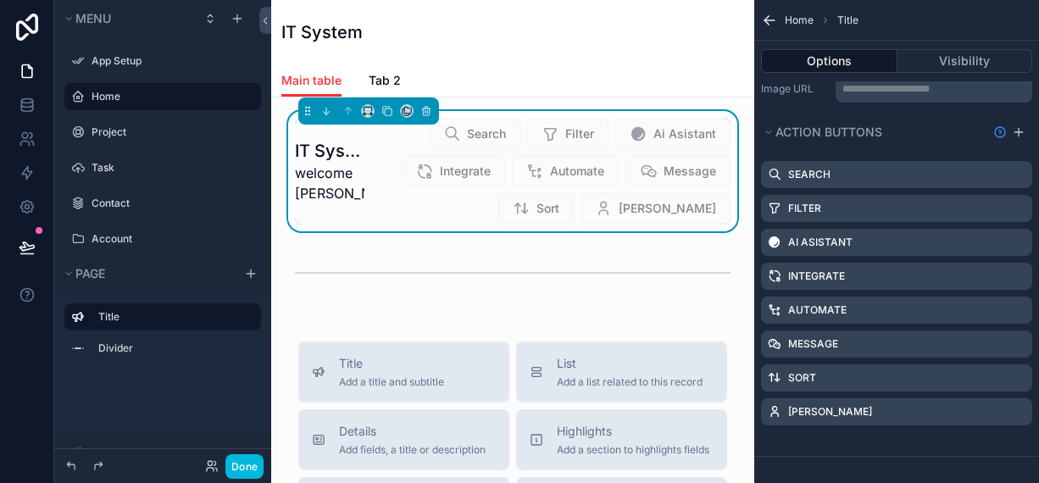
click at [0, 0] on icon "scrollable content" at bounding box center [0, 0] width 0 height 0
click at [985, 384] on icon at bounding box center [992, 384] width 14 height 14
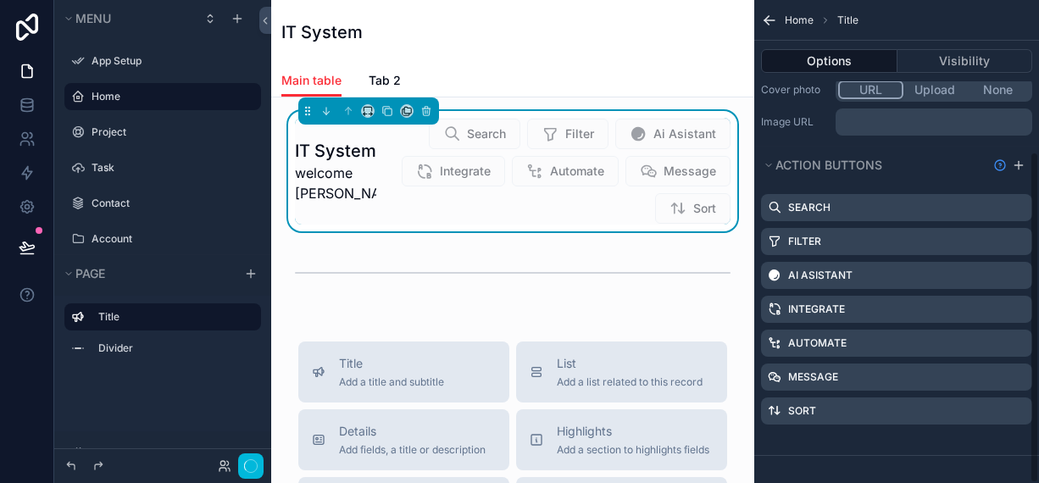
scroll to position [219, 0]
click at [248, 473] on button "Done" at bounding box center [244, 466] width 38 height 25
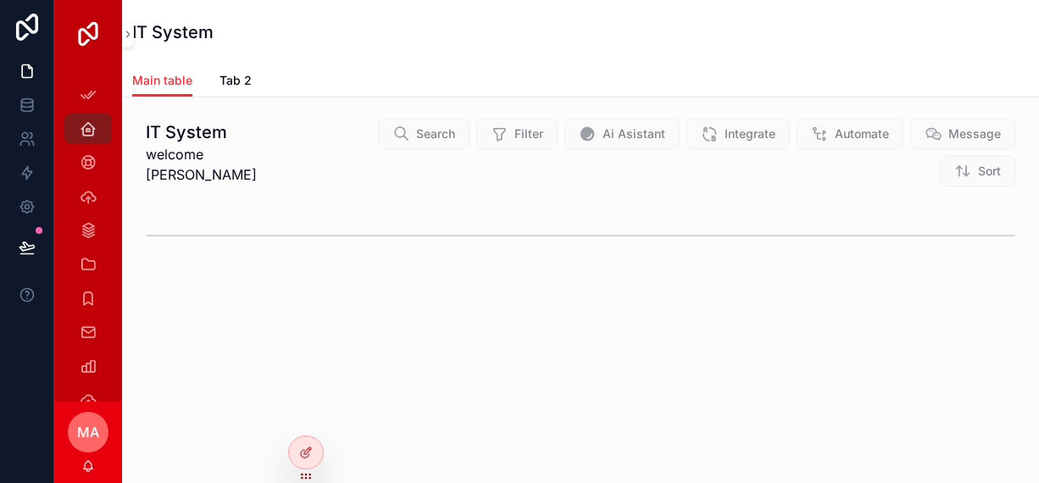
click at [228, 80] on span "Tab 2" at bounding box center [235, 80] width 32 height 17
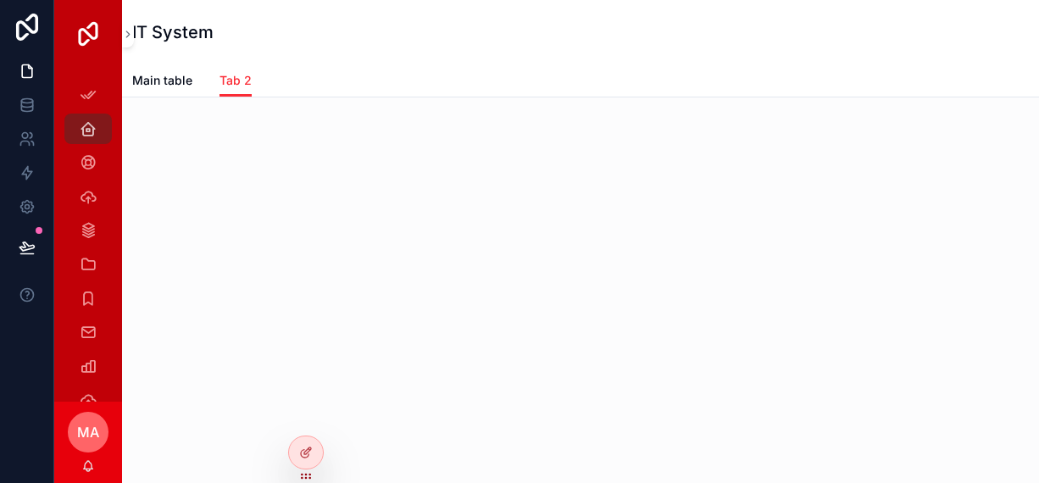
click at [164, 85] on span "Main table" at bounding box center [162, 80] width 60 height 17
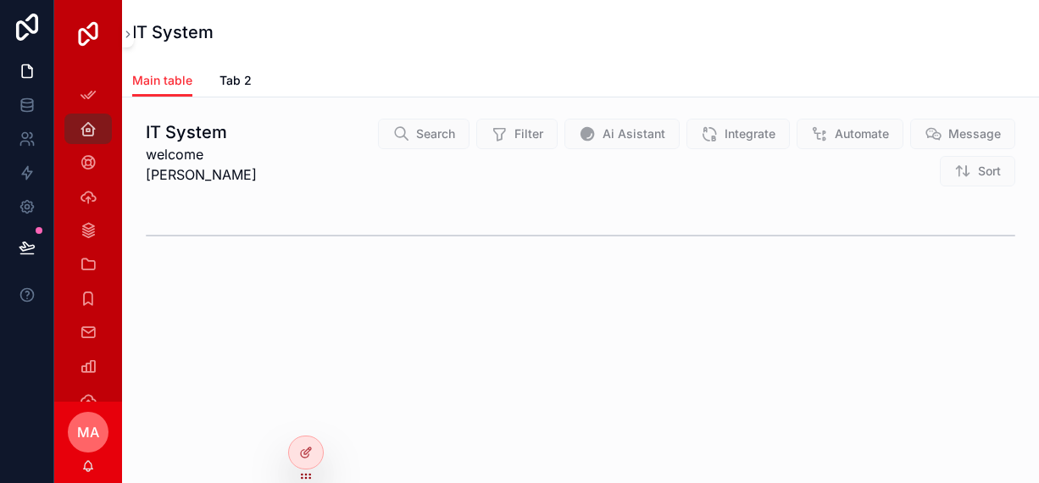
click at [378, 139] on span "Search" at bounding box center [424, 134] width 92 height 31
click at [476, 144] on span "Filter" at bounding box center [516, 134] width 81 height 31
click at [564, 142] on span "Ai Asistant" at bounding box center [621, 134] width 115 height 31
click at [686, 139] on span "Integrate" at bounding box center [737, 134] width 103 height 31
click at [797, 138] on span "Automate" at bounding box center [850, 134] width 107 height 31
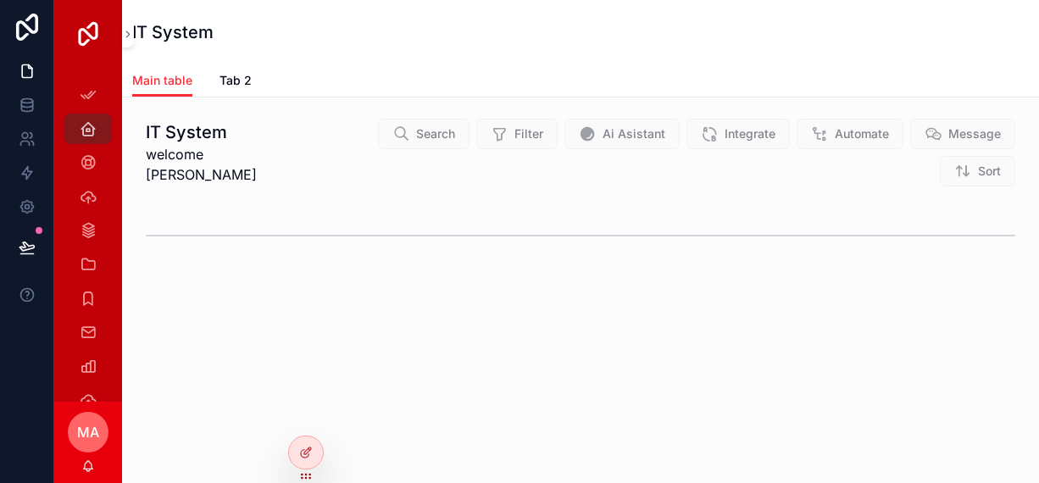
click at [925, 138] on span "Message" at bounding box center [962, 134] width 105 height 31
click at [974, 156] on span "Sort" at bounding box center [977, 171] width 75 height 31
click at [303, 462] on div at bounding box center [306, 452] width 34 height 32
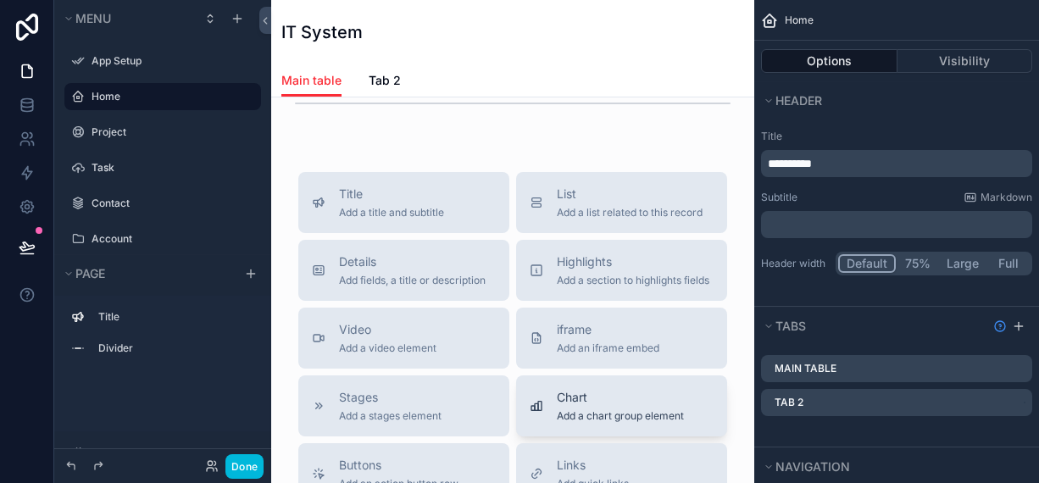
scroll to position [169, 0]
click at [536, 218] on div "List Add a list related to this record" at bounding box center [622, 203] width 184 height 34
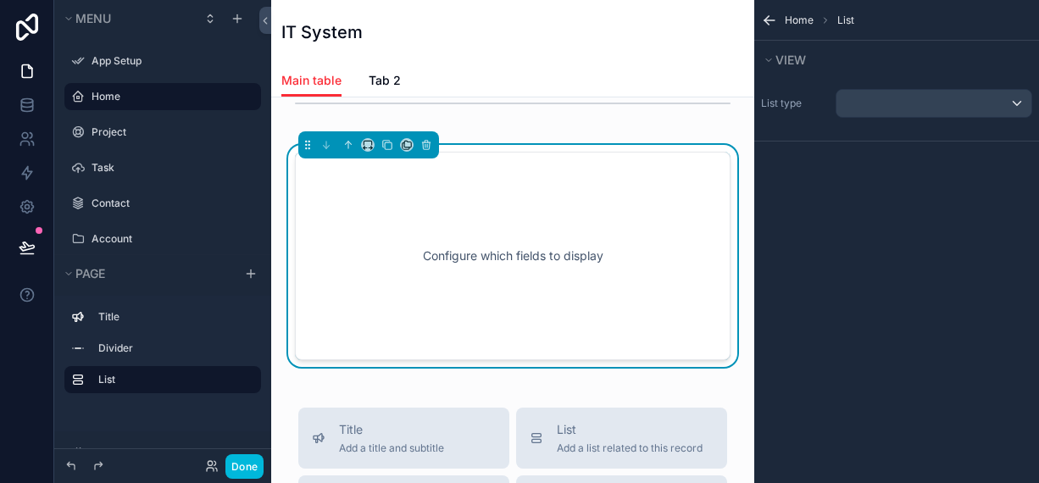
scroll to position [183, 0]
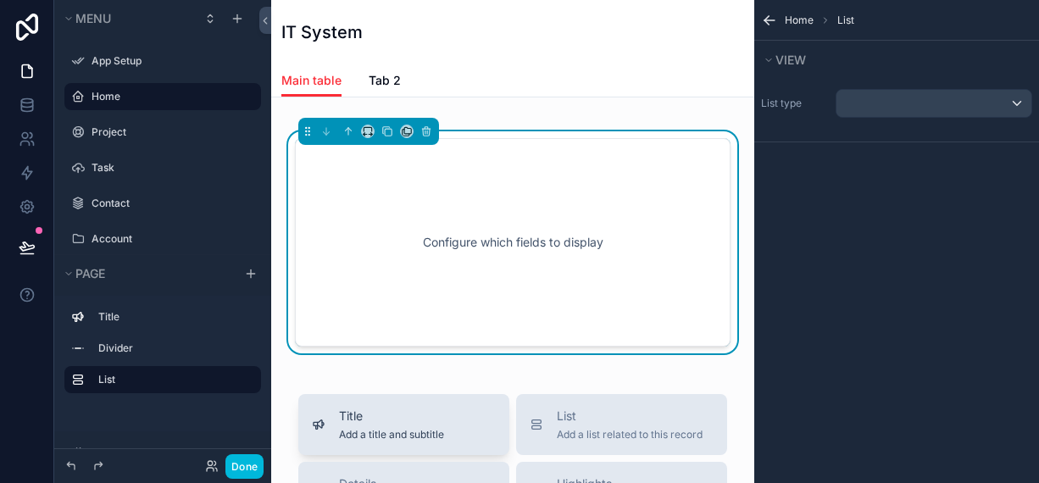
click at [397, 428] on span "Add a title and subtitle" at bounding box center [391, 435] width 105 height 14
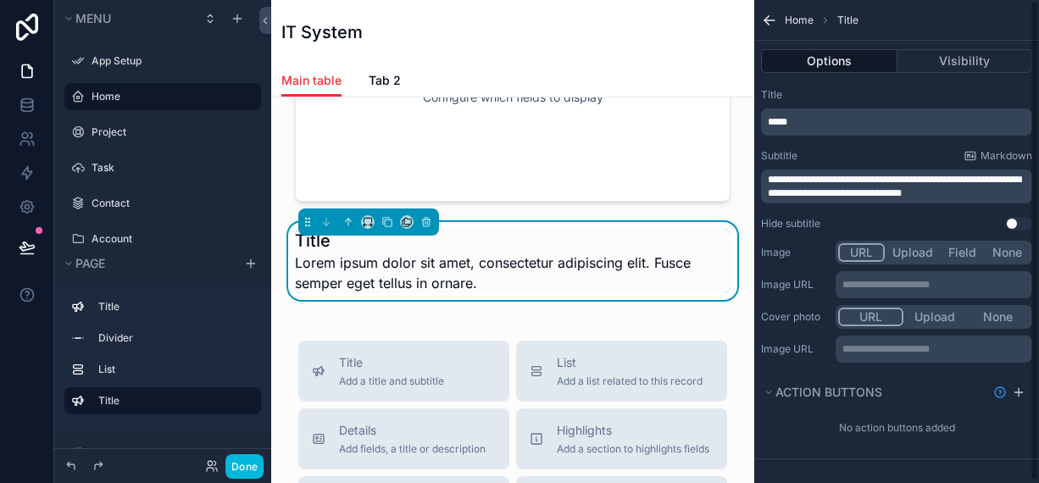
scroll to position [347, 0]
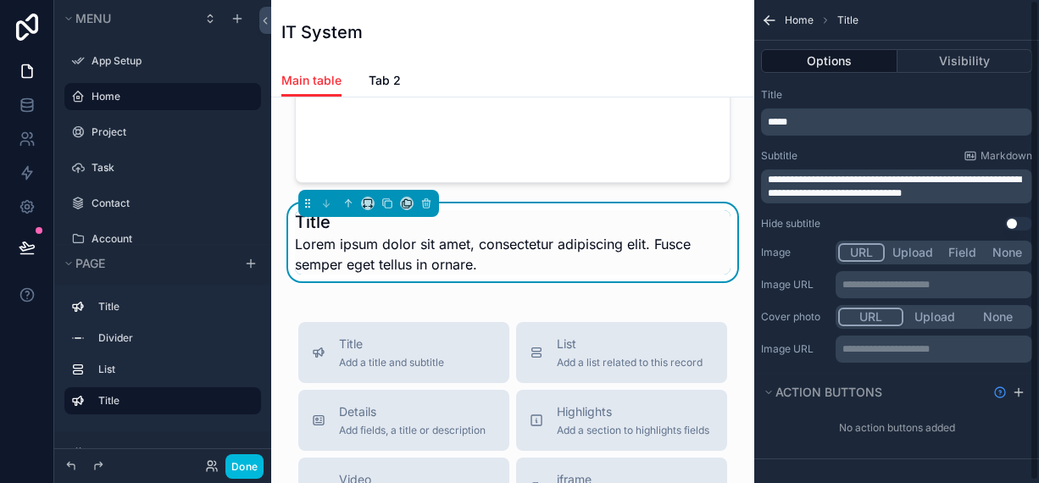
click at [826, 119] on p "*****" at bounding box center [898, 122] width 261 height 14
click at [826, 118] on p "*****" at bounding box center [898, 122] width 261 height 14
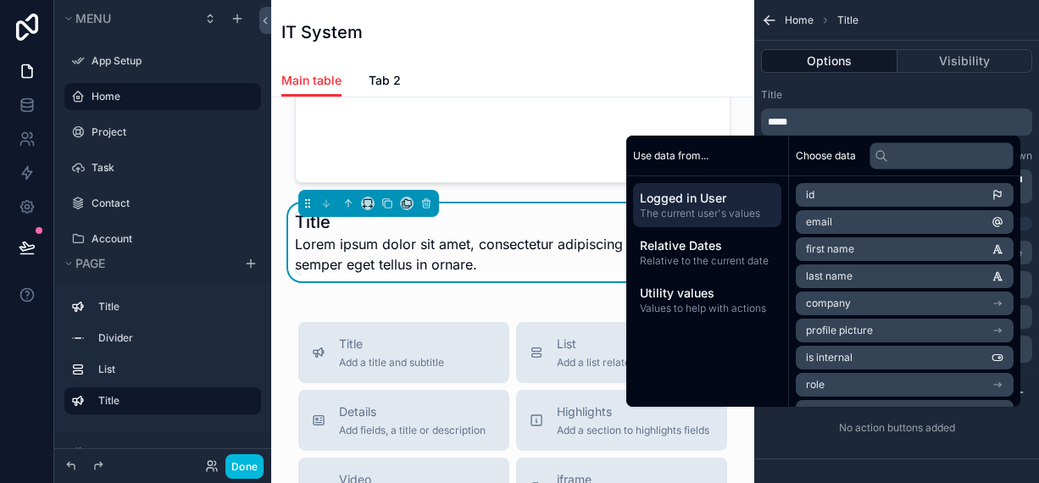
click at [826, 118] on p "*****" at bounding box center [898, 122] width 261 height 14
click at [825, 119] on p "*****" at bounding box center [898, 122] width 261 height 14
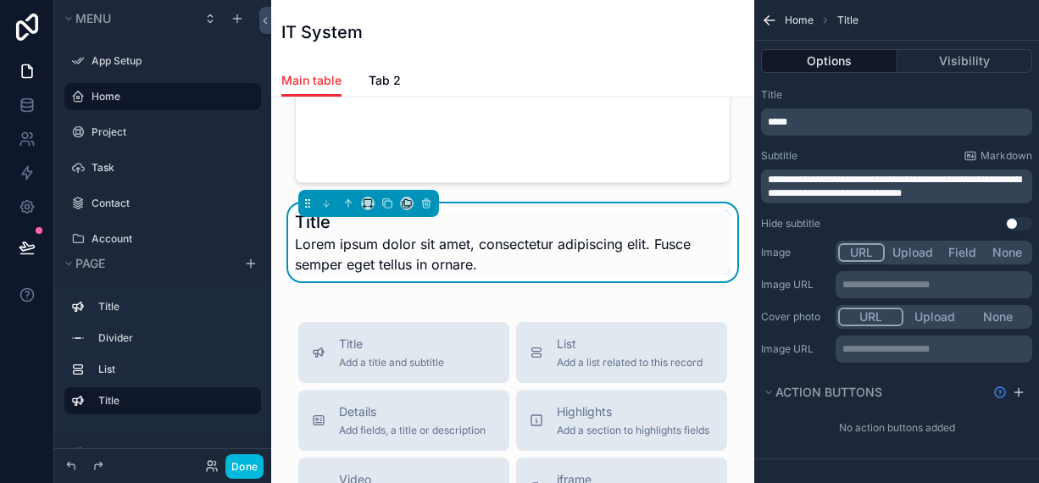
click at [825, 119] on p "*****" at bounding box center [898, 122] width 261 height 14
click at [802, 84] on div "**********" at bounding box center [896, 159] width 285 height 156
click at [828, 115] on div "*****" at bounding box center [896, 121] width 271 height 27
click at [830, 129] on div "*****" at bounding box center [896, 121] width 271 height 27
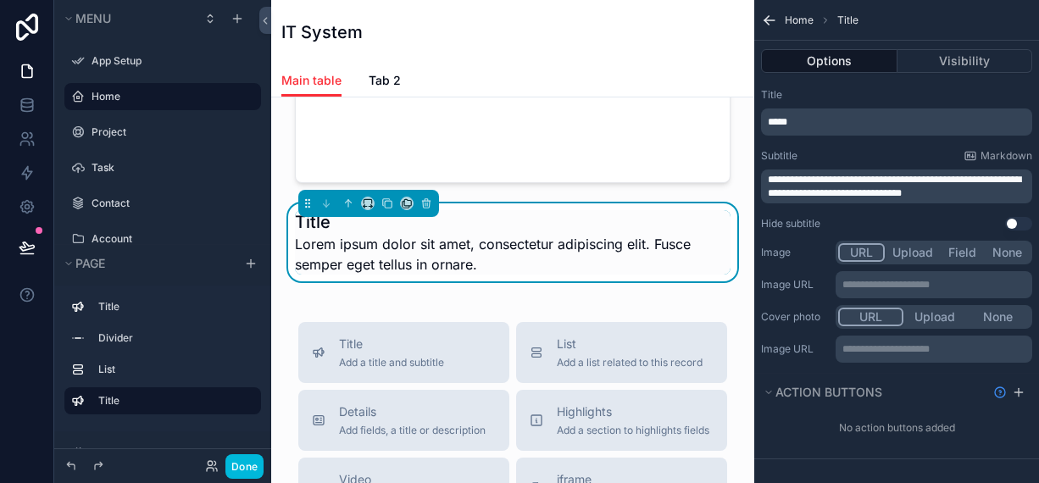
click at [829, 122] on p "*****" at bounding box center [898, 122] width 261 height 14
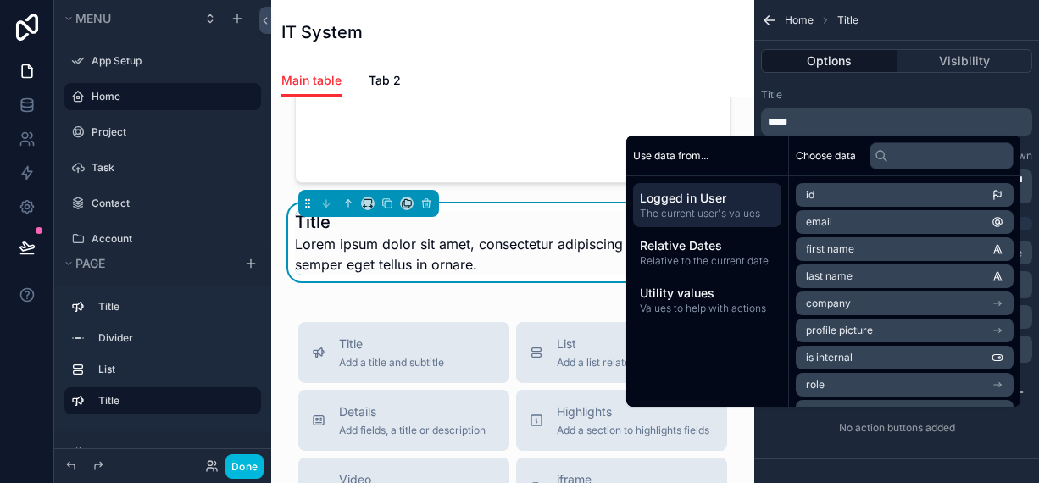
click at [828, 120] on p "*****" at bounding box center [898, 122] width 261 height 14
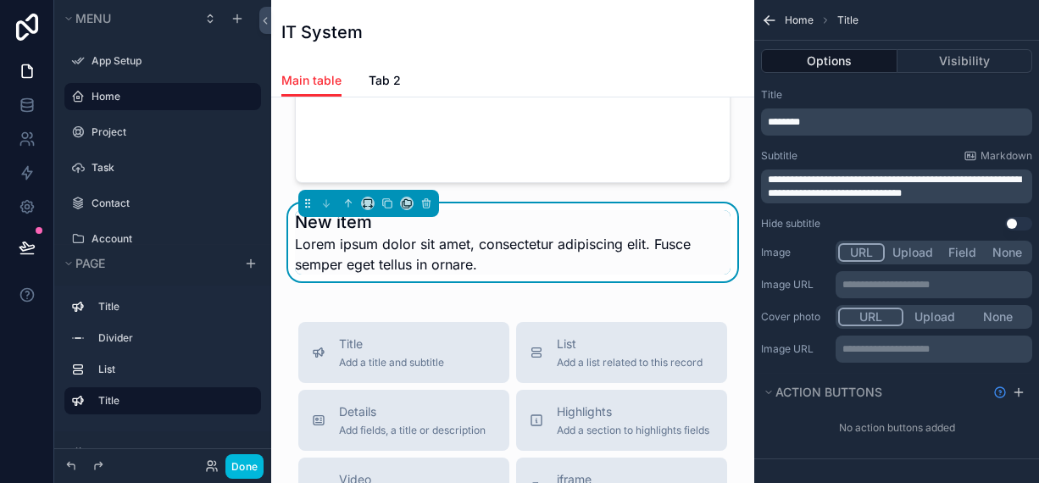
click at [830, 112] on div "********" at bounding box center [896, 121] width 271 height 27
drag, startPoint x: 964, startPoint y: 194, endPoint x: 774, endPoint y: 167, distance: 192.6
click at [774, 167] on div "**********" at bounding box center [896, 176] width 271 height 54
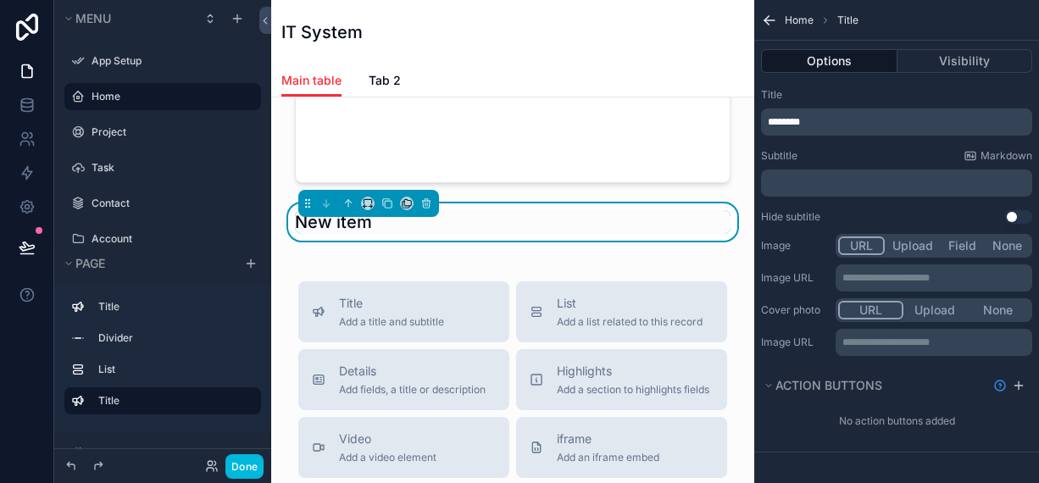
click at [869, 286] on div "**********" at bounding box center [933, 277] width 197 height 27
click at [810, 375] on button "Action buttons" at bounding box center [873, 386] width 225 height 24
click at [813, 392] on span "Action buttons" at bounding box center [828, 385] width 107 height 17
click at [1017, 391] on icon "scrollable content" at bounding box center [1019, 386] width 14 height 14
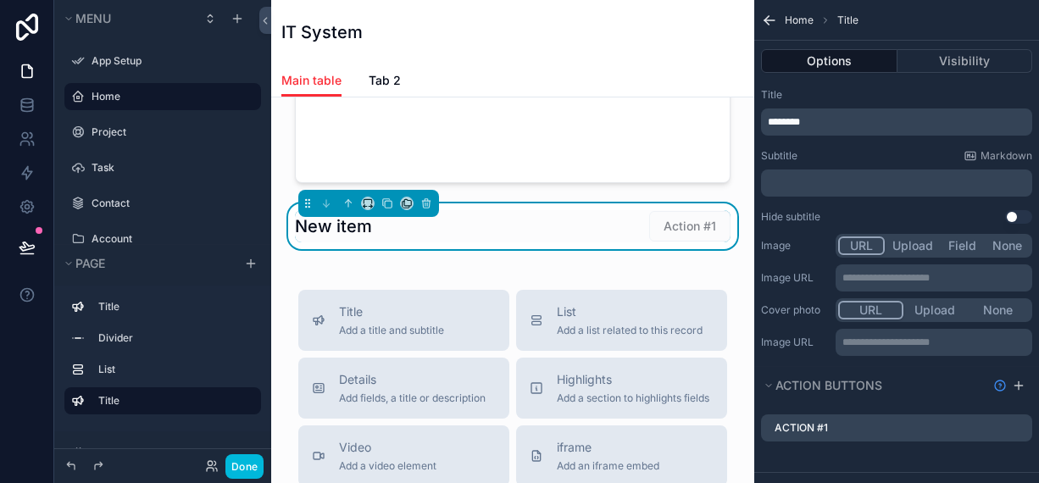
click at [828, 431] on label "Action #1" at bounding box center [800, 428] width 53 height 14
click at [828, 426] on label "Action #1" at bounding box center [800, 428] width 53 height 14
click at [847, 427] on div "Action #1" at bounding box center [896, 427] width 271 height 27
drag, startPoint x: 852, startPoint y: 431, endPoint x: 1008, endPoint y: 426, distance: 156.0
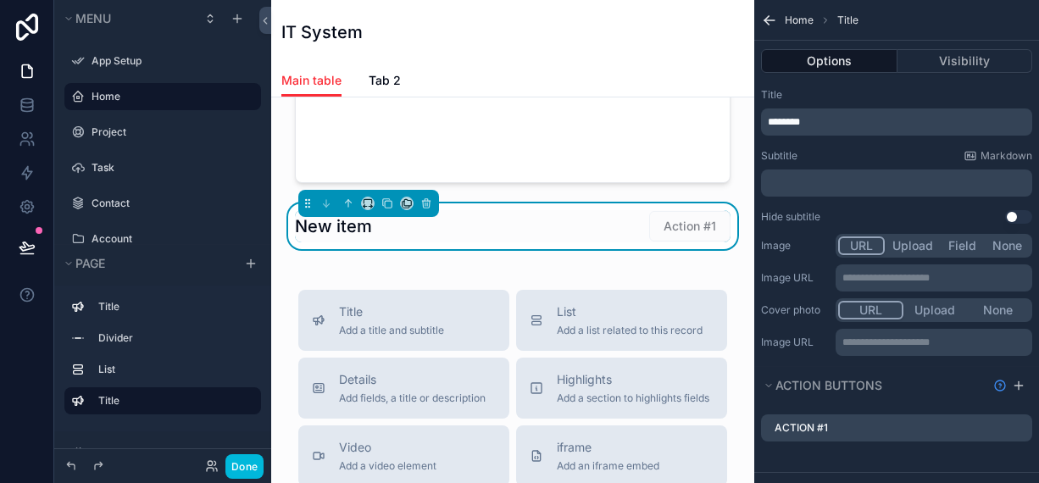
click at [0, 0] on icon "scrollable content" at bounding box center [0, 0] width 0 height 0
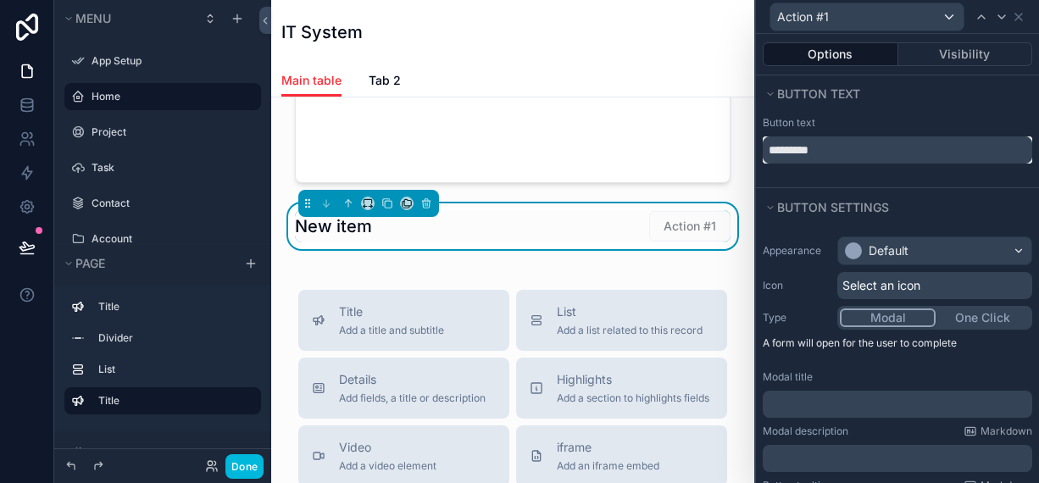
click at [844, 162] on input "*********" at bounding box center [897, 149] width 269 height 27
click at [841, 155] on input "*********" at bounding box center [897, 149] width 269 height 27
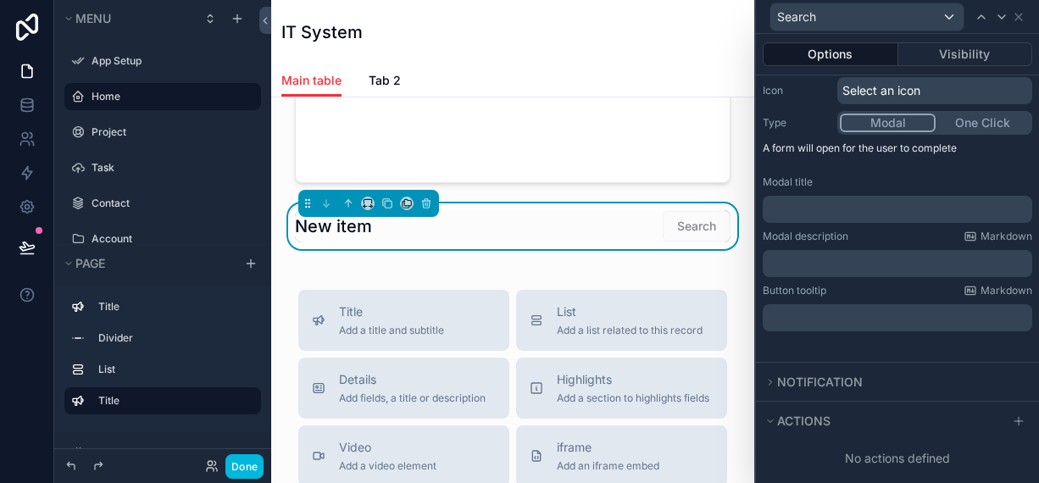
scroll to position [200, 0]
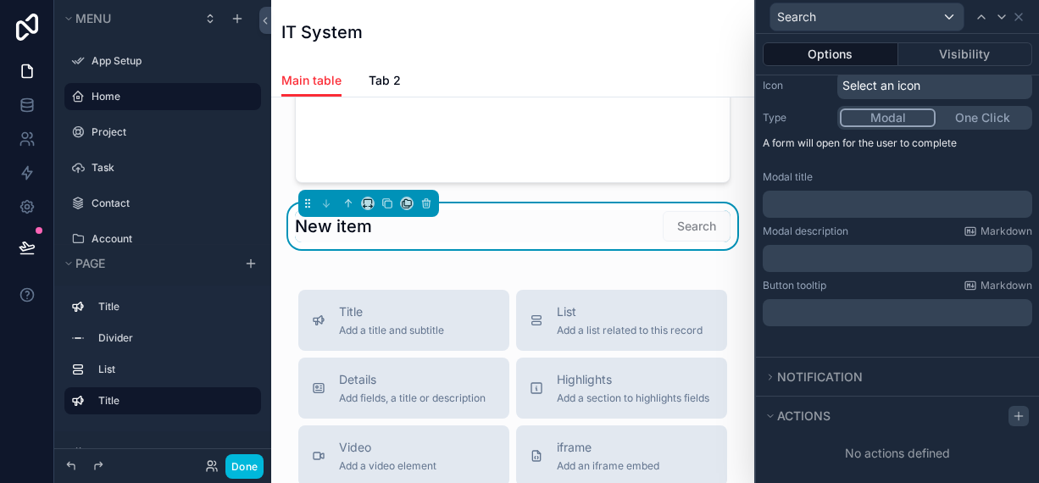
click at [1012, 413] on icon at bounding box center [1019, 416] width 14 height 14
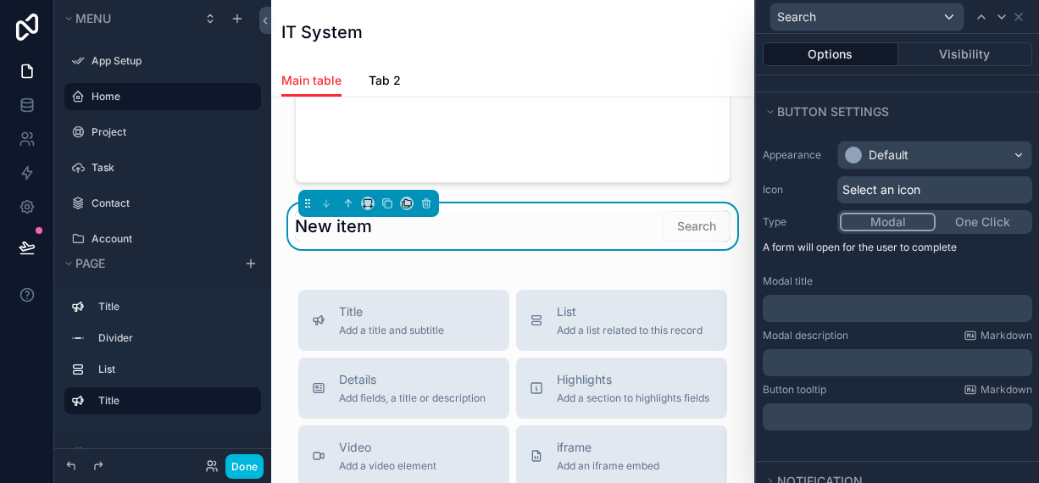
scroll to position [0, 0]
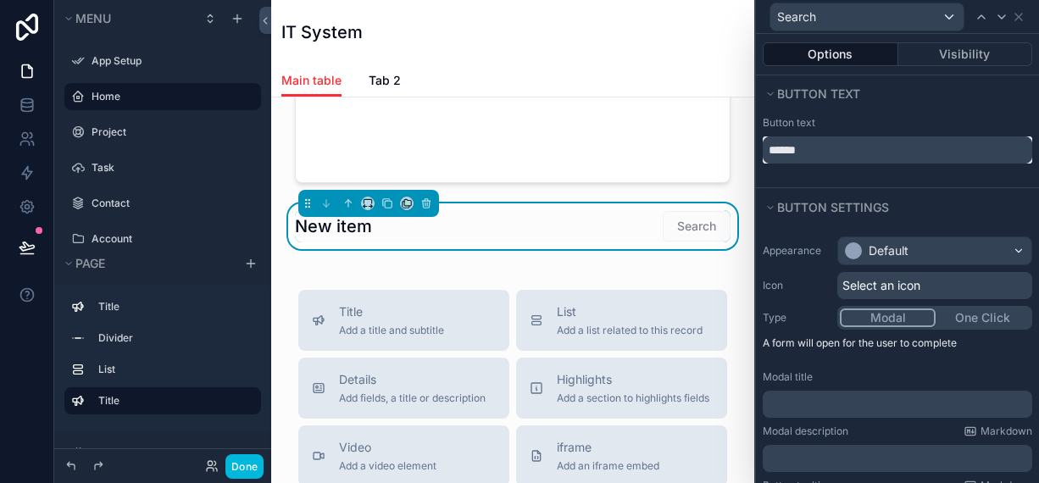
click at [811, 148] on input "******" at bounding box center [897, 149] width 269 height 27
type input "******"
click at [865, 284] on span "Select an icon" at bounding box center [881, 285] width 78 height 17
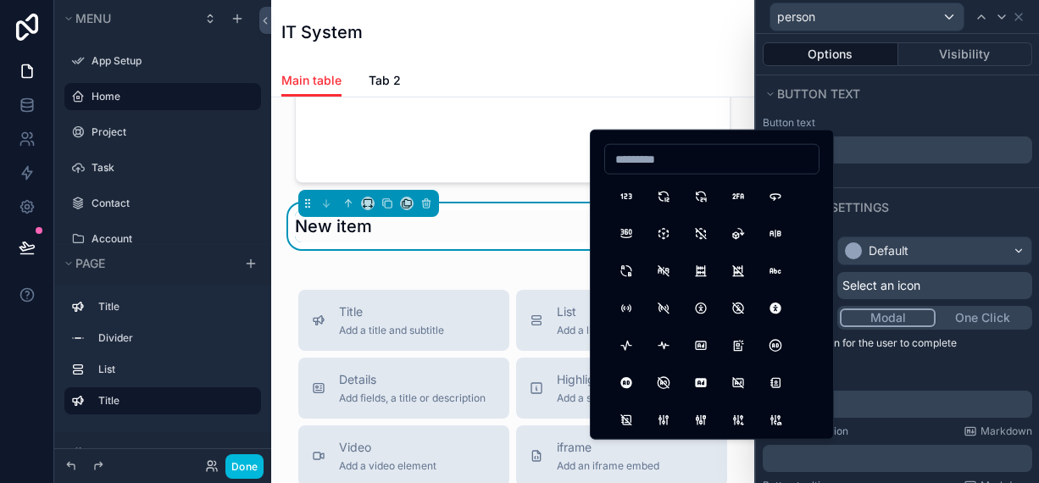
click at [648, 156] on input at bounding box center [712, 159] width 214 height 24
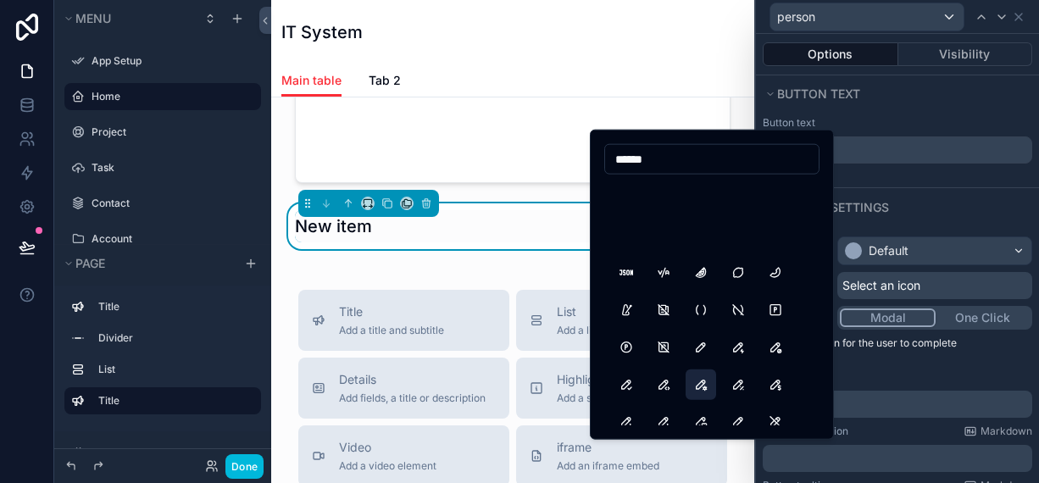
scroll to position [424, 0]
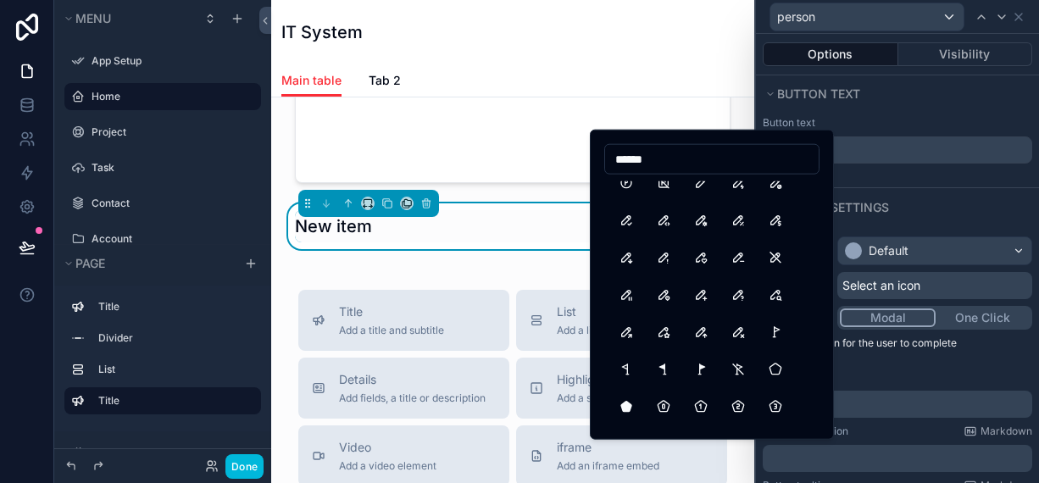
click at [686, 167] on input "******" at bounding box center [712, 159] width 214 height 24
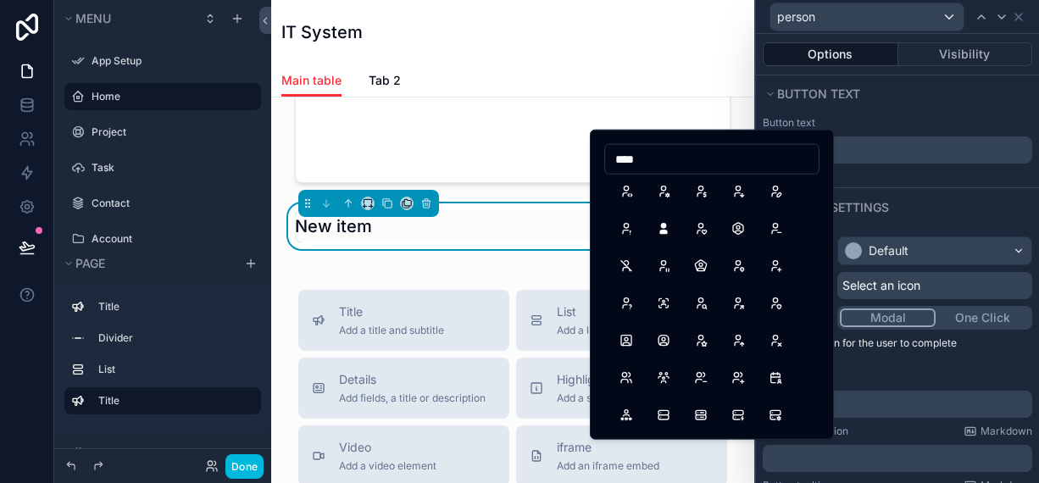
scroll to position [0, 0]
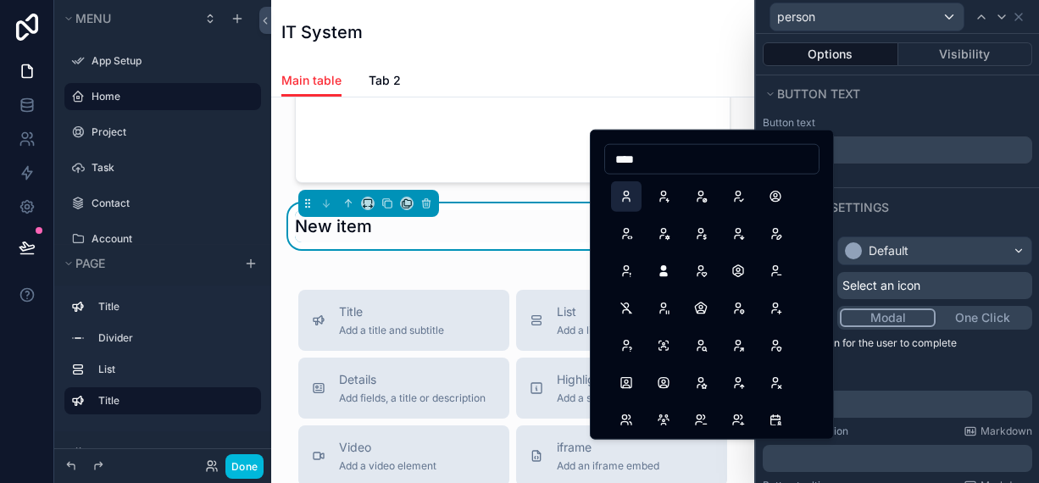
type input "****"
click at [627, 201] on button "User" at bounding box center [626, 196] width 31 height 31
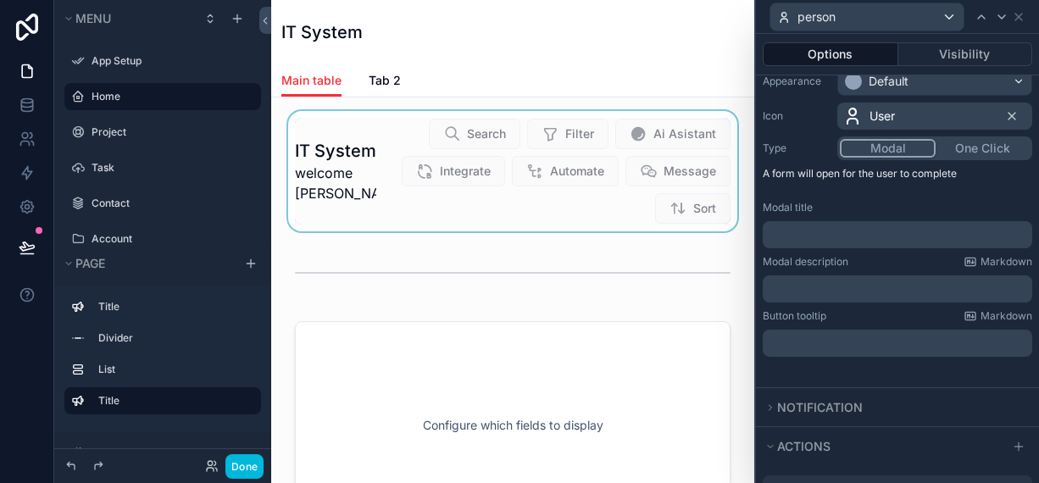
click at [491, 207] on div "scrollable content" at bounding box center [513, 171] width 456 height 120
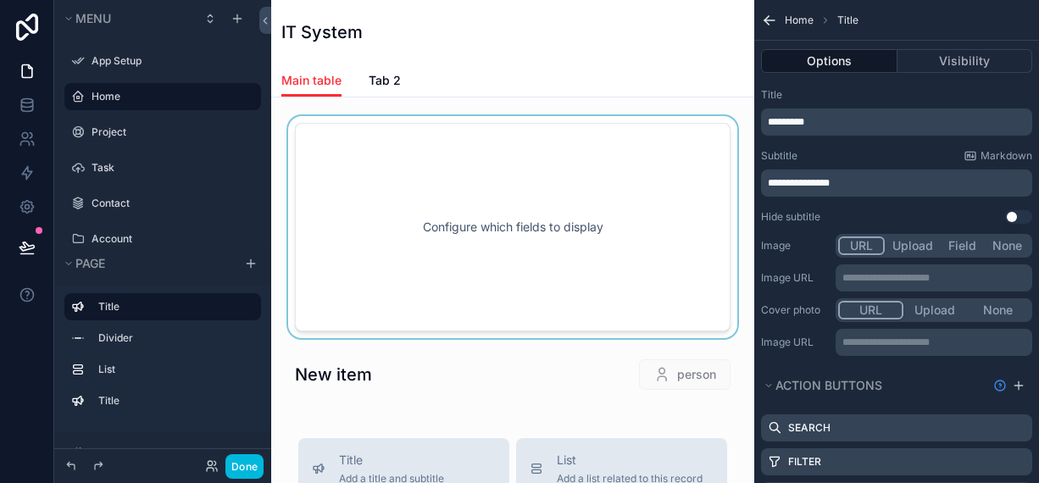
scroll to position [169, 0]
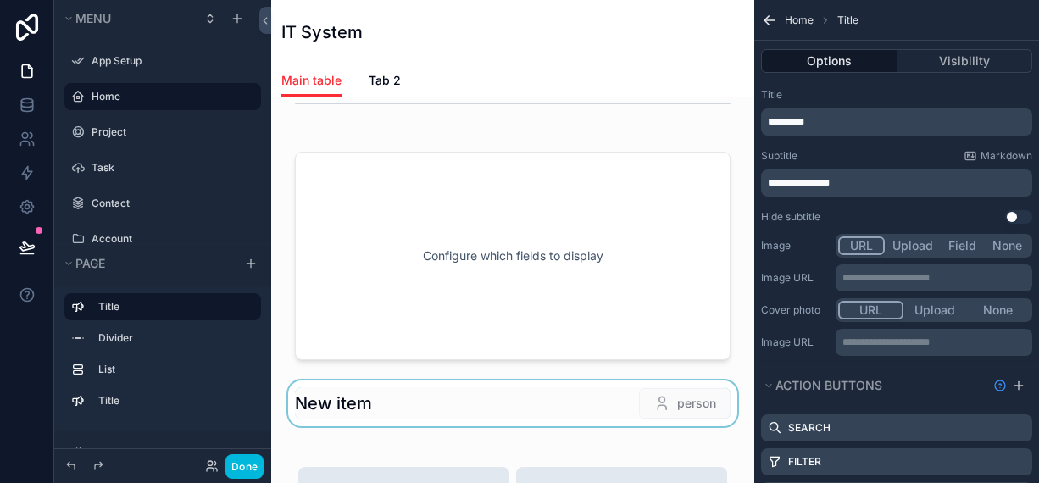
click at [508, 402] on div "scrollable content" at bounding box center [513, 403] width 456 height 46
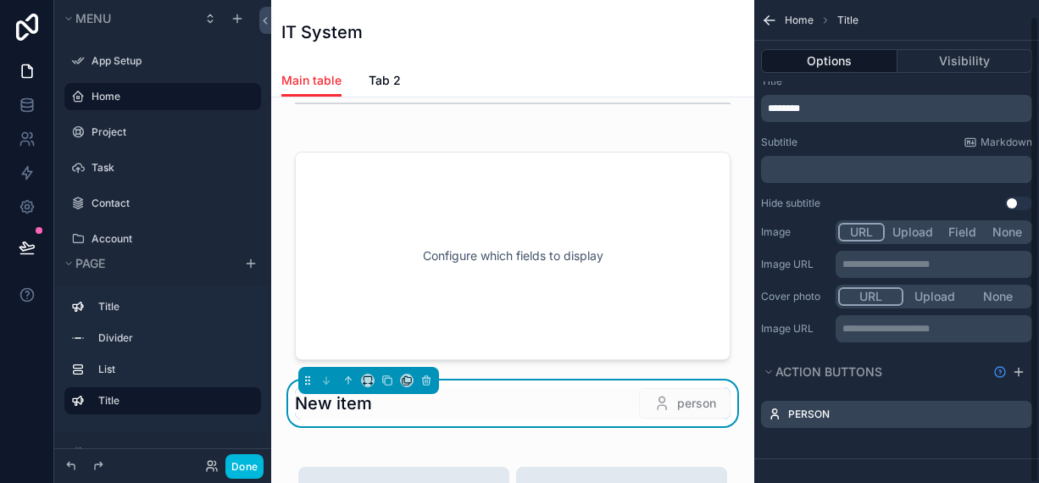
scroll to position [16, 0]
click at [1023, 369] on icon "scrollable content" at bounding box center [1019, 370] width 14 height 14
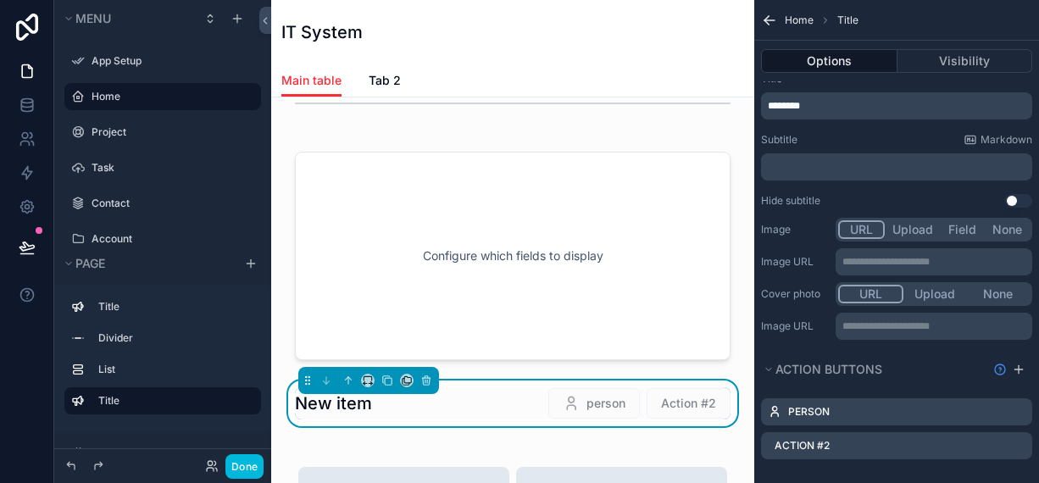
click at [811, 414] on label "person" at bounding box center [809, 412] width 42 height 14
click at [0, 0] on icon "scrollable content" at bounding box center [0, 0] width 0 height 0
click at [924, 438] on div "Action #2" at bounding box center [896, 445] width 271 height 27
click at [1013, 417] on icon at bounding box center [1011, 417] width 7 height 7
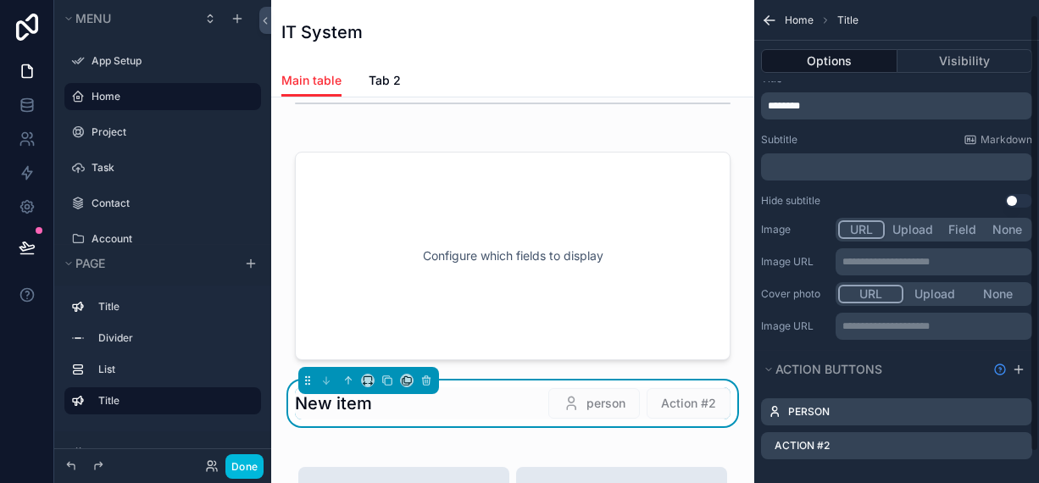
click at [0, 0] on icon "scrollable content" at bounding box center [0, 0] width 0 height 0
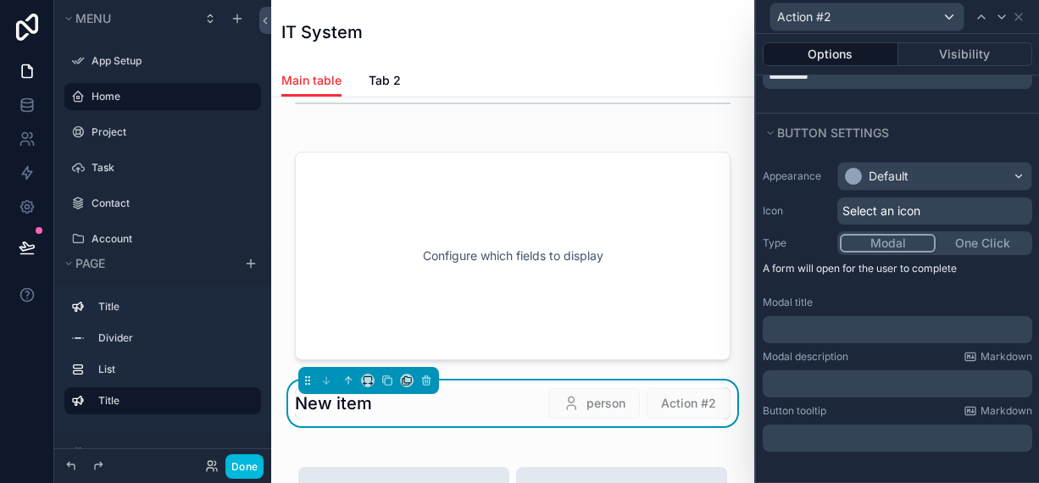
scroll to position [169, 0]
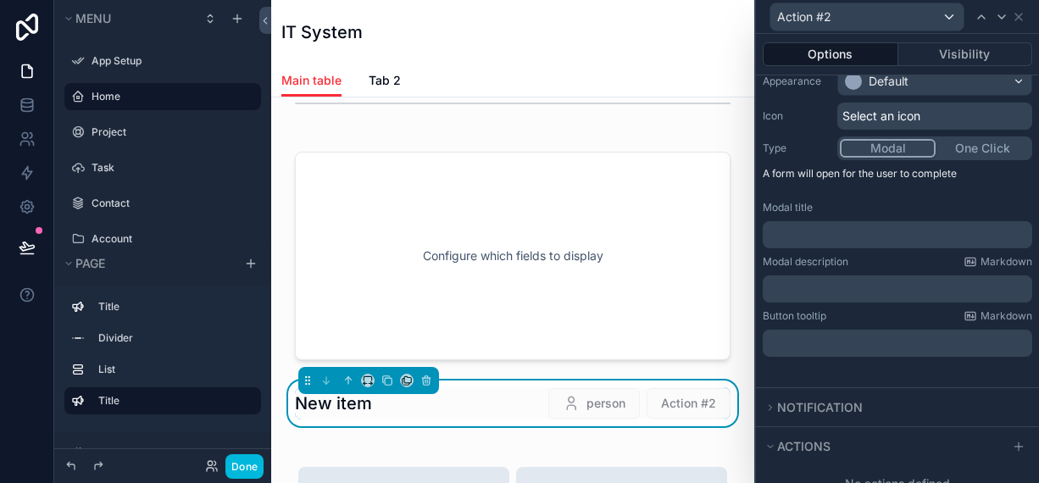
click at [791, 221] on div "﻿" at bounding box center [897, 234] width 269 height 27
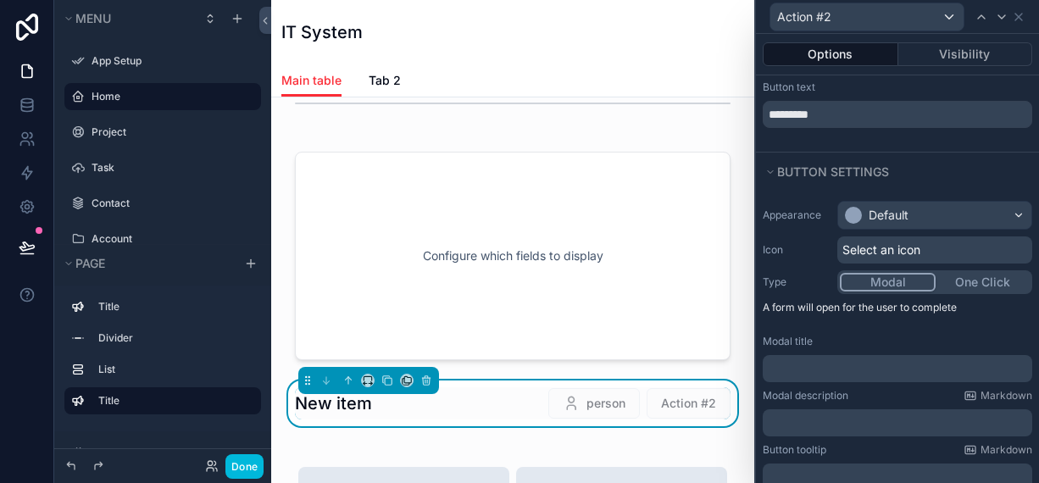
scroll to position [0, 0]
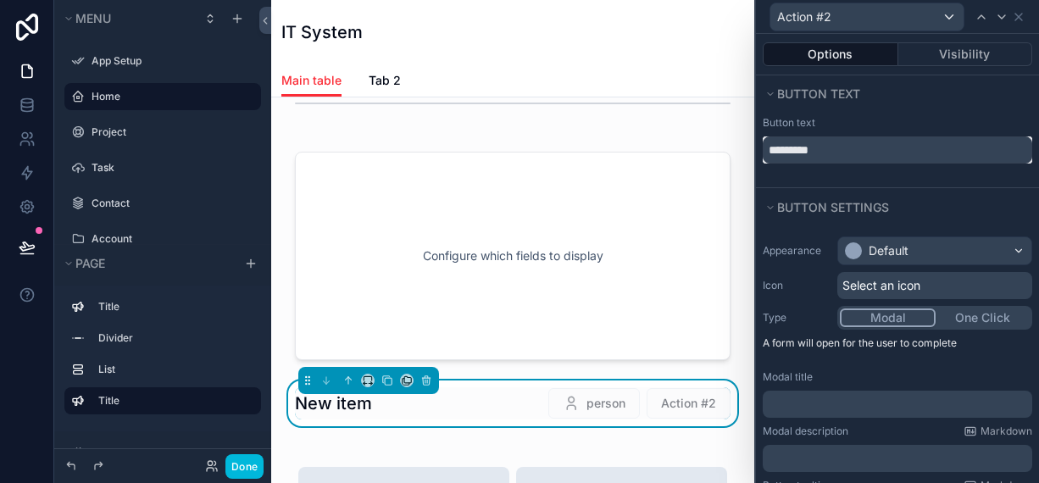
click at [823, 153] on input "*********" at bounding box center [897, 149] width 269 height 27
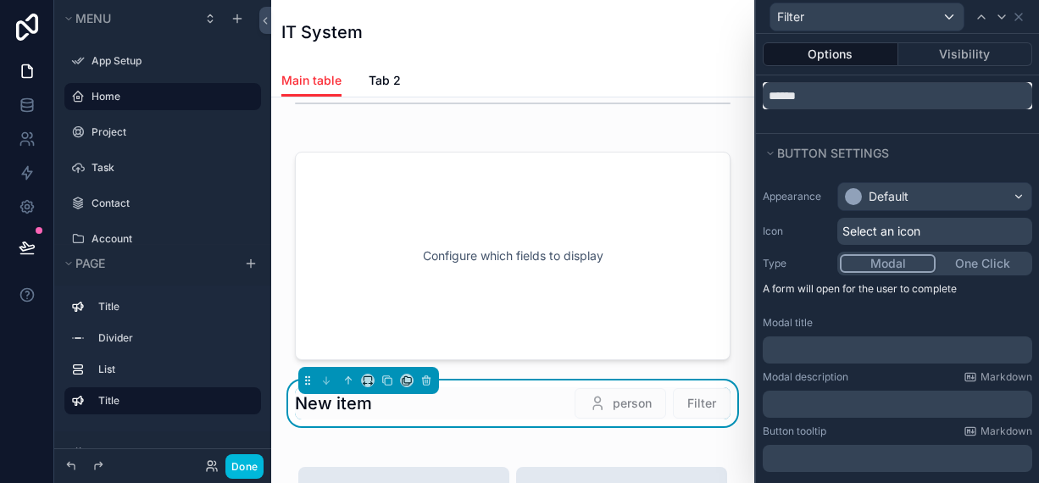
scroll to position [169, 0]
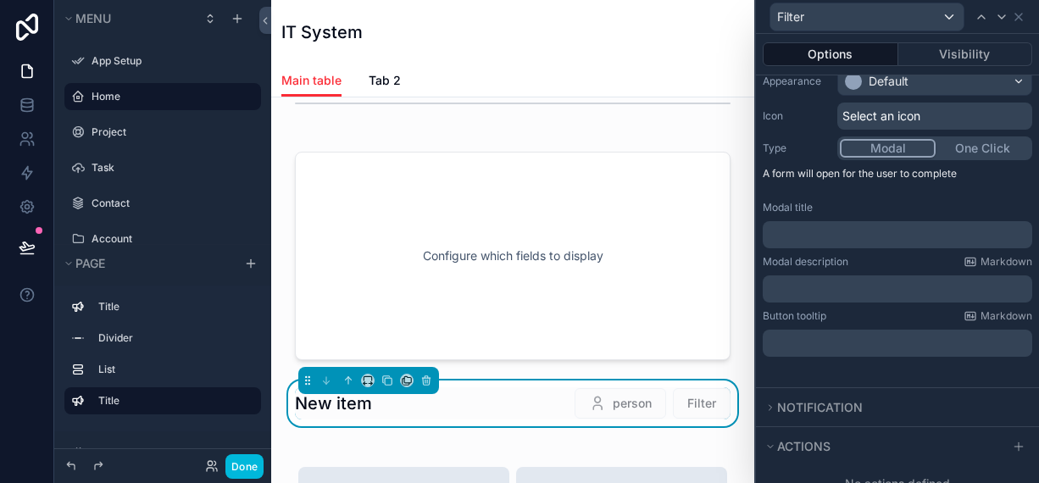
type input "******"
click at [874, 119] on span "Select an icon" at bounding box center [881, 116] width 78 height 17
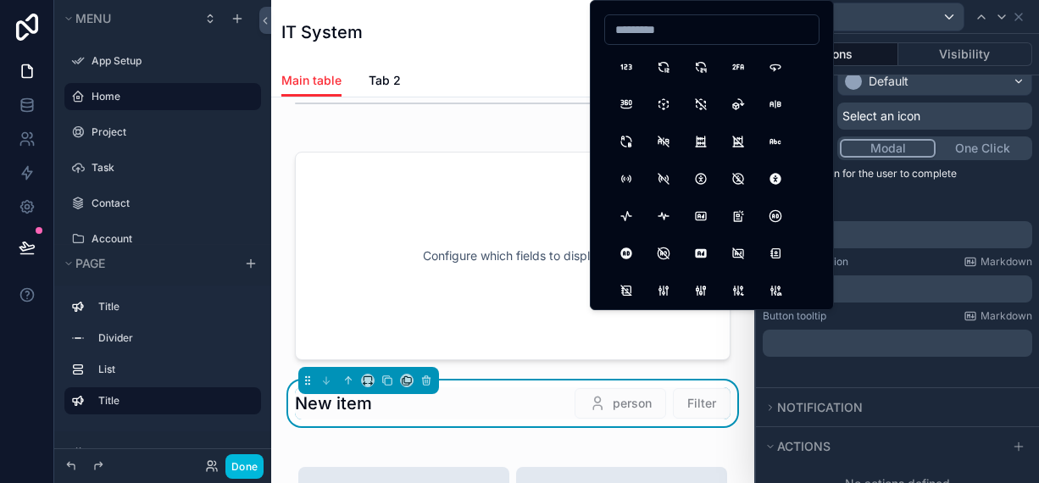
click at [667, 34] on input at bounding box center [712, 30] width 214 height 24
type input "****"
click at [635, 69] on button "Filter" at bounding box center [626, 67] width 31 height 31
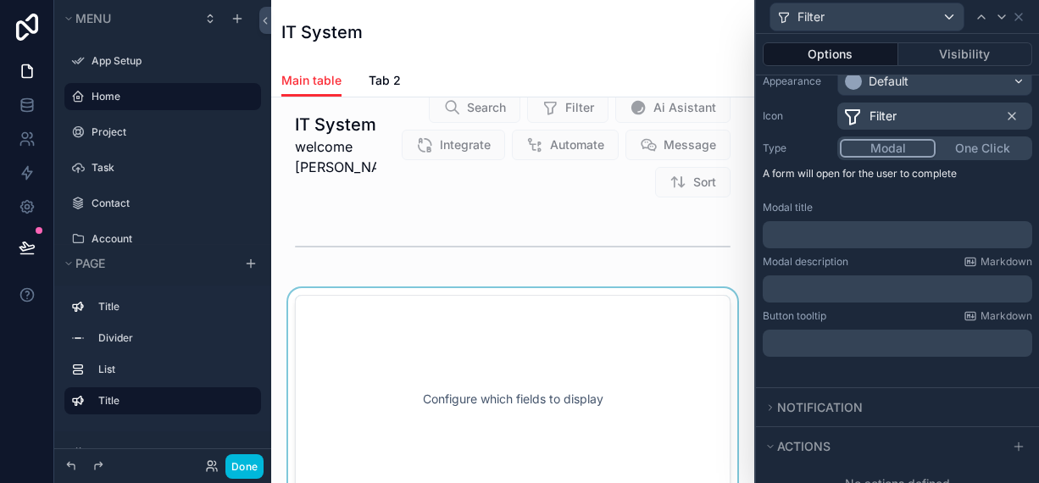
scroll to position [0, 0]
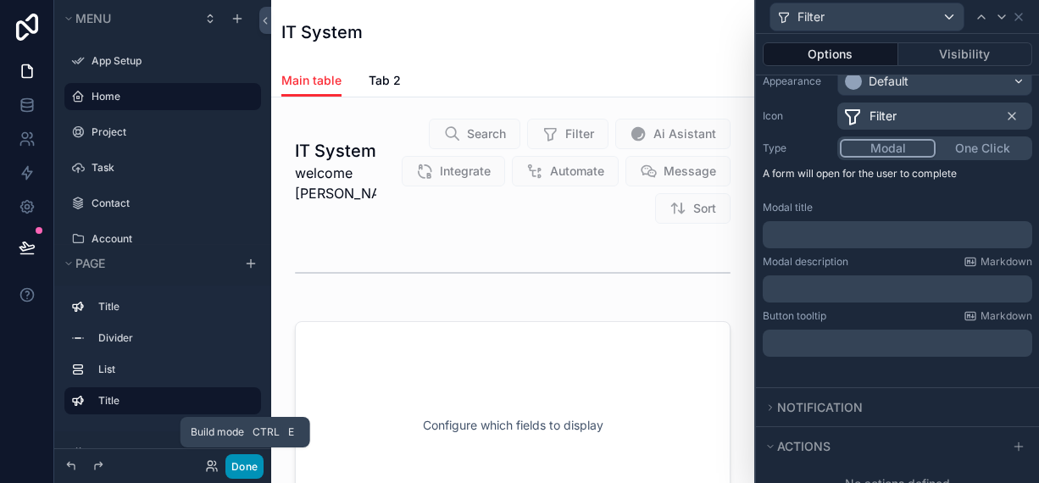
click at [246, 469] on button "Done" at bounding box center [244, 466] width 38 height 25
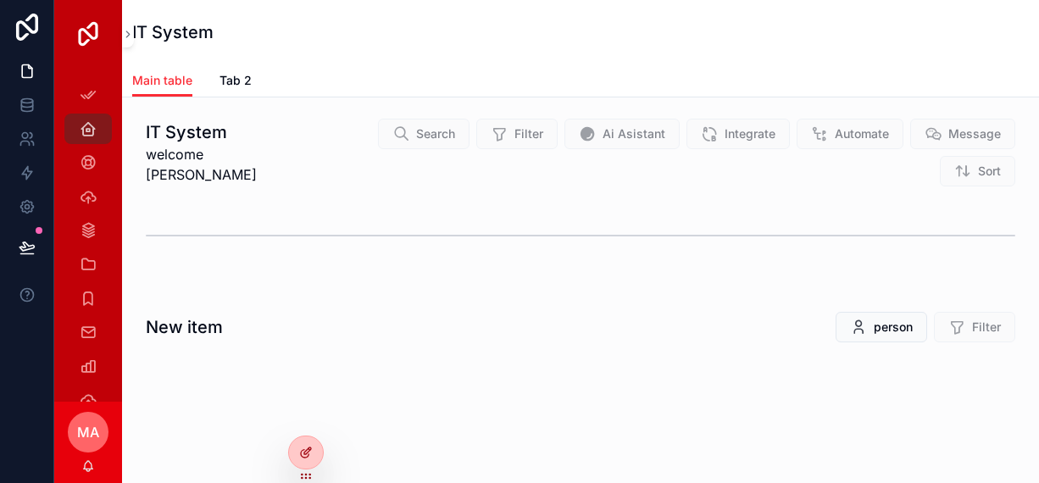
click at [302, 459] on div at bounding box center [306, 452] width 34 height 32
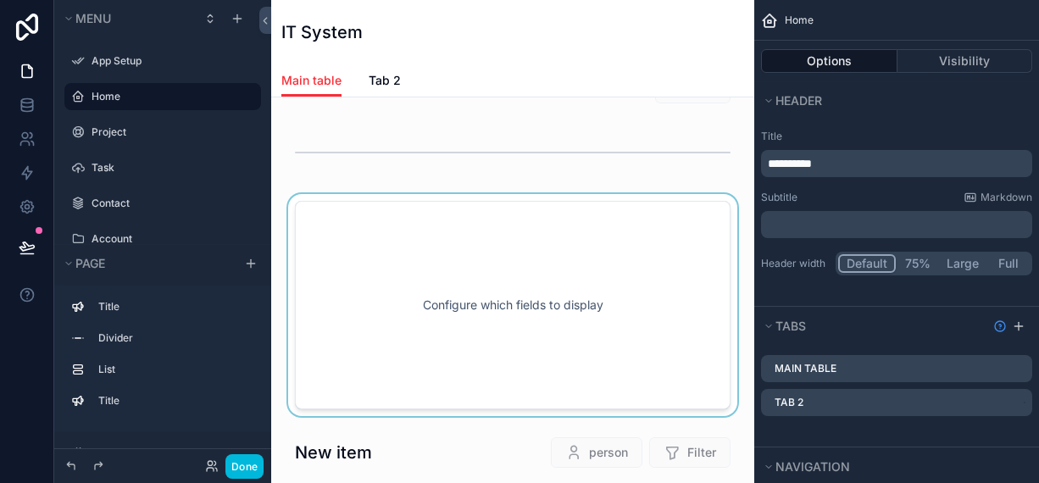
scroll to position [85, 0]
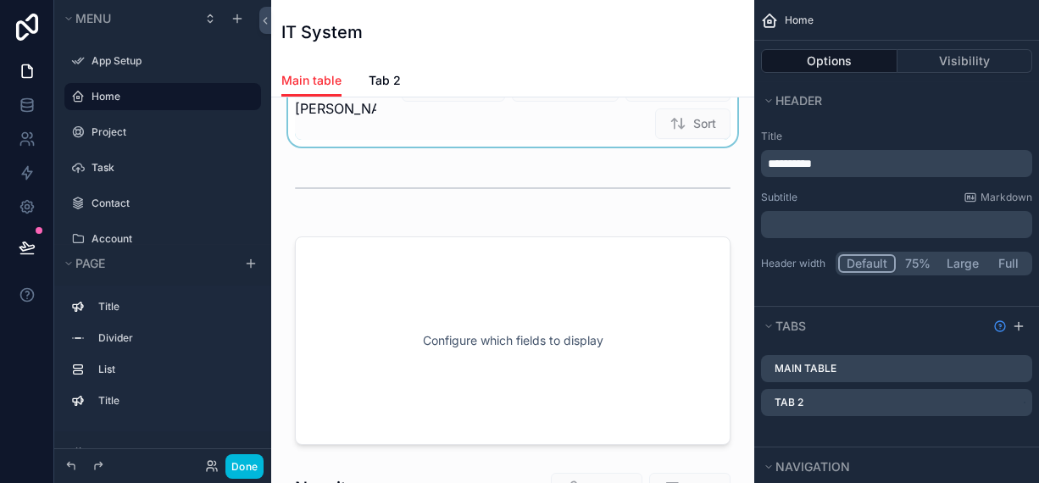
click at [419, 130] on div "scrollable content" at bounding box center [513, 86] width 456 height 120
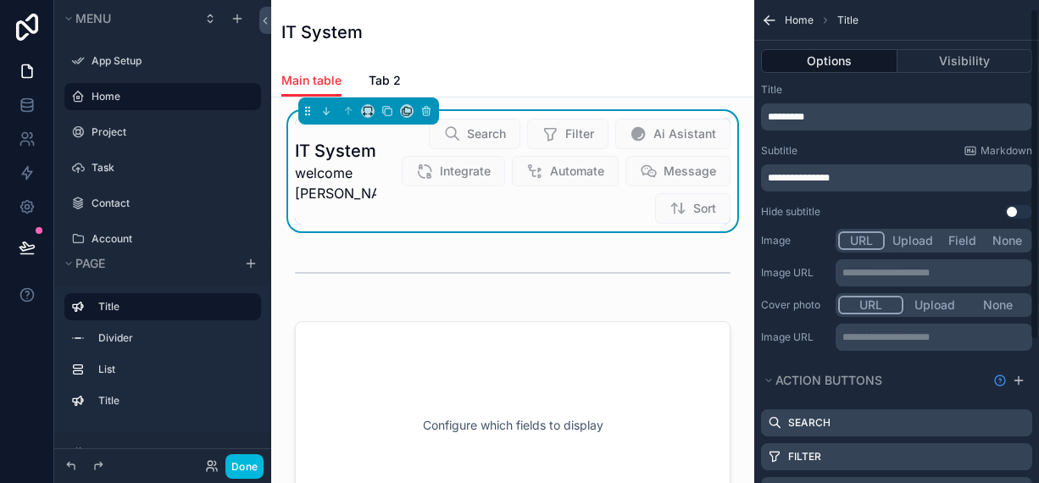
scroll to position [0, 0]
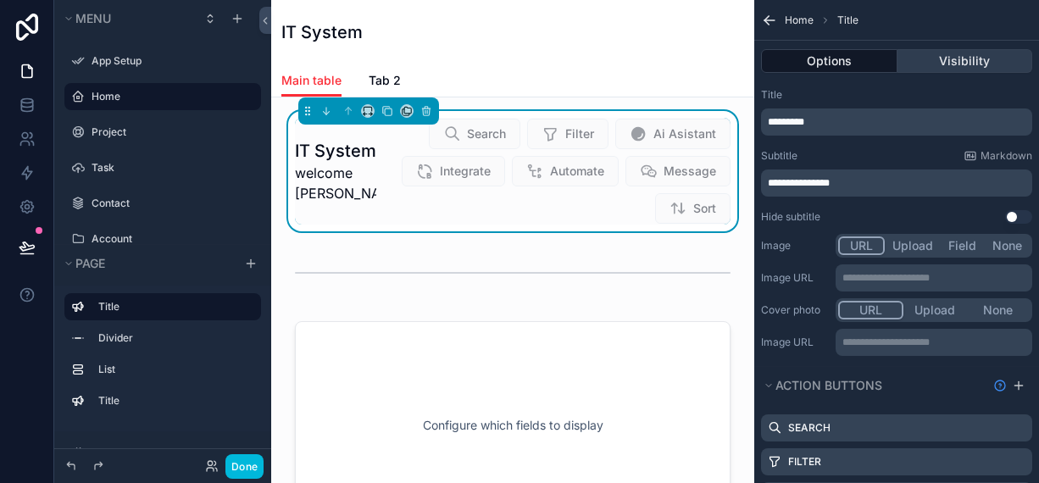
click at [950, 49] on button "Visibility" at bounding box center [965, 61] width 136 height 24
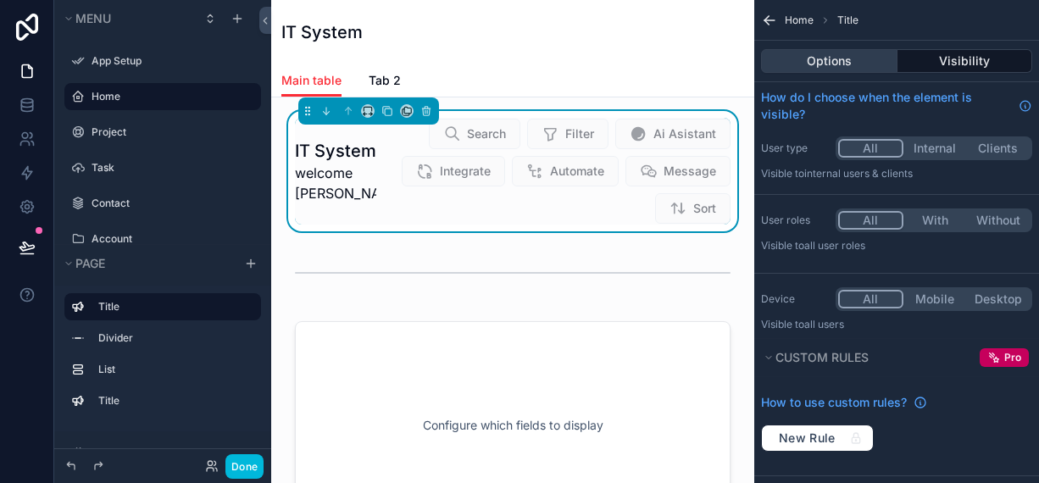
click at [824, 54] on button "Options" at bounding box center [829, 61] width 136 height 24
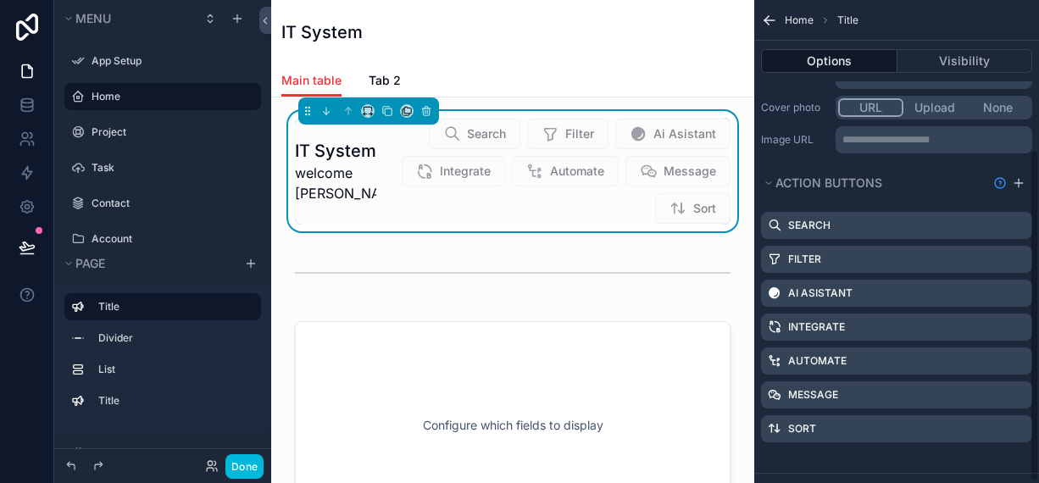
scroll to position [219, 0]
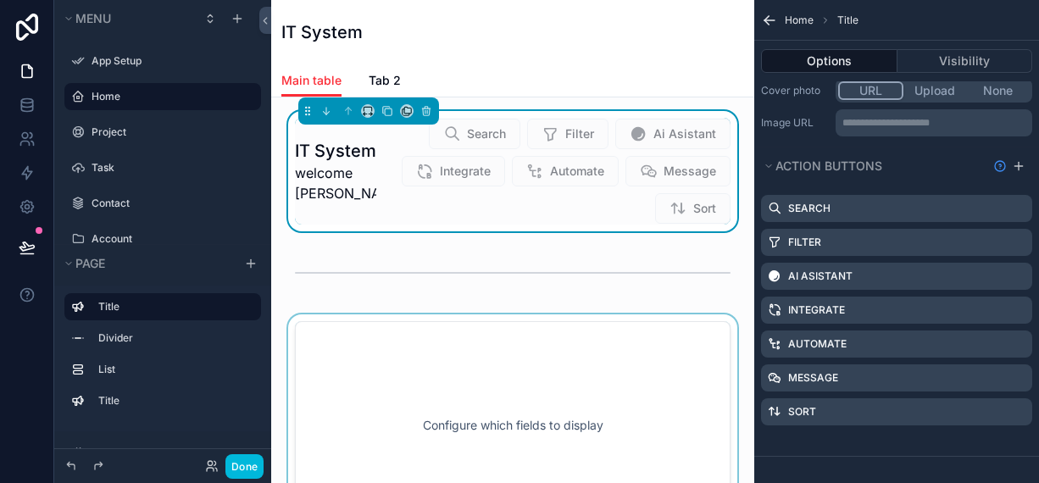
drag, startPoint x: 530, startPoint y: 387, endPoint x: 533, endPoint y: 399, distance: 12.3
click at [533, 401] on div "scrollable content" at bounding box center [513, 425] width 456 height 222
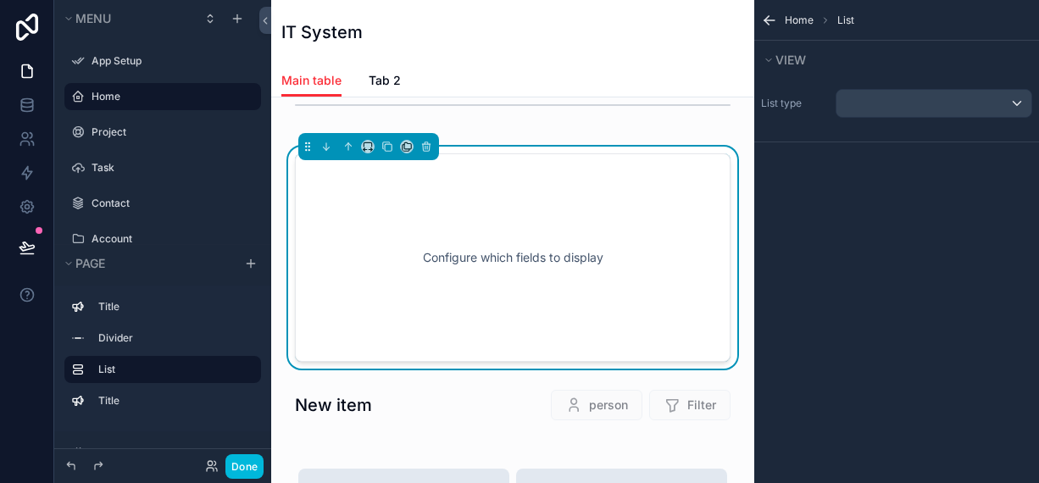
scroll to position [169, 0]
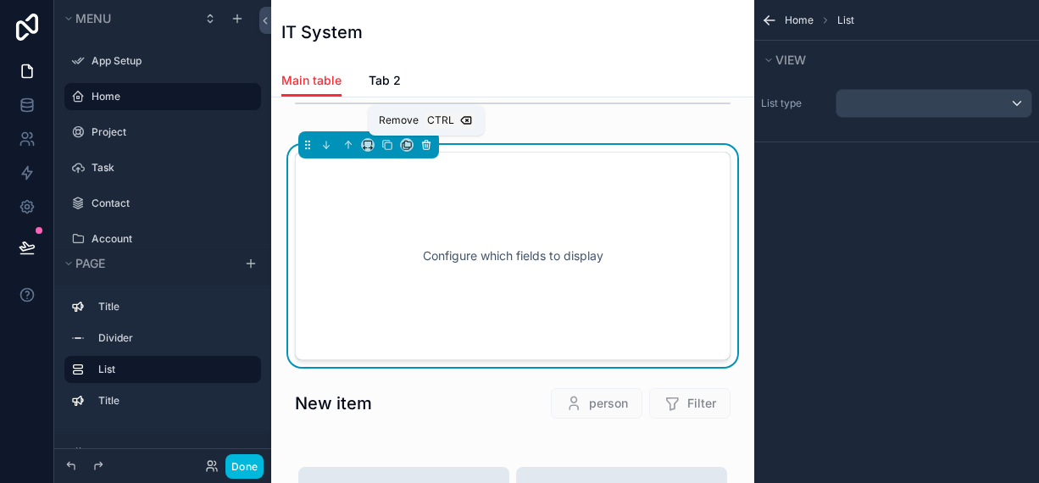
click at [424, 143] on icon "scrollable content" at bounding box center [426, 145] width 12 height 12
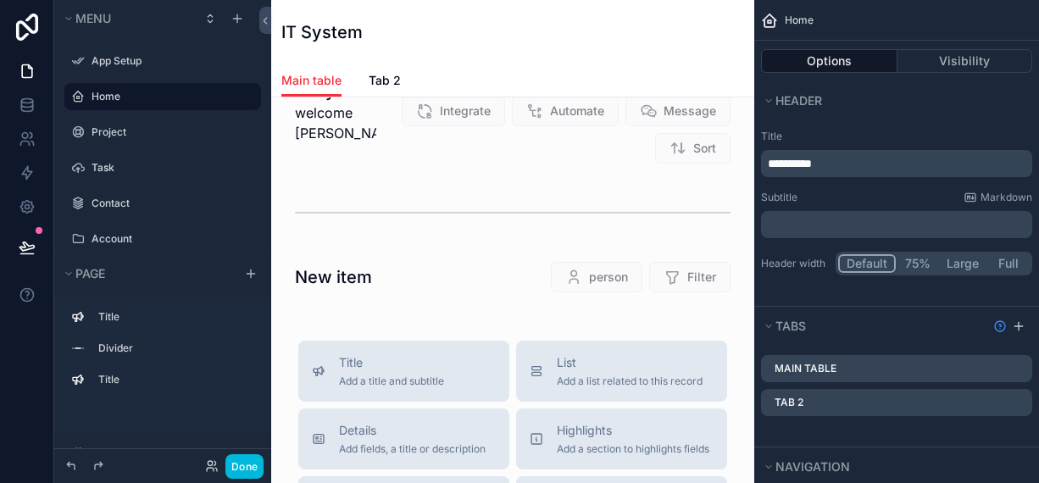
scroll to position [85, 0]
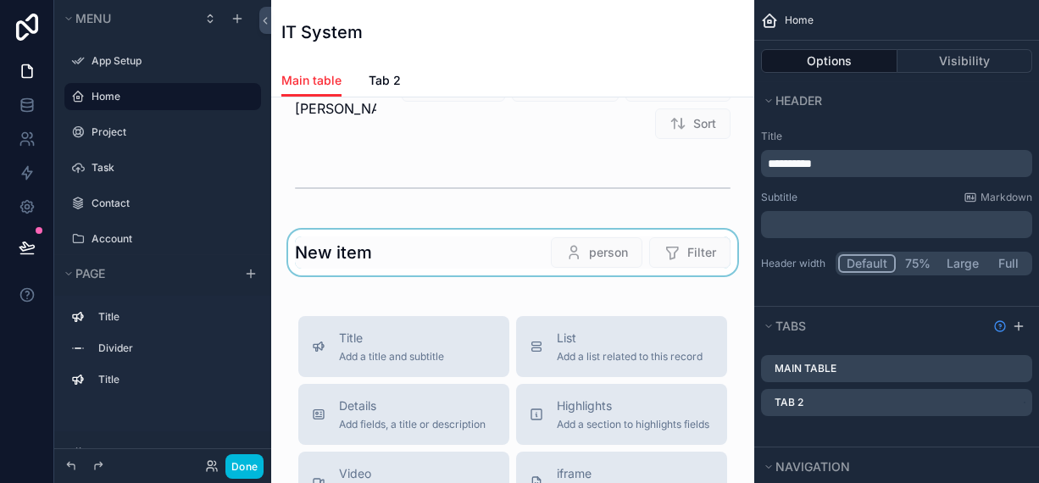
click at [640, 261] on div "scrollable content" at bounding box center [513, 253] width 456 height 46
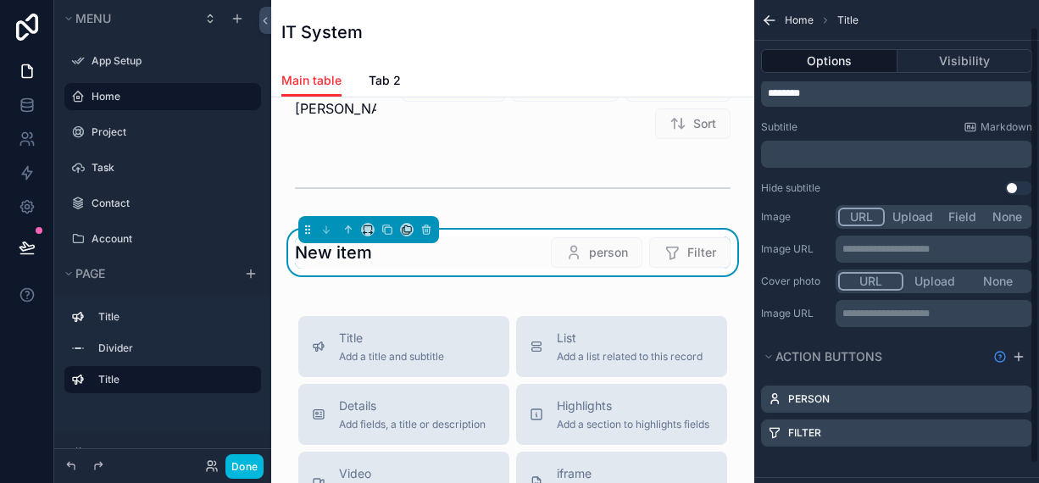
scroll to position [50, 0]
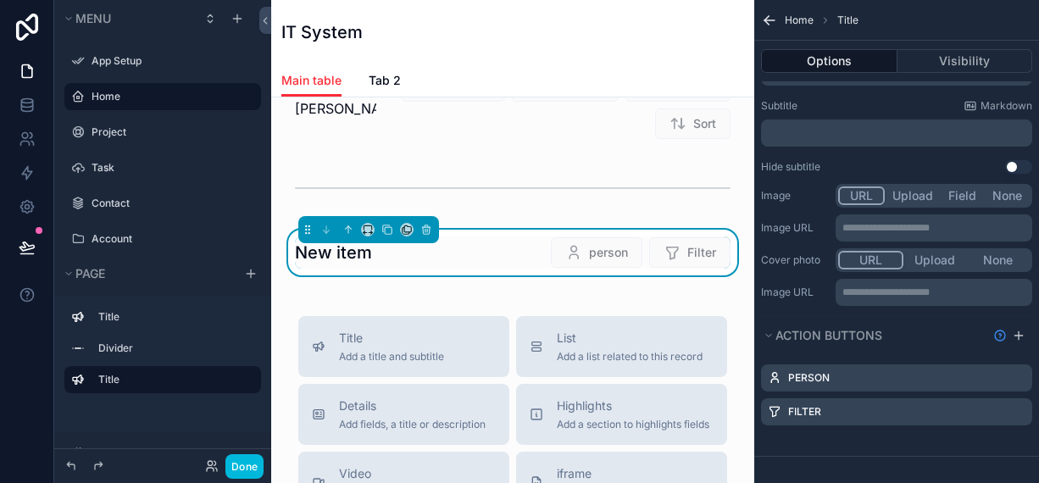
click at [328, 79] on span "Main table" at bounding box center [311, 80] width 60 height 17
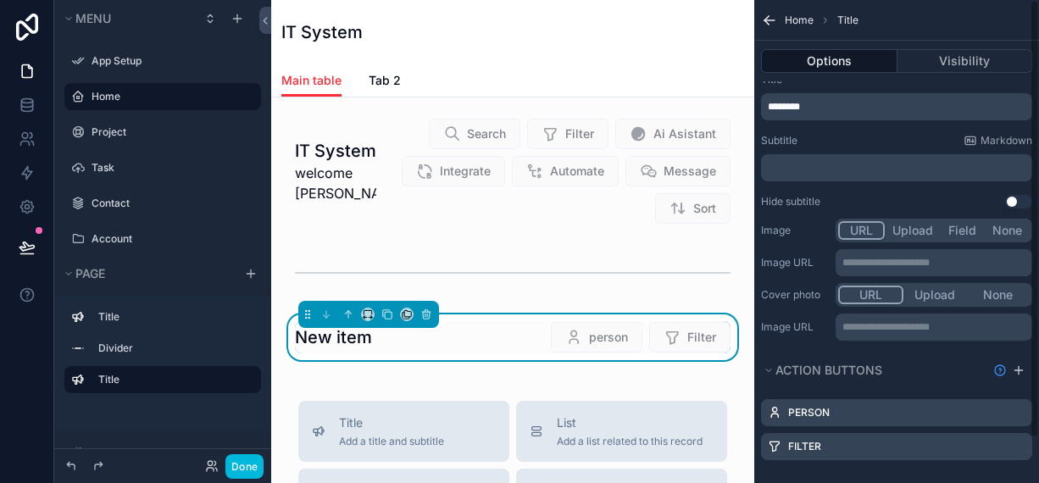
scroll to position [0, 0]
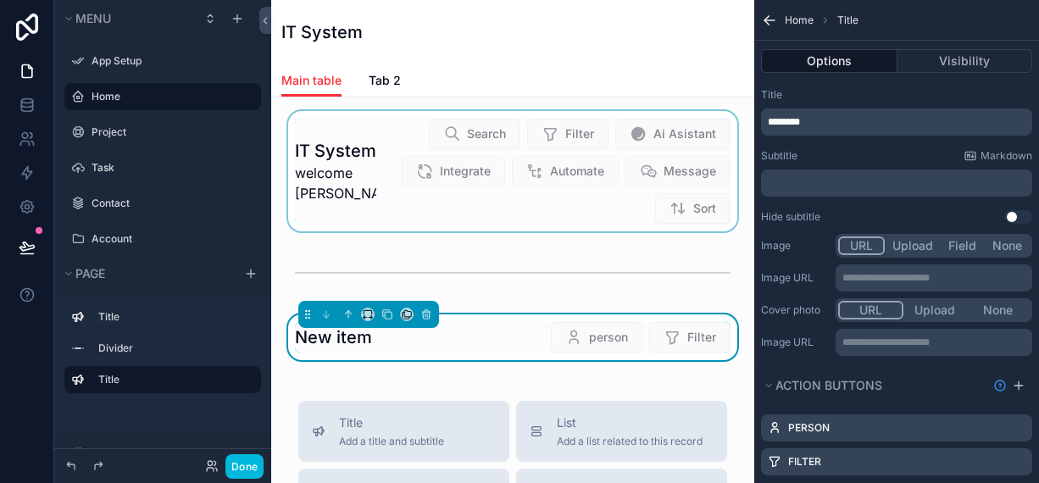
click at [611, 167] on div "scrollable content" at bounding box center [513, 171] width 456 height 120
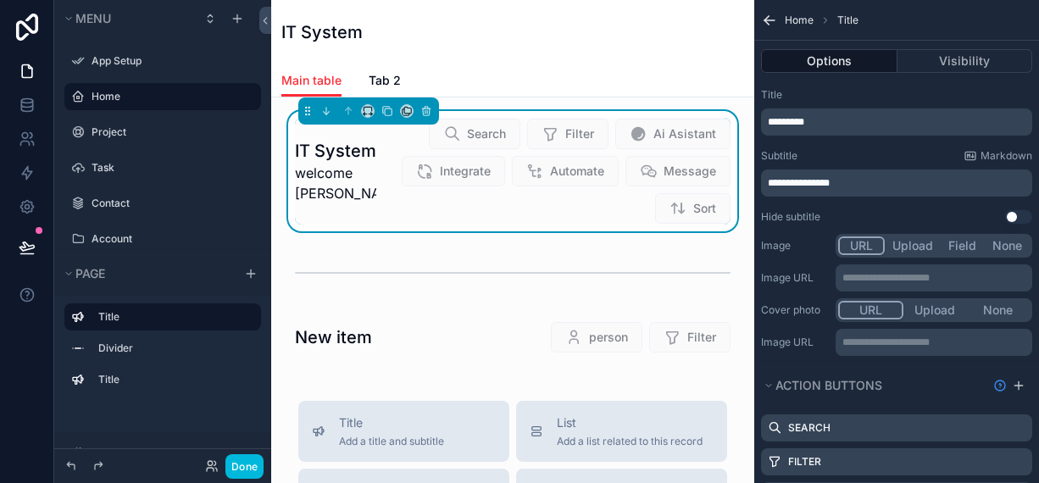
click at [390, 77] on span "Tab 2" at bounding box center [385, 80] width 32 height 17
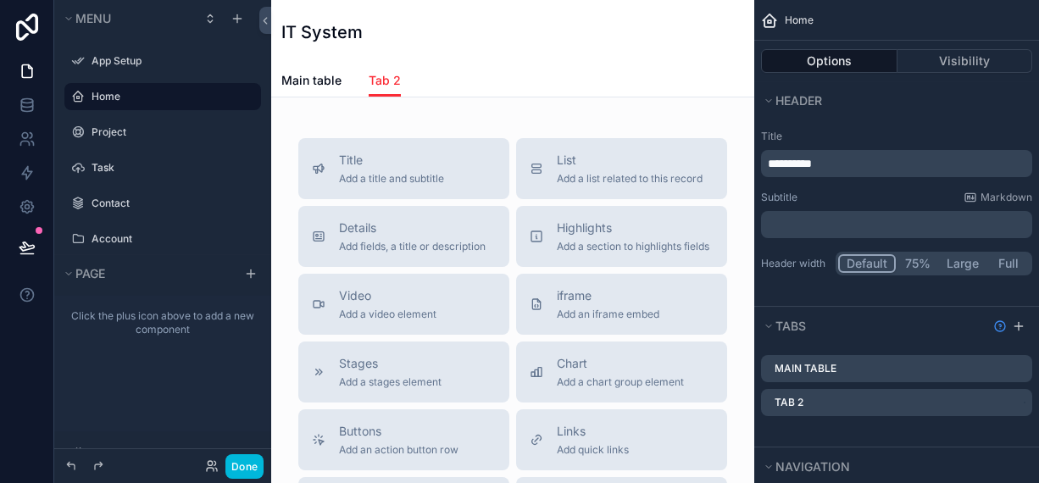
scroll to position [1, 0]
drag, startPoint x: 868, startPoint y: 216, endPoint x: 644, endPoint y: 64, distance: 270.8
click at [644, 64] on div "IT System" at bounding box center [512, 32] width 463 height 64
click at [0, 0] on icon "scrollable content" at bounding box center [0, 0] width 0 height 0
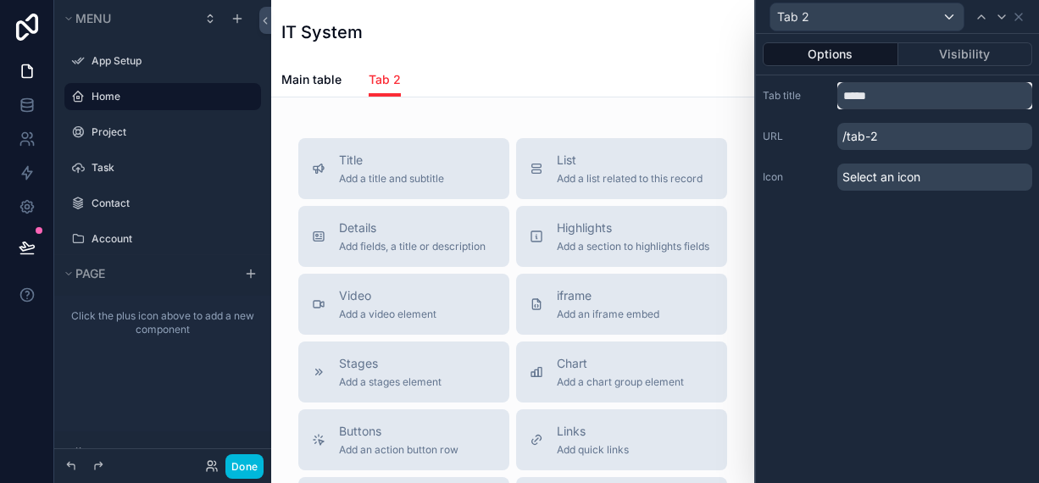
click at [885, 99] on input "*****" at bounding box center [934, 95] width 195 height 27
click at [885, 101] on input "*****" at bounding box center [934, 95] width 195 height 27
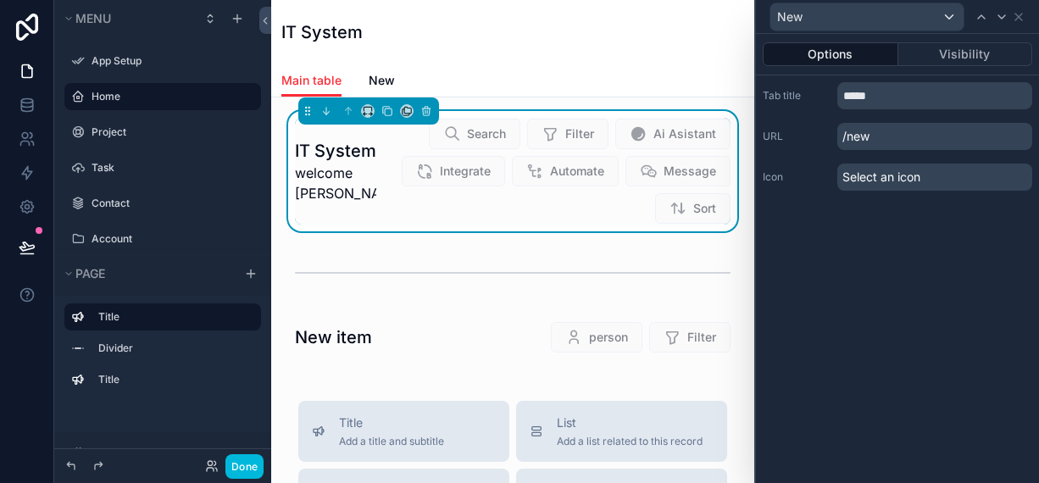
click at [908, 143] on p "/new" at bounding box center [934, 136] width 195 height 27
click at [913, 103] on input "*****" at bounding box center [934, 95] width 195 height 27
type input "***"
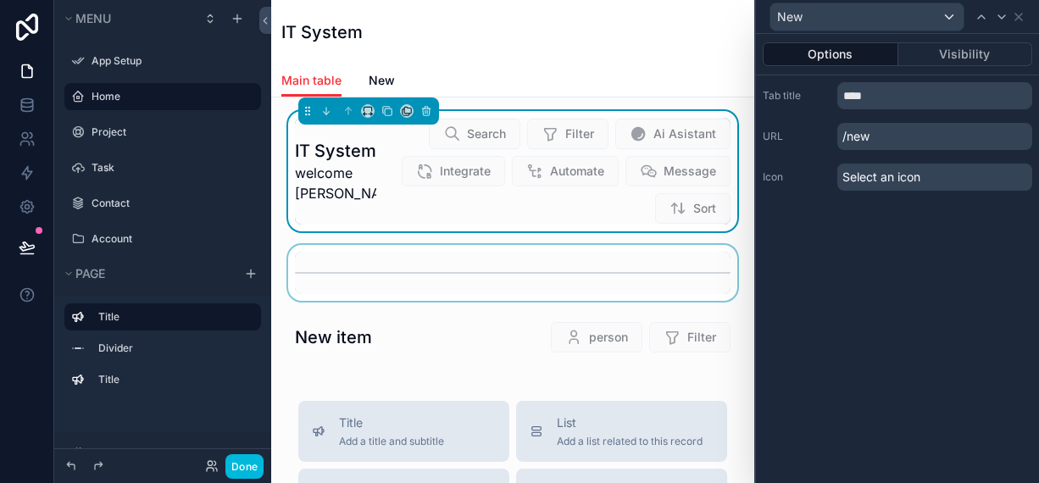
drag, startPoint x: 691, startPoint y: 253, endPoint x: 682, endPoint y: 253, distance: 8.5
click at [690, 253] on div "scrollable content" at bounding box center [513, 273] width 456 height 56
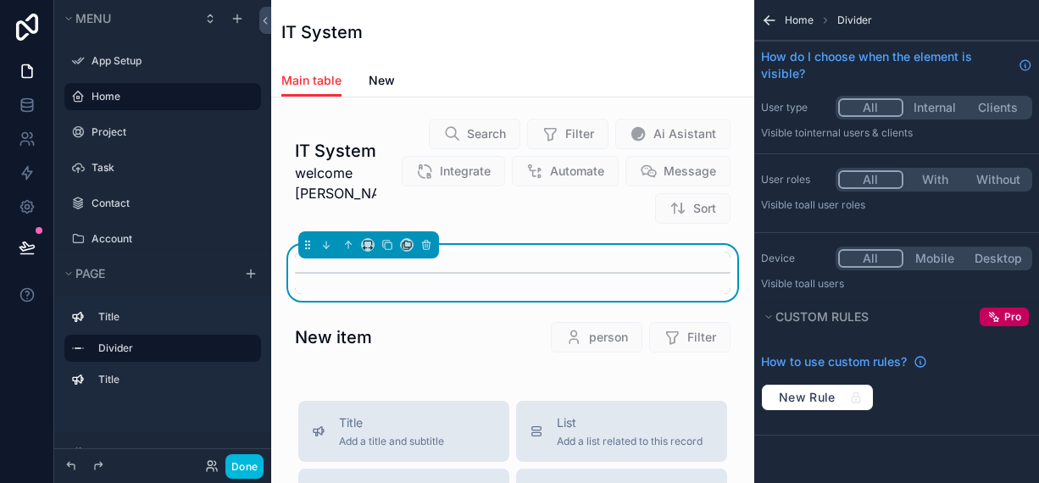
click at [802, 20] on span "Home" at bounding box center [799, 21] width 29 height 14
click at [861, 28] on div "Home Divider" at bounding box center [896, 20] width 285 height 41
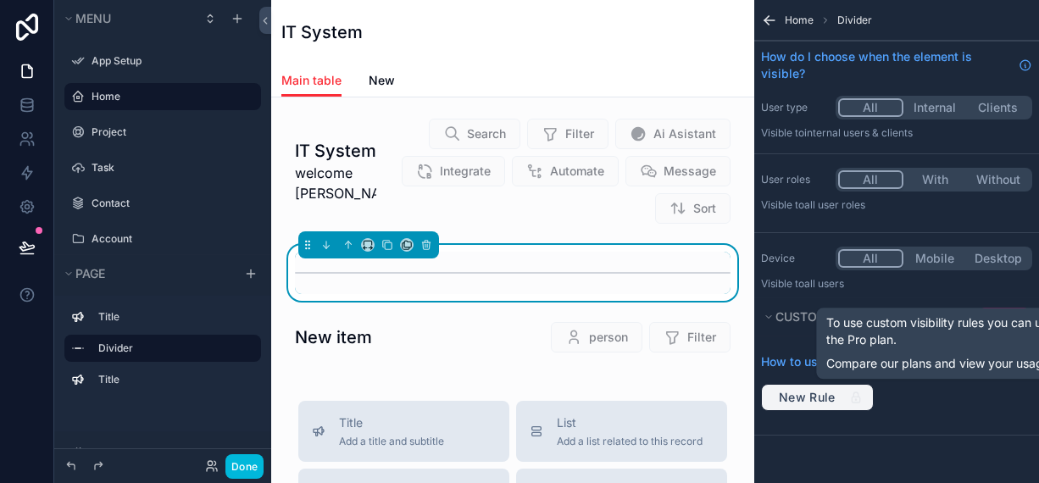
click at [797, 397] on span "New Rule" at bounding box center [807, 397] width 70 height 15
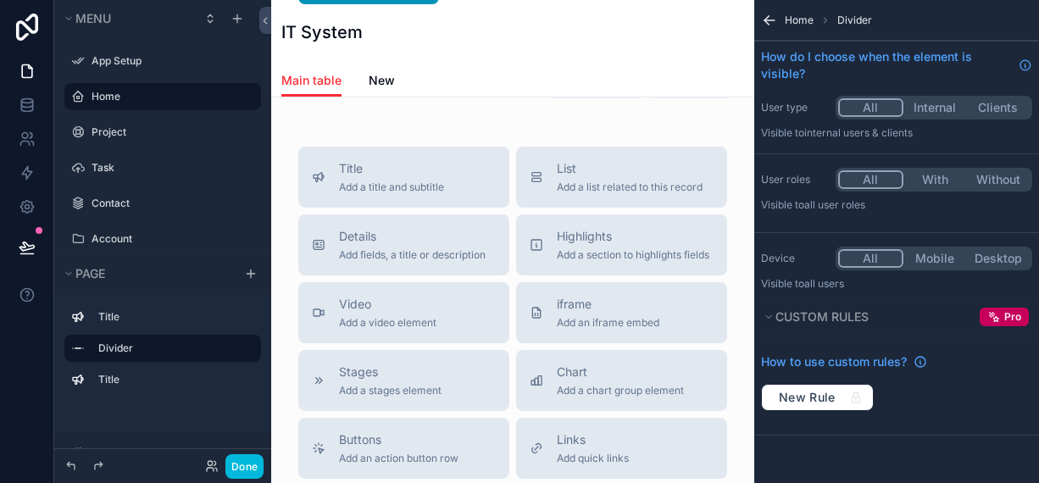
scroll to position [85, 0]
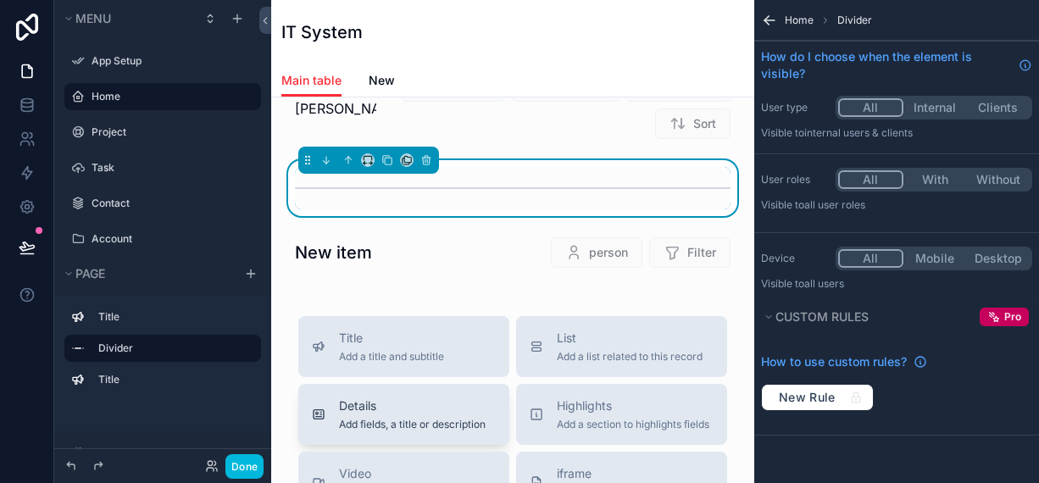
click at [436, 423] on span "Add fields, a title or description" at bounding box center [412, 425] width 147 height 14
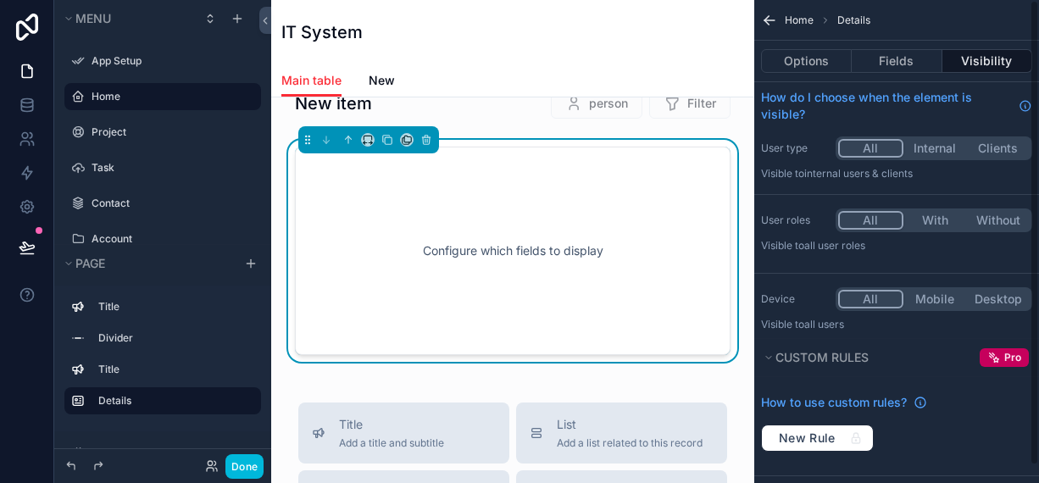
scroll to position [242, 0]
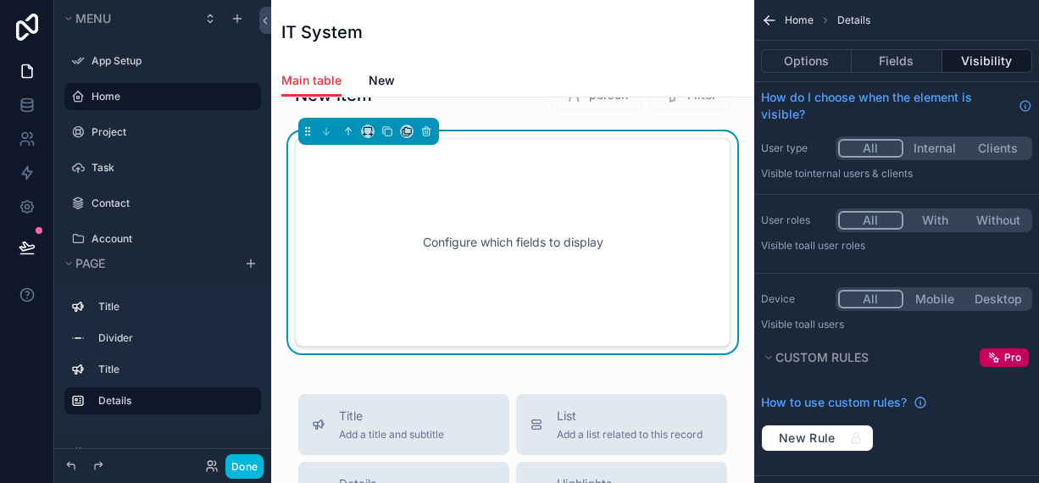
click at [501, 242] on div "Configure which fields to display" at bounding box center [513, 242] width 380 height 153
click at [423, 288] on div "Configure which fields to display" at bounding box center [513, 242] width 380 height 153
